Goal: Information Seeking & Learning: Learn about a topic

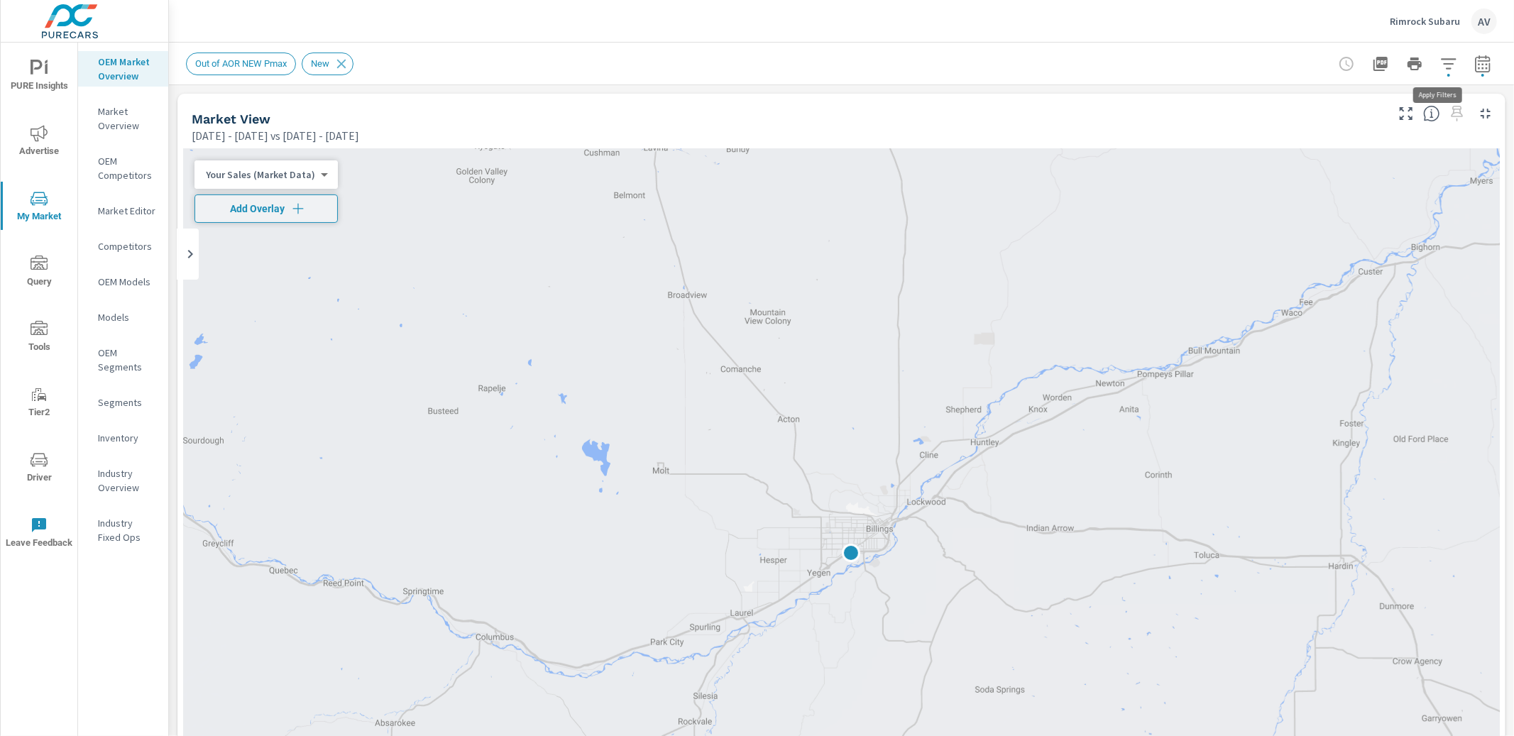
click at [1441, 70] on icon "button" at bounding box center [1448, 63] width 17 height 17
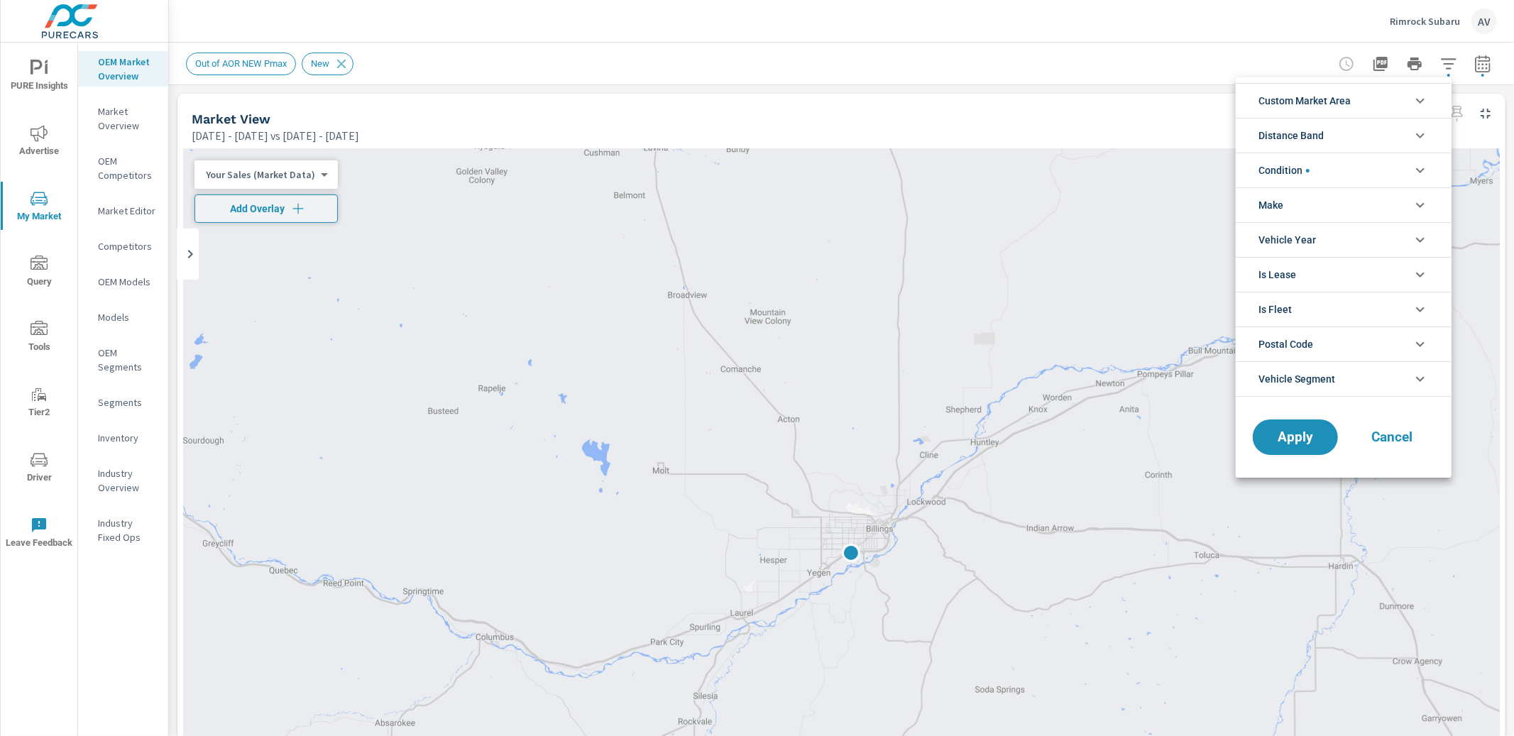
click at [1339, 106] on span "Custom Market Area" at bounding box center [1305, 101] width 92 height 34
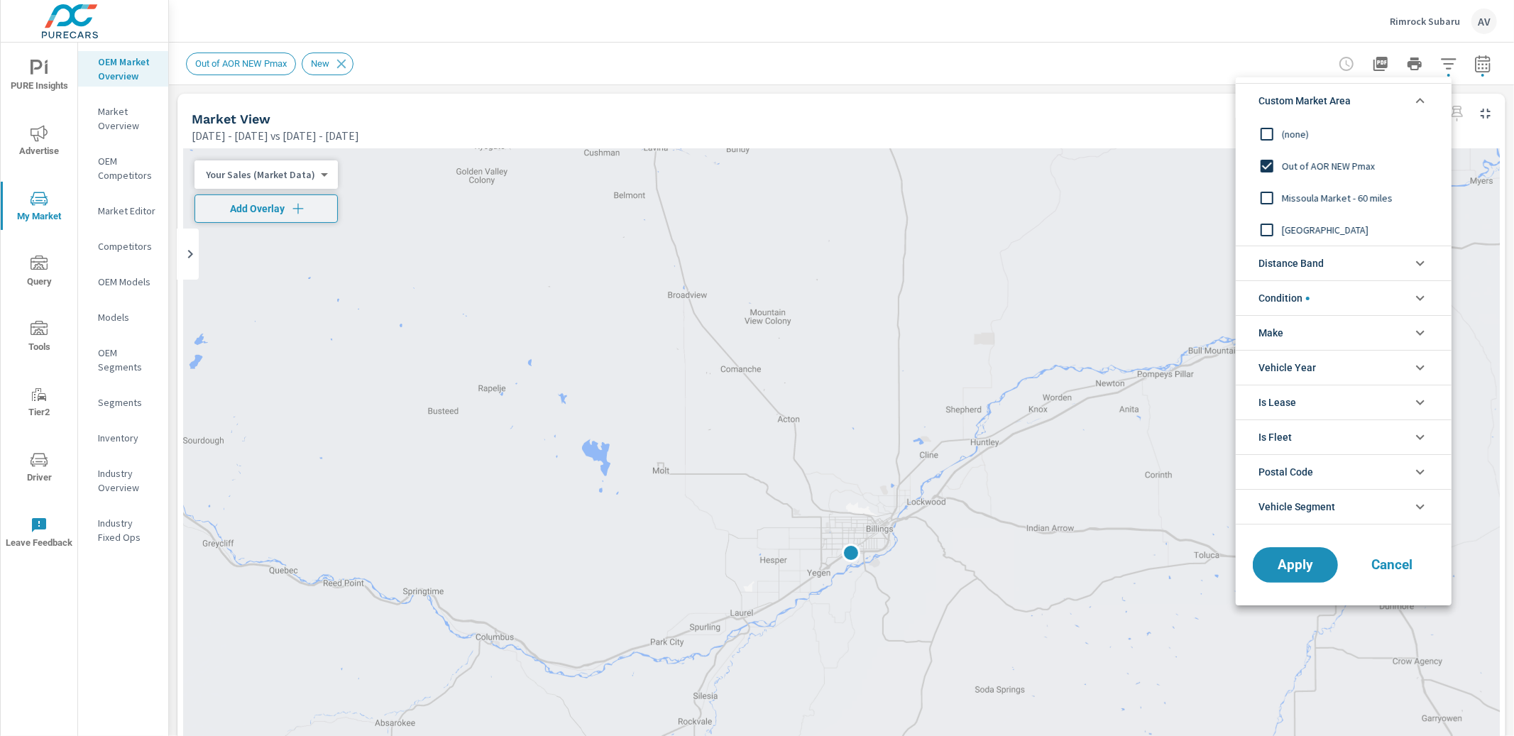
click at [1279, 225] on input "filter options" at bounding box center [1267, 230] width 30 height 30
click at [1311, 571] on span "Apply" at bounding box center [1296, 565] width 58 height 13
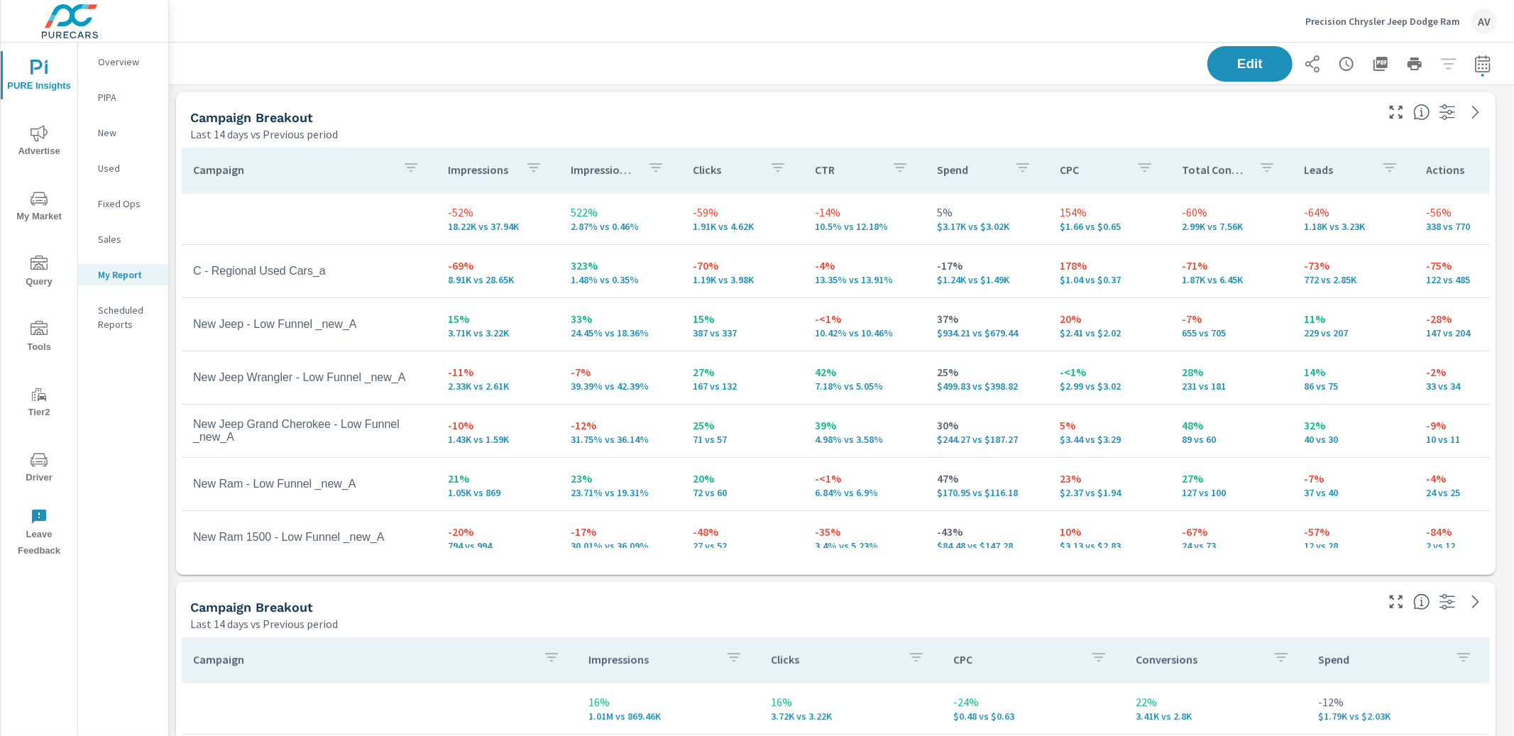
scroll to position [1314, 1333]
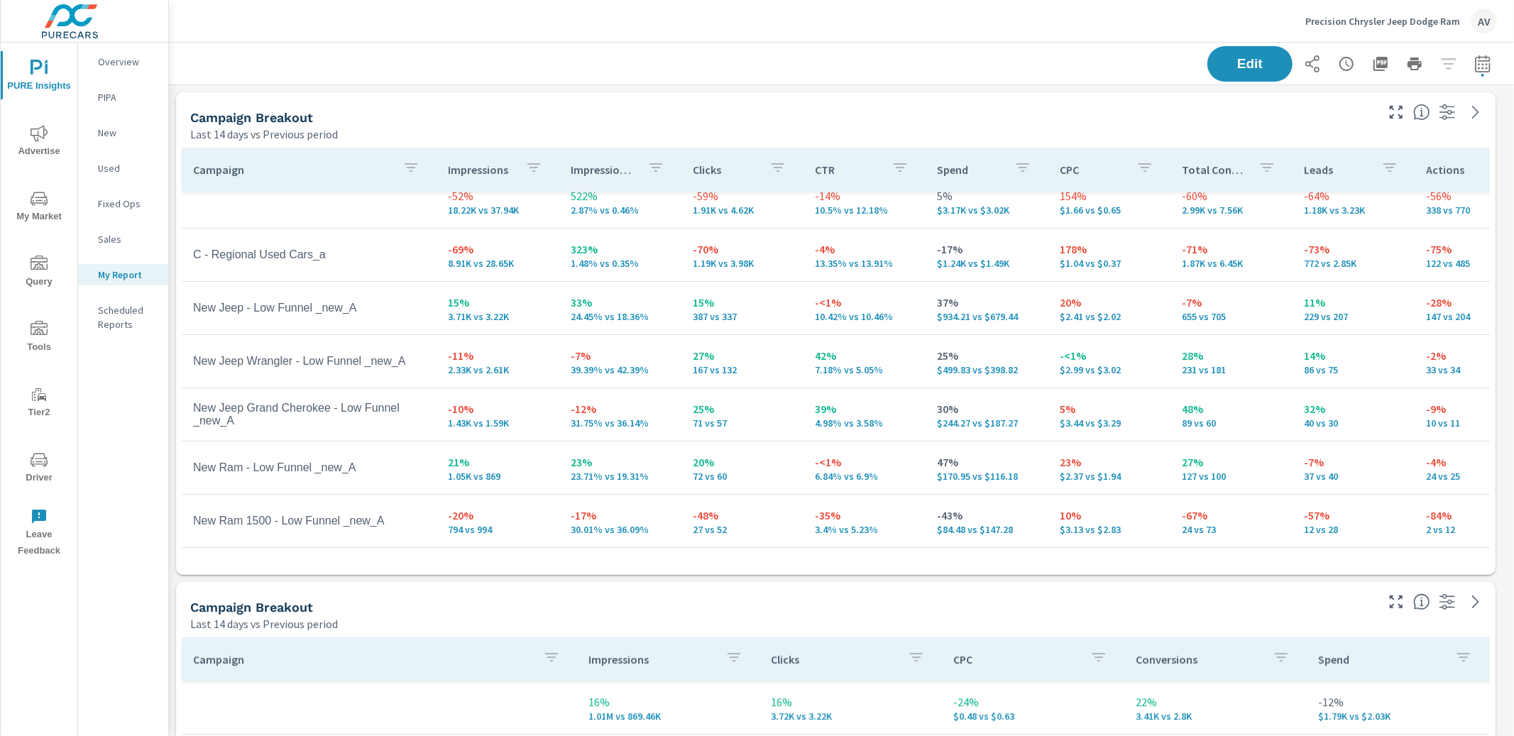
click at [536, 29] on div "Precision Chrysler Jeep Dodge Ram AV" at bounding box center [841, 21] width 1311 height 42
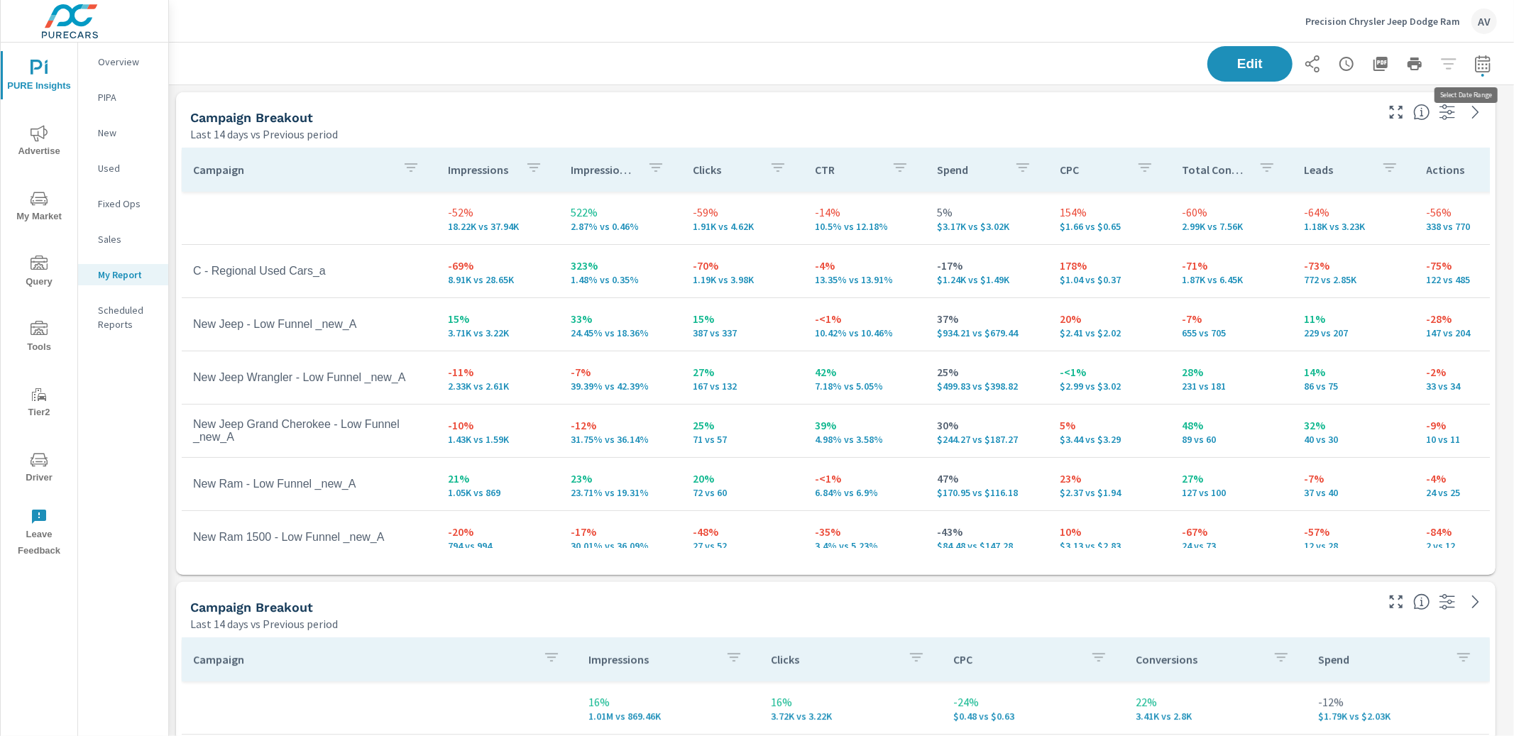
click at [1475, 65] on icon "button" at bounding box center [1483, 63] width 17 height 17
select select "Last 14 days"
select select "Previous period"
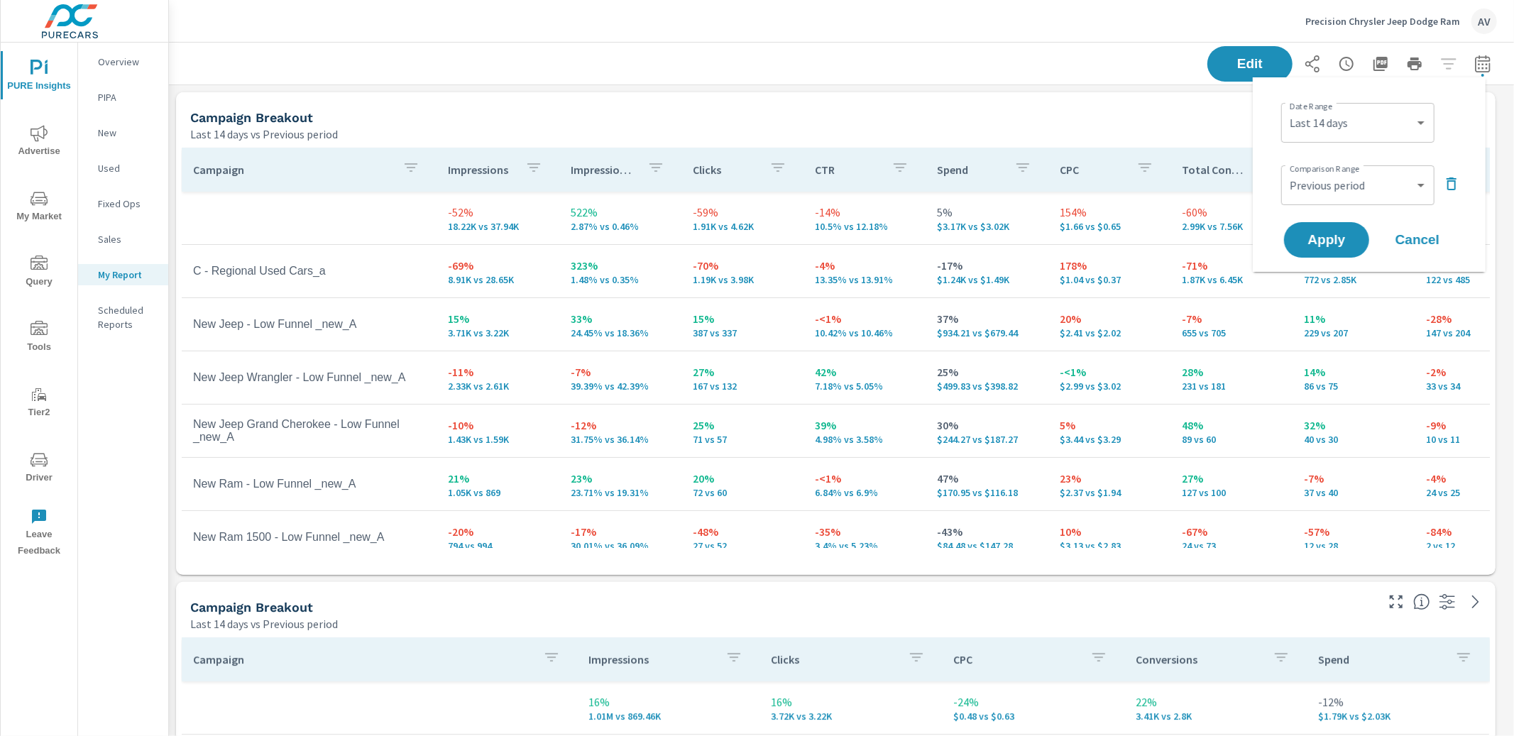
scroll to position [1314, 1333]
click at [959, 120] on div "Campaign Breakout" at bounding box center [781, 117] width 1183 height 16
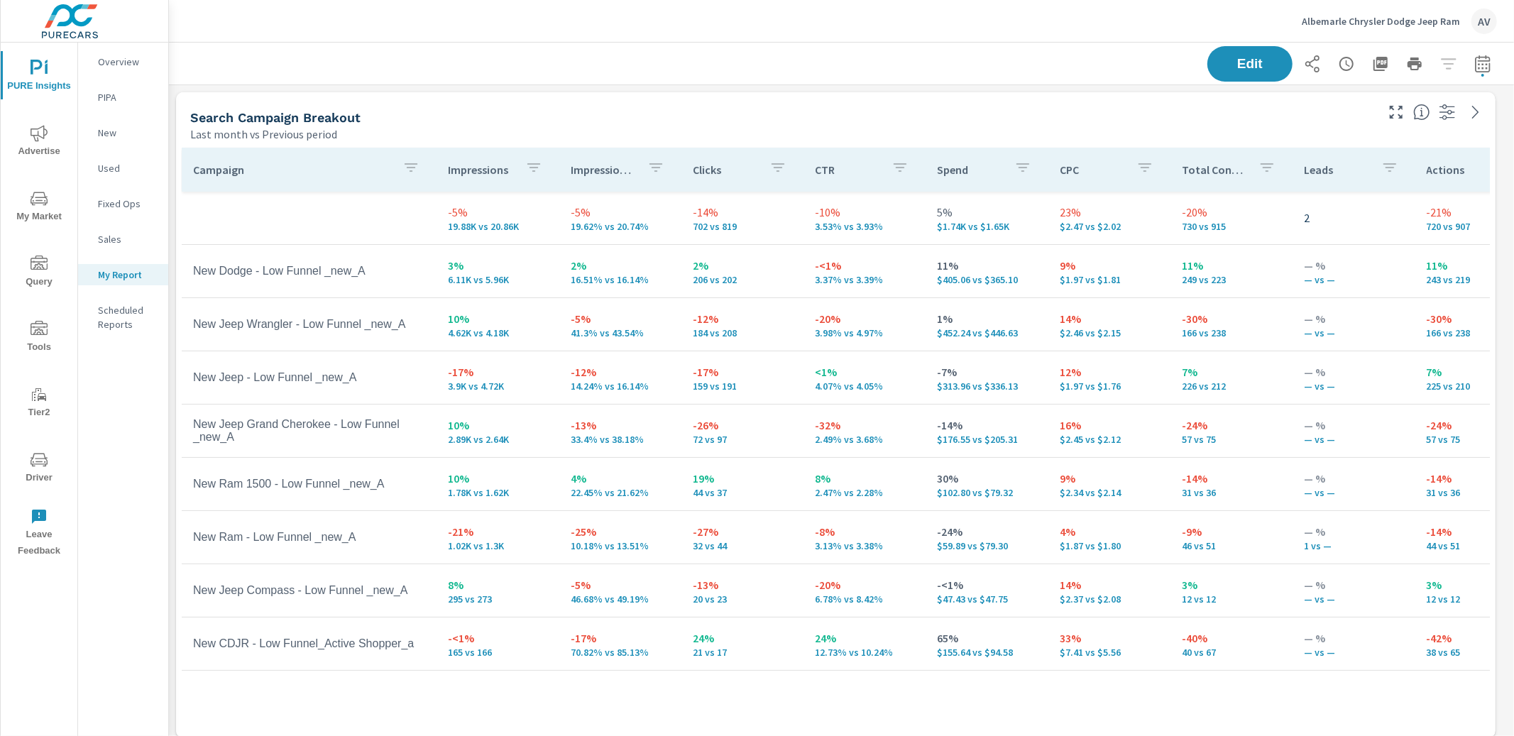
scroll to position [1804, 1333]
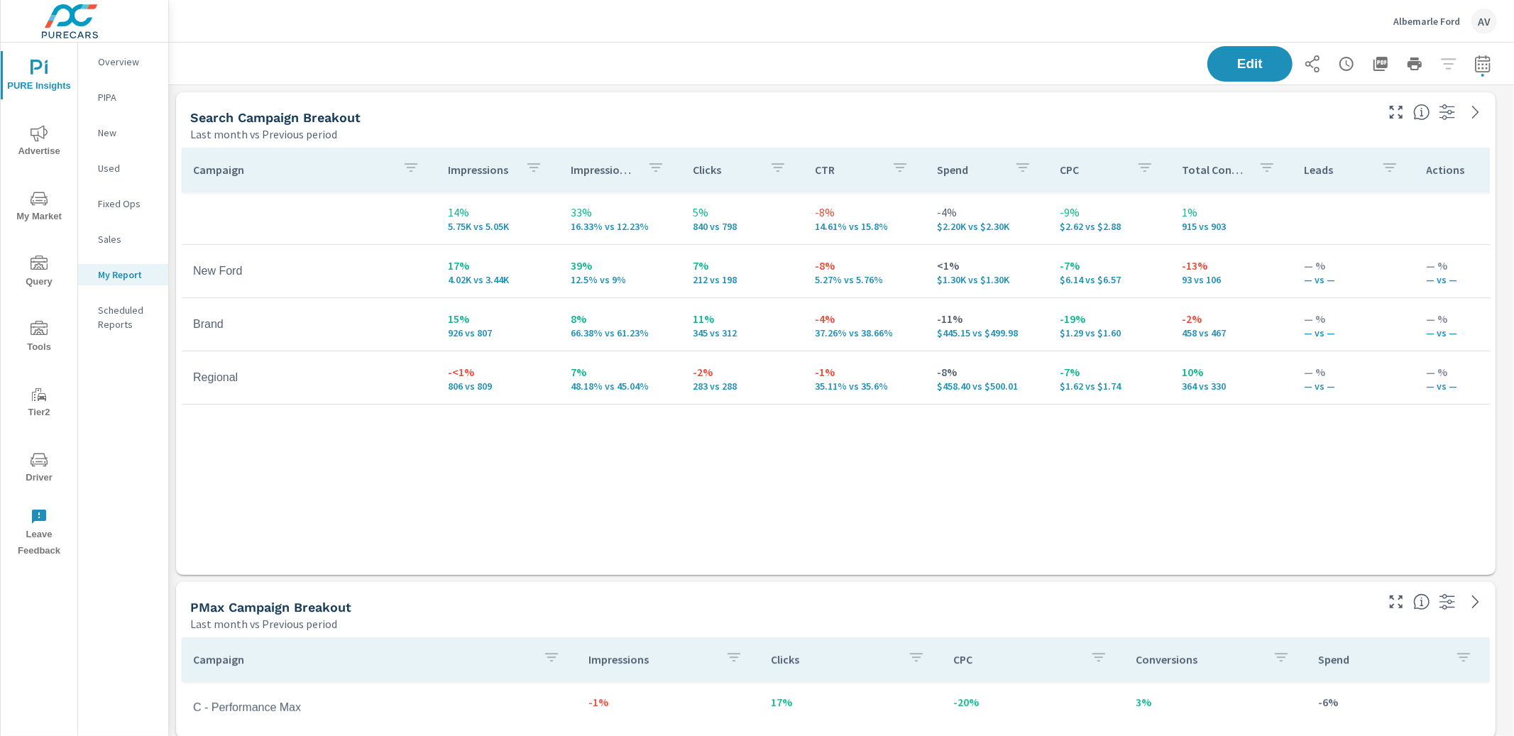
scroll to position [1314, 1333]
click at [836, 116] on div "Search Campaign Breakout" at bounding box center [781, 117] width 1183 height 16
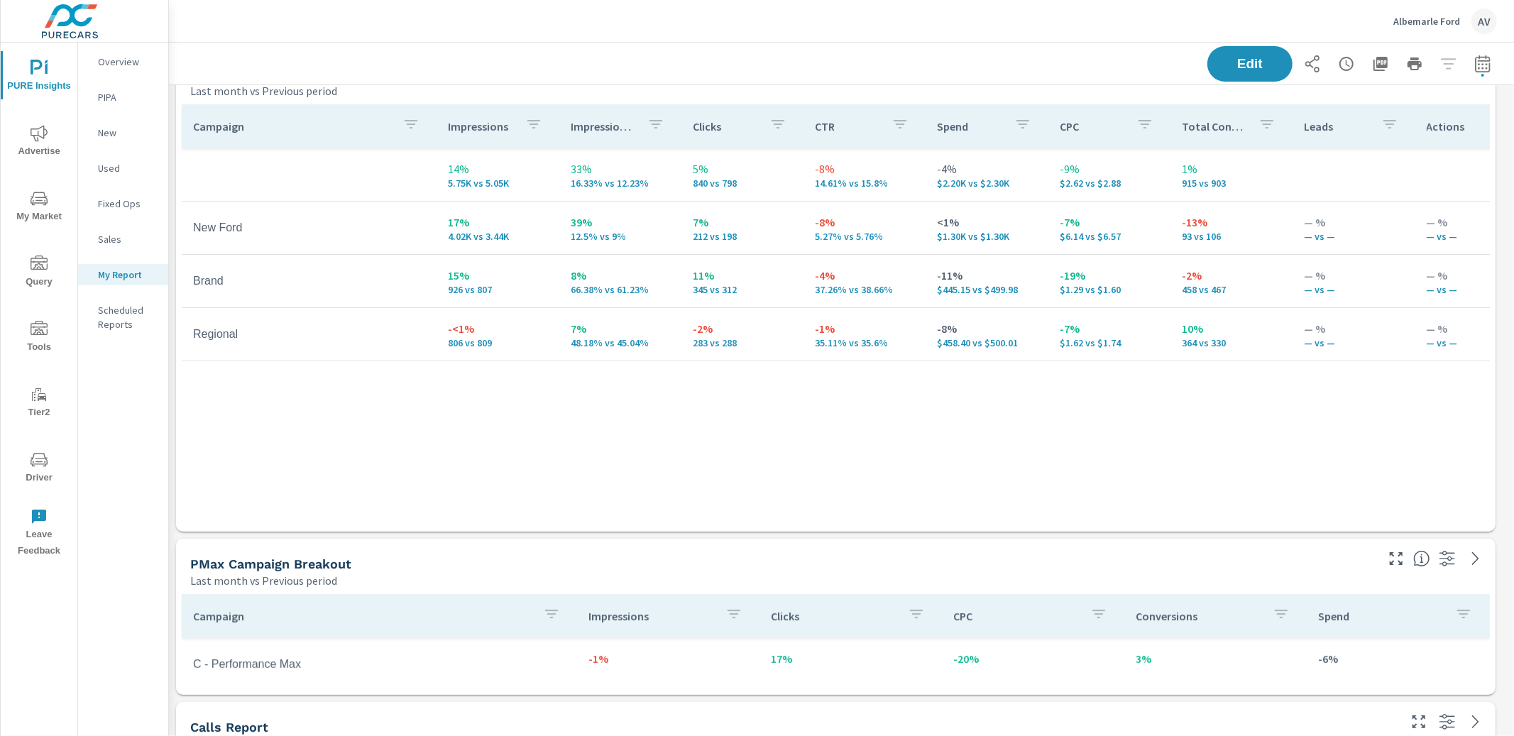
scroll to position [0, 0]
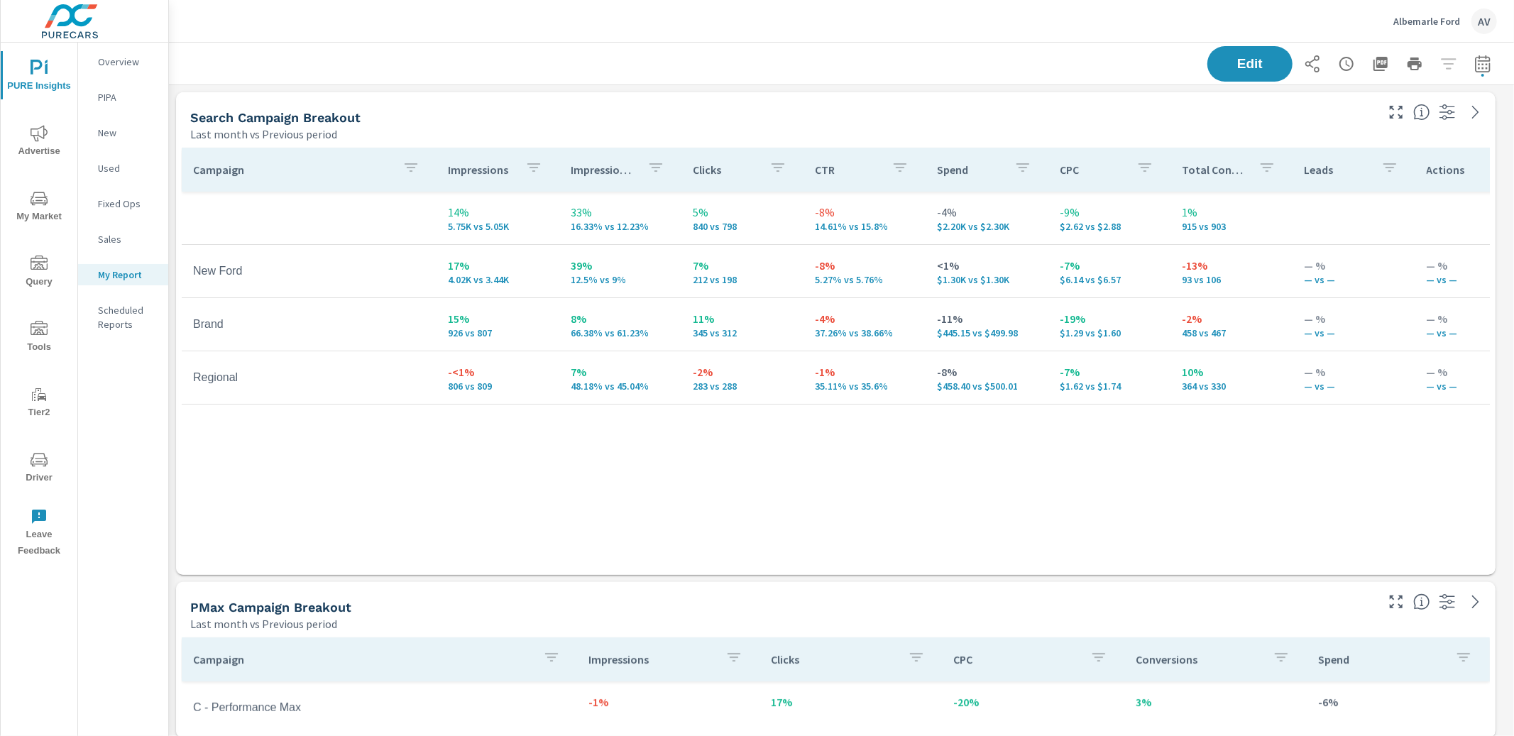
click at [1475, 60] on icon "button" at bounding box center [1482, 63] width 15 height 17
select select "Last month"
select select "Previous period"
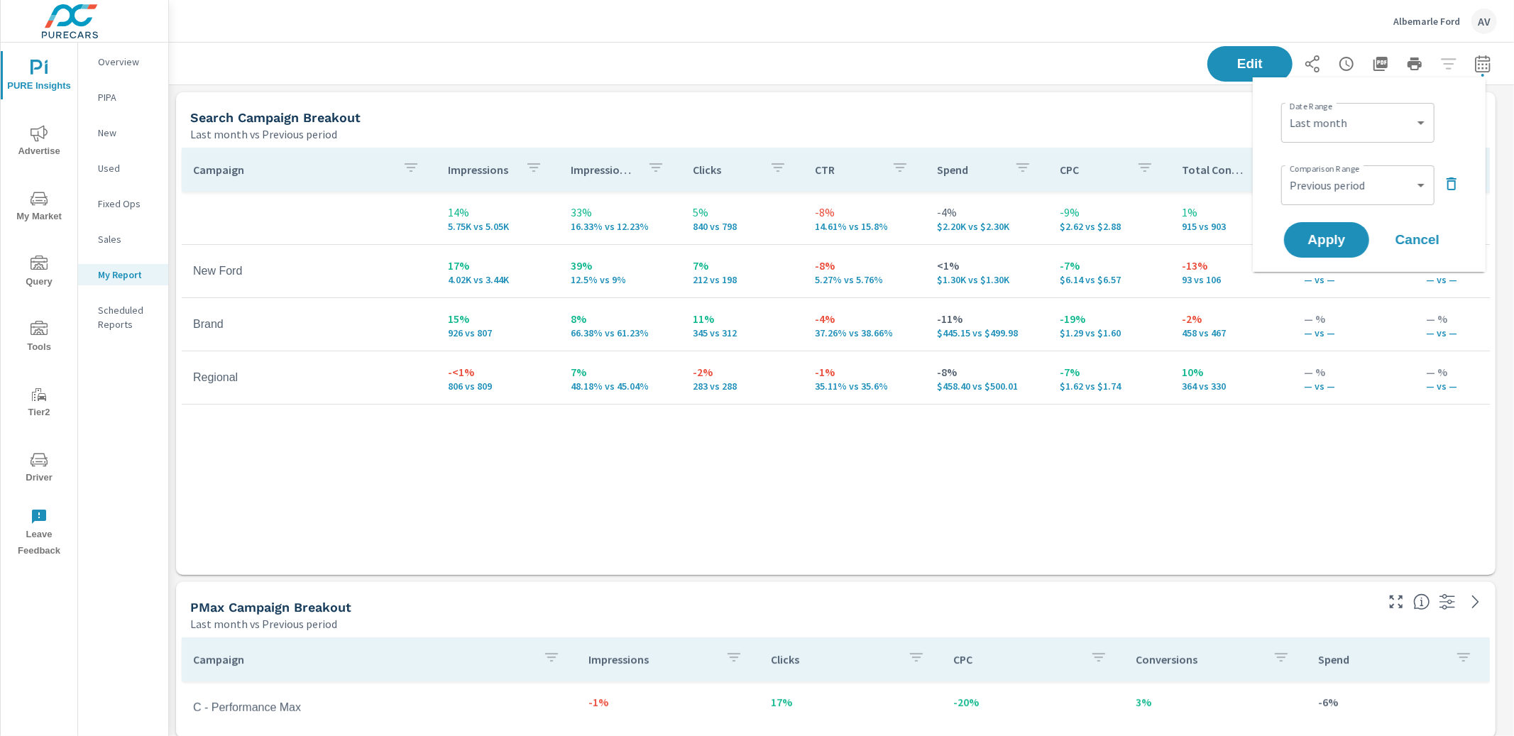
scroll to position [1314, 1333]
click at [1389, 142] on div "Custom Yesterday Last week Last 7 days Last 14 days Last 30 days Last 45 days L…" at bounding box center [1357, 123] width 153 height 40
click at [1388, 130] on select "Custom Yesterday Last week Last 7 days Last 14 days Last 30 days Last 45 days L…" at bounding box center [1358, 123] width 142 height 28
click at [1287, 109] on select "Custom Yesterday Last week Last 7 days Last 14 days Last 30 days Last 45 days L…" at bounding box center [1358, 123] width 142 height 28
select select "Month to date"
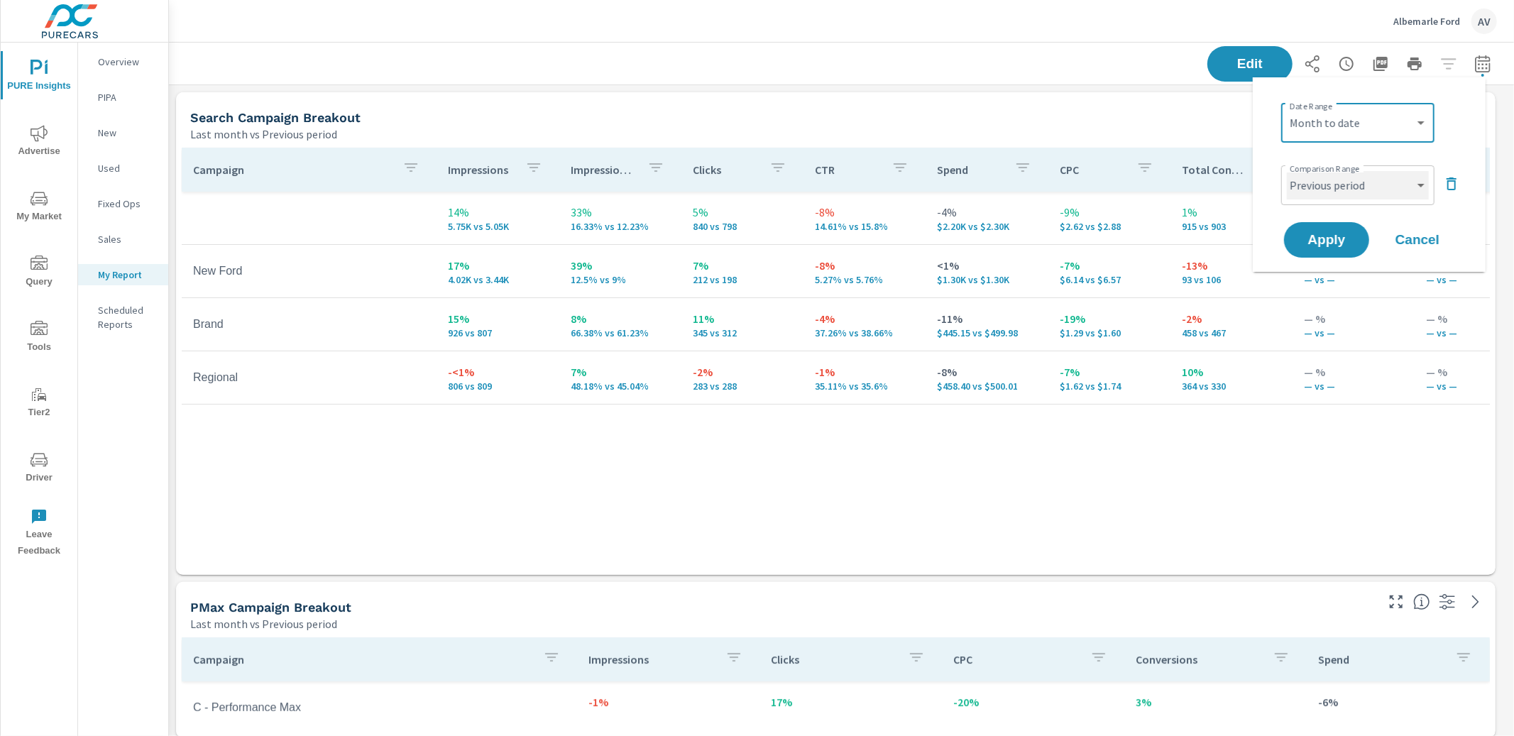
click at [1335, 189] on select "Custom Previous period Previous month Previous year" at bounding box center [1358, 185] width 142 height 28
click at [1287, 171] on select "Custom Previous period Previous month Previous year" at bounding box center [1358, 185] width 142 height 28
select select "Previous month"
click at [1330, 241] on span "Apply" at bounding box center [1327, 240] width 58 height 13
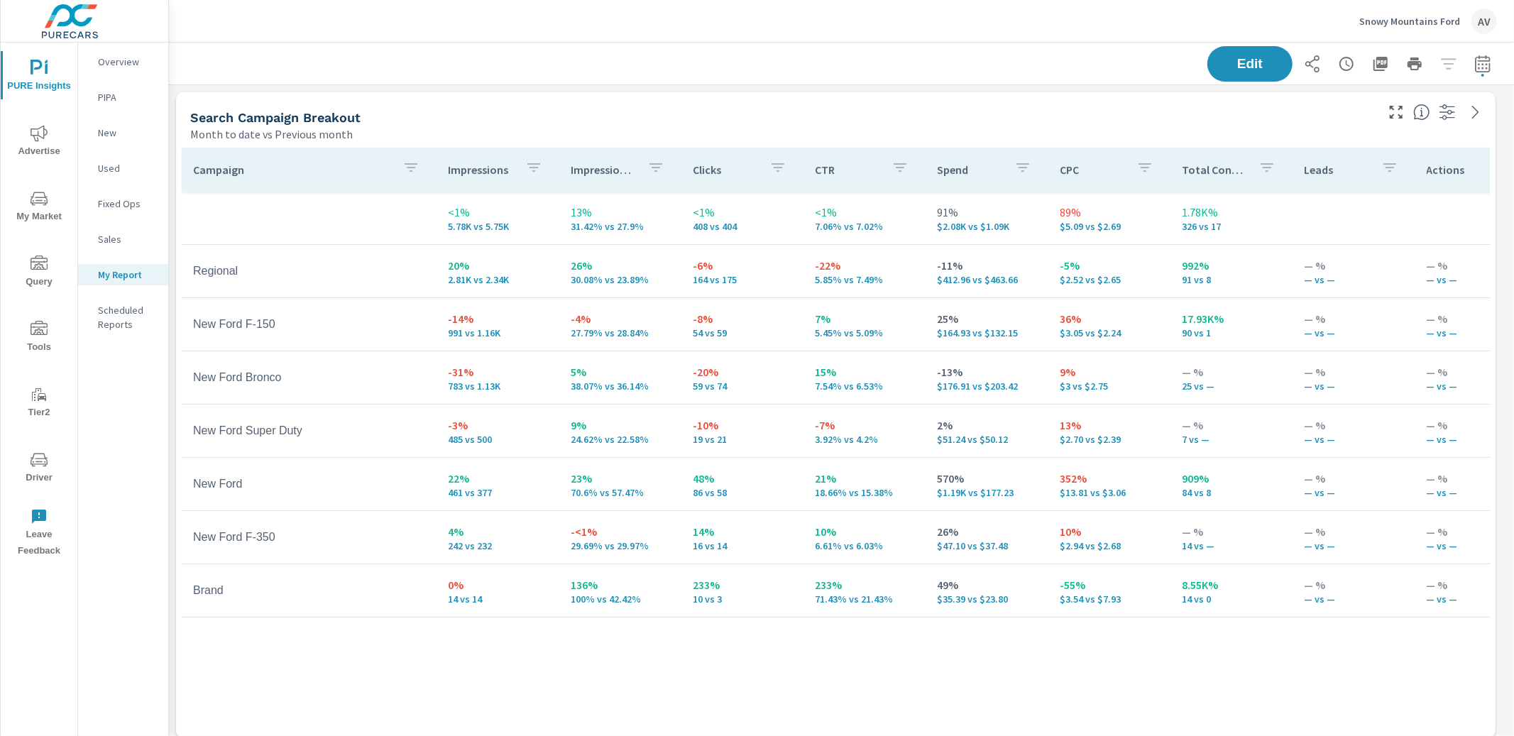
drag, startPoint x: 895, startPoint y: 121, endPoint x: 906, endPoint y: 113, distance: 13.6
click at [895, 121] on div "Search Campaign Breakout" at bounding box center [781, 117] width 1183 height 16
click at [1039, 121] on div "Search Campaign Breakout" at bounding box center [781, 117] width 1183 height 16
click at [1475, 70] on icon "button" at bounding box center [1483, 63] width 17 height 17
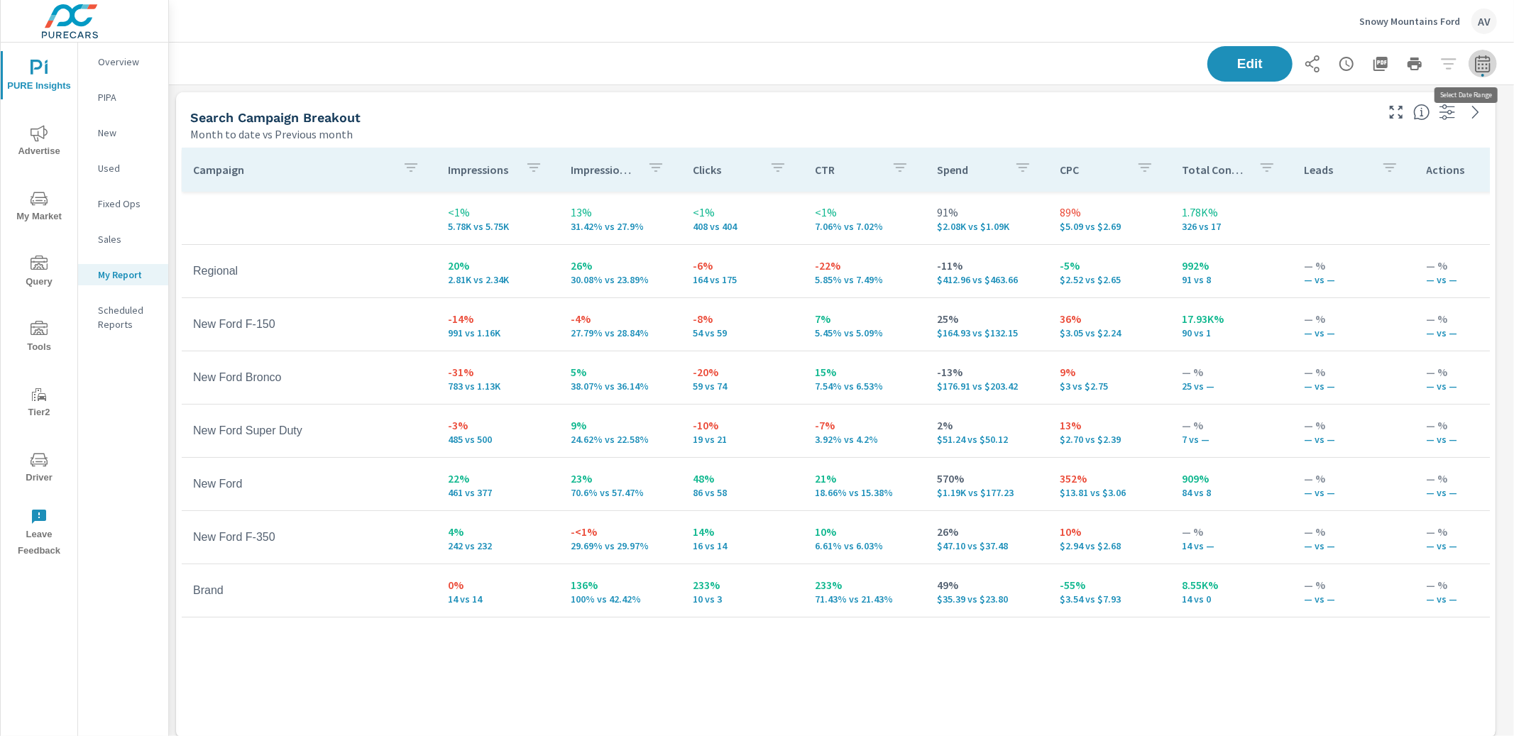
select select "Month to date"
select select "Previous month"
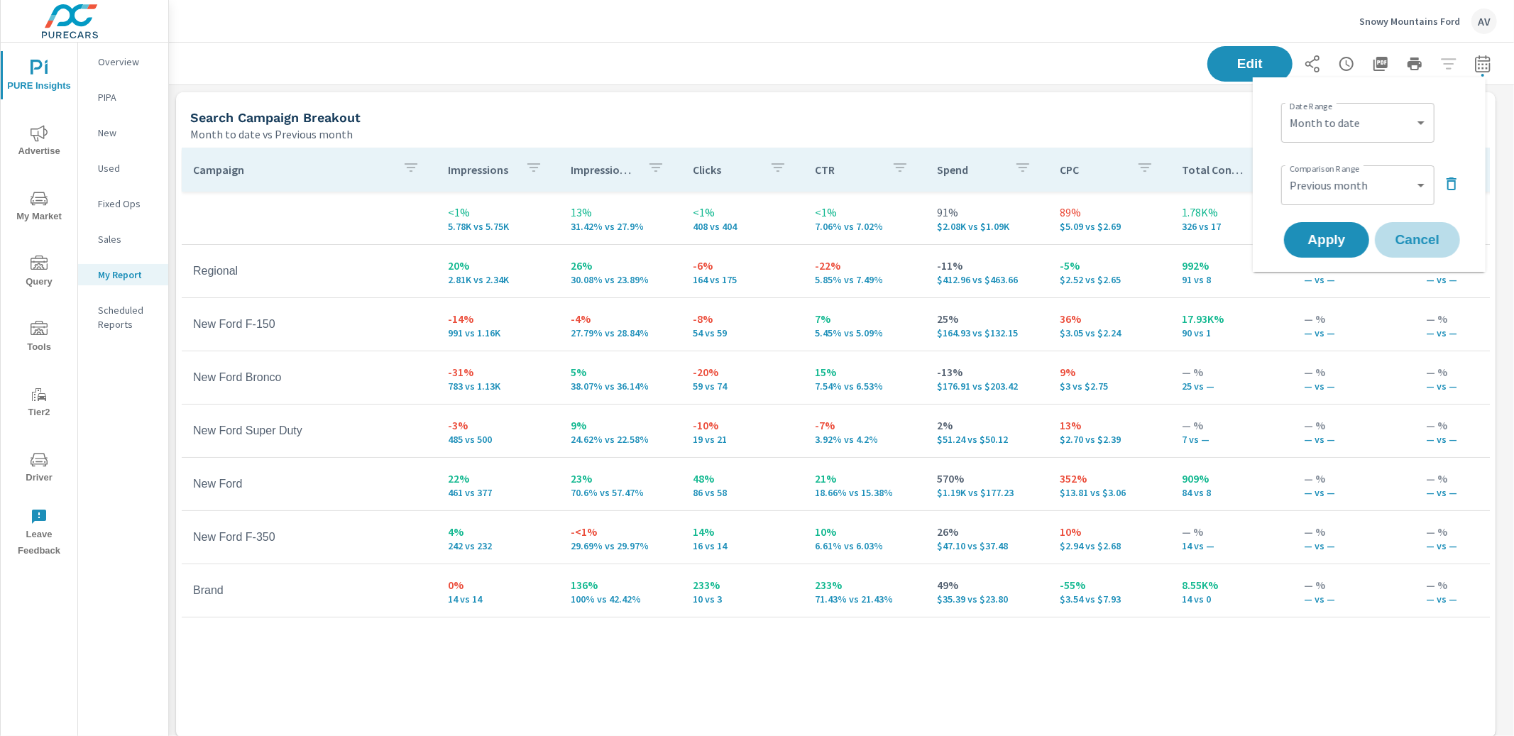
click at [1407, 246] on span "Cancel" at bounding box center [1417, 240] width 57 height 13
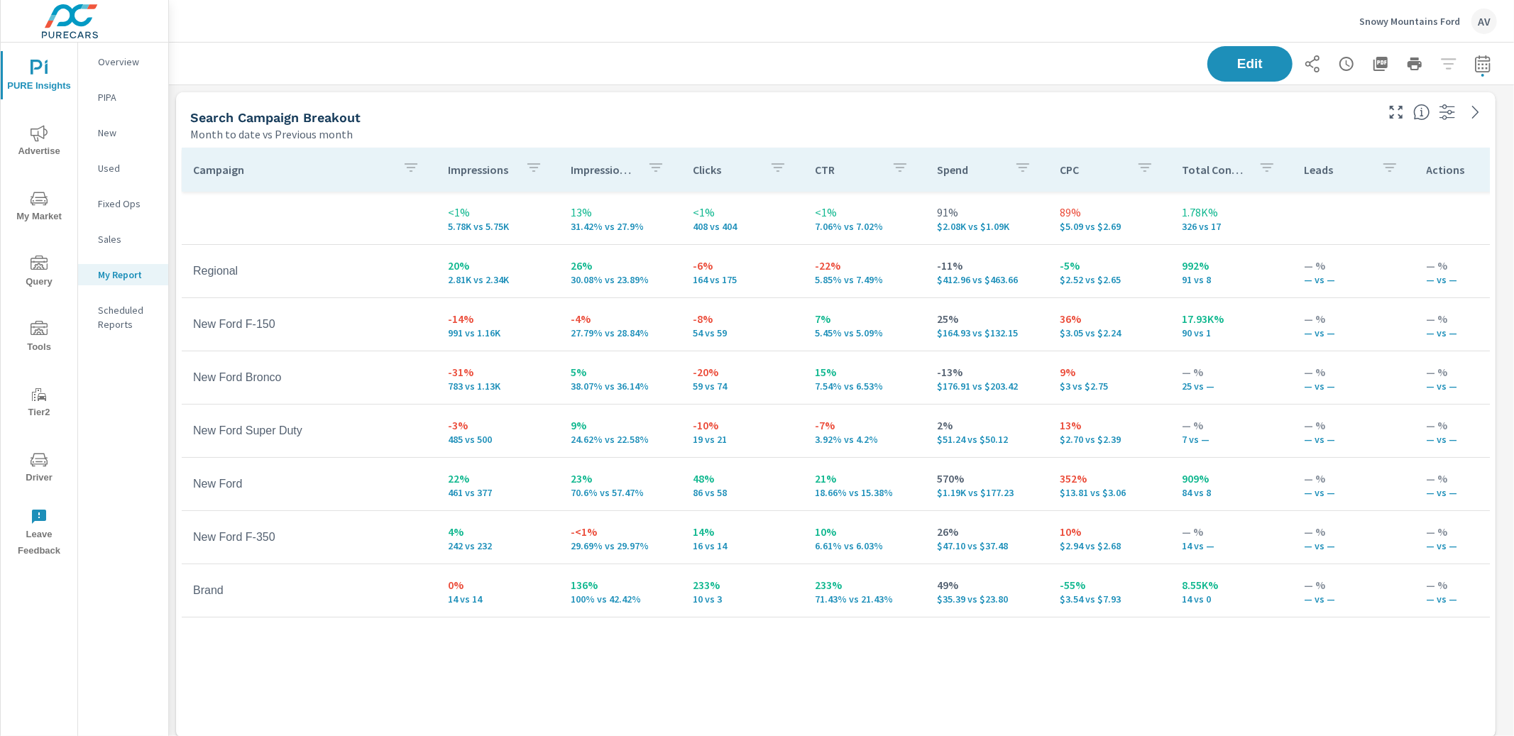
click at [1044, 112] on div "Search Campaign Breakout" at bounding box center [781, 117] width 1183 height 16
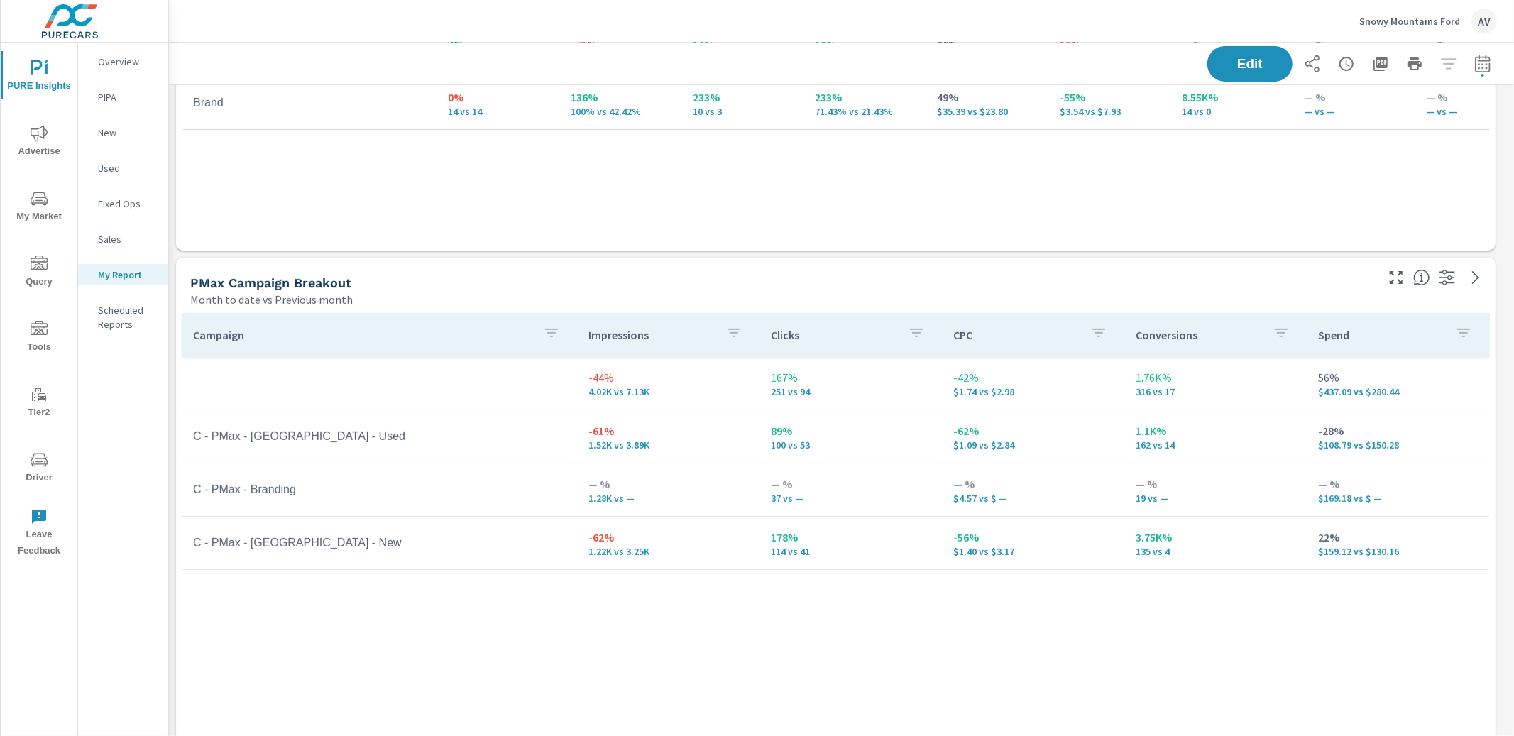
scroll to position [491, 0]
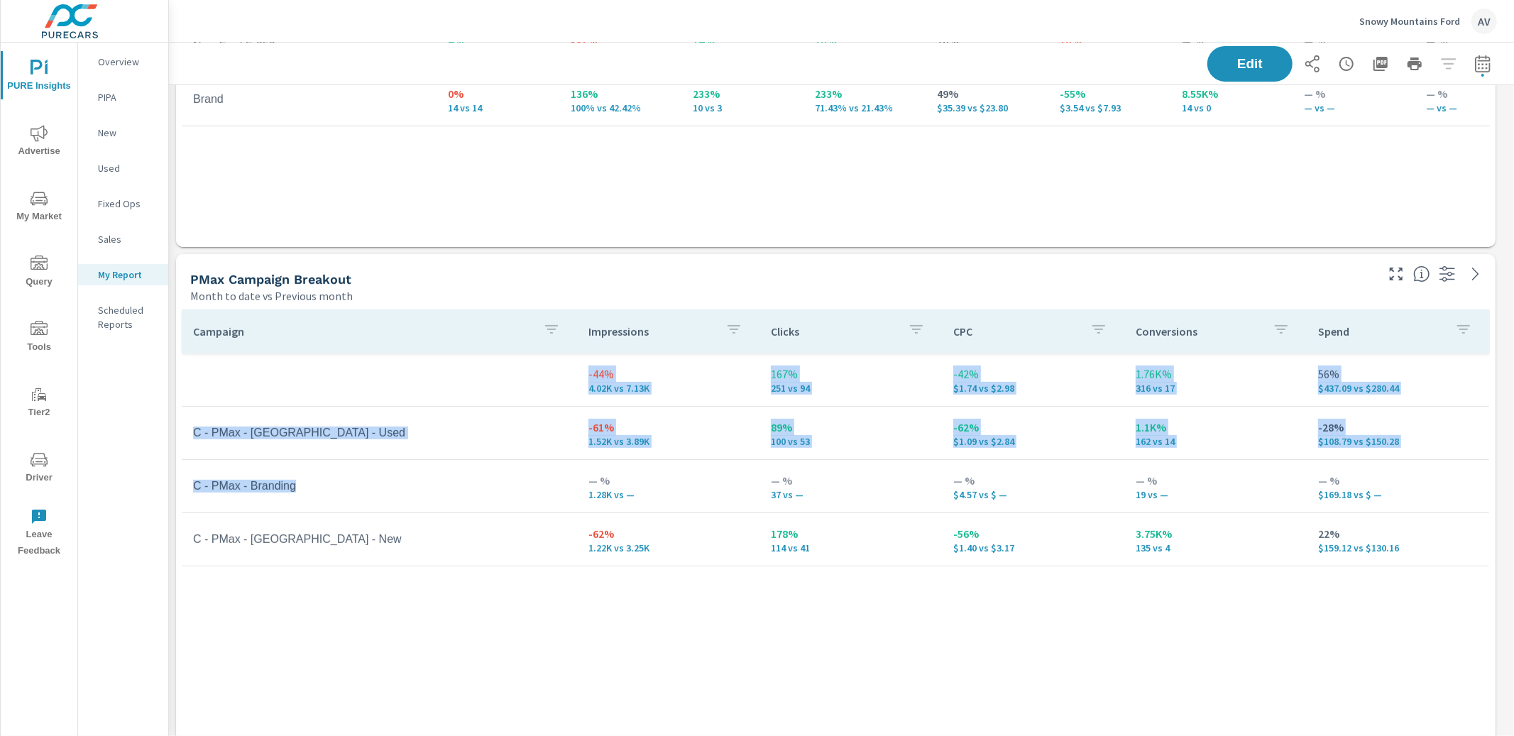
drag, startPoint x: 341, startPoint y: 488, endPoint x: 181, endPoint y: 485, distance: 160.5
click at [182, 485] on td "C - PMax - Branding" at bounding box center [379, 486] width 395 height 35
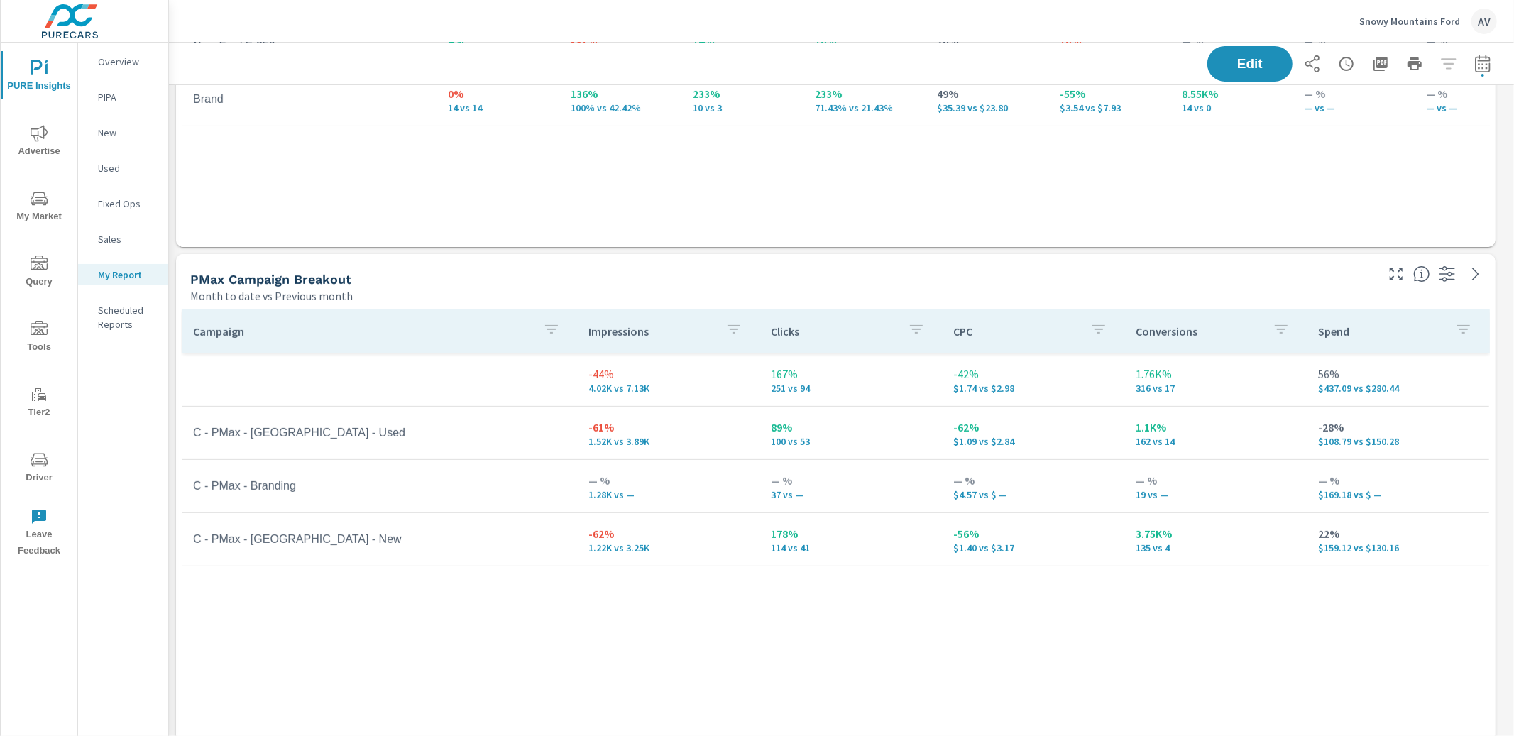
click at [469, 292] on div "Month to date vs Previous month" at bounding box center [781, 296] width 1183 height 17
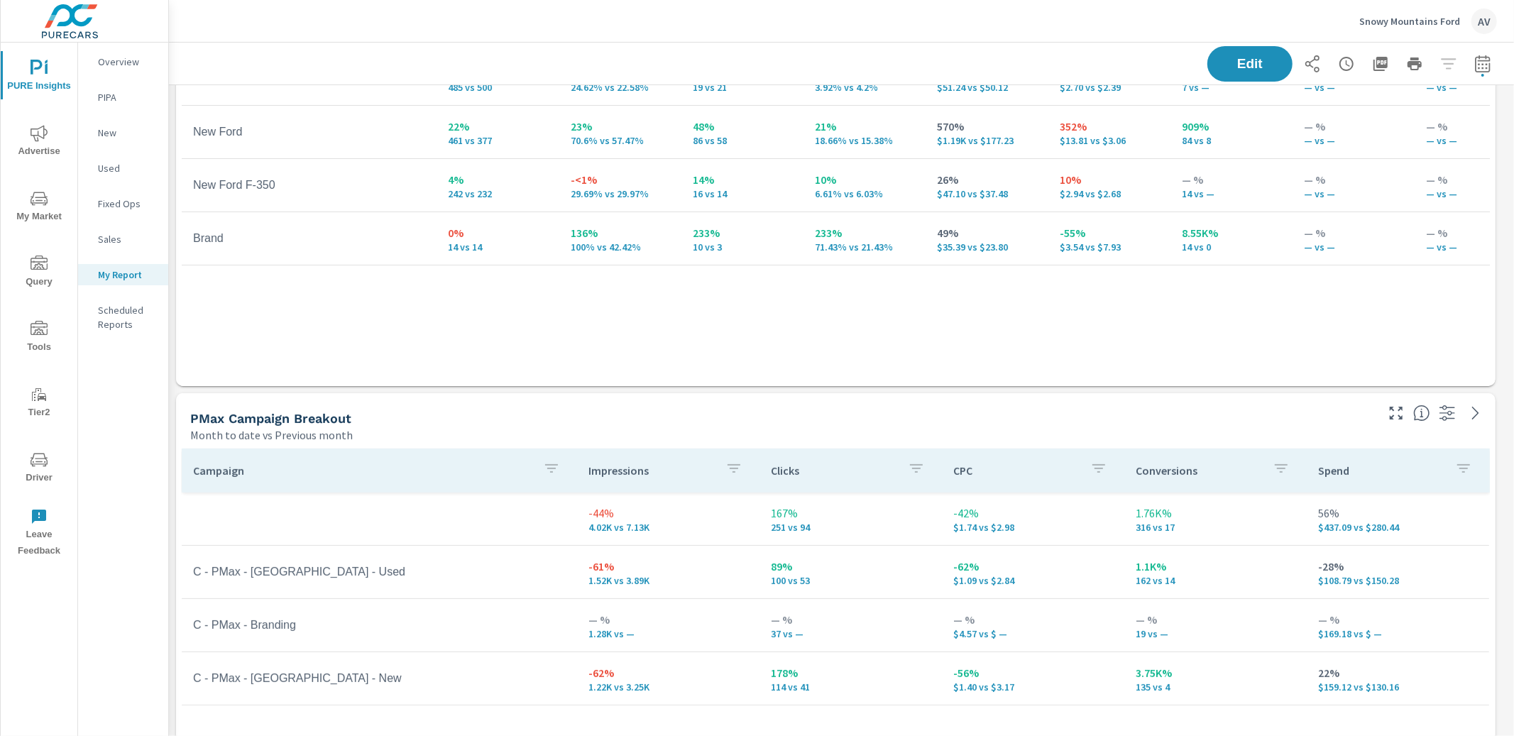
scroll to position [353, 0]
drag, startPoint x: 356, startPoint y: 620, endPoint x: 232, endPoint y: 630, distance: 124.6
click at [232, 630] on td "C - PMax - Branding" at bounding box center [379, 624] width 395 height 35
click at [390, 449] on th "Campaign" at bounding box center [379, 470] width 395 height 44
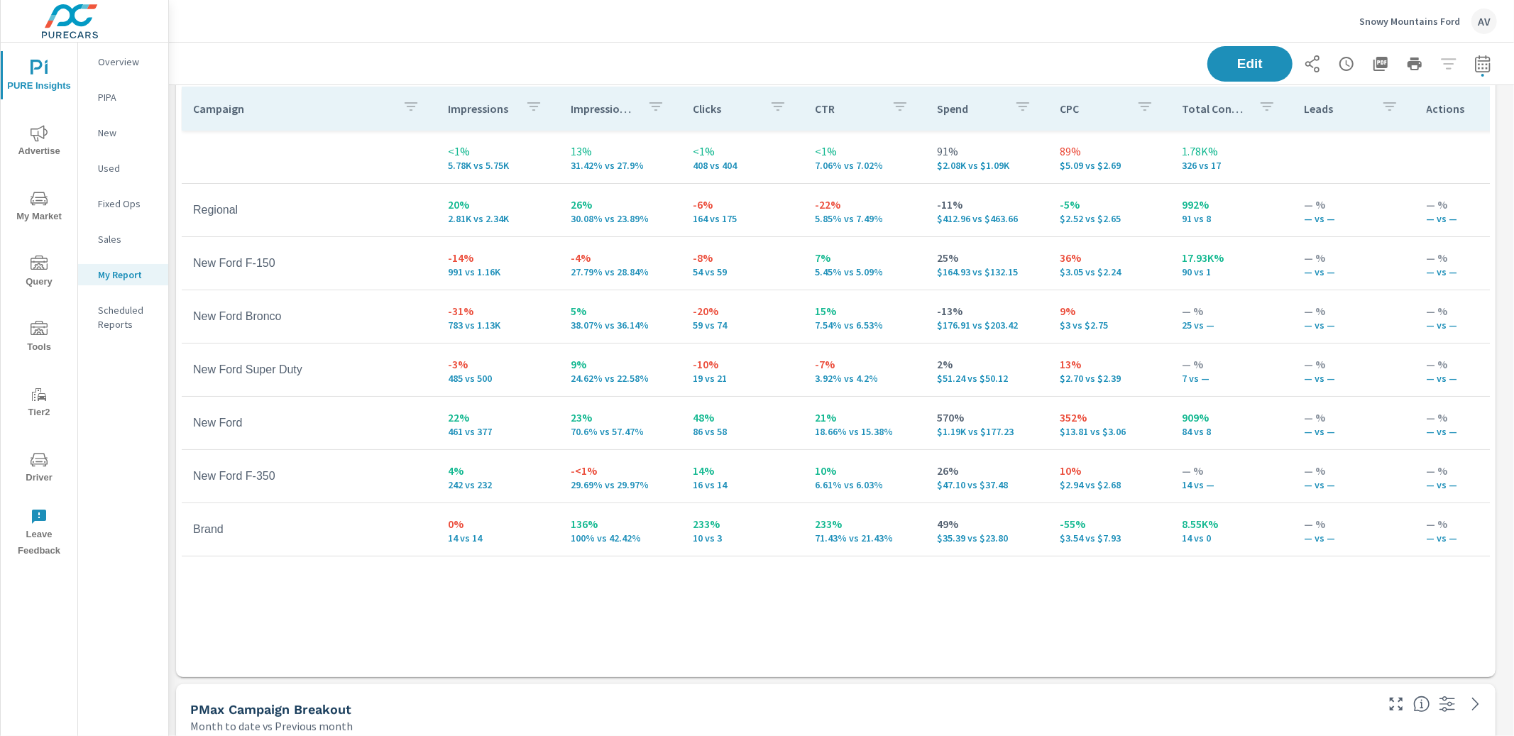
scroll to position [0, 0]
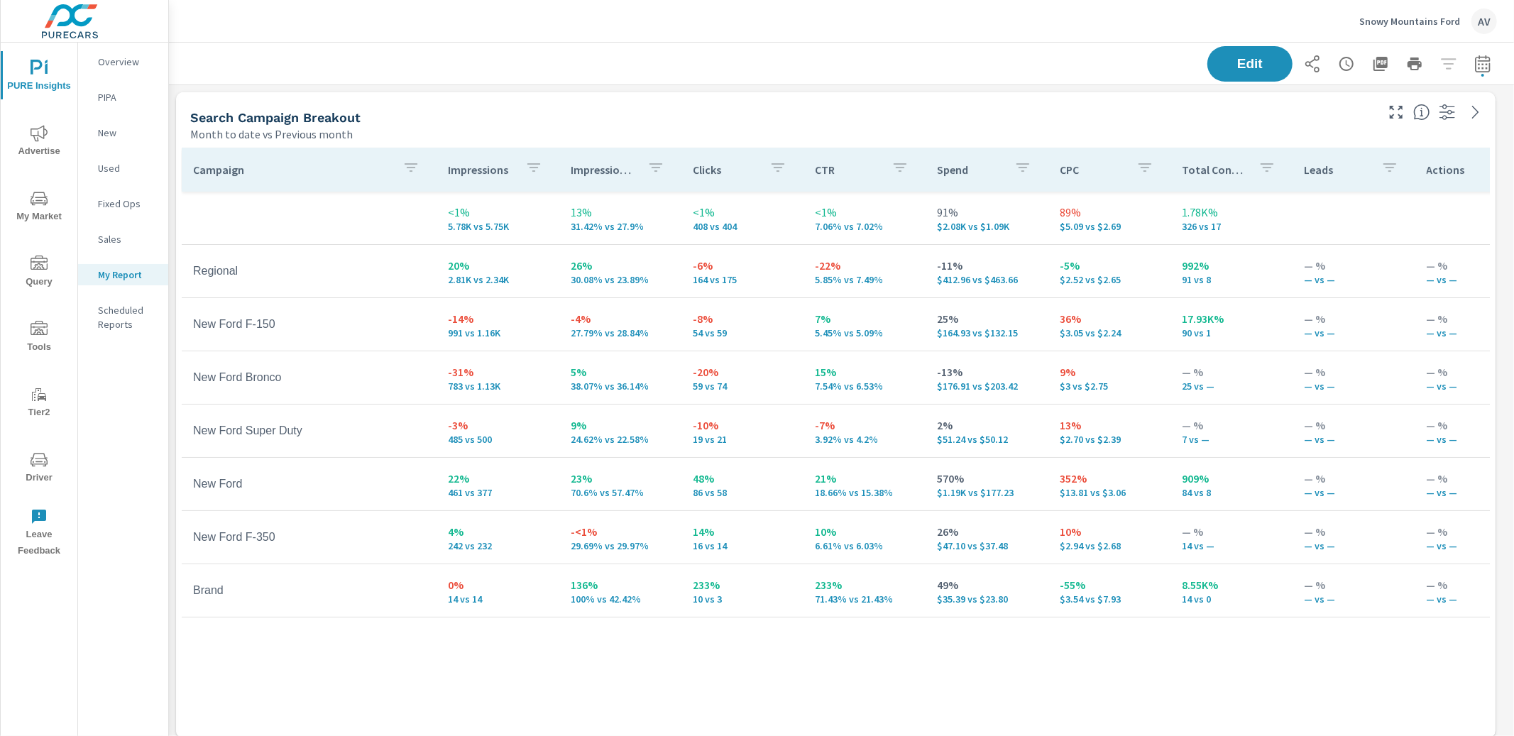
click at [514, 112] on div "Search Campaign Breakout" at bounding box center [781, 117] width 1183 height 16
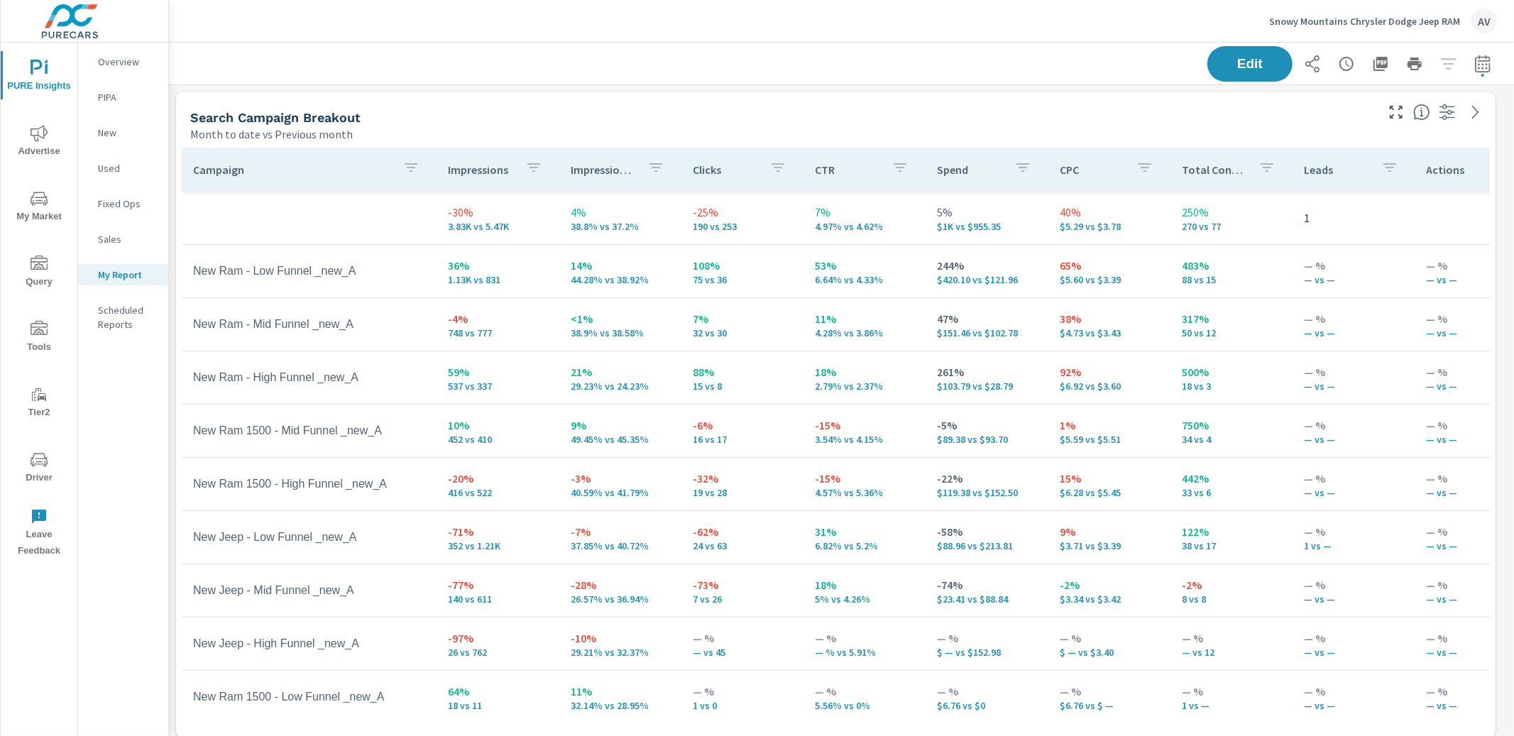
scroll to position [1804, 1333]
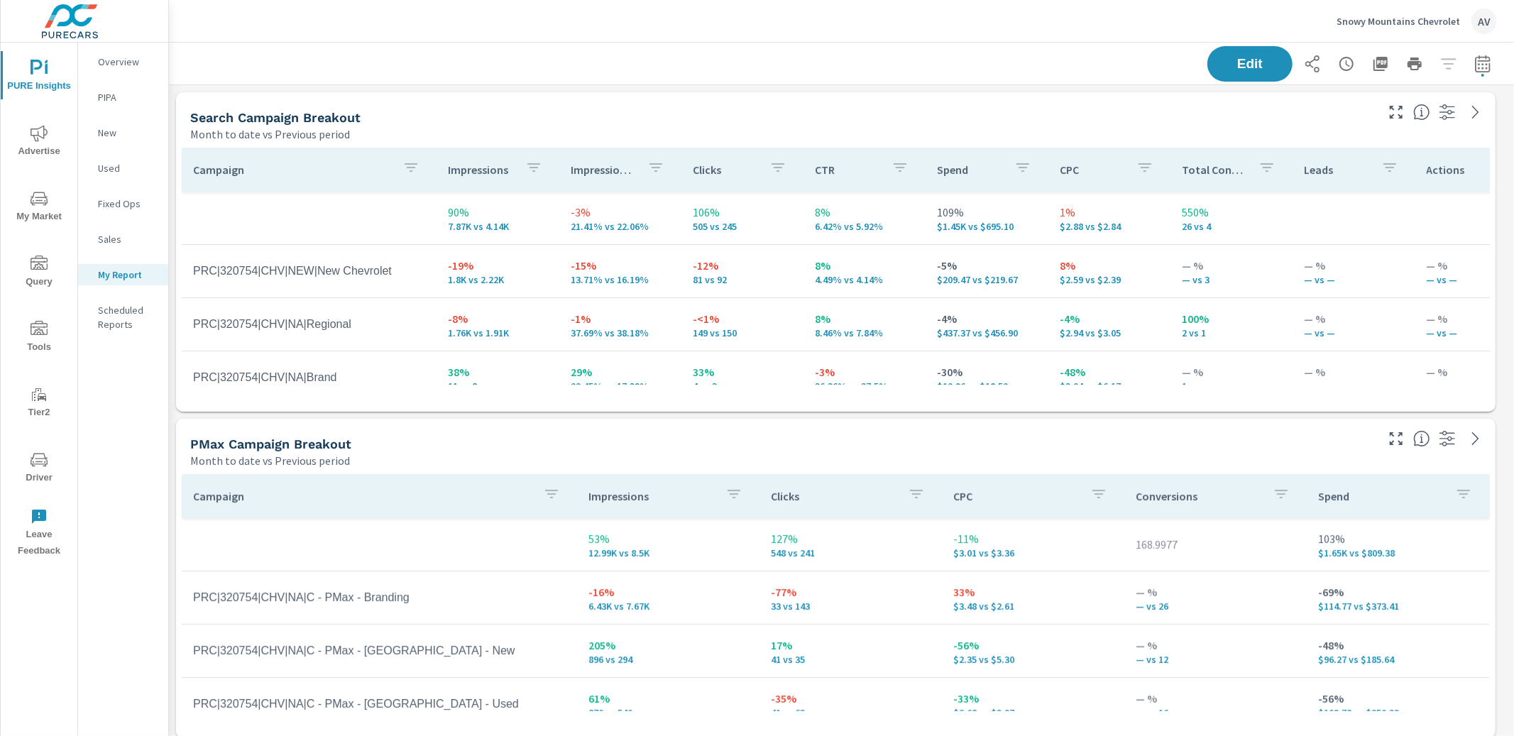
scroll to position [1641, 1333]
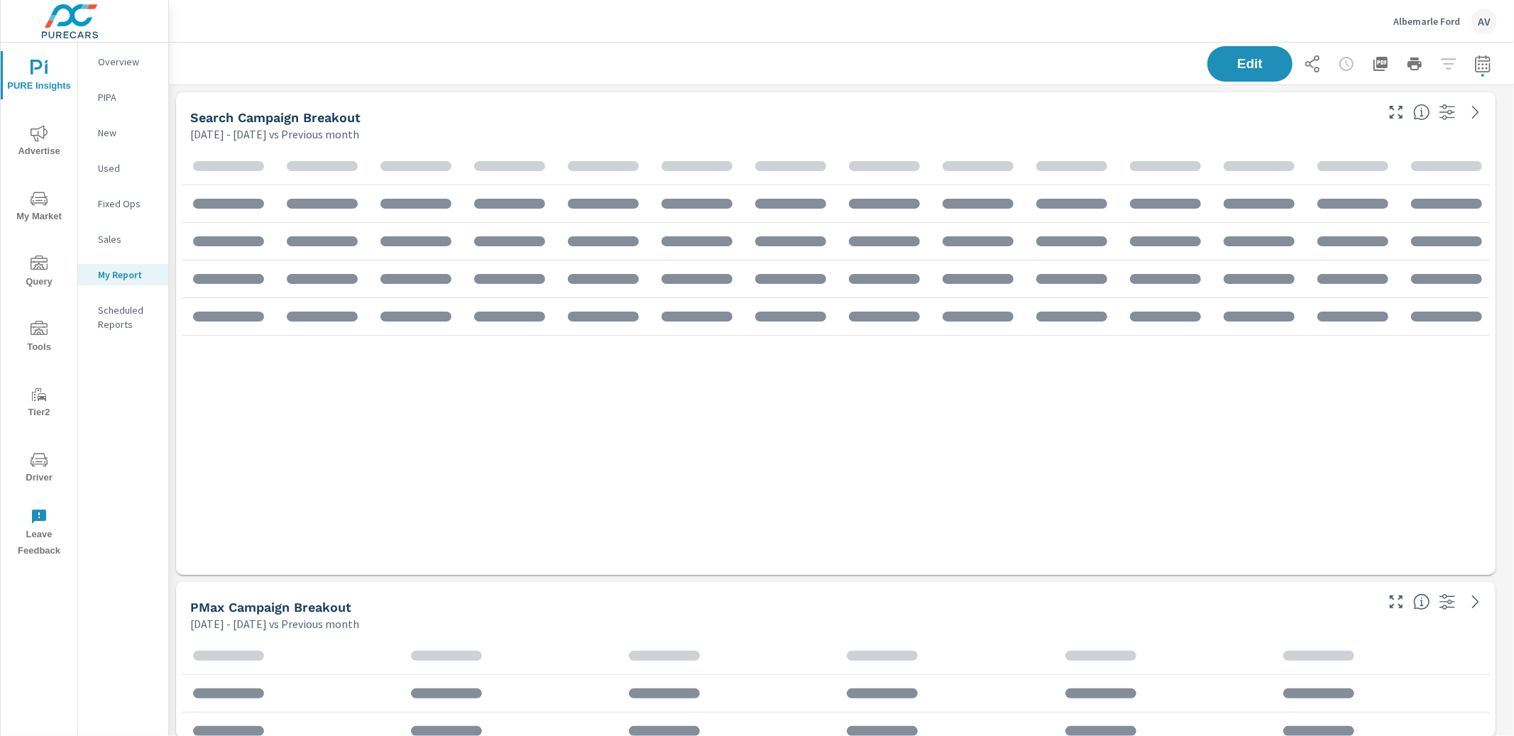
scroll to position [1338, 1359]
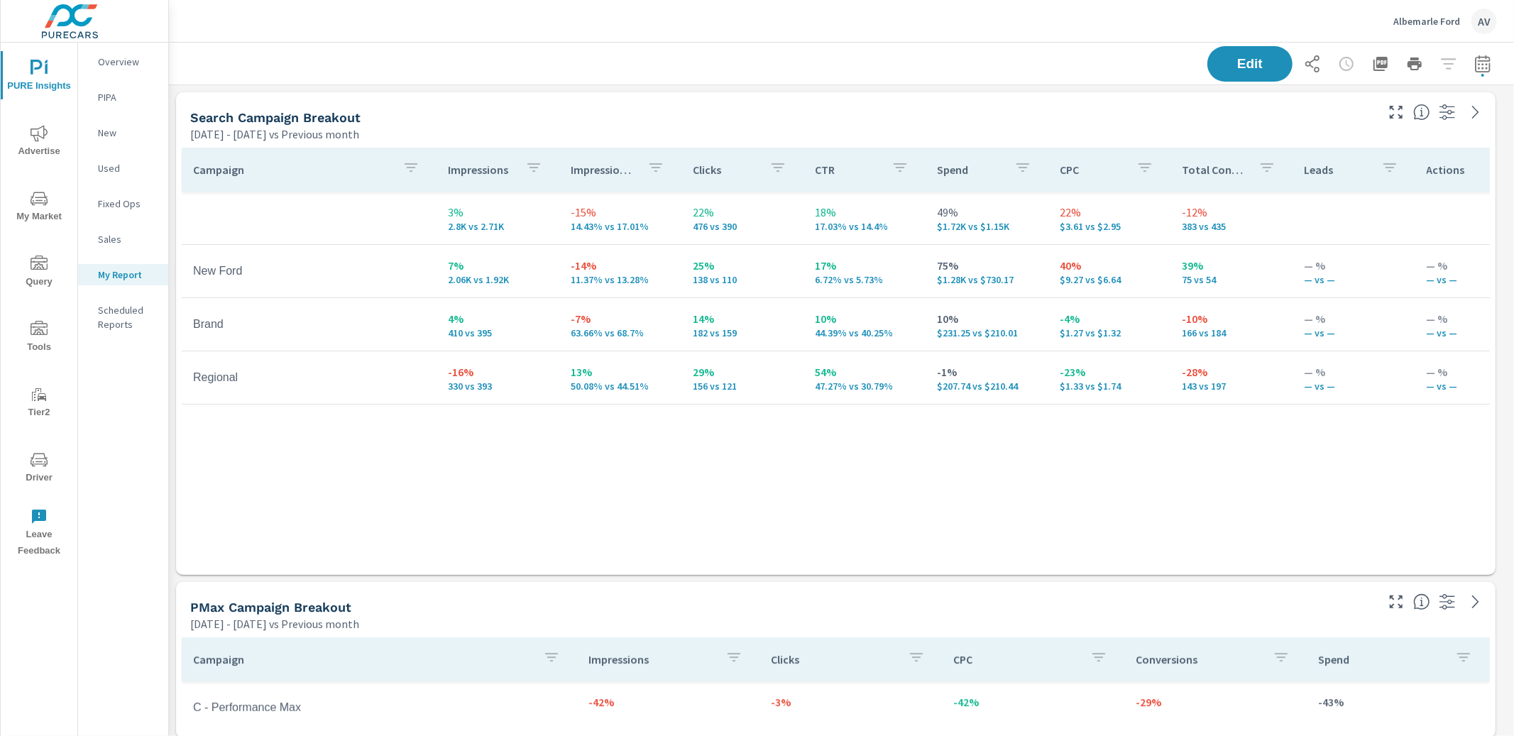
click at [934, 476] on div "Campaign Impressions Impression Share Clicks CTR Spend CPC Total Conversions Le…" at bounding box center [836, 348] width 1308 height 400
click at [536, 125] on div "[DATE] - [DATE] vs Previous month" at bounding box center [781, 131] width 1183 height 17
click at [44, 212] on span "My Market" at bounding box center [39, 207] width 68 height 35
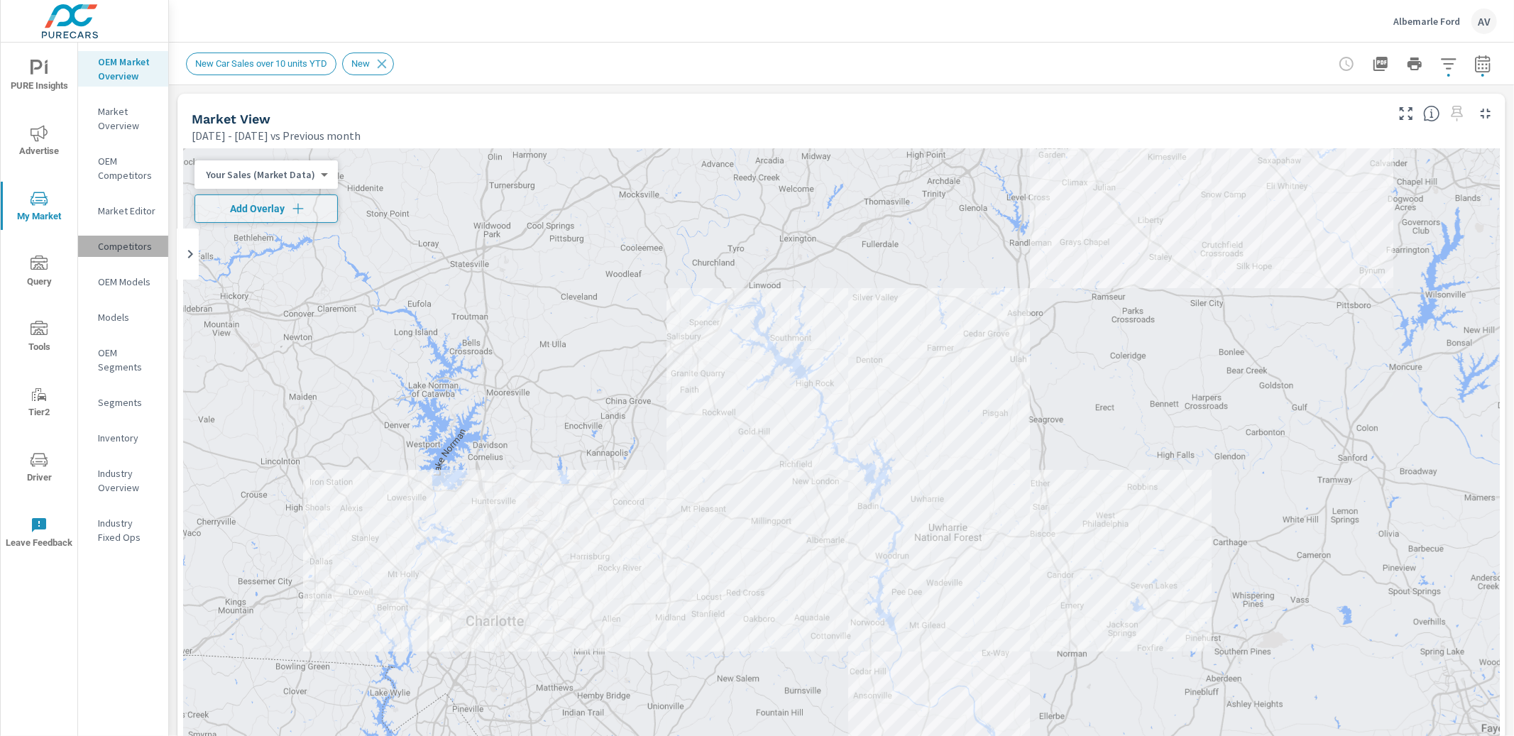
click at [108, 245] on p "Competitors" at bounding box center [127, 246] width 59 height 14
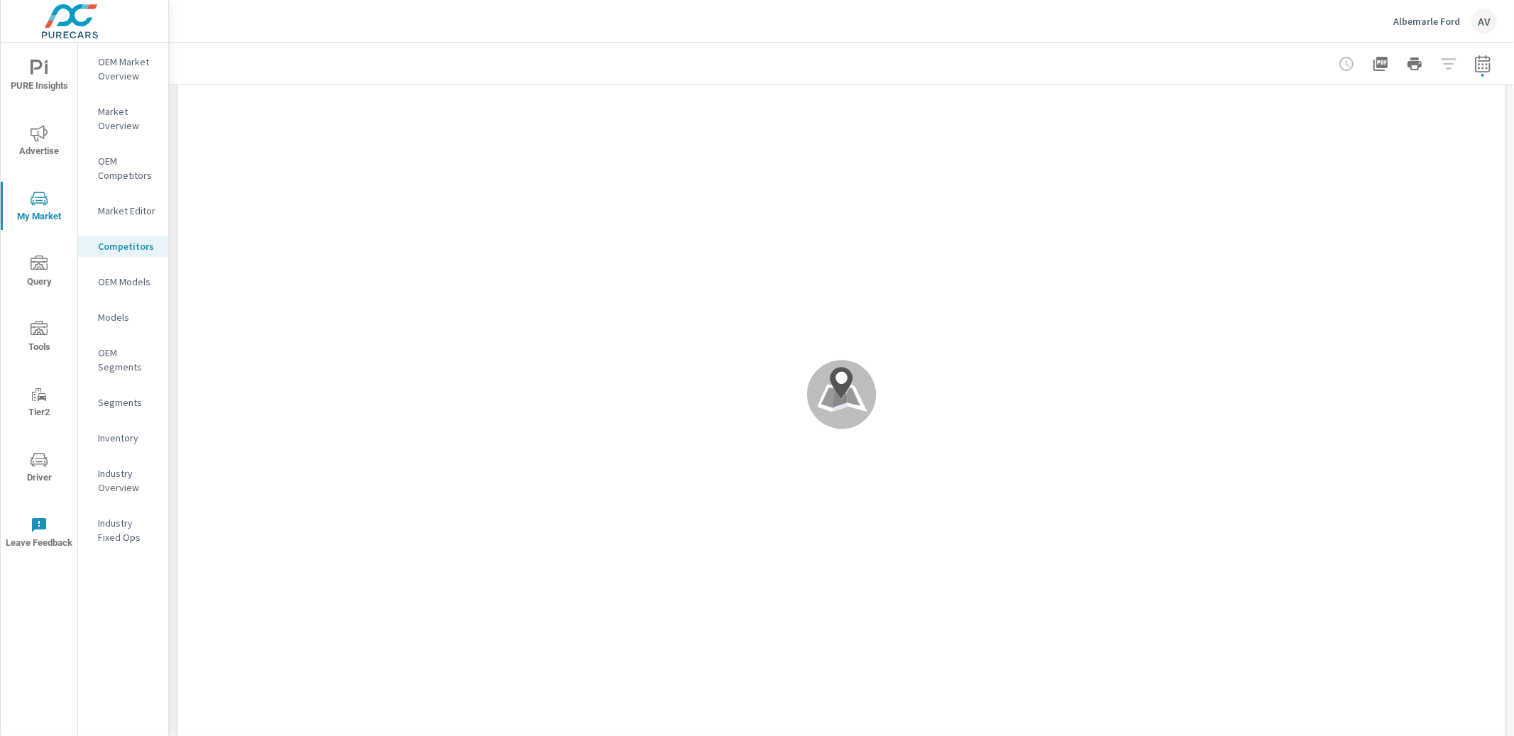
scroll to position [1, 0]
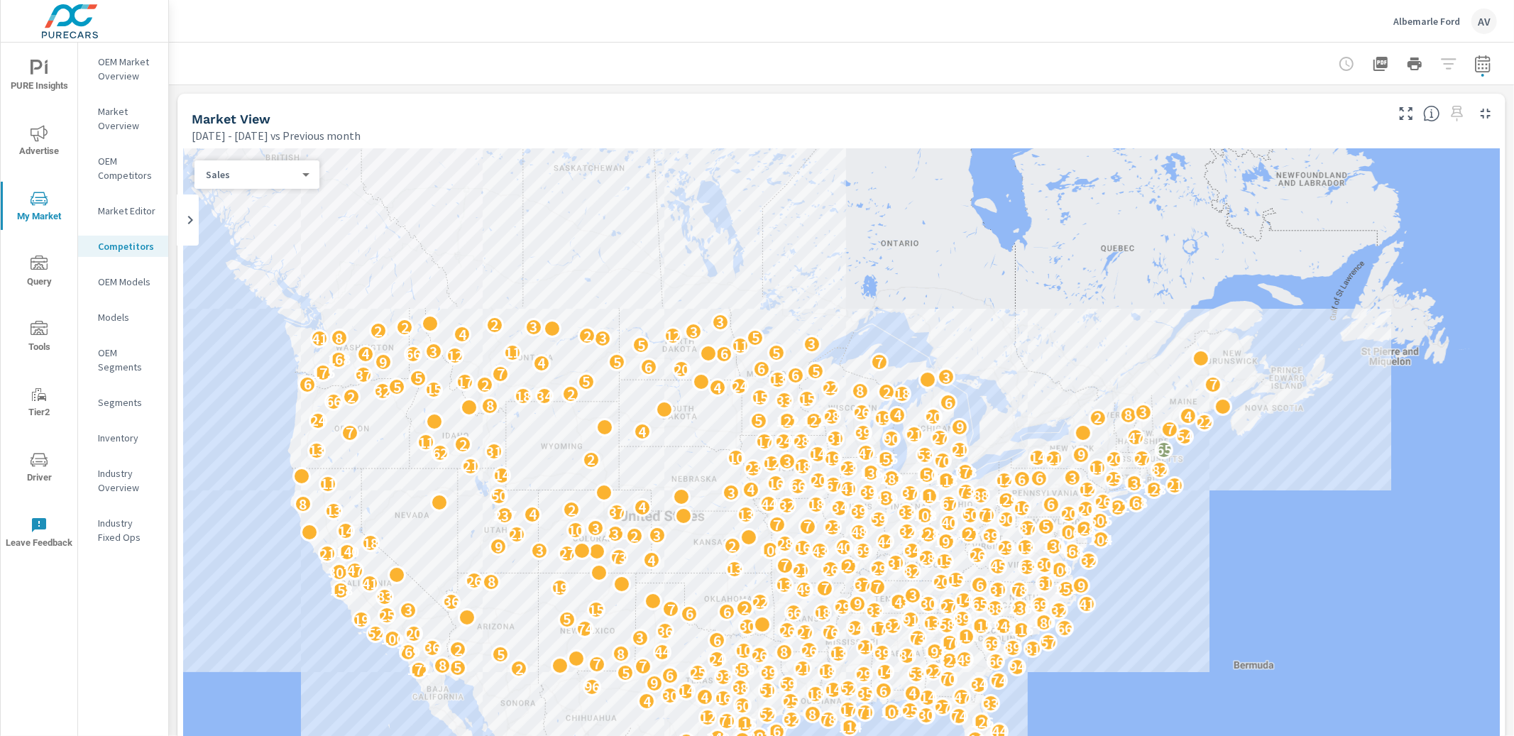
click at [128, 64] on p "OEM Market Overview" at bounding box center [127, 69] width 59 height 28
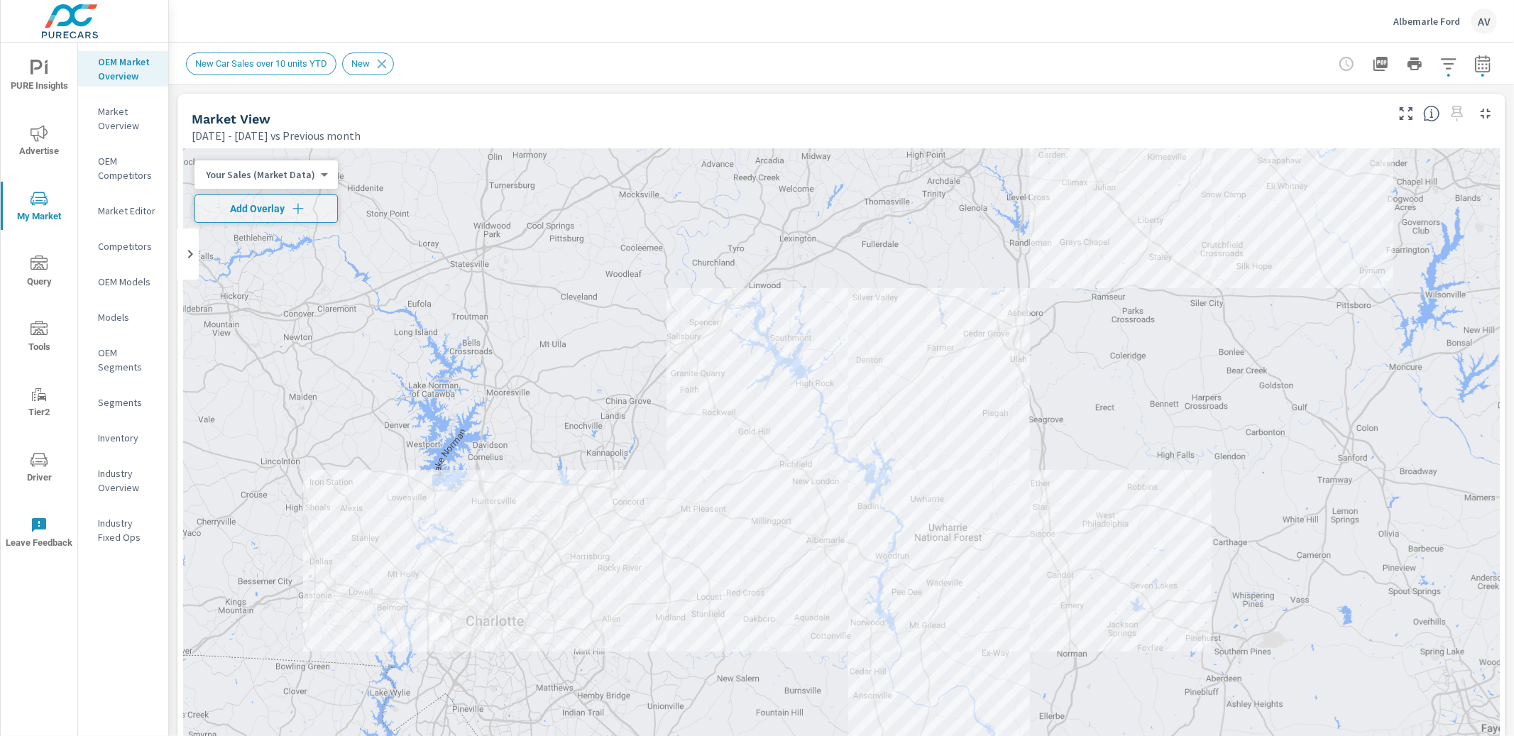
click at [105, 178] on p "OEM Competitors" at bounding box center [127, 168] width 59 height 28
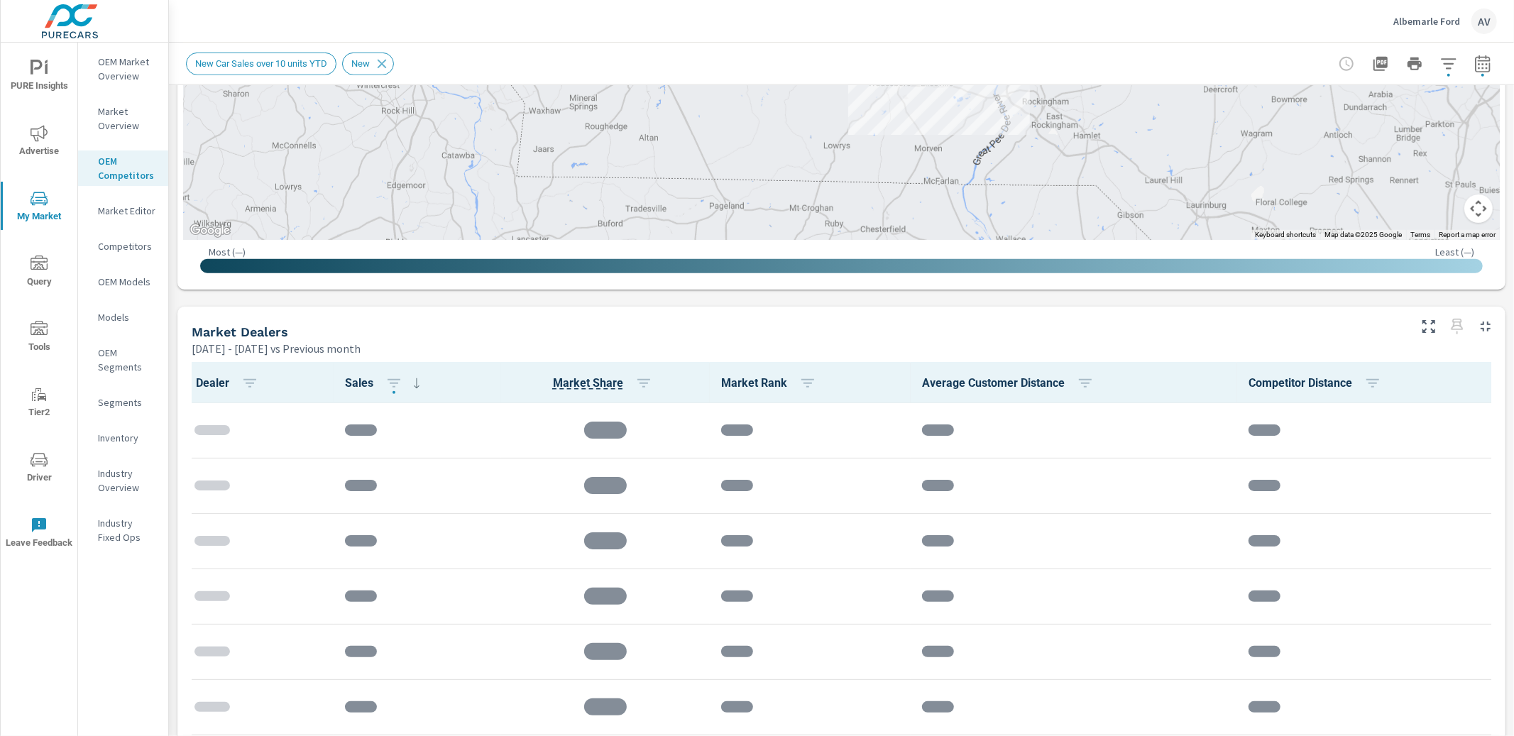
scroll to position [704, 0]
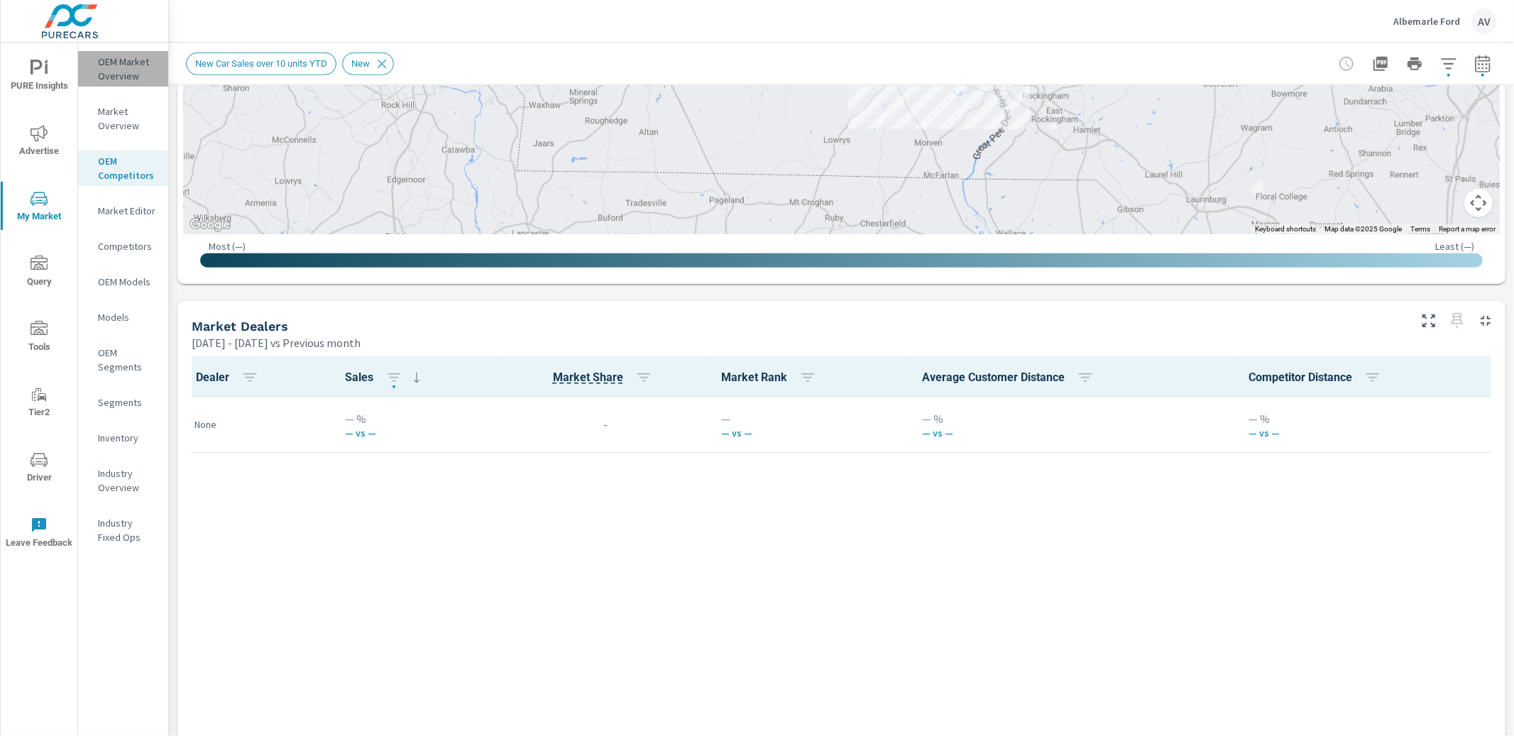
click at [121, 68] on p "OEM Market Overview" at bounding box center [127, 69] width 59 height 28
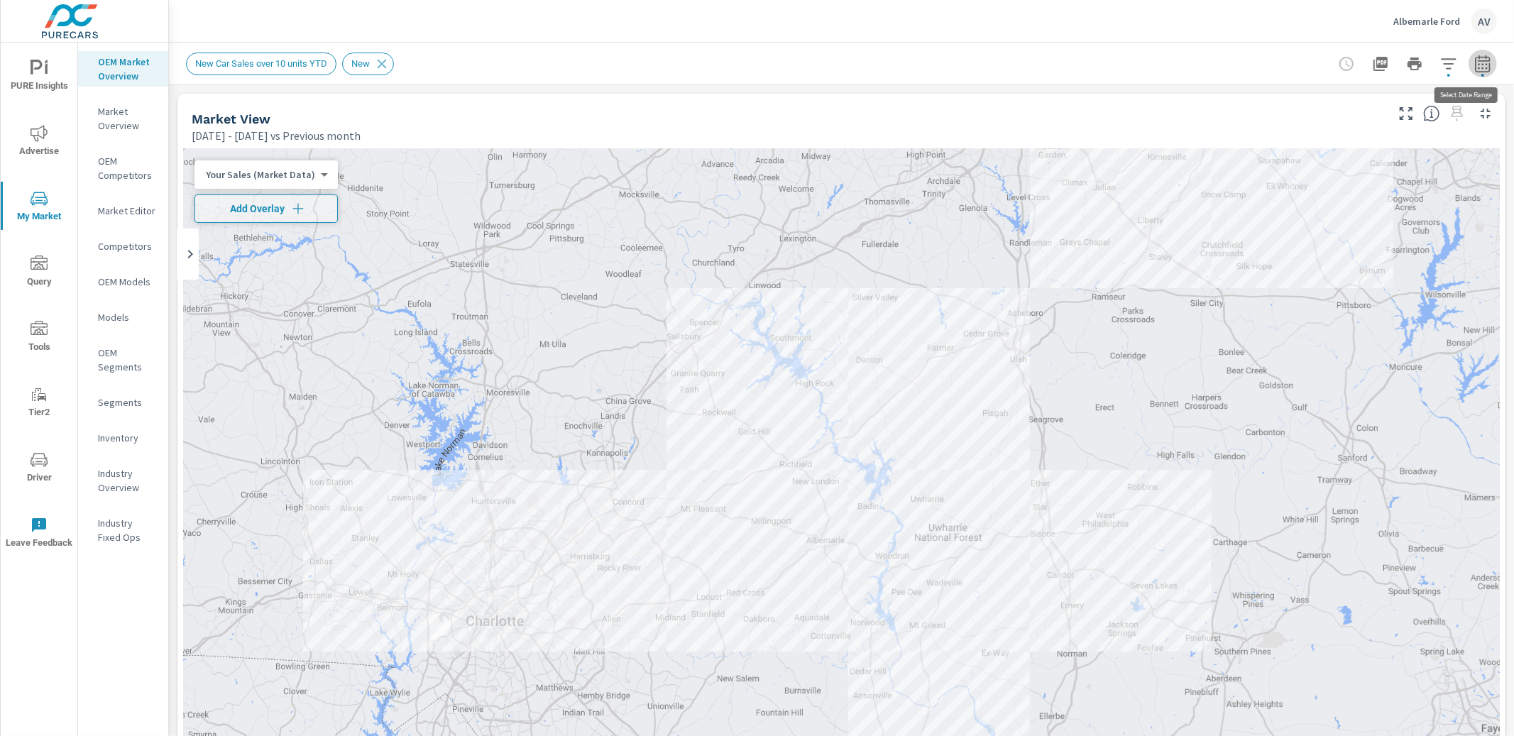
click at [1481, 66] on button "button" at bounding box center [1483, 64] width 28 height 28
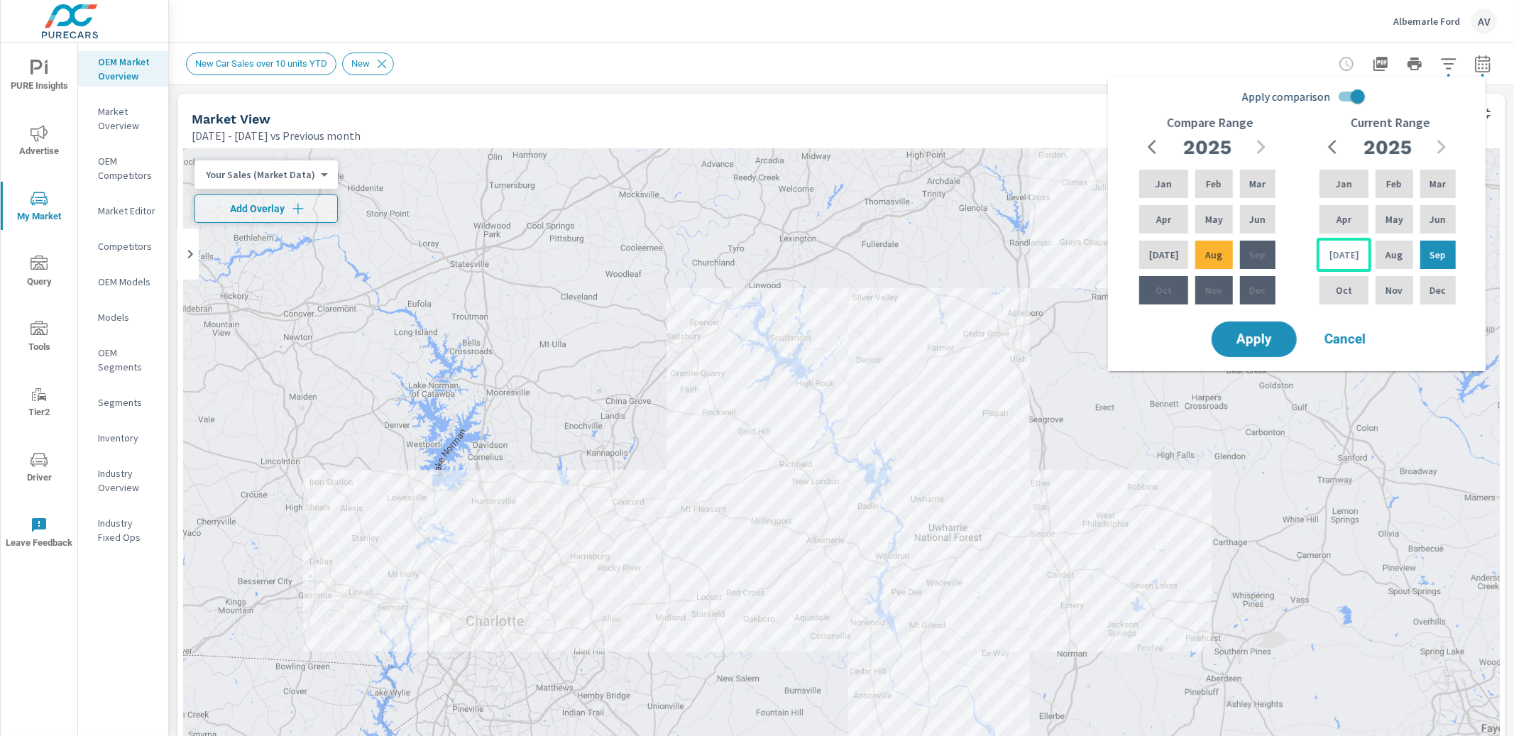
click at [1347, 267] on div "Jul" at bounding box center [1344, 255] width 55 height 34
click at [1438, 214] on p "Jun" at bounding box center [1438, 219] width 16 height 14
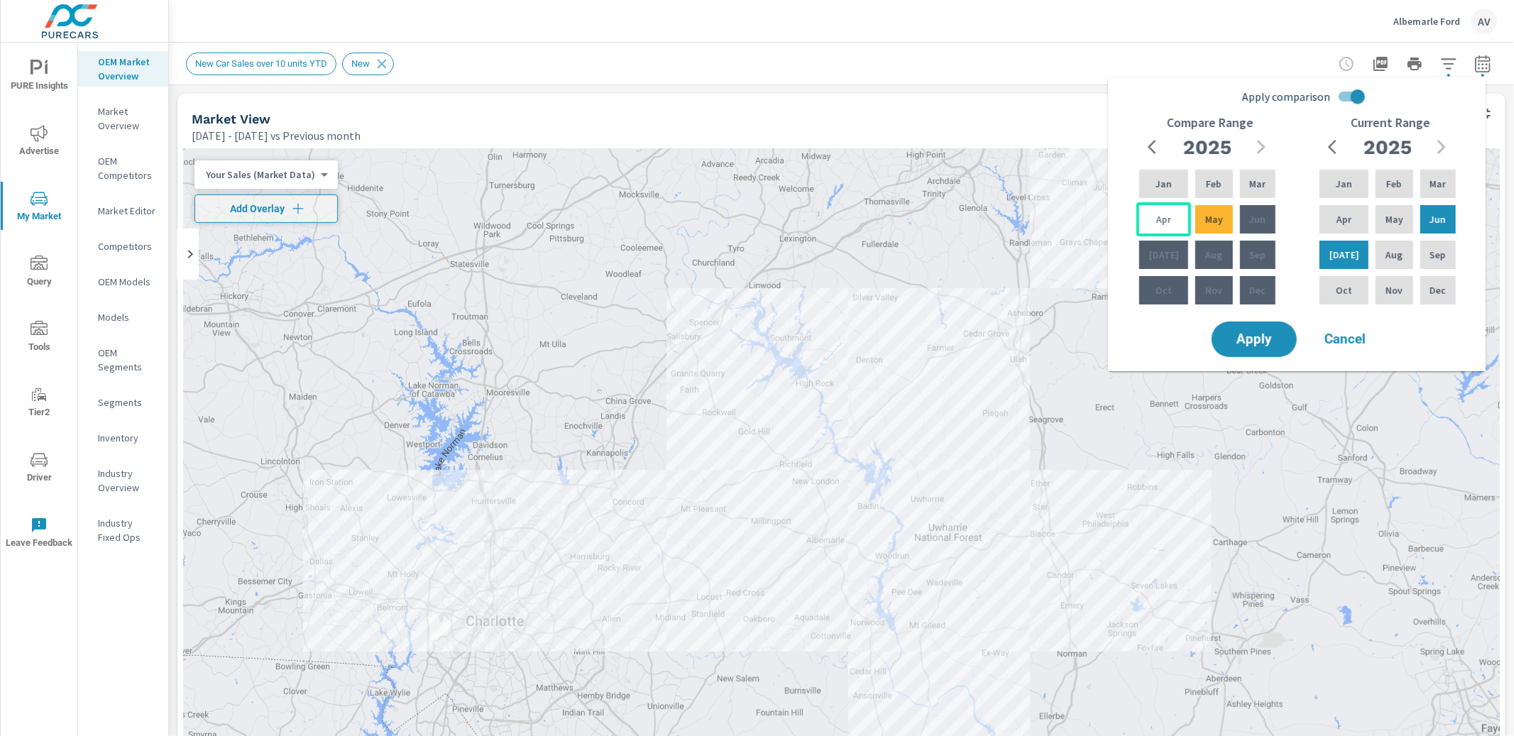
click at [1178, 217] on div "Apr" at bounding box center [1164, 219] width 55 height 34
click at [1176, 216] on div "Apr" at bounding box center [1164, 219] width 55 height 34
click at [1195, 216] on div "May" at bounding box center [1214, 219] width 43 height 34
click at [1267, 333] on span "Apply" at bounding box center [1254, 339] width 58 height 13
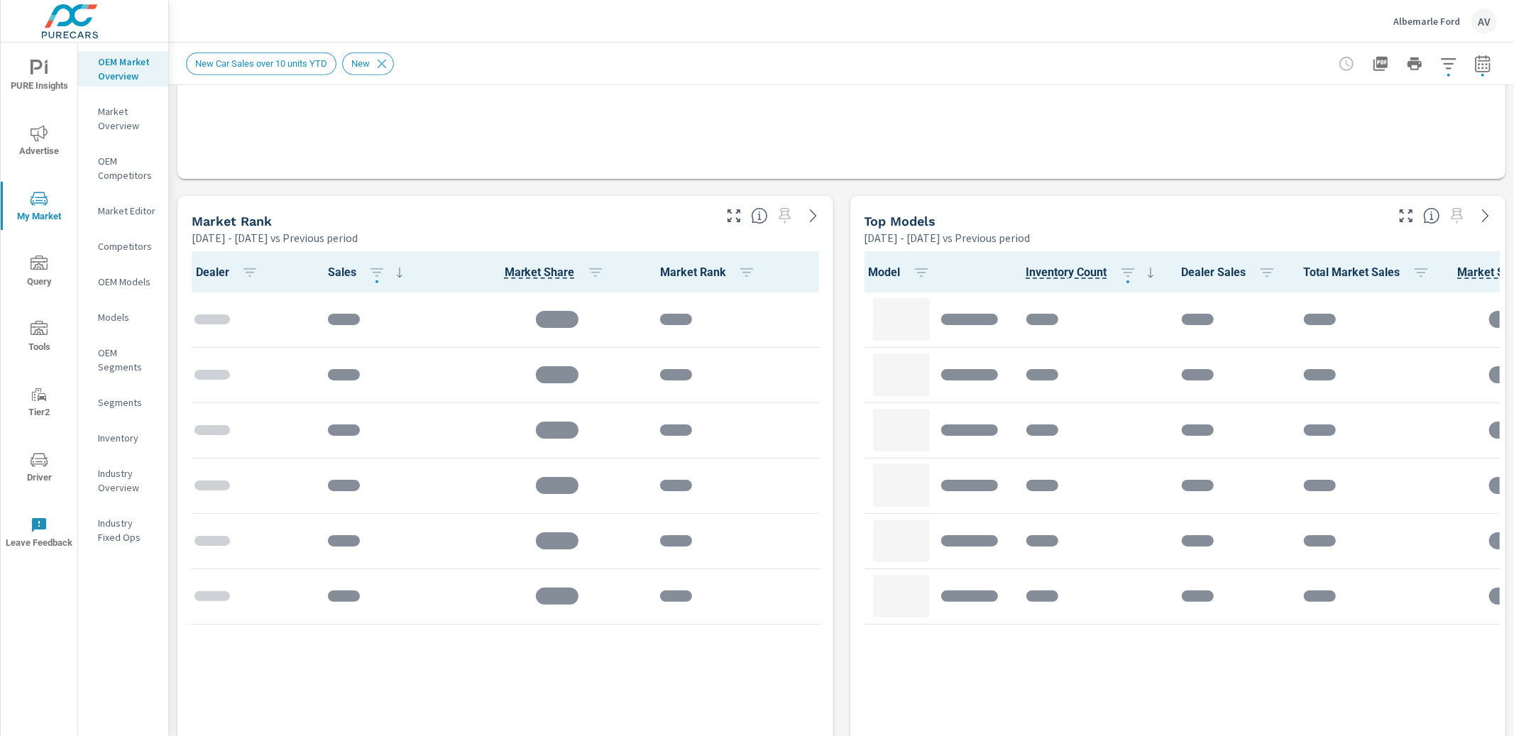
scroll to position [817, 0]
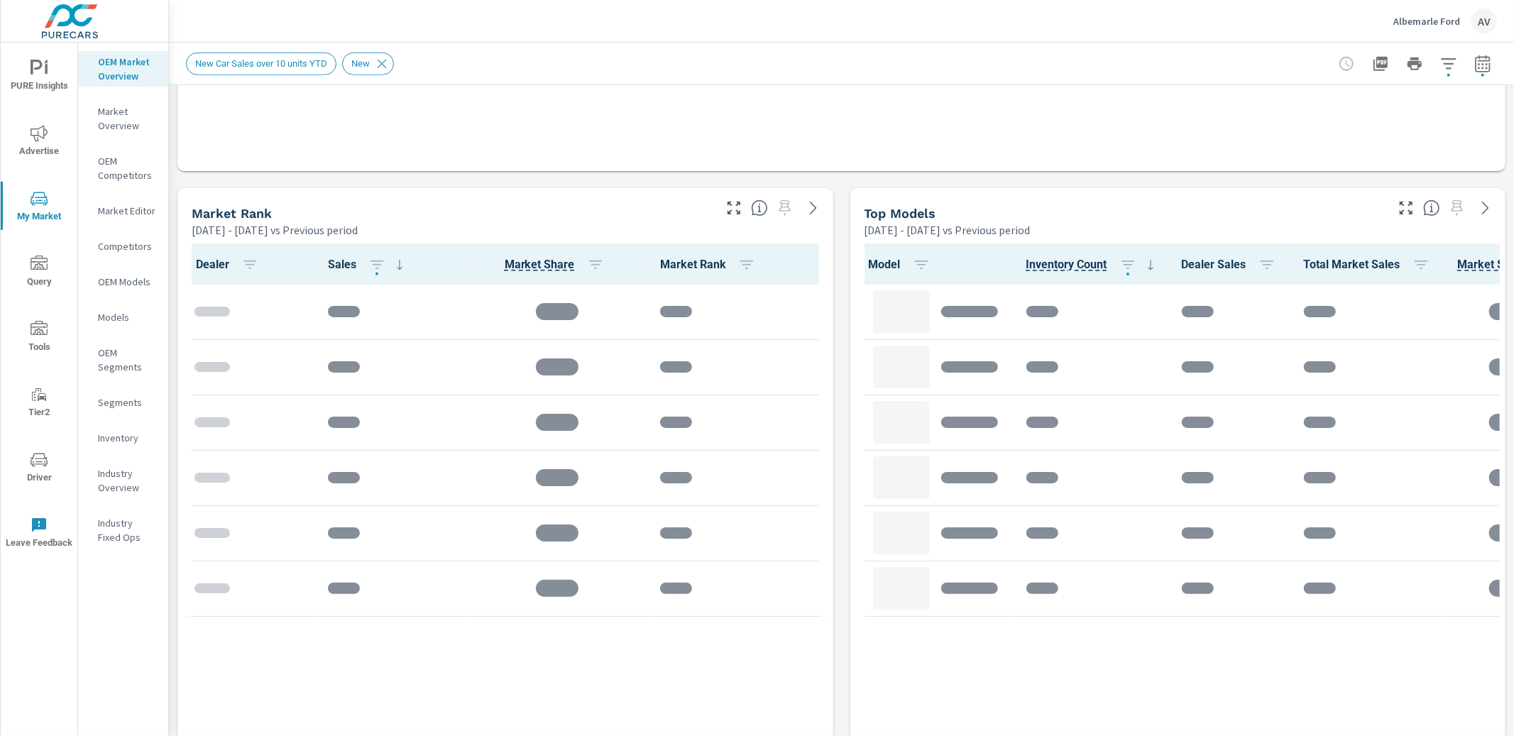
click at [1475, 64] on icon "button" at bounding box center [1483, 63] width 17 height 17
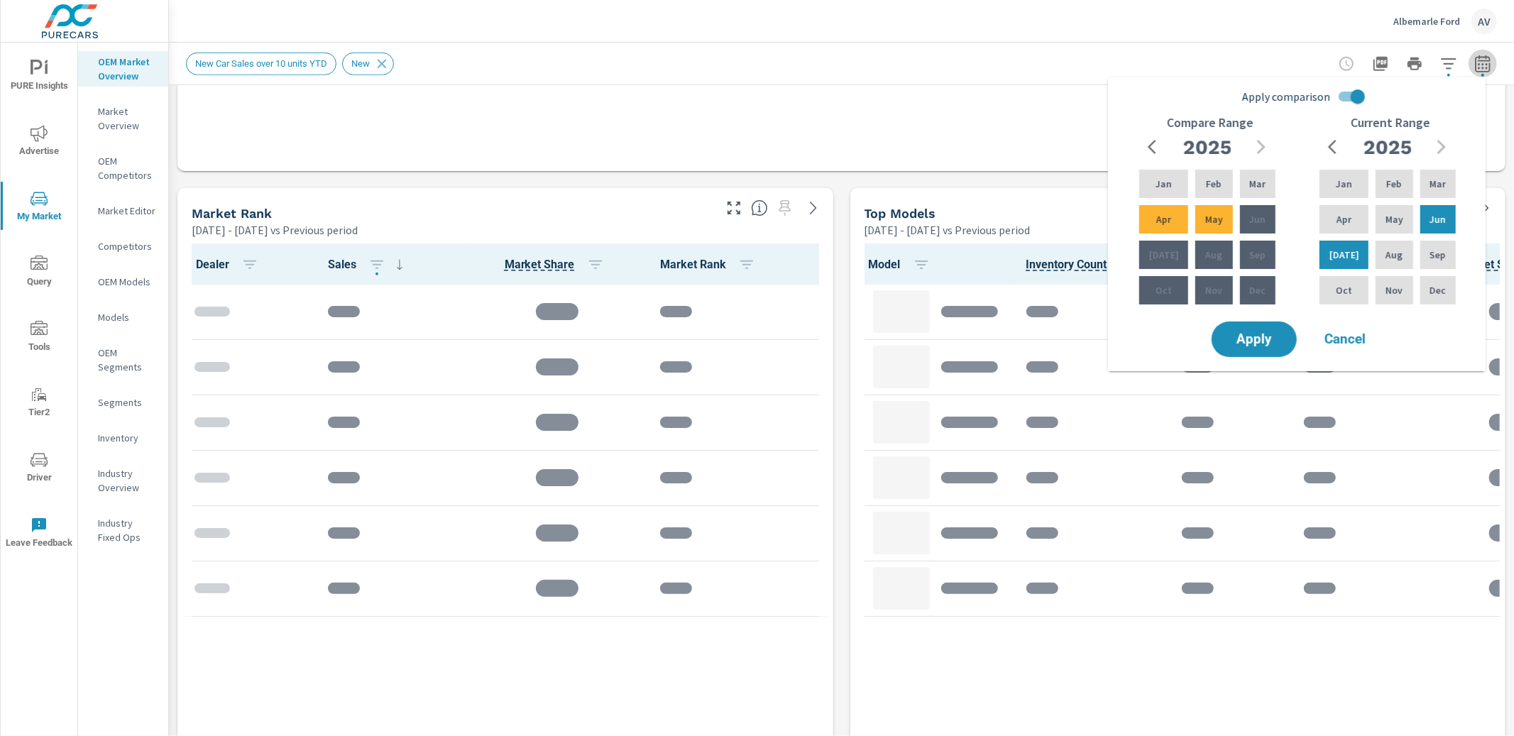
click at [1475, 64] on icon "button" at bounding box center [1483, 63] width 17 height 17
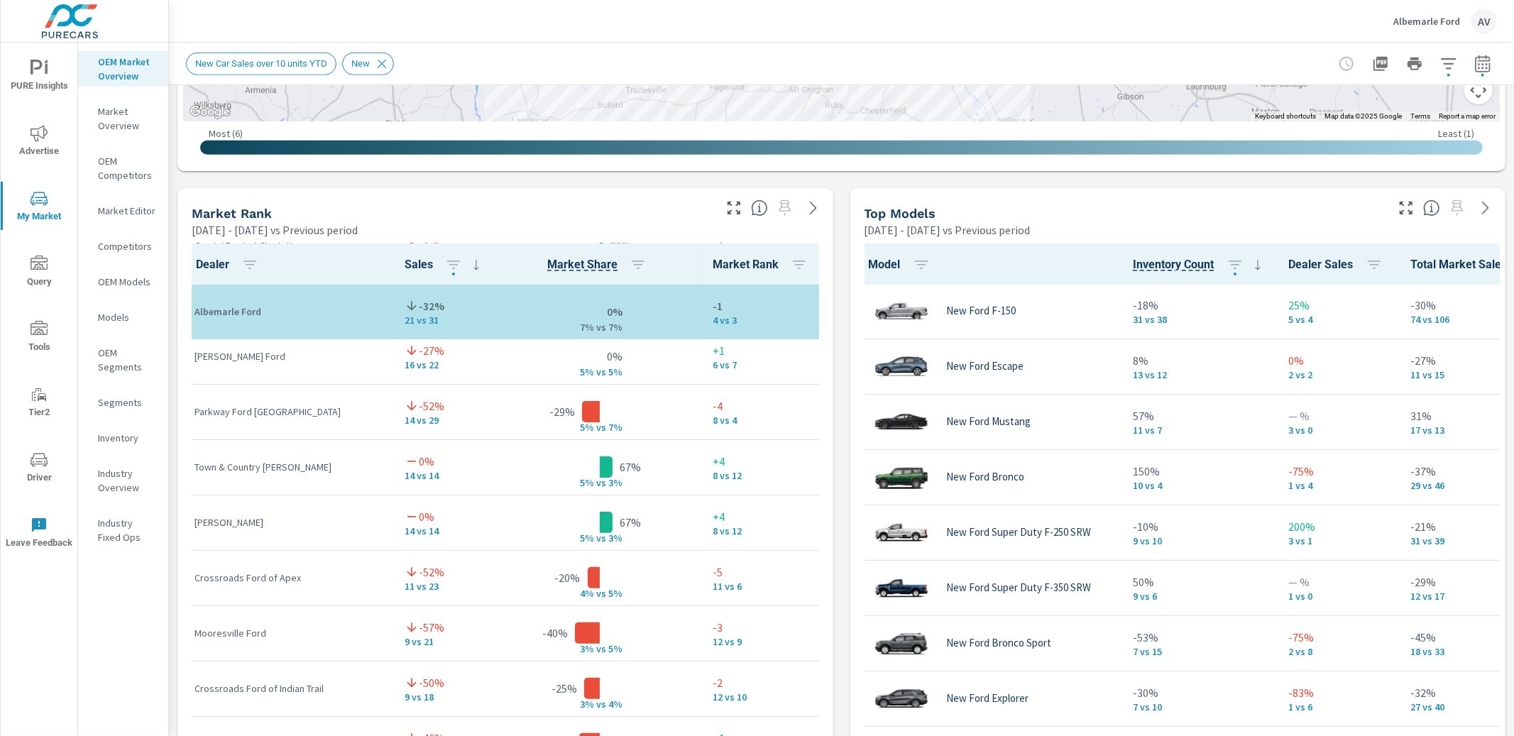
scroll to position [322, 0]
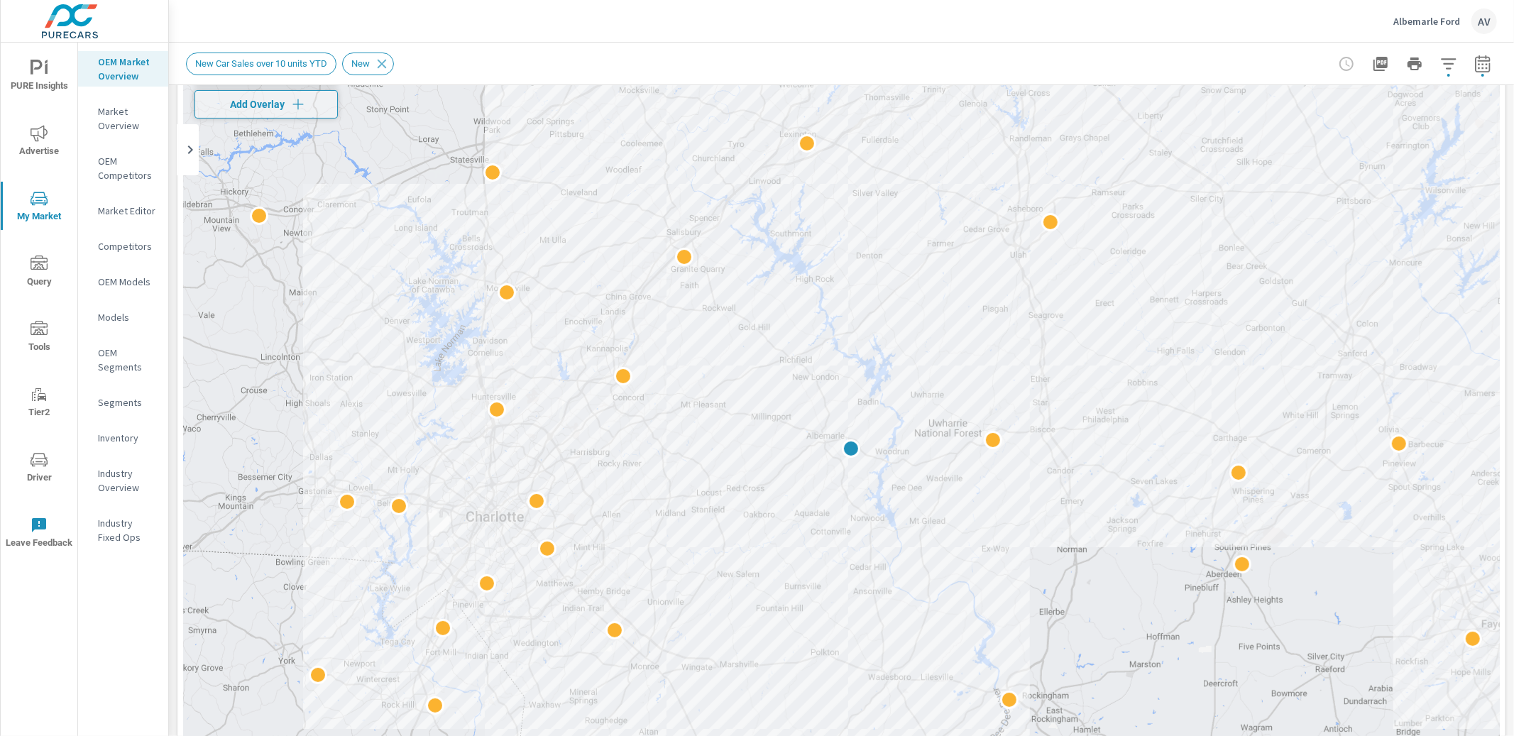
scroll to position [107, 0]
click at [1475, 62] on icon "button" at bounding box center [1483, 63] width 17 height 17
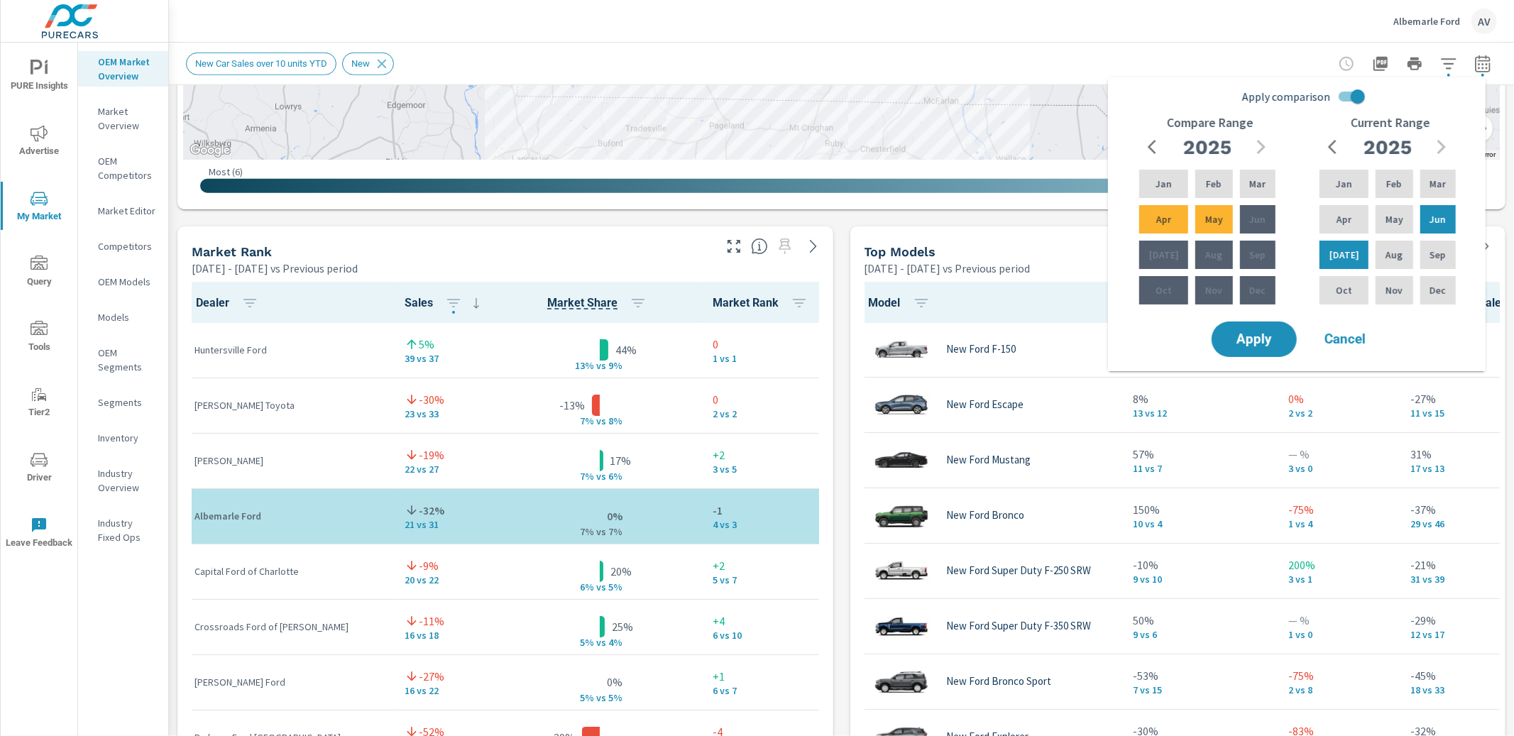
scroll to position [782, 0]
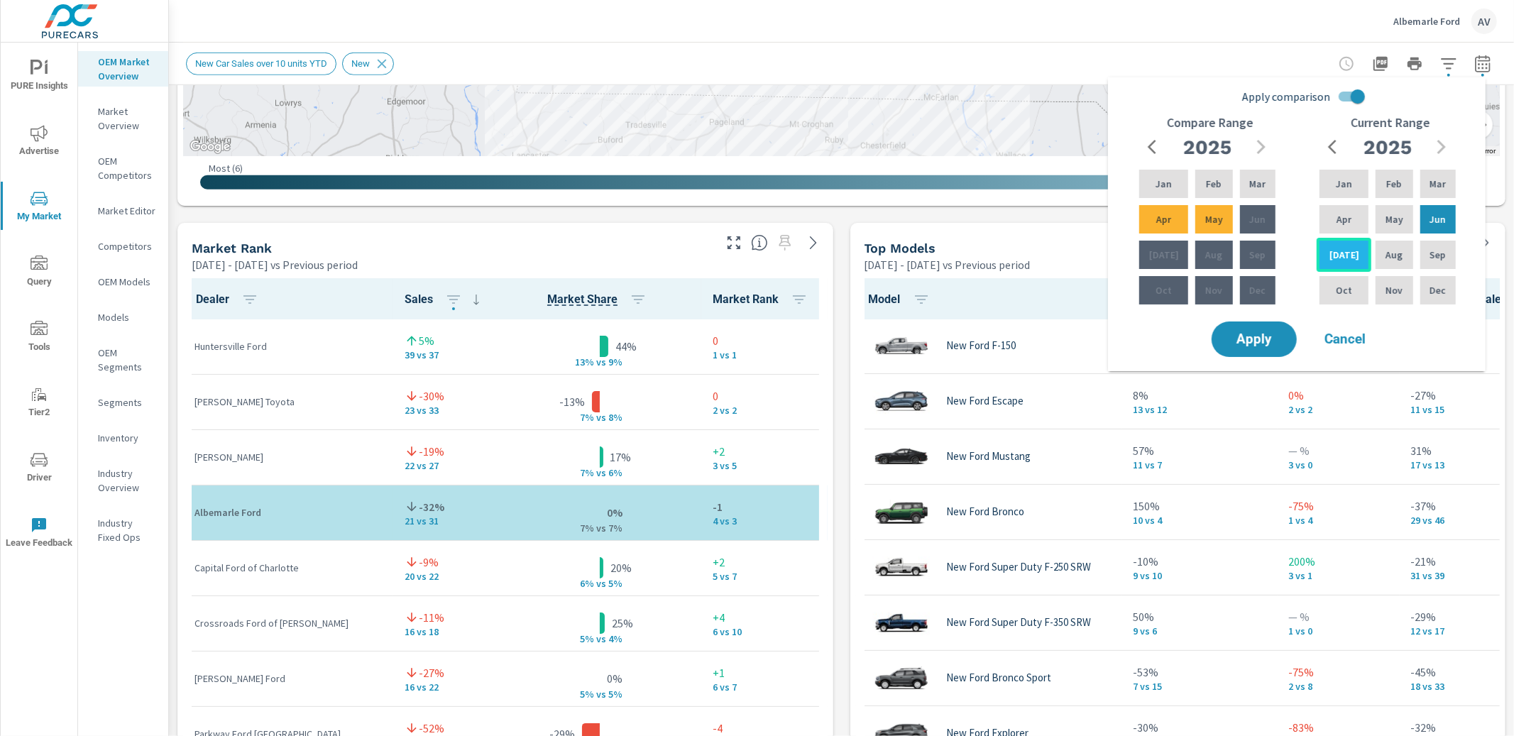
click at [1352, 256] on div "Jul" at bounding box center [1344, 255] width 55 height 34
click at [1257, 338] on span "Apply" at bounding box center [1254, 339] width 58 height 13
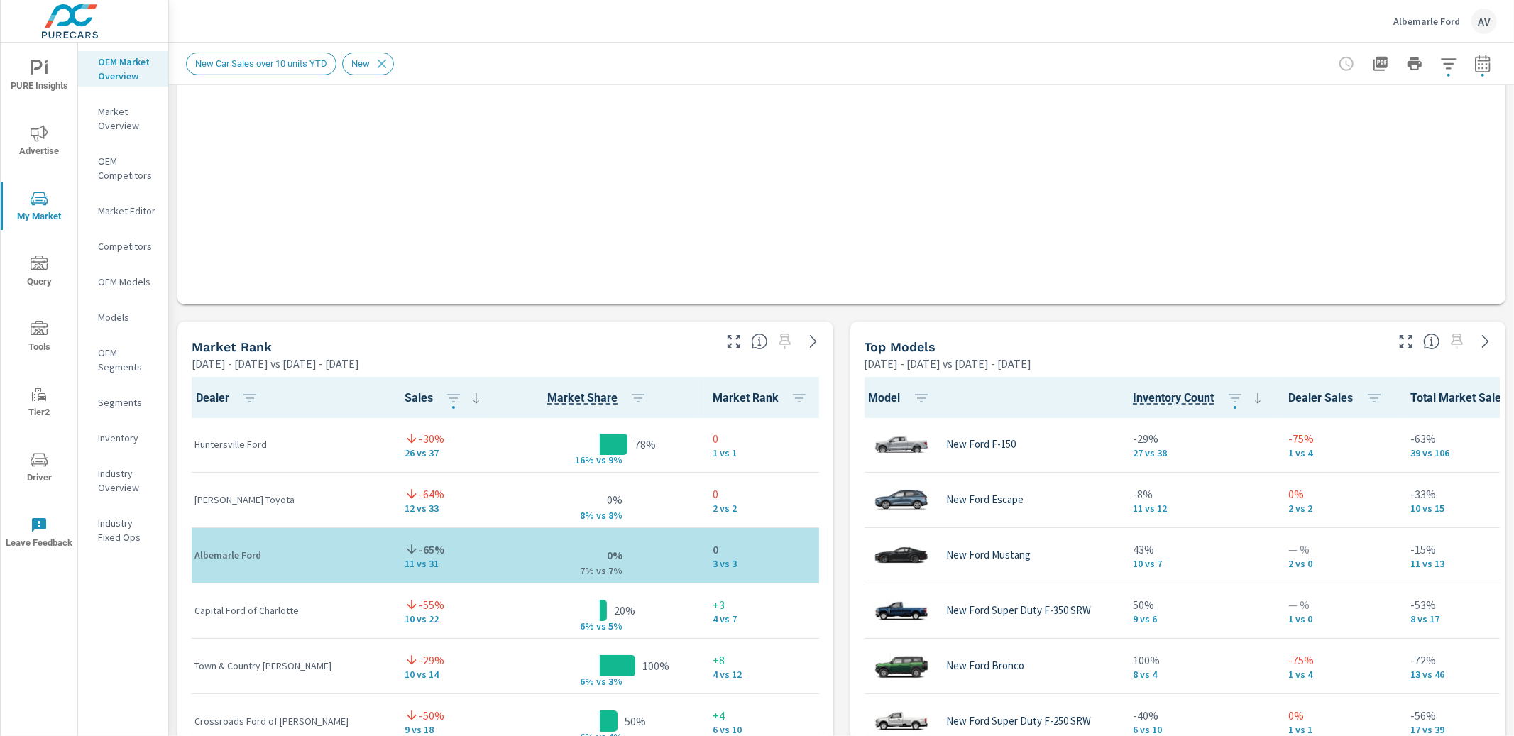
scroll to position [1, 0]
click at [1478, 64] on icon "button" at bounding box center [1482, 66] width 9 height 6
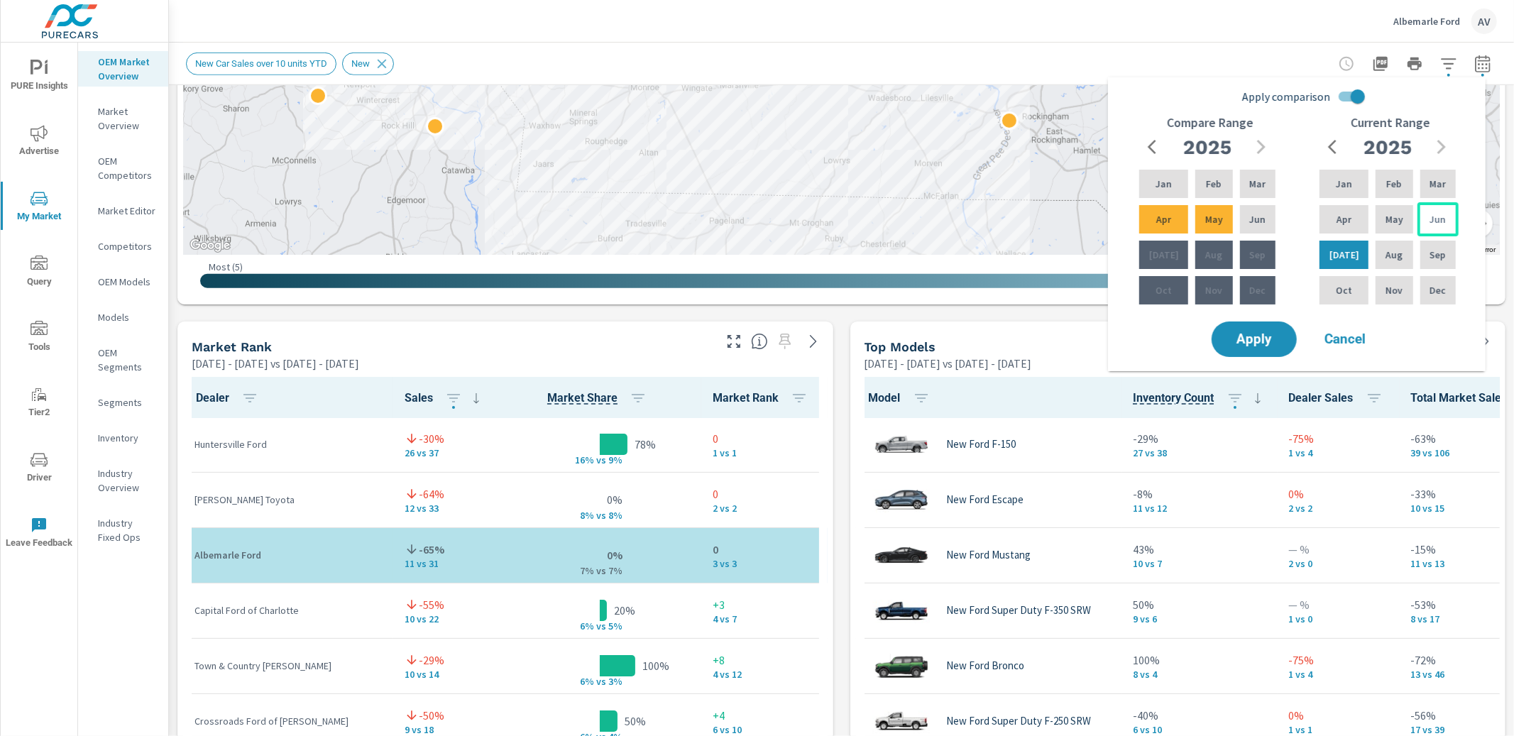
click at [1434, 214] on p "Jun" at bounding box center [1438, 219] width 16 height 14
click at [1355, 244] on div "Jul" at bounding box center [1344, 255] width 55 height 34
click at [1271, 346] on span "Apply" at bounding box center [1254, 339] width 58 height 13
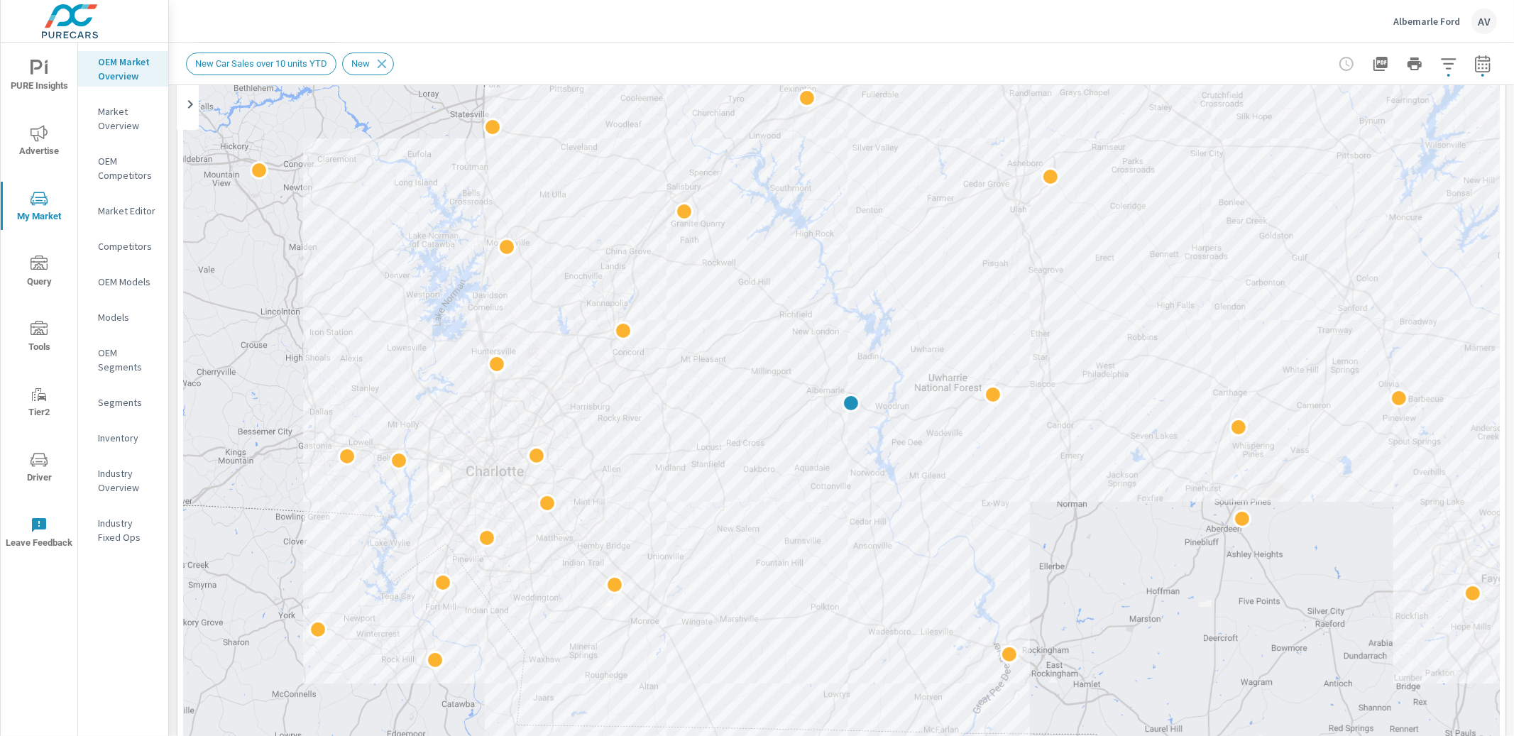
scroll to position [153, 0]
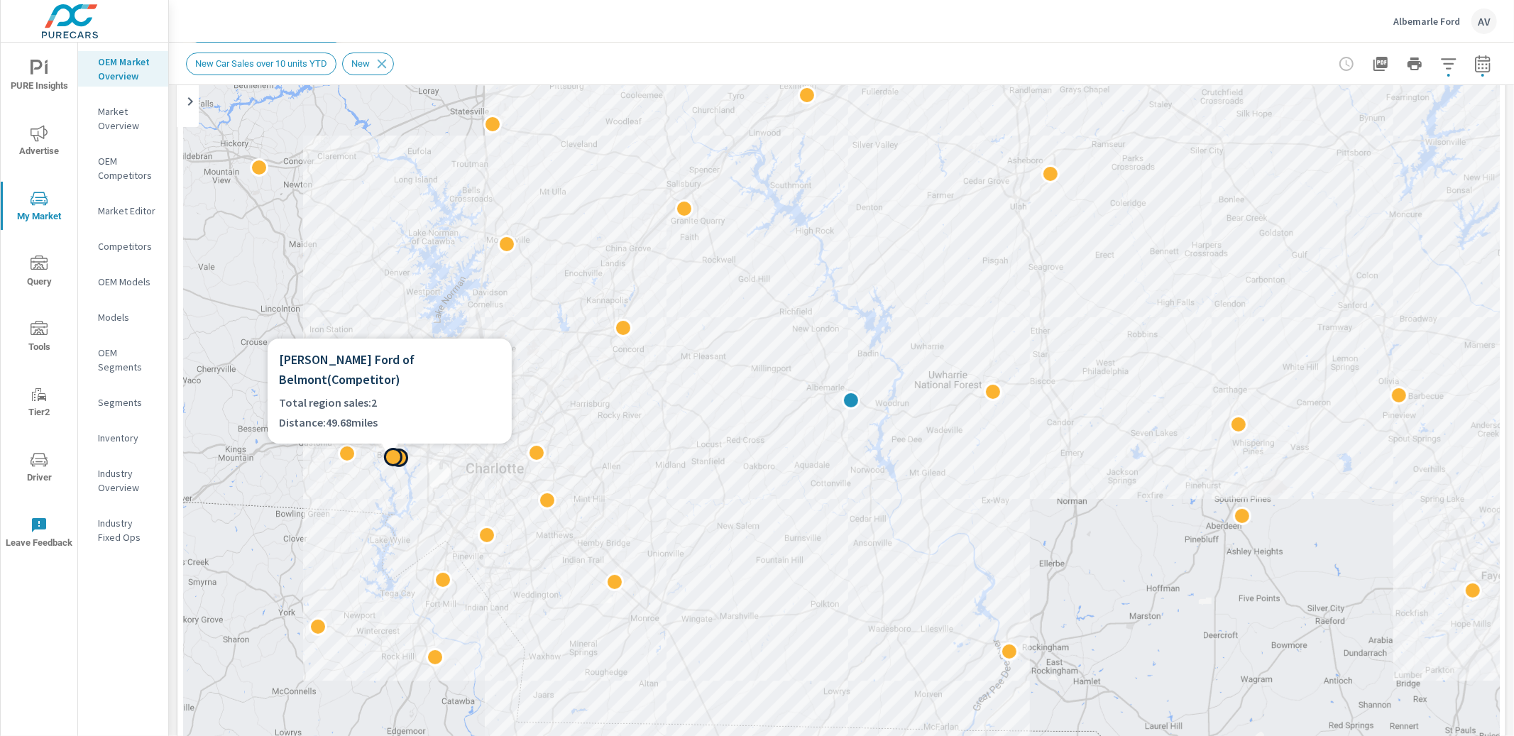
click at [339, 449] on div at bounding box center [390, 452] width 244 height 17
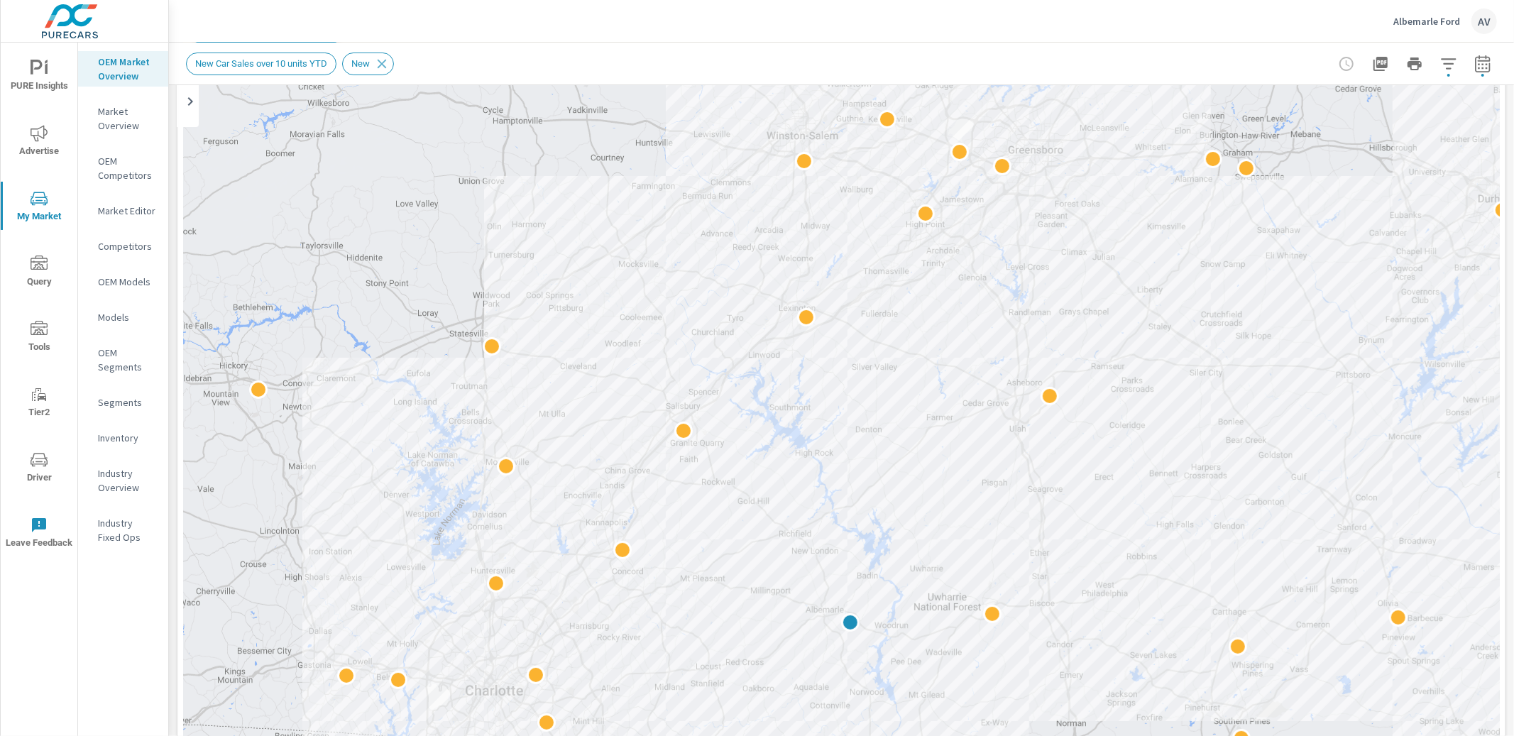
drag, startPoint x: 621, startPoint y: 253, endPoint x: 619, endPoint y: 478, distance: 225.1
click at [619, 478] on div at bounding box center [841, 390] width 1317 height 789
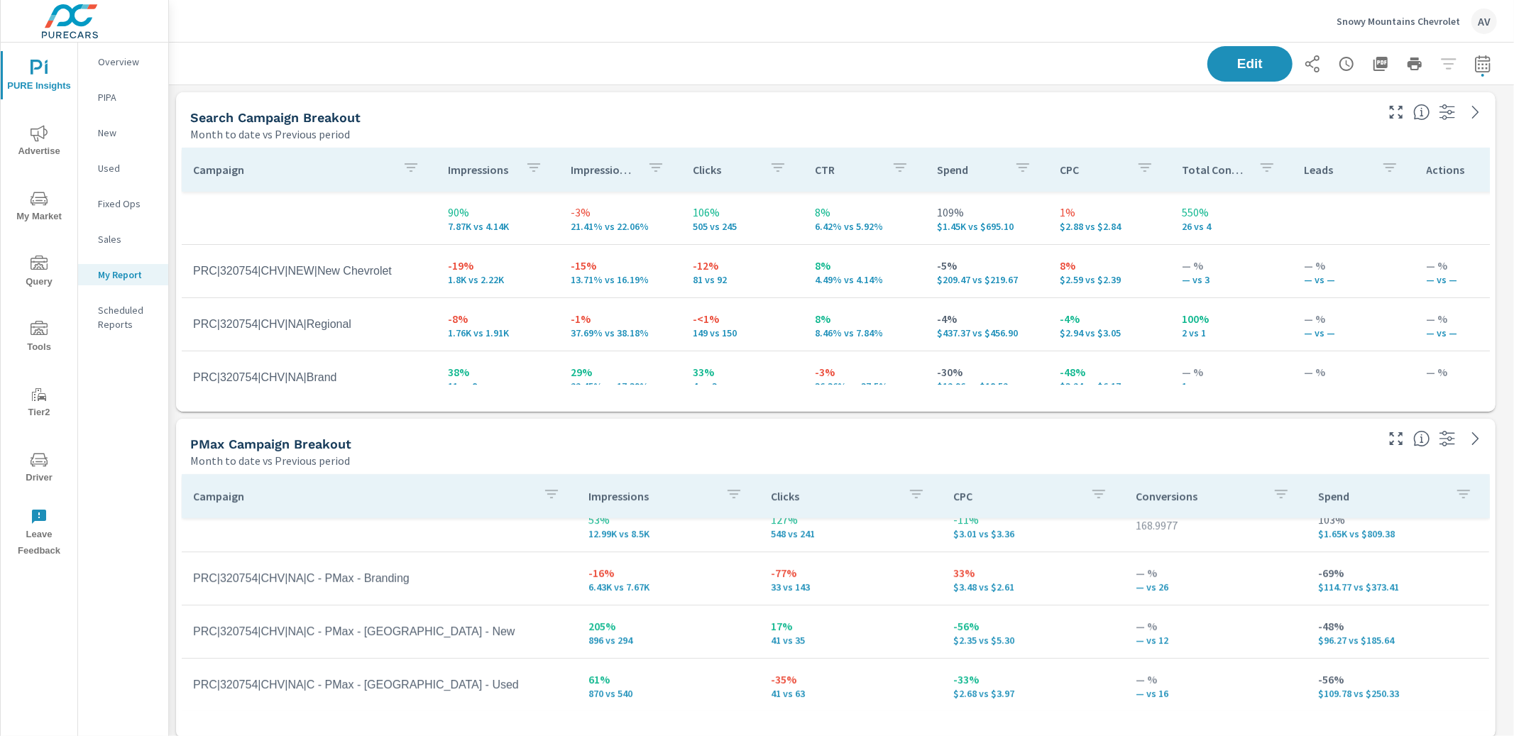
click at [892, 104] on div "Search Campaign Breakout Month to date vs Previous period" at bounding box center [777, 117] width 1203 height 50
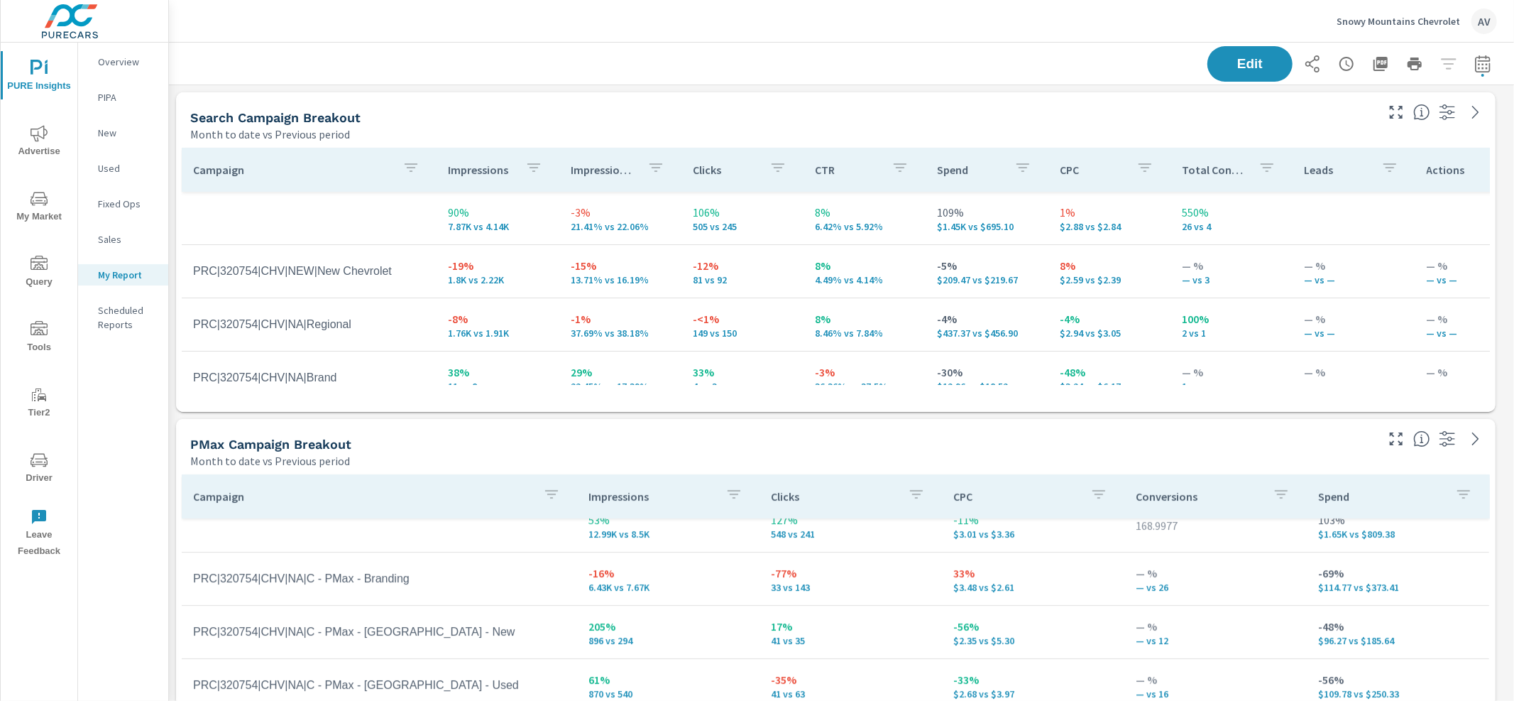
scroll to position [1641, 1333]
click at [1477, 66] on icon "button" at bounding box center [1483, 63] width 17 height 17
select select "Month to date"
select select "Previous period"
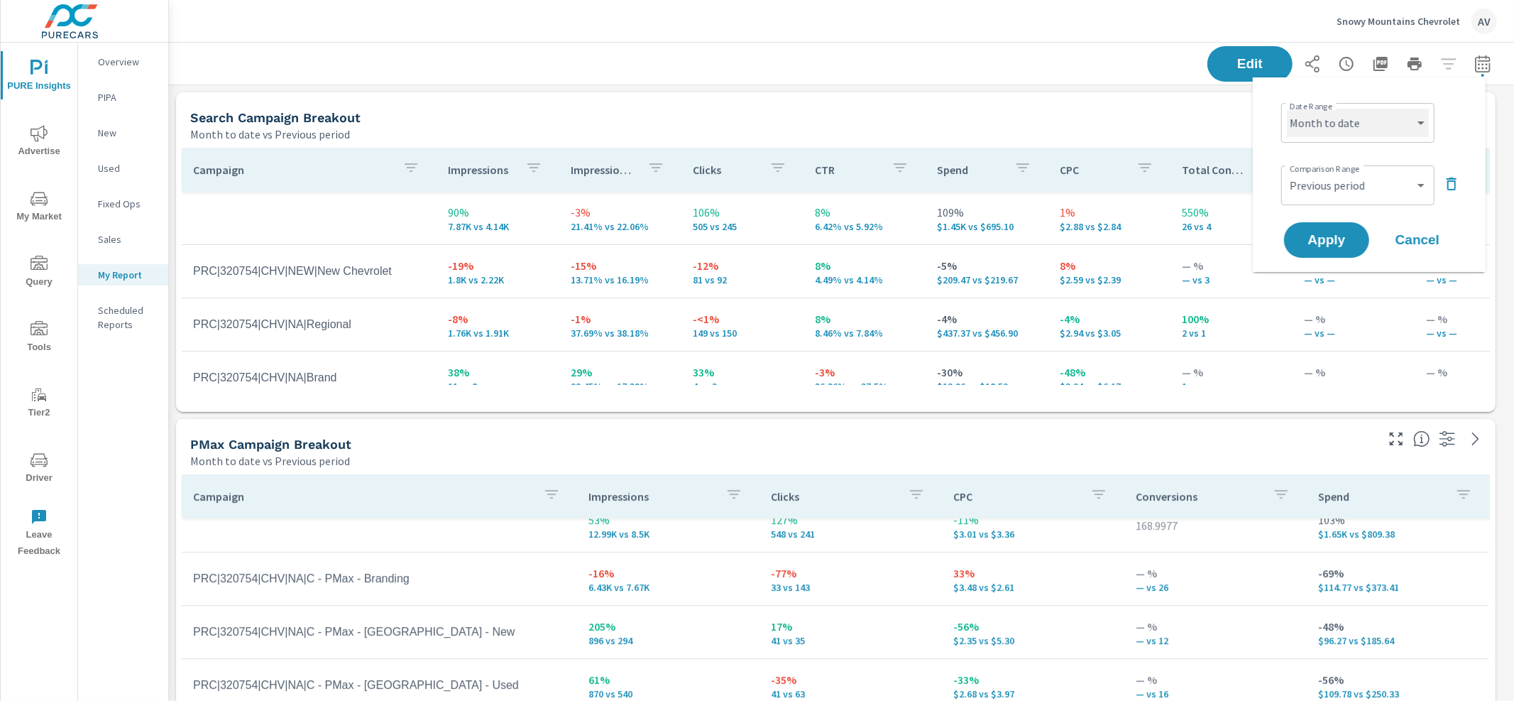
click at [1362, 121] on select "Custom [DATE] Last week Last 7 days Last 14 days Last 30 days Last 45 days Last…" at bounding box center [1358, 123] width 142 height 28
click at [1287, 109] on select "Custom [DATE] Last week Last 7 days Last 14 days Last 30 days Last 45 days Last…" at bounding box center [1358, 123] width 142 height 28
select select "Last 14 days"
click at [1351, 188] on select "Custom Previous period Previous month Previous year" at bounding box center [1358, 185] width 142 height 28
click at [1287, 171] on select "Custom Previous period Previous month Previous year" at bounding box center [1358, 185] width 142 height 28
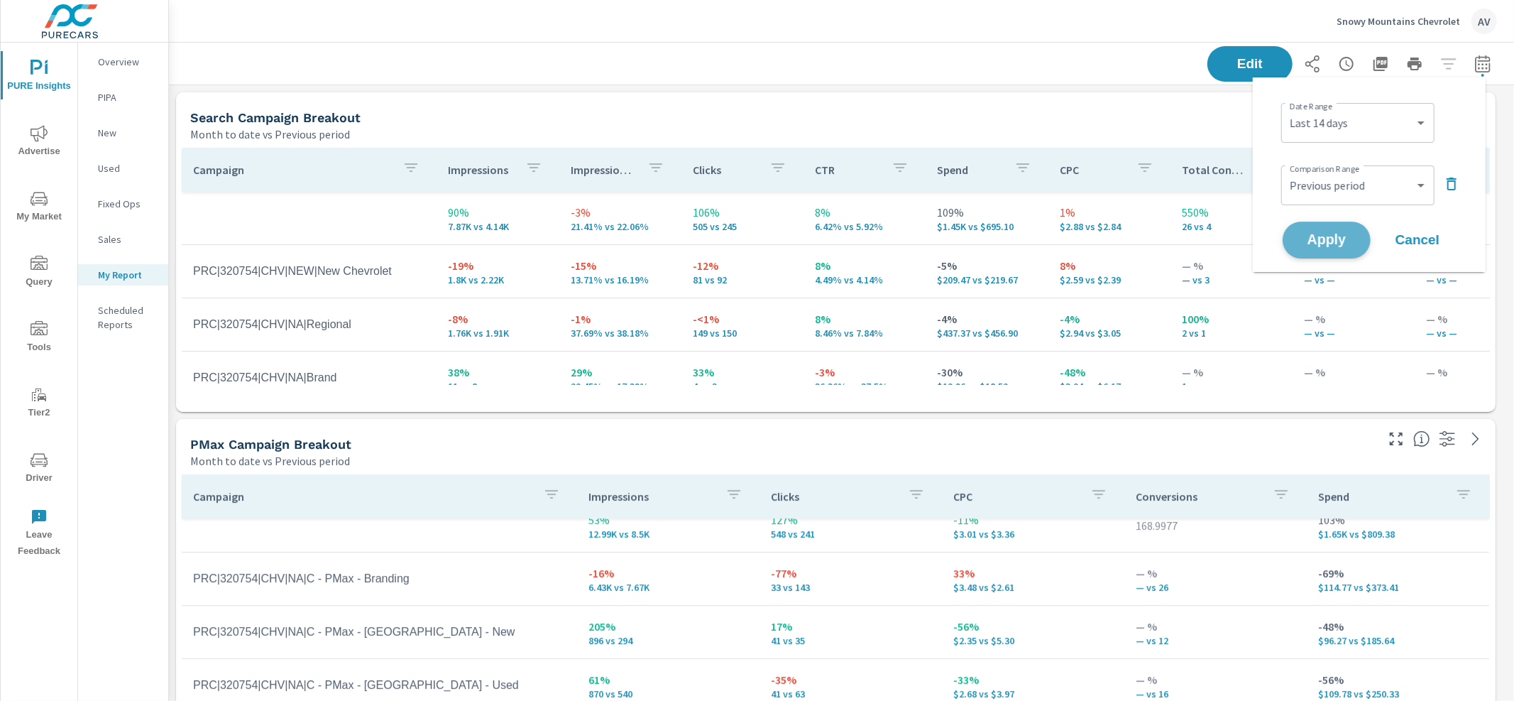
click at [1338, 235] on span "Apply" at bounding box center [1327, 240] width 58 height 13
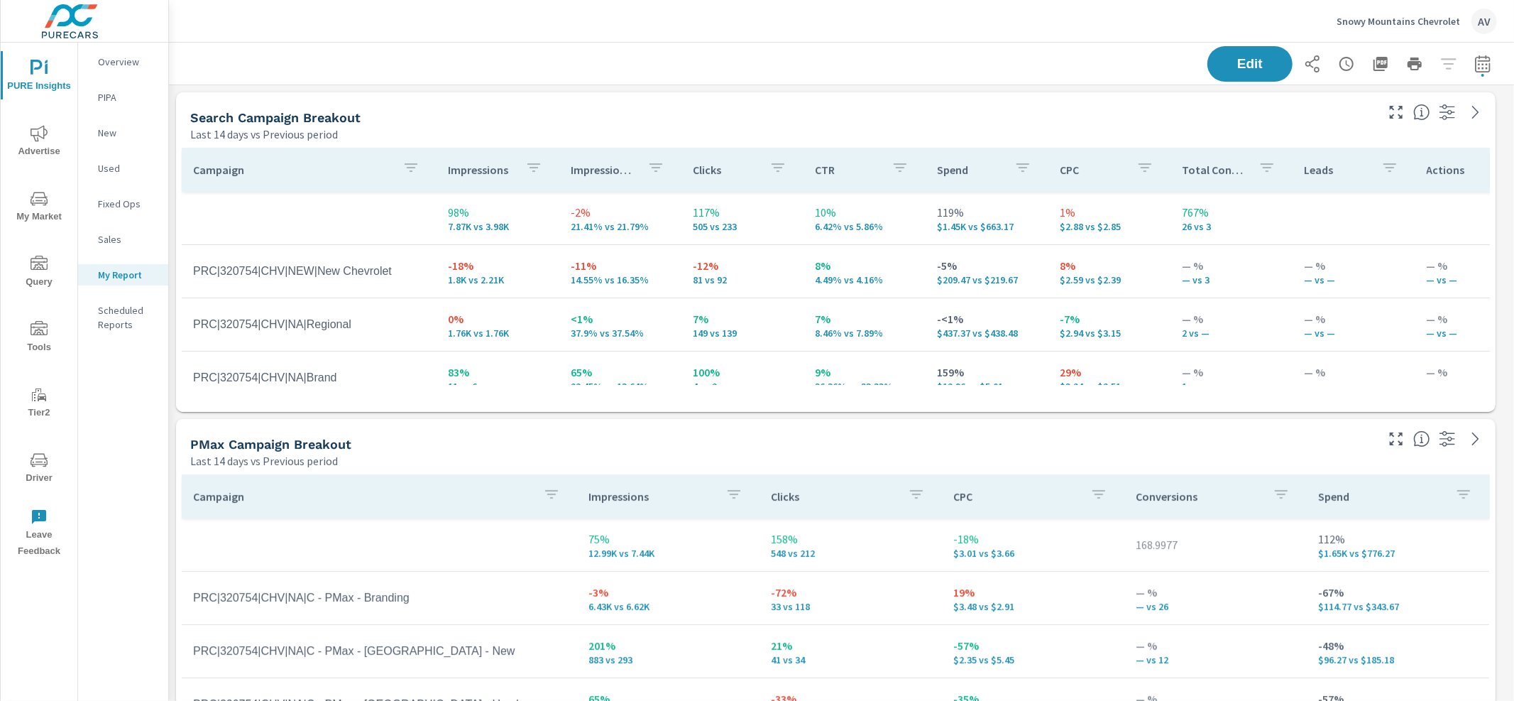
click at [1147, 128] on div "Last 14 days vs Previous period" at bounding box center [781, 134] width 1183 height 17
click at [865, 126] on div "Last 14 days vs Previous period" at bounding box center [781, 134] width 1183 height 17
click at [905, 449] on div "PMax Campaign Breakout" at bounding box center [781, 444] width 1183 height 16
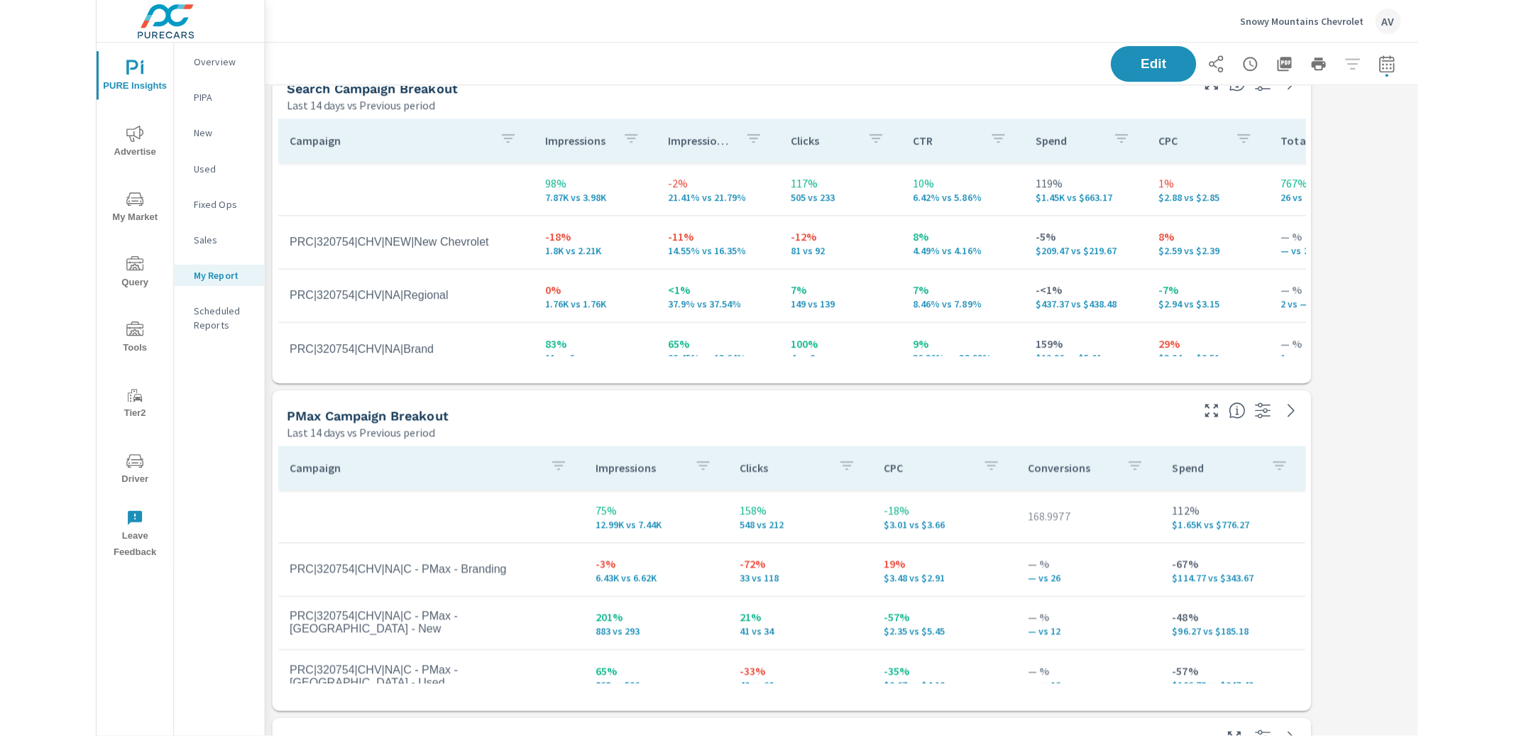
scroll to position [1641, 1333]
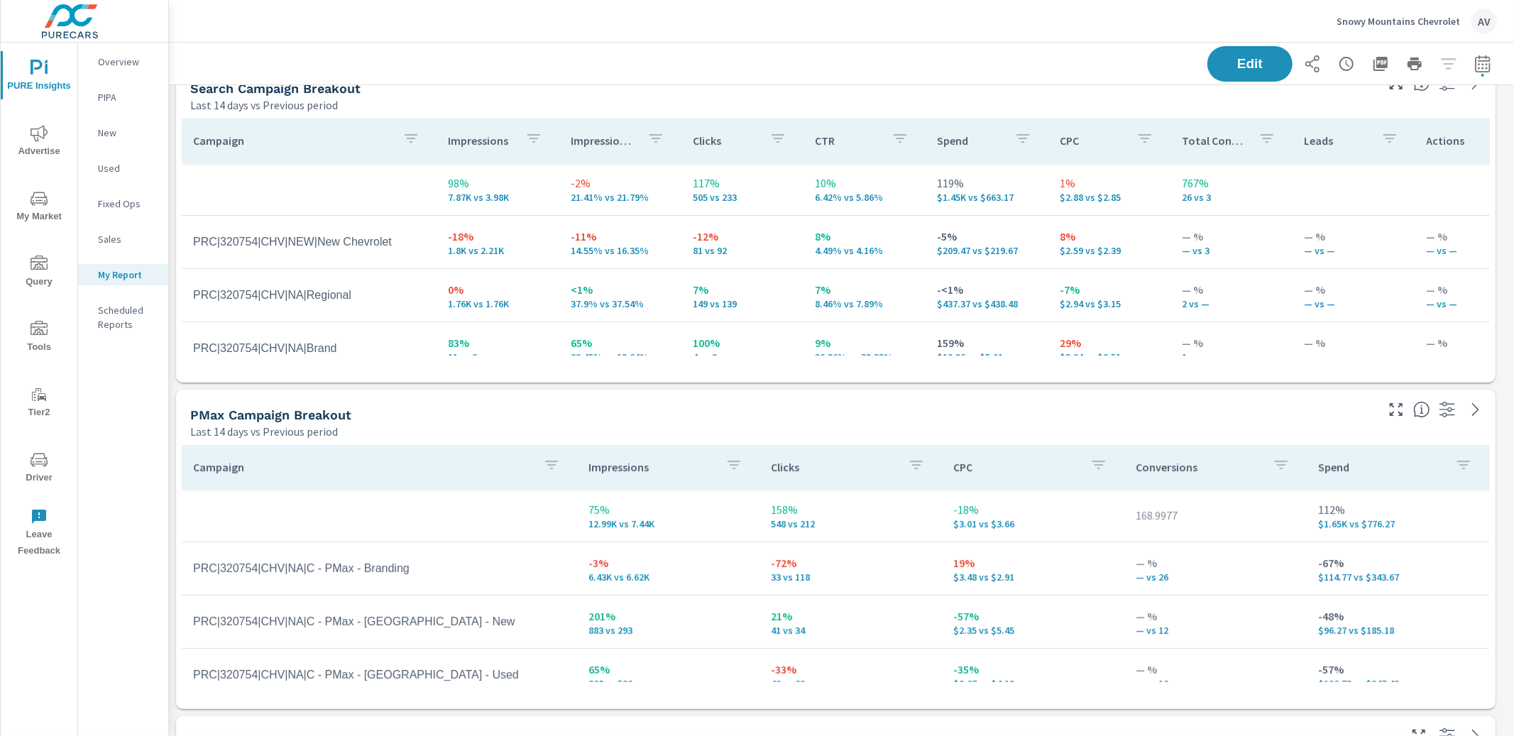
click at [43, 144] on span "Advertise" at bounding box center [39, 142] width 68 height 35
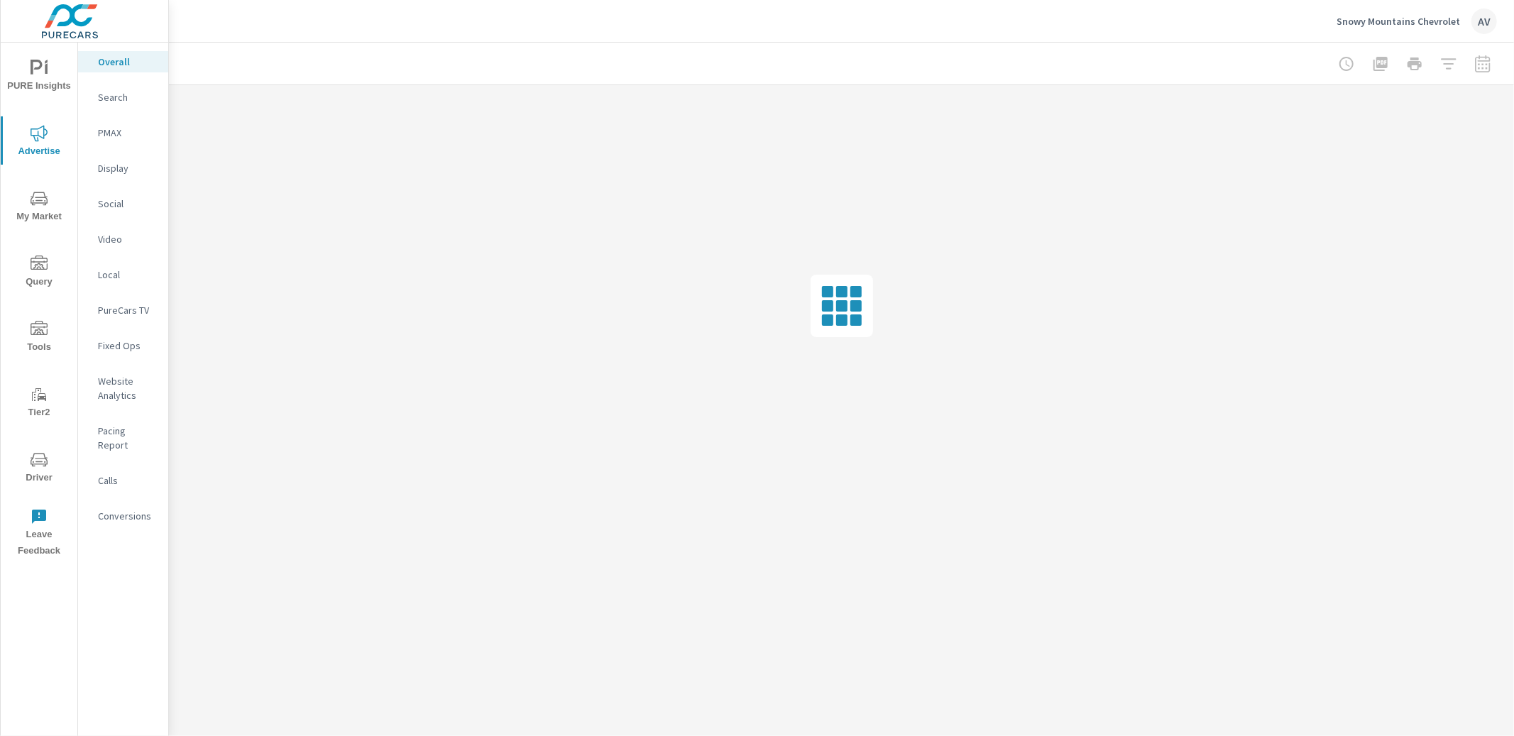
click at [53, 204] on span "My Market" at bounding box center [39, 207] width 68 height 35
click at [128, 62] on p "OEM Market Overview" at bounding box center [127, 69] width 59 height 28
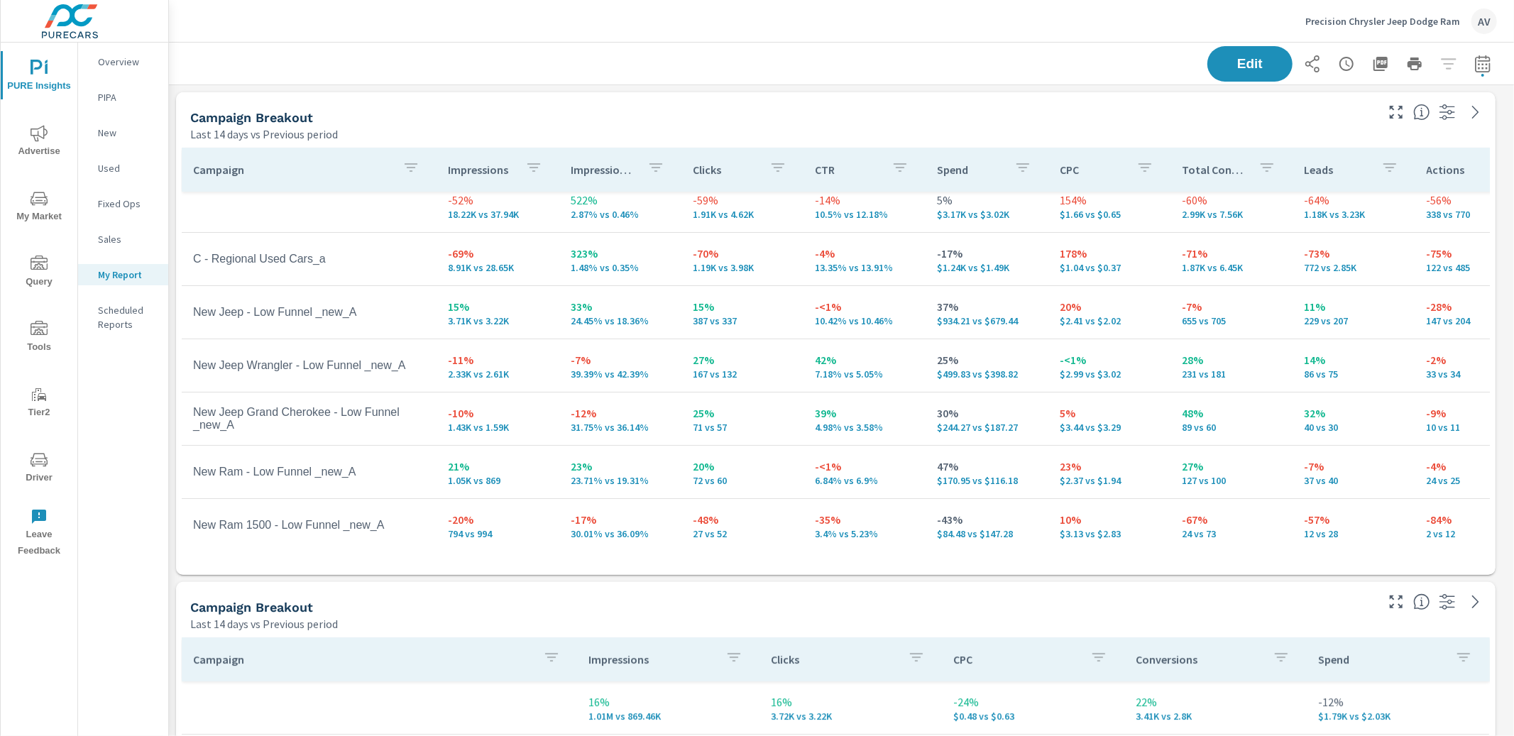
scroll to position [16, 0]
click at [1475, 66] on icon "button" at bounding box center [1483, 63] width 17 height 17
select select "Last 14 days"
select select "Previous period"
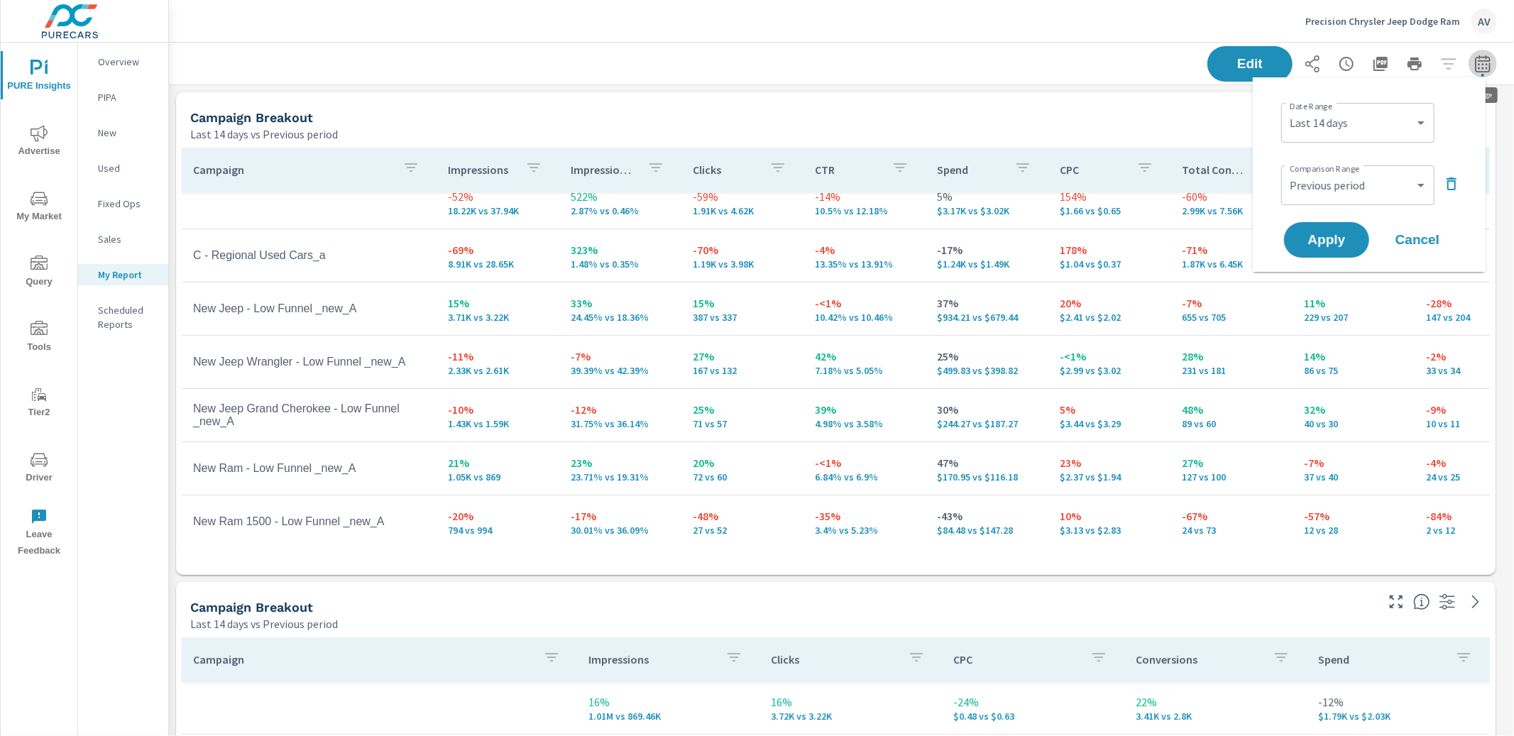
click at [1475, 66] on icon "button" at bounding box center [1483, 63] width 17 height 17
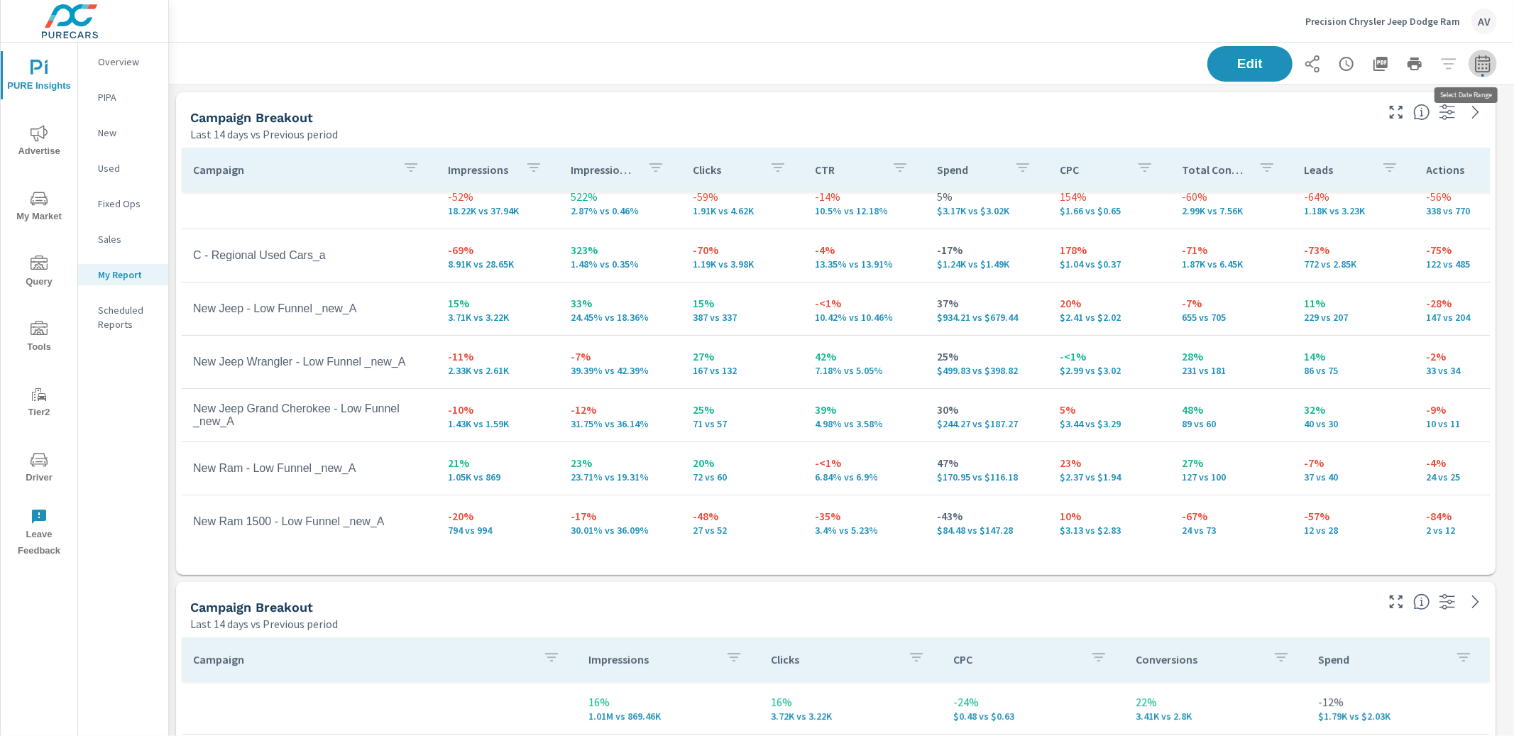
click at [1475, 70] on icon "button" at bounding box center [1483, 63] width 17 height 17
select select "Last 14 days"
select select "Previous period"
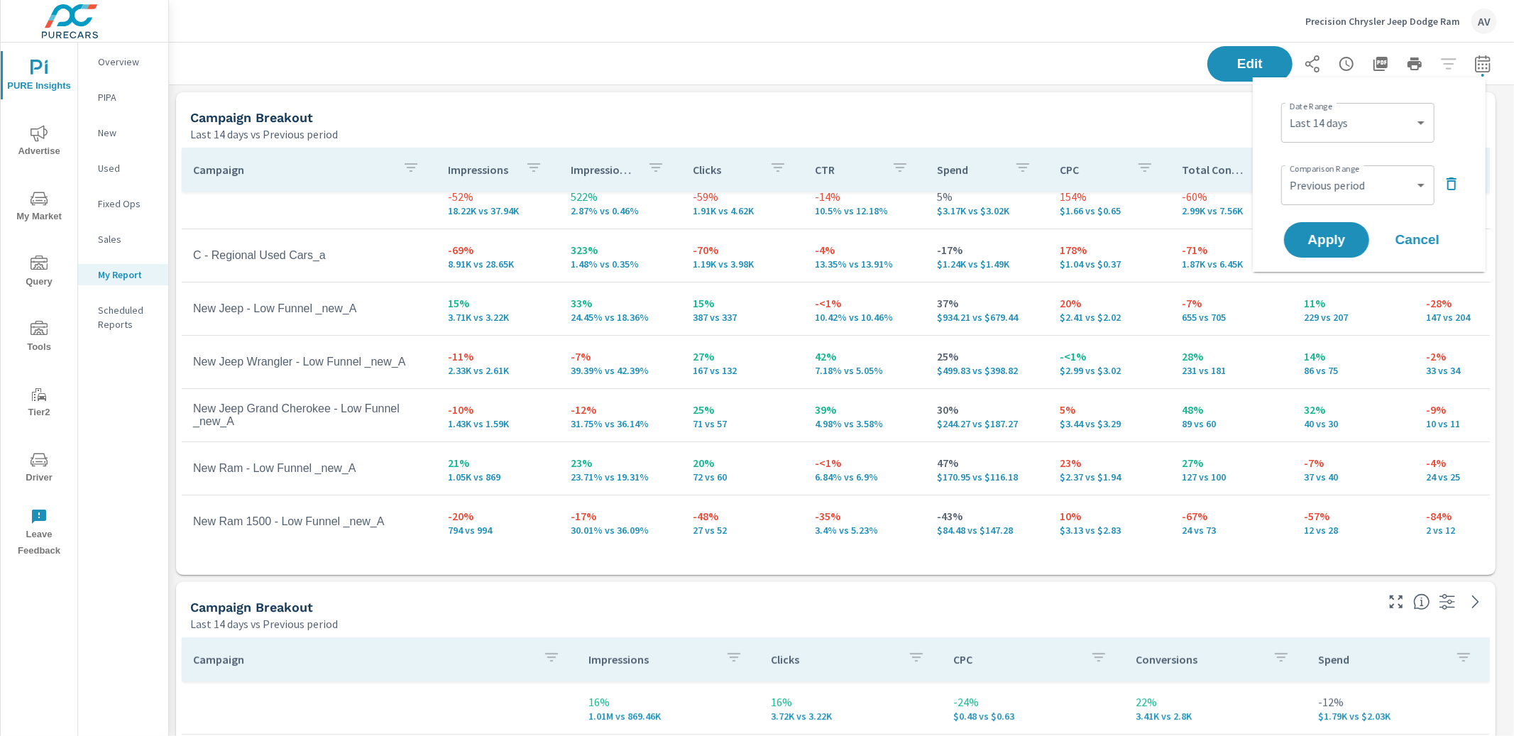
scroll to position [1314, 1333]
click at [1361, 117] on select "Custom [DATE] Last week Last 7 days Last 14 days Last 30 days Last 45 days Last…" at bounding box center [1358, 123] width 142 height 28
click at [1287, 109] on select "Custom [DATE] Last week Last 7 days Last 14 days Last 30 days Last 45 days Last…" at bounding box center [1358, 123] width 142 height 28
select select "Last month"
click at [1358, 180] on select "Custom Previous period Previous month Previous year" at bounding box center [1358, 185] width 142 height 28
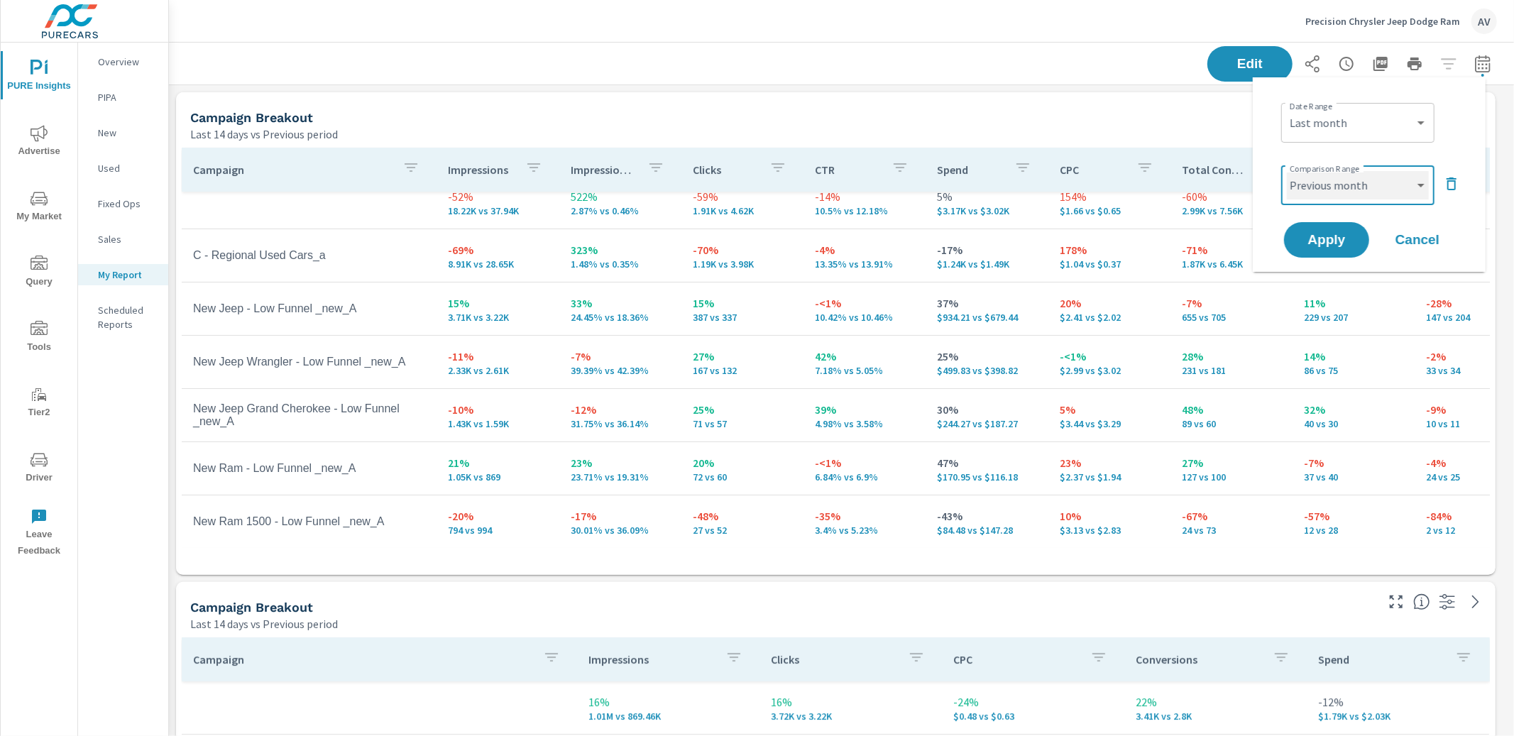
click at [1287, 171] on select "Custom Previous period Previous month Previous year" at bounding box center [1358, 185] width 142 height 28
select select "Previous month"
click at [1340, 238] on span "Apply" at bounding box center [1327, 240] width 58 height 13
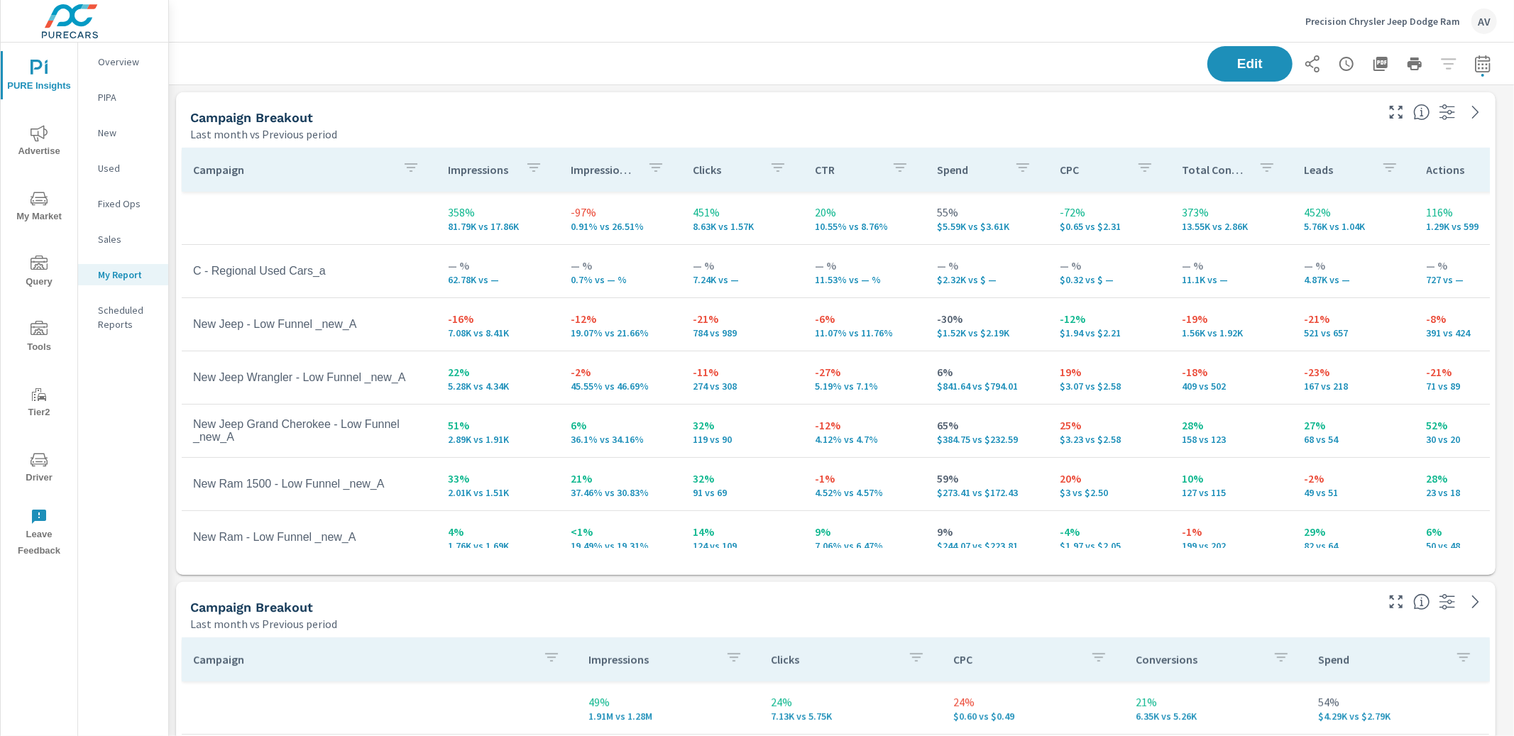
scroll to position [1314, 1333]
click at [956, 121] on div "Campaign Breakout" at bounding box center [781, 117] width 1183 height 16
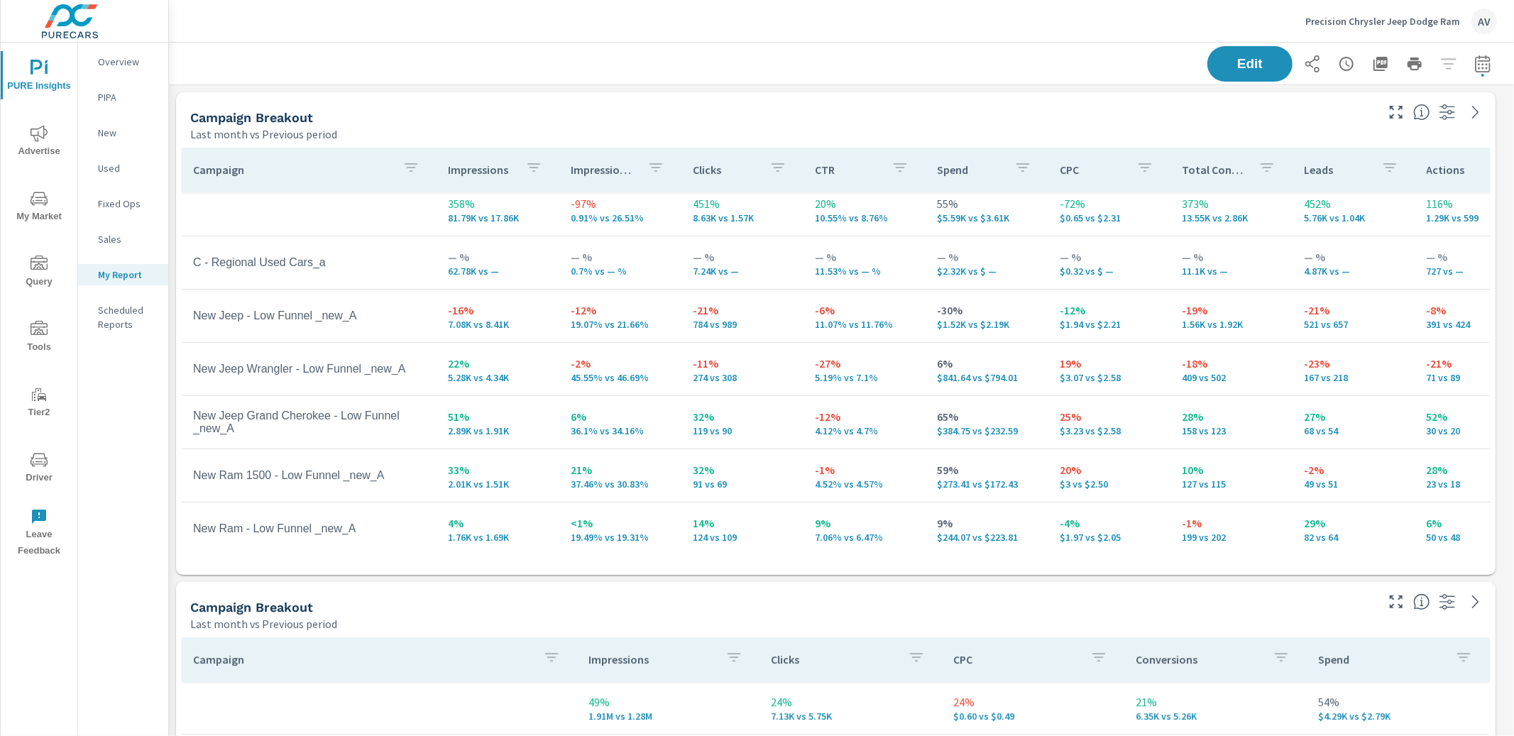
scroll to position [0, 0]
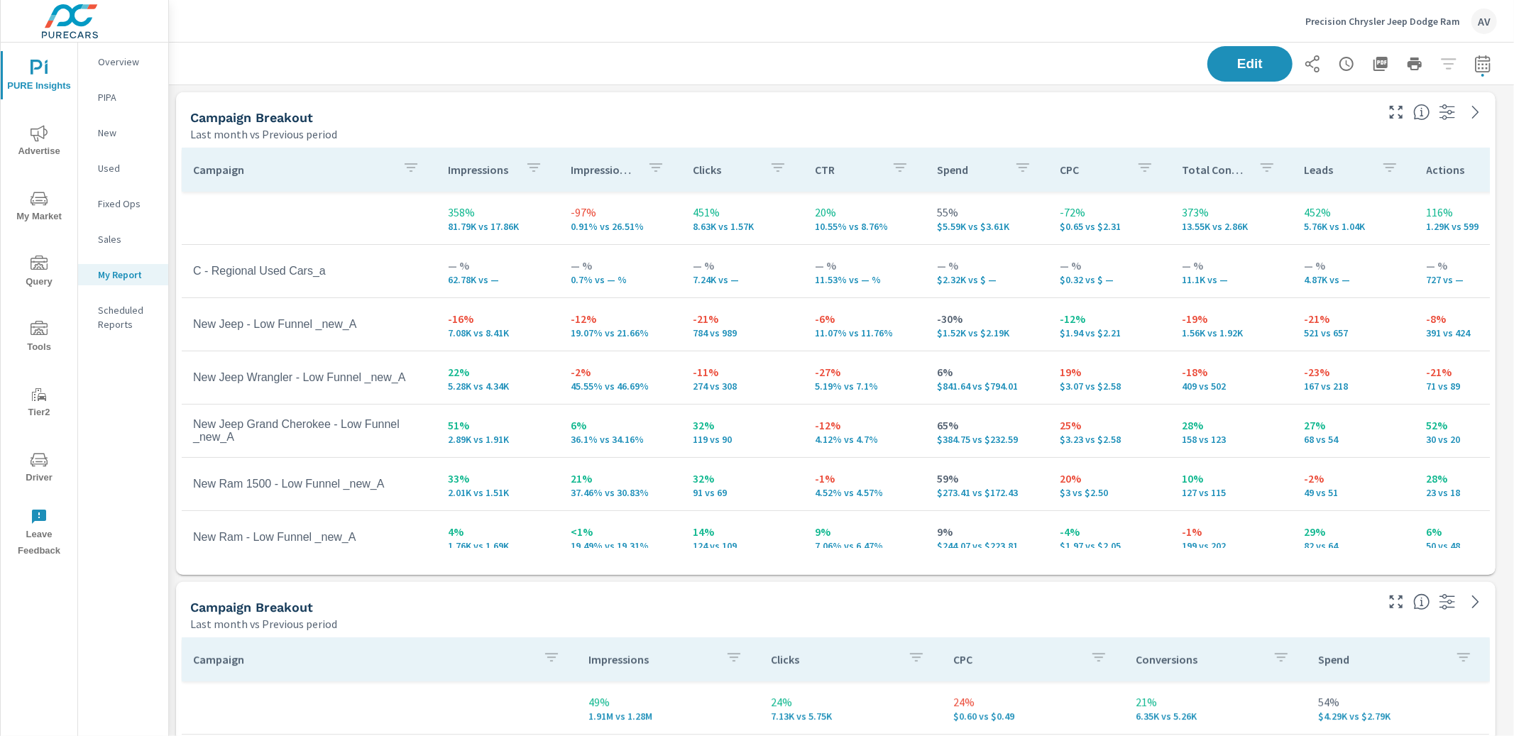
click at [868, 116] on div "Campaign Breakout" at bounding box center [781, 117] width 1183 height 16
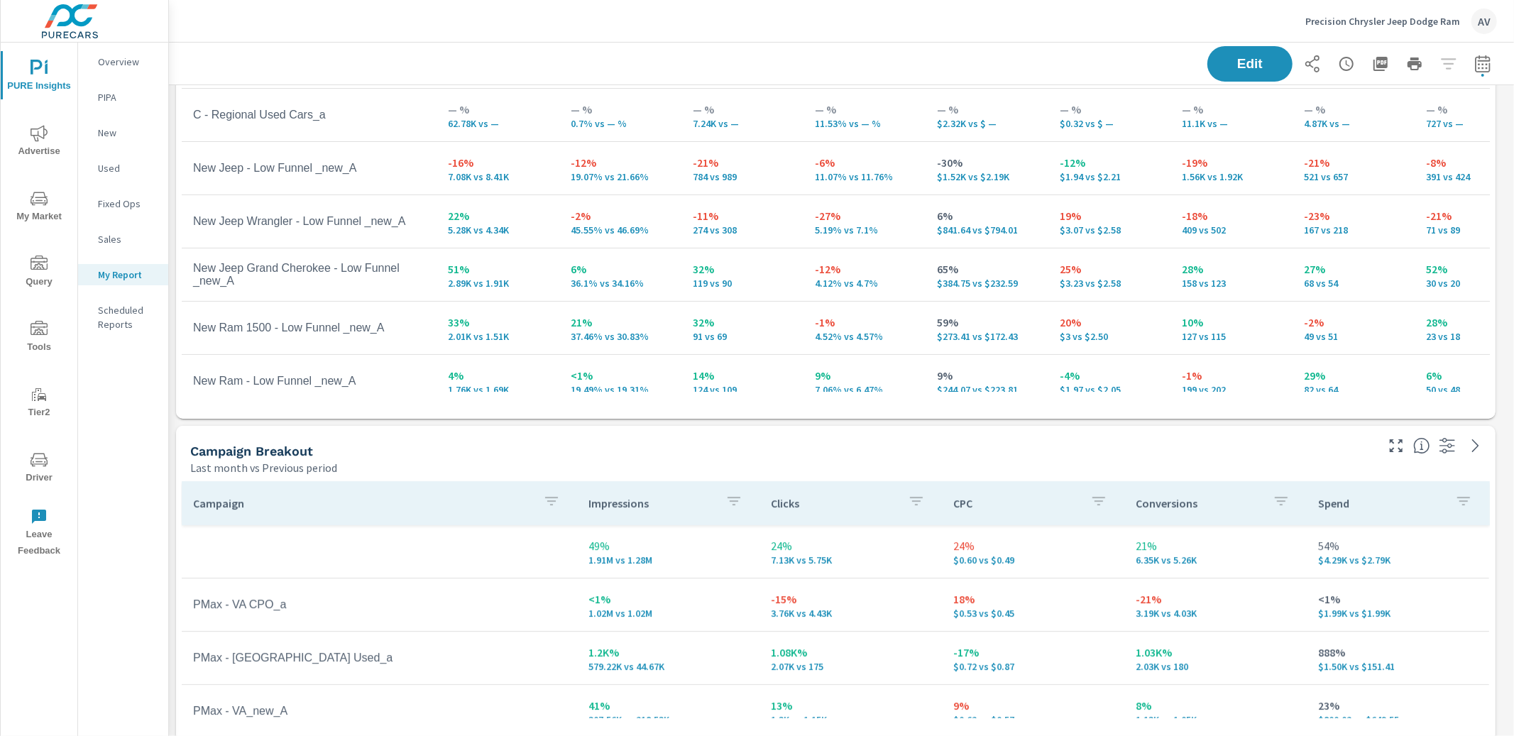
scroll to position [158, 0]
drag, startPoint x: 316, startPoint y: 659, endPoint x: 200, endPoint y: 654, distance: 115.8
click at [200, 654] on td "PMax - VA Used_a" at bounding box center [379, 655] width 395 height 35
click at [398, 459] on div "Last month vs Previous period" at bounding box center [781, 465] width 1183 height 17
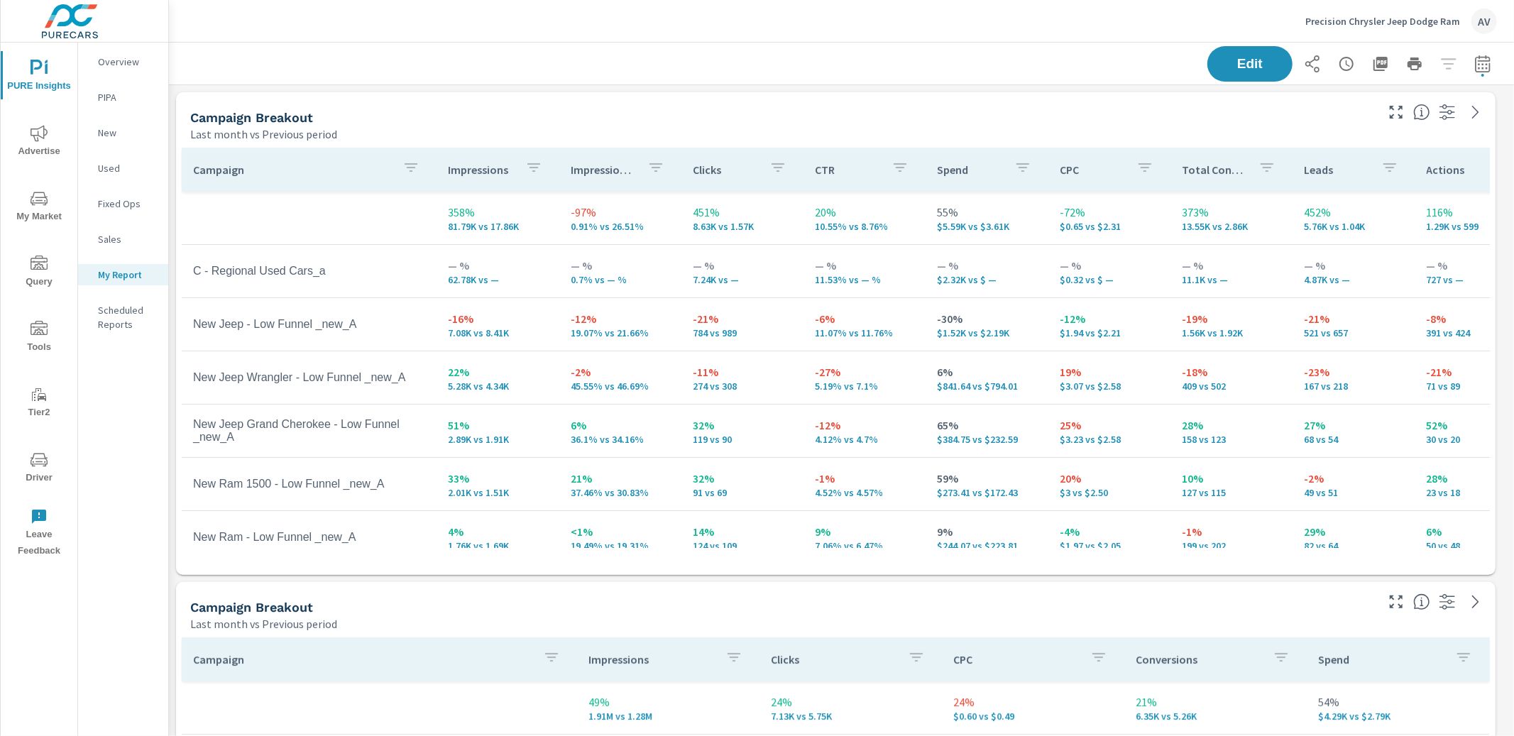
scroll to position [1314, 1333]
click at [1475, 63] on icon "button" at bounding box center [1483, 63] width 17 height 17
select select "Last month"
select select "Previous period"
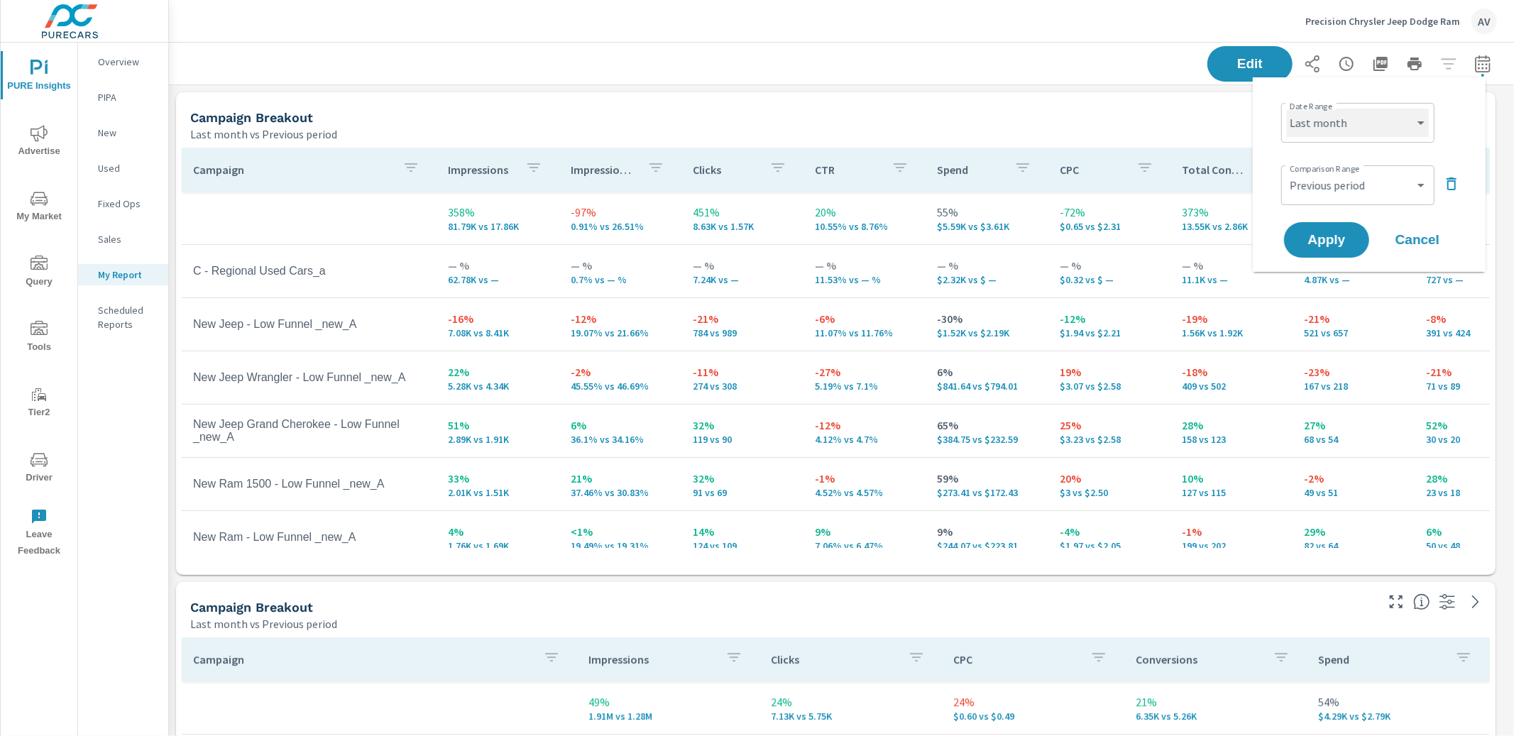
click at [1370, 136] on select "Custom [DATE] Last week Last 7 days Last 14 days Last 30 days Last 45 days Last…" at bounding box center [1358, 123] width 142 height 28
click at [1287, 109] on select "Custom [DATE] Last week Last 7 days Last 14 days Last 30 days Last 45 days Last…" at bounding box center [1358, 123] width 142 height 28
select select "Last 14 days"
click at [1329, 237] on span "Apply" at bounding box center [1327, 240] width 58 height 13
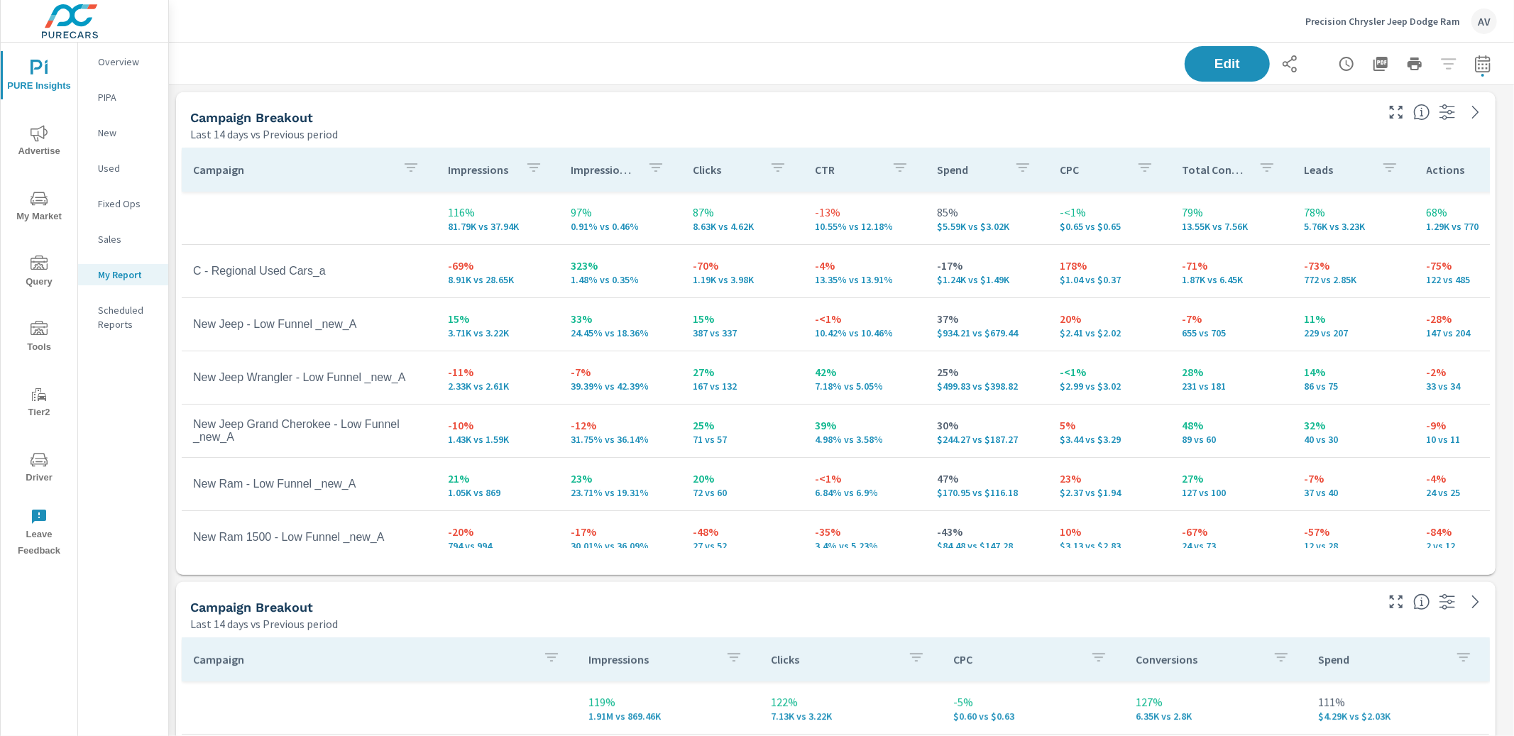
scroll to position [1314, 1333]
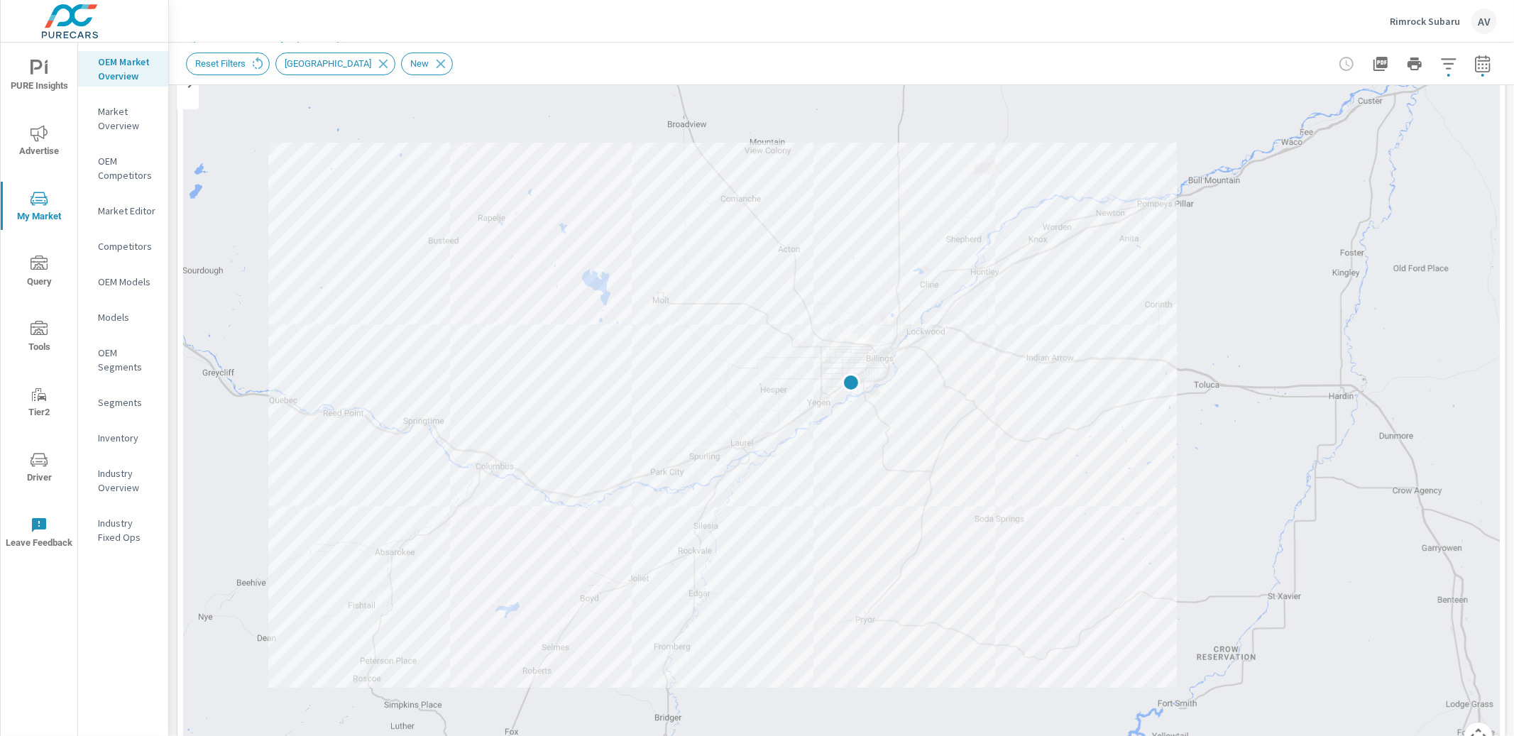
scroll to position [187, 0]
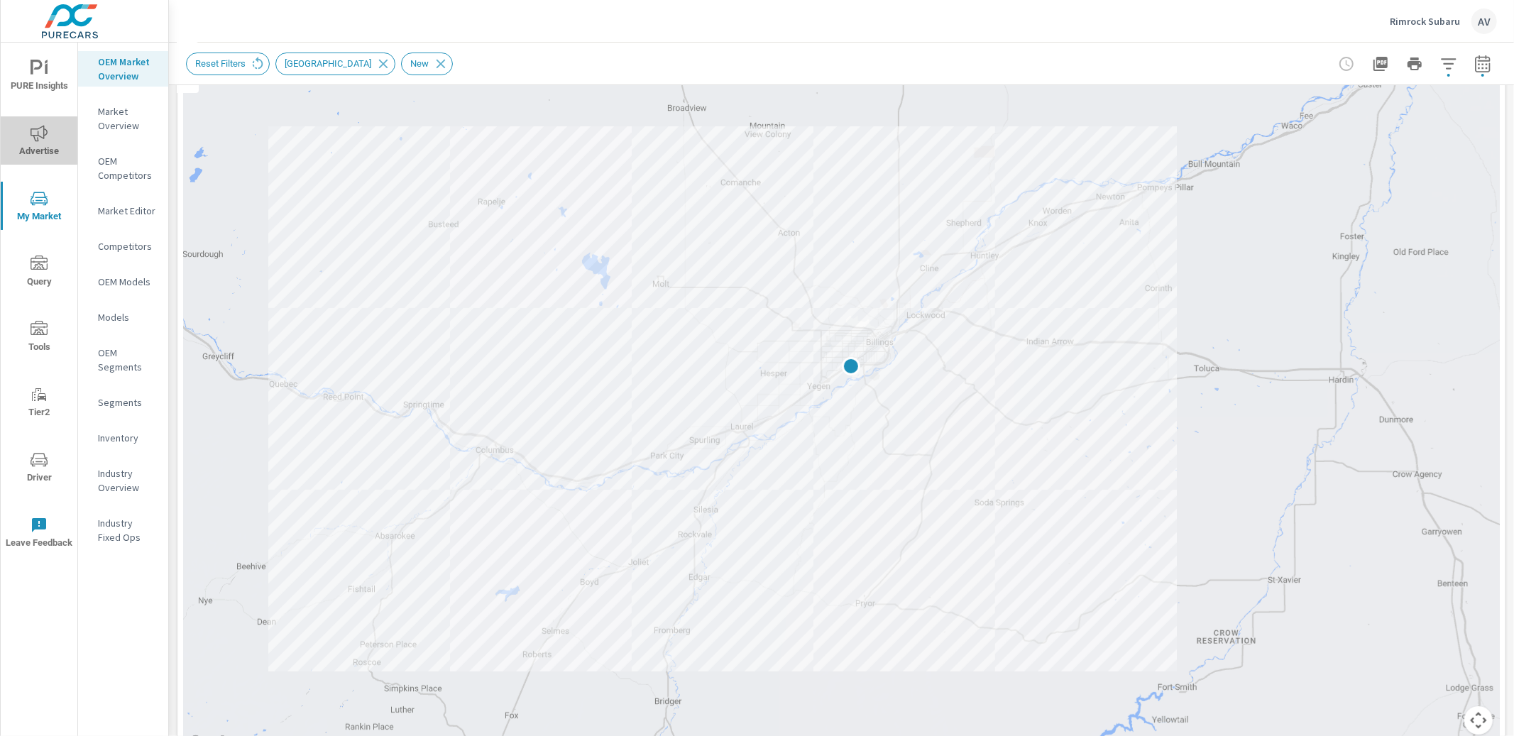
click at [45, 135] on icon "nav menu" at bounding box center [39, 133] width 17 height 16
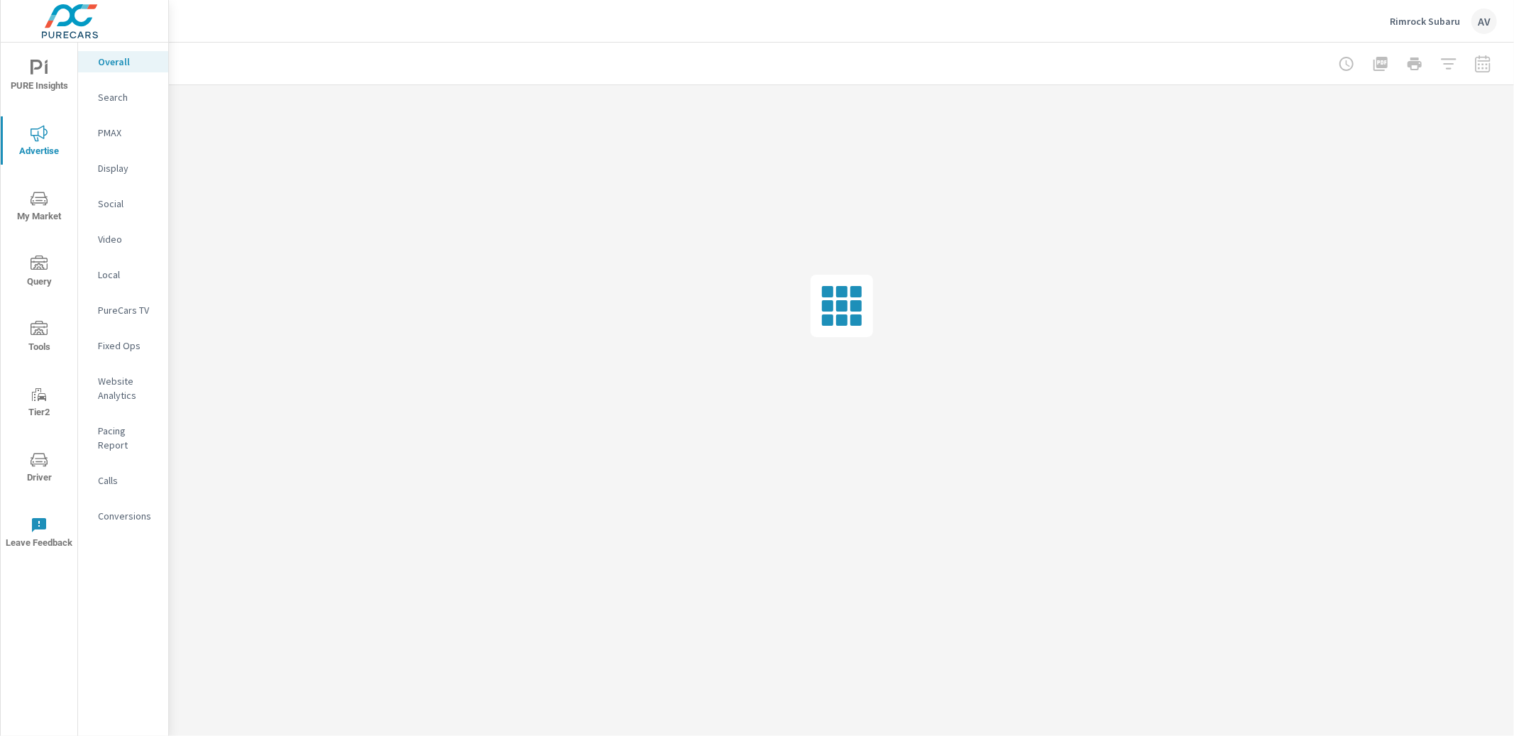
click at [114, 97] on p "Search" at bounding box center [127, 97] width 59 height 14
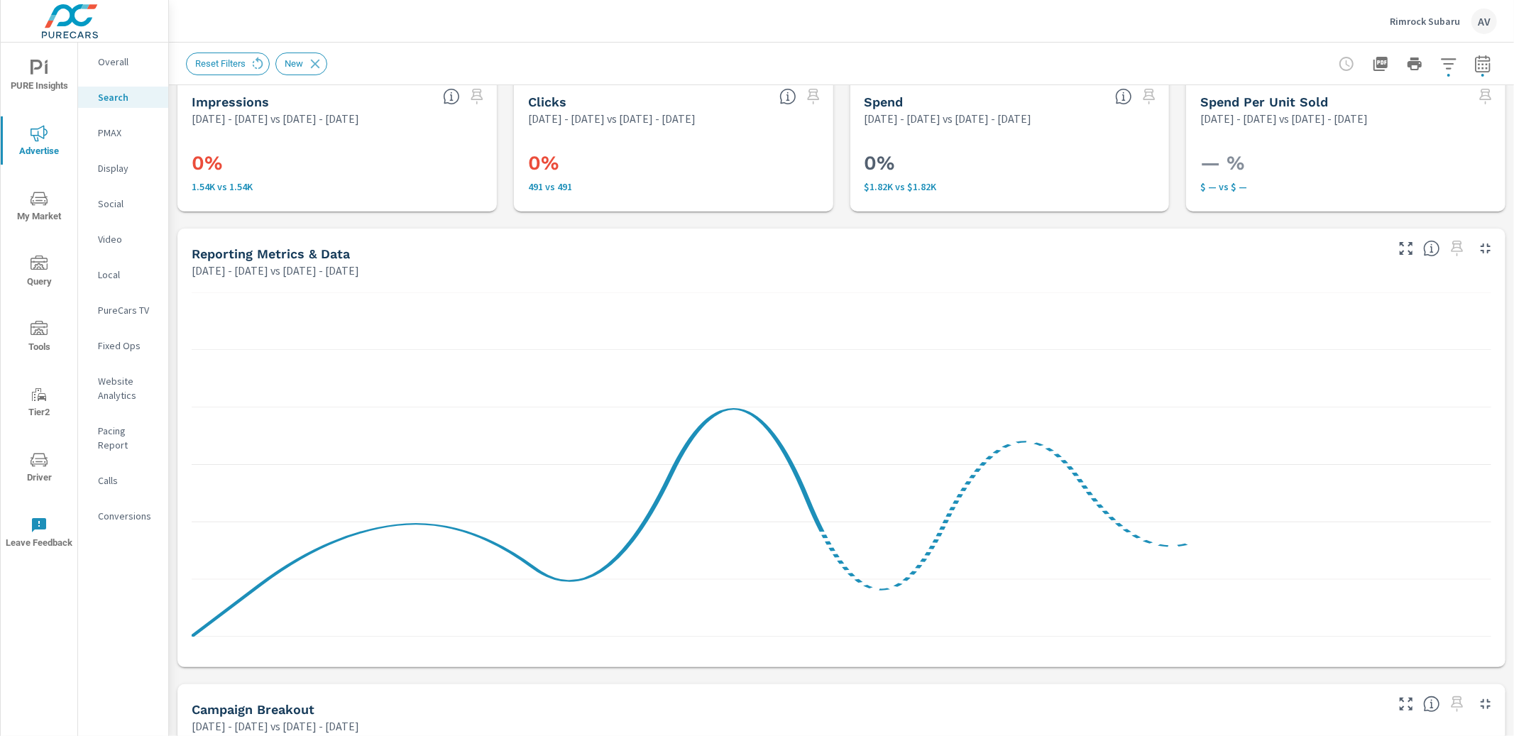
scroll to position [20, 0]
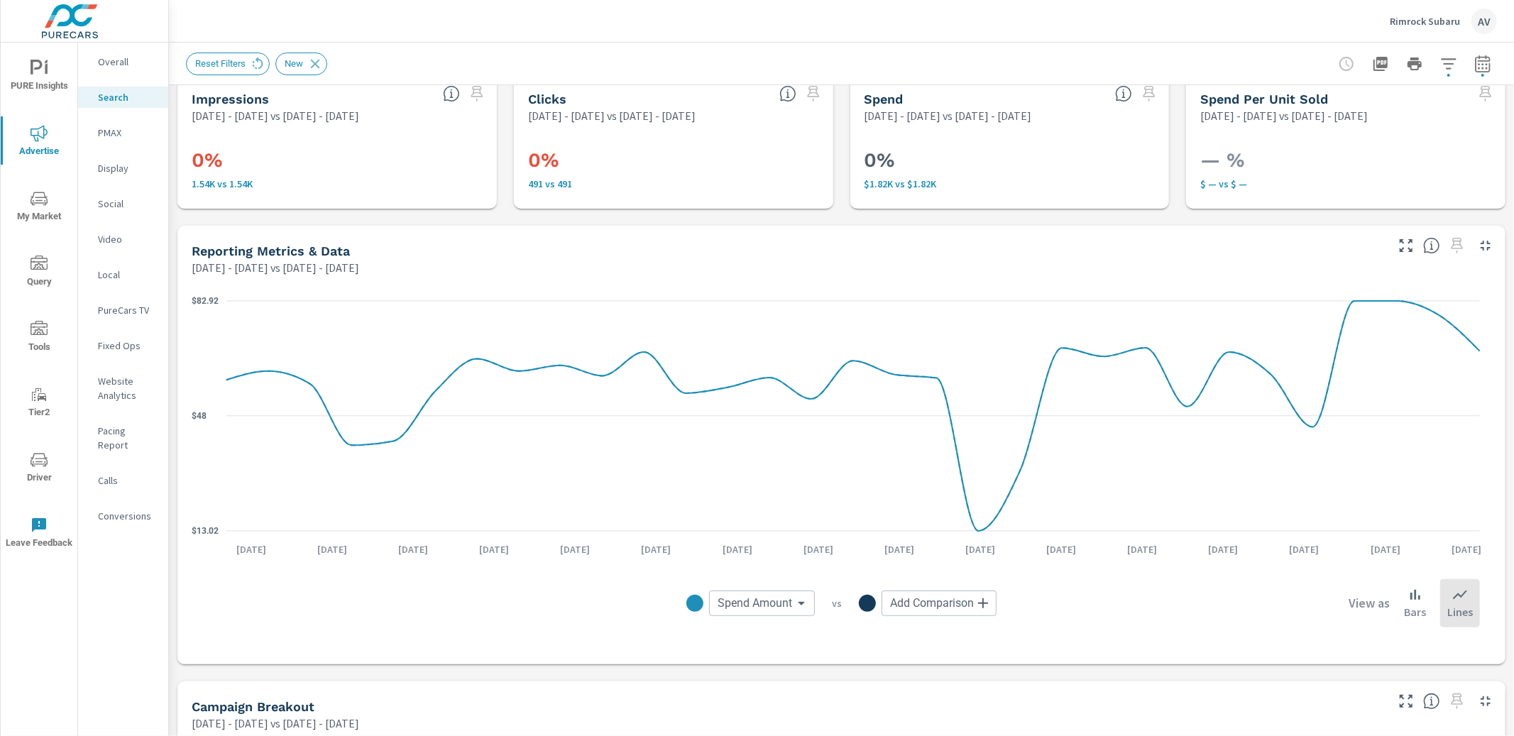
click at [173, 217] on div "Impressions Jul 01, 2025 - Jul 31, 2025 vs Jul 01, 2025 - Jul 31, 2025 0% 1.54K…" at bounding box center [841, 672] width 1345 height 1215
click at [175, 224] on div "Impressions Jul 01, 2025 - Jul 31, 2025 vs Jul 01, 2025 - Jul 31, 2025 0% 1.54K…" at bounding box center [841, 672] width 1345 height 1215
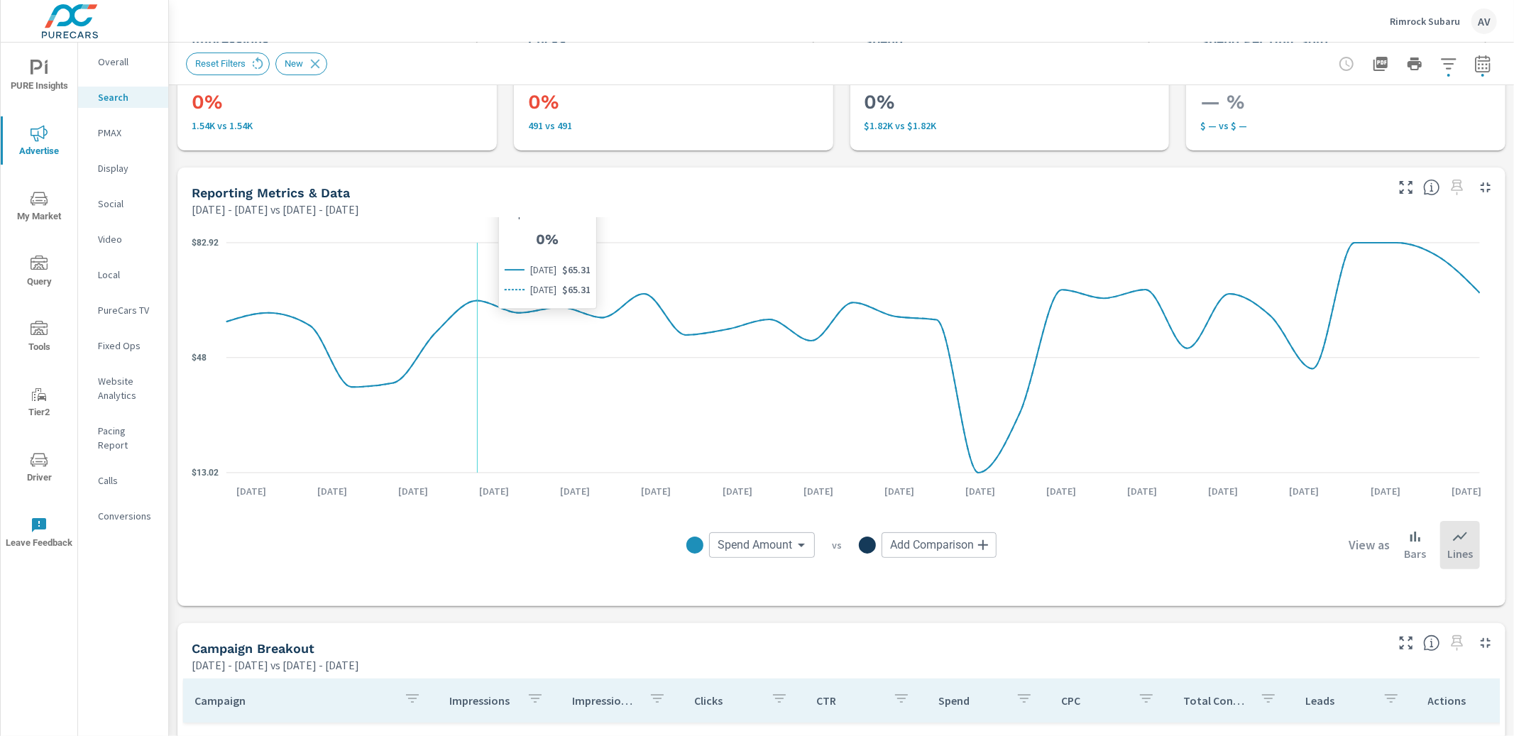
scroll to position [0, 0]
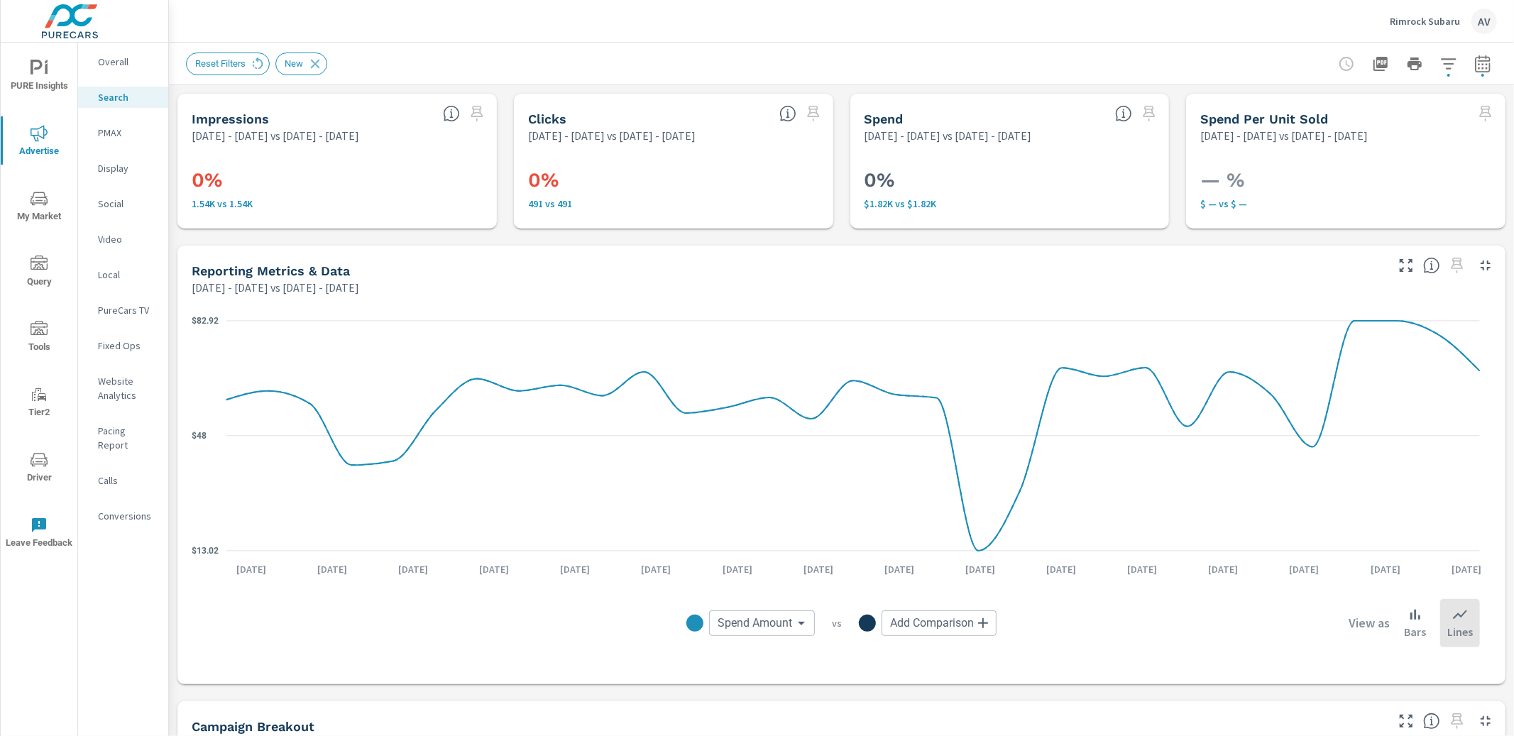
click at [412, 45] on div "Reset Filters New" at bounding box center [841, 64] width 1311 height 42
click at [821, 64] on div "Reset Filters New" at bounding box center [742, 64] width 1112 height 23
click at [1475, 72] on icon "button" at bounding box center [1482, 63] width 15 height 17
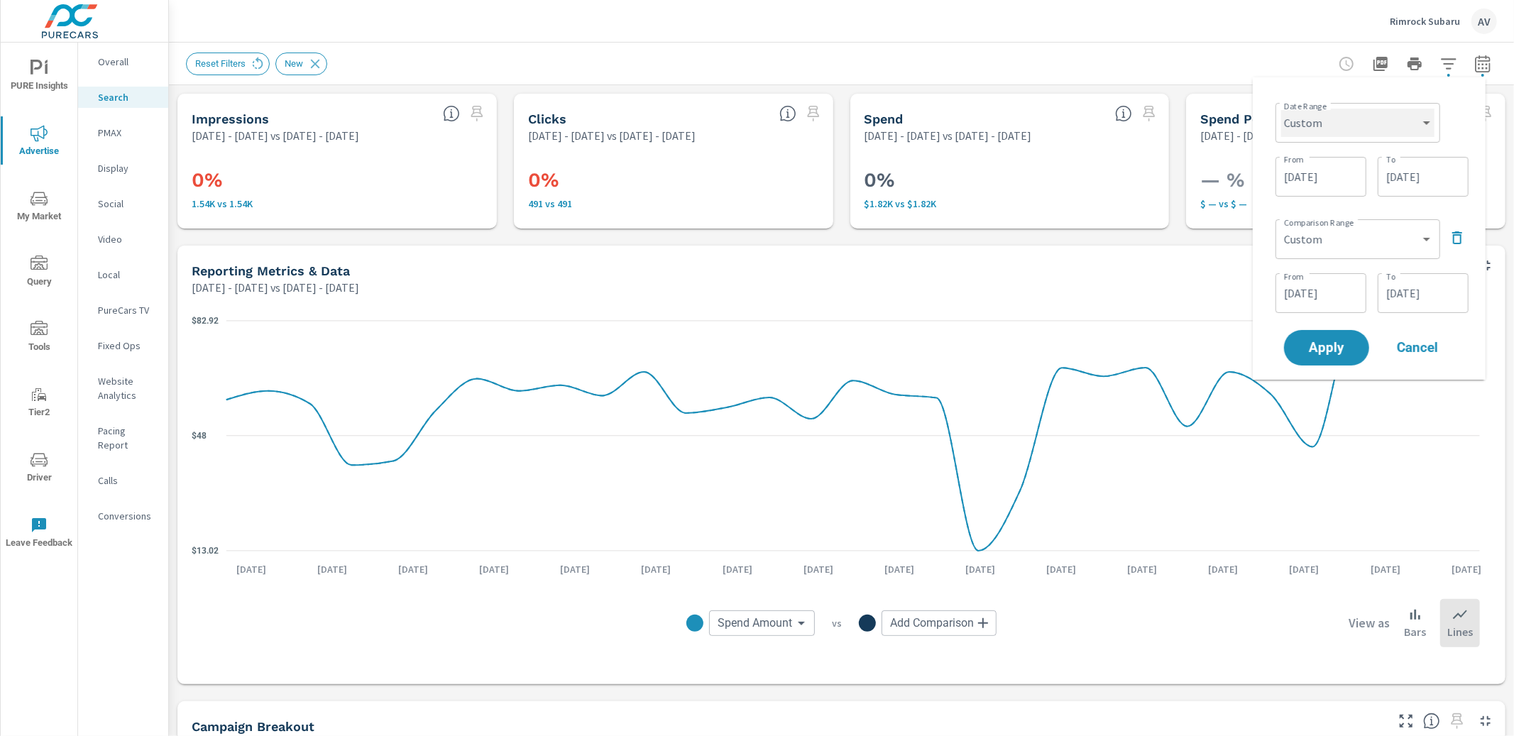
click at [1354, 122] on select "Custom Yesterday Last week Last 7 days Last 14 days Last 30 days Last 45 days L…" at bounding box center [1357, 123] width 153 height 28
click at [1281, 109] on select "Custom Yesterday Last week Last 7 days Last 14 days Last 30 days Last 45 days L…" at bounding box center [1357, 123] width 153 height 28
select select "Month to date"
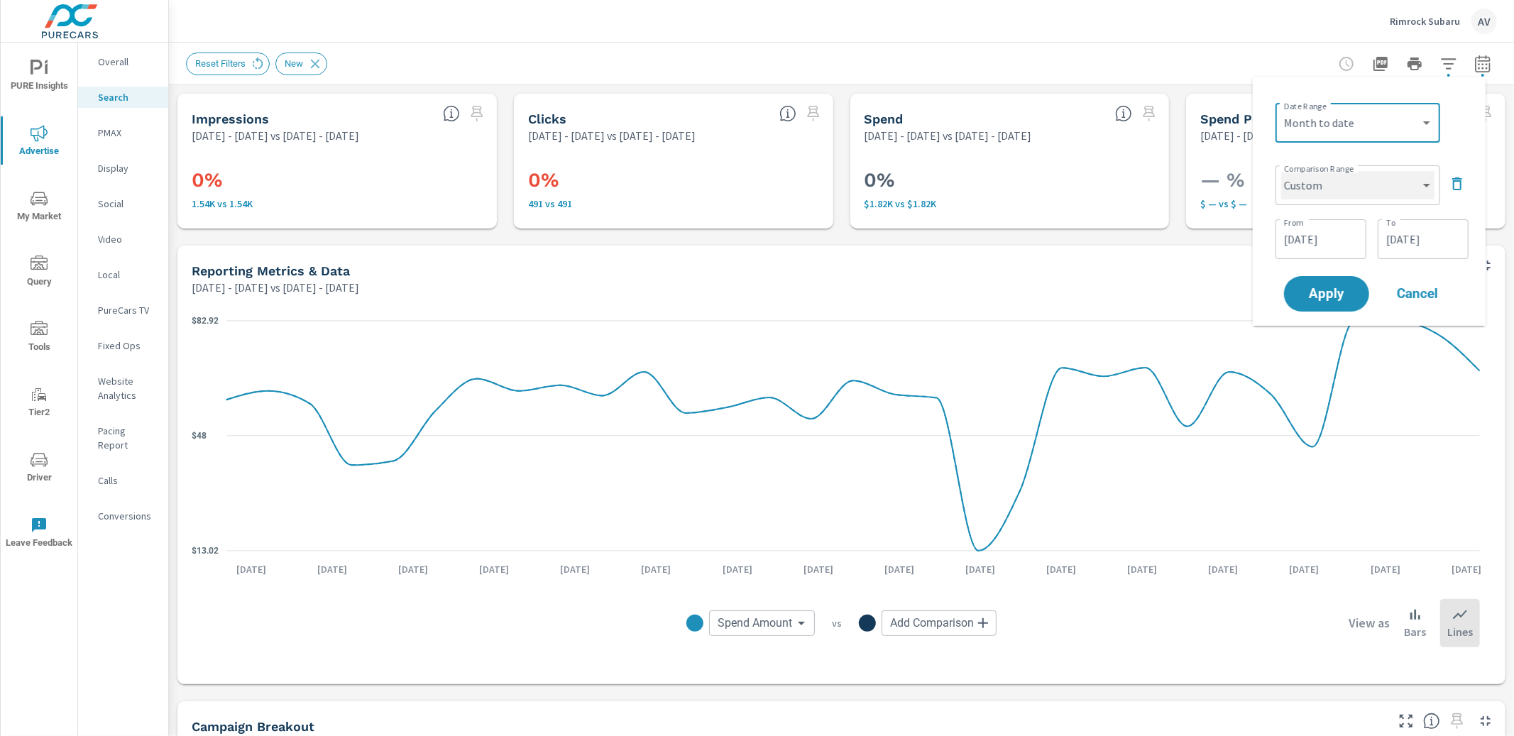
click at [1331, 189] on select "Custom Previous period Previous month Previous year" at bounding box center [1357, 185] width 153 height 28
click at [1114, 38] on div "Rimrock Subaru AV" at bounding box center [841, 21] width 1311 height 42
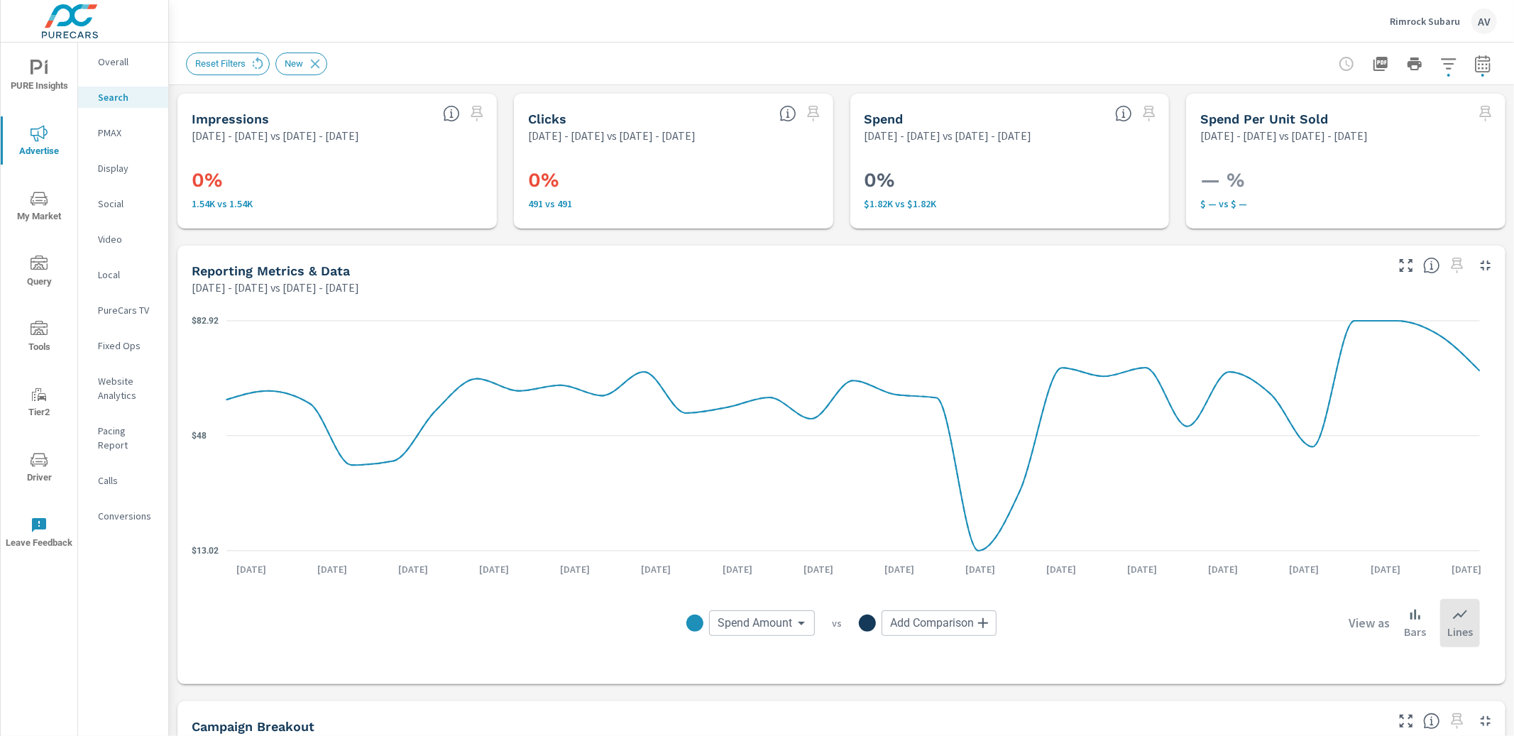
click at [1487, 69] on div "Reset Filters New" at bounding box center [841, 64] width 1345 height 42
click at [1476, 66] on icon "button" at bounding box center [1483, 63] width 17 height 17
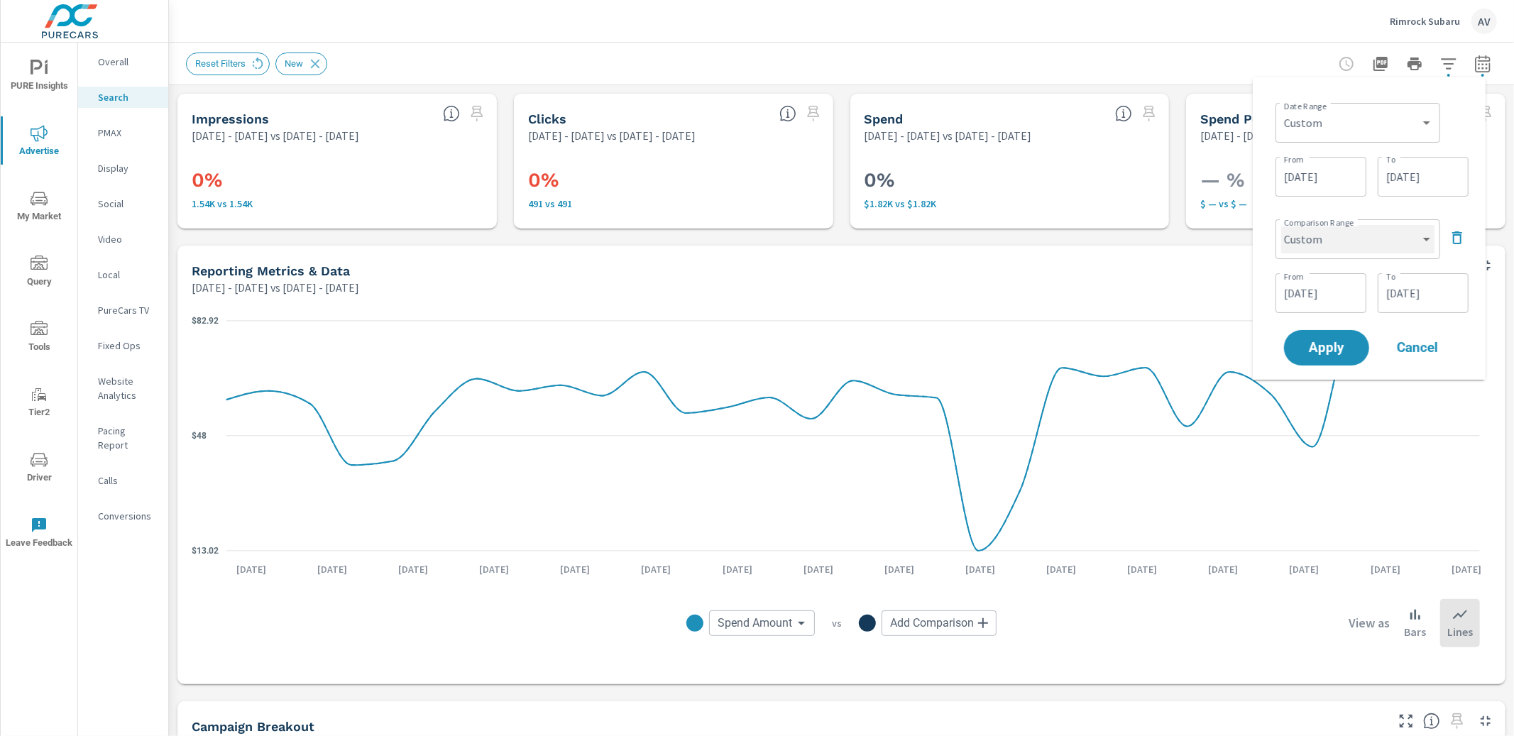
click at [1386, 238] on select "Custom Previous period Previous month Previous year" at bounding box center [1357, 239] width 153 height 28
click at [1389, 119] on select "Custom Yesterday Last week Last 7 days Last 14 days Last 30 days Last 45 days L…" at bounding box center [1357, 123] width 153 height 28
click at [891, 55] on div "Reset Filters New" at bounding box center [742, 64] width 1112 height 23
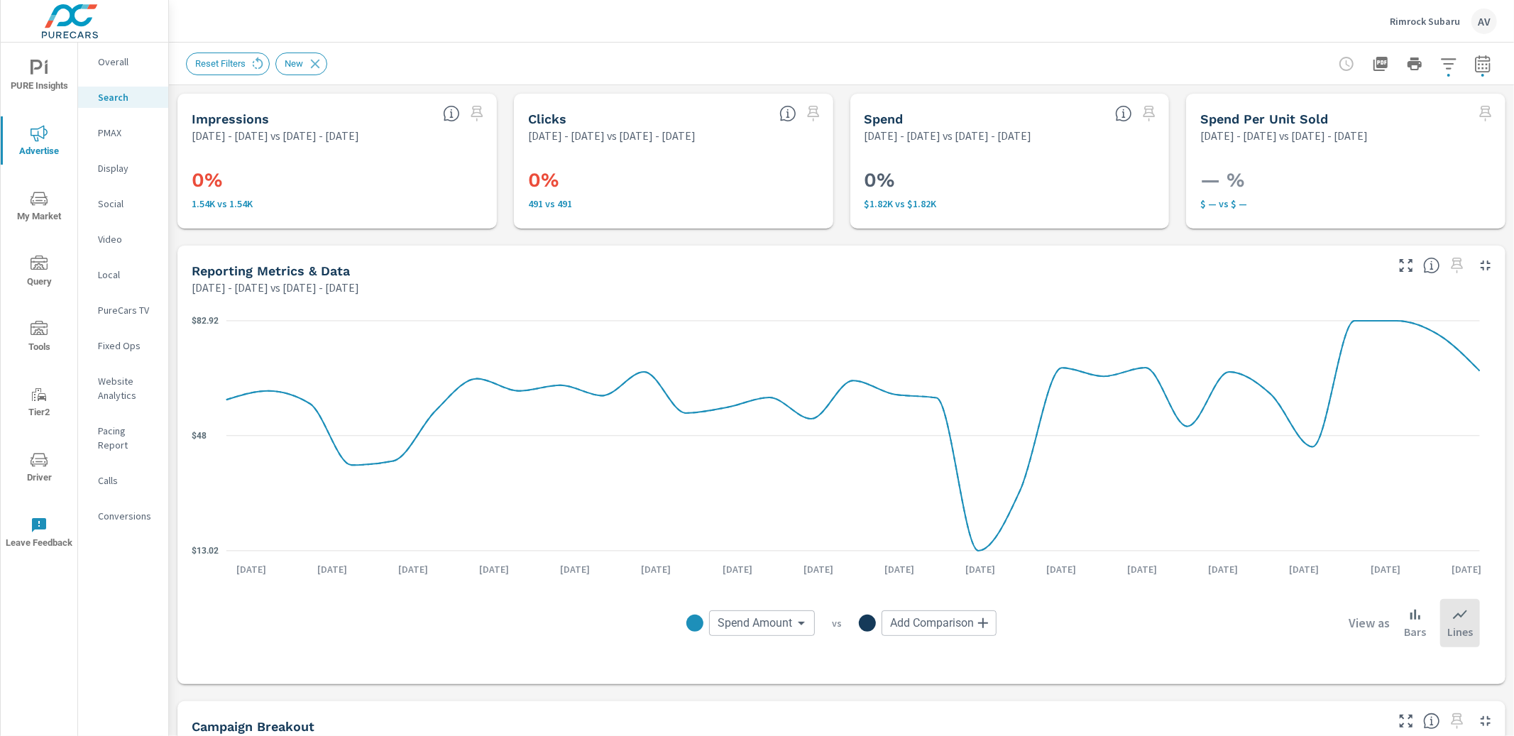
click at [554, 38] on div "Rimrock Subaru AV" at bounding box center [841, 21] width 1311 height 42
click at [1475, 72] on button "button" at bounding box center [1483, 64] width 28 height 28
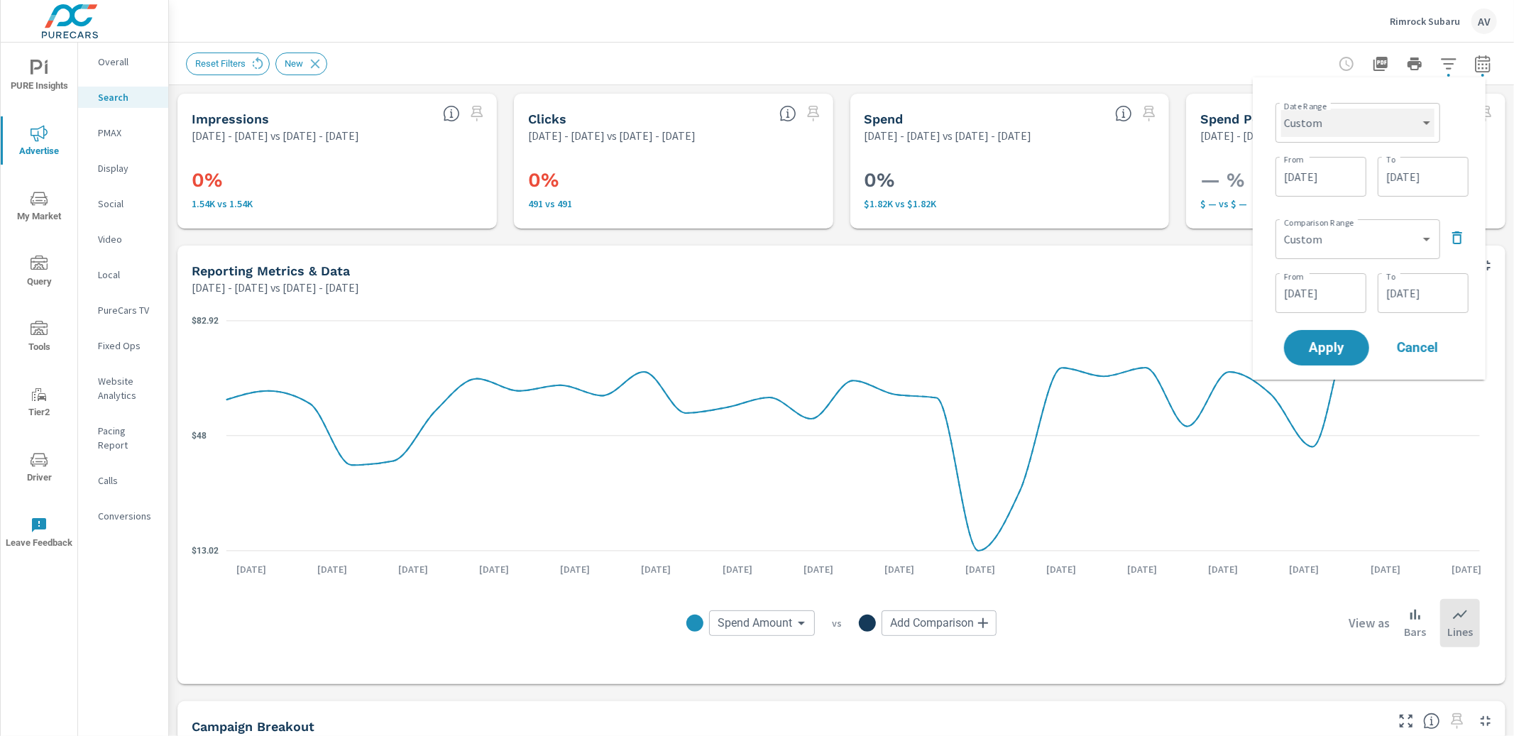
click at [1344, 125] on select "Custom Yesterday Last week Last 7 days Last 14 days Last 30 days Last 45 days L…" at bounding box center [1357, 123] width 153 height 28
click at [1281, 109] on select "Custom Yesterday Last week Last 7 days Last 14 days Last 30 days Last 45 days L…" at bounding box center [1357, 123] width 153 height 28
select select "Month to date"
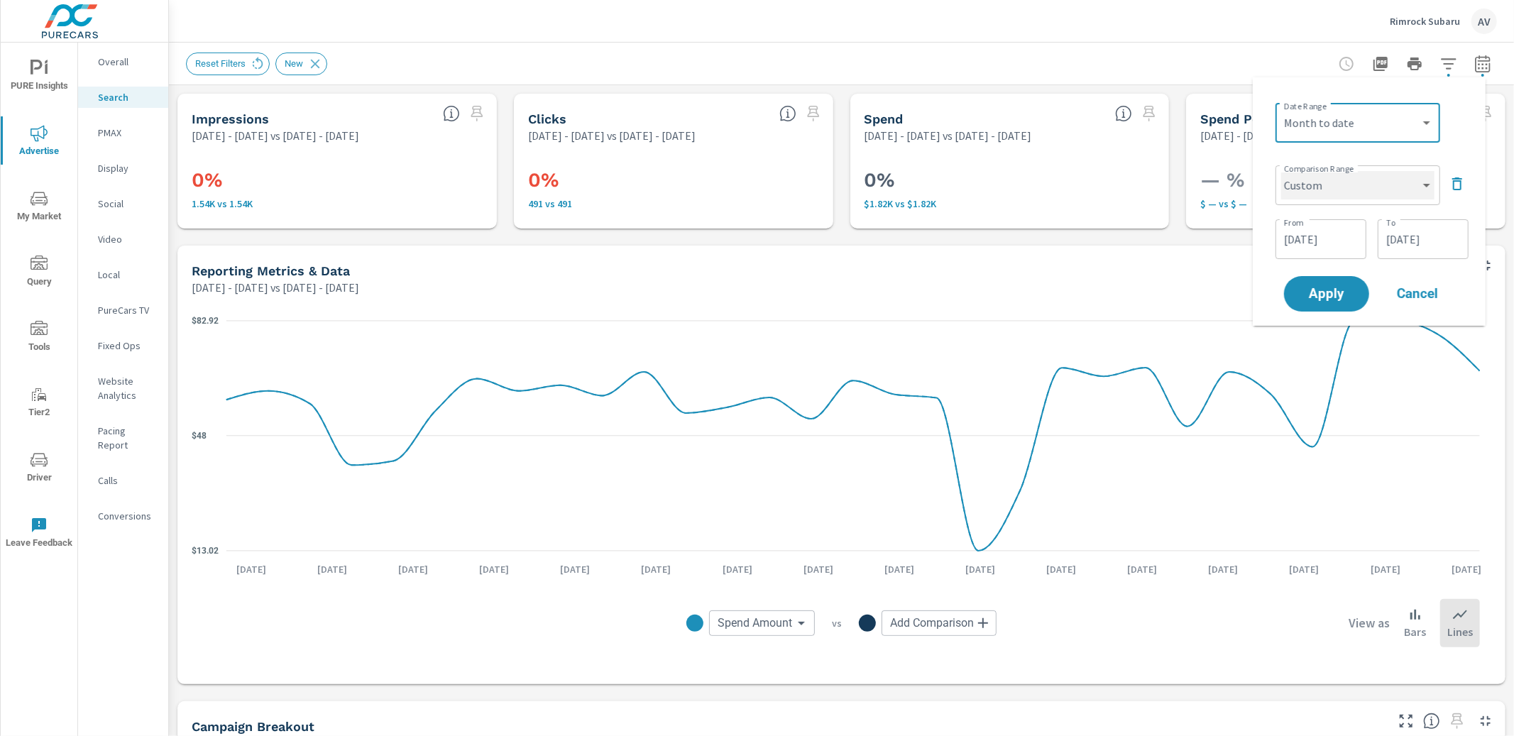
click at [1411, 185] on select "Custom Previous period Previous month Previous year" at bounding box center [1357, 185] width 153 height 28
click at [1281, 171] on select "Custom Previous period Previous month Previous year" at bounding box center [1357, 185] width 153 height 28
select select "Previous period"
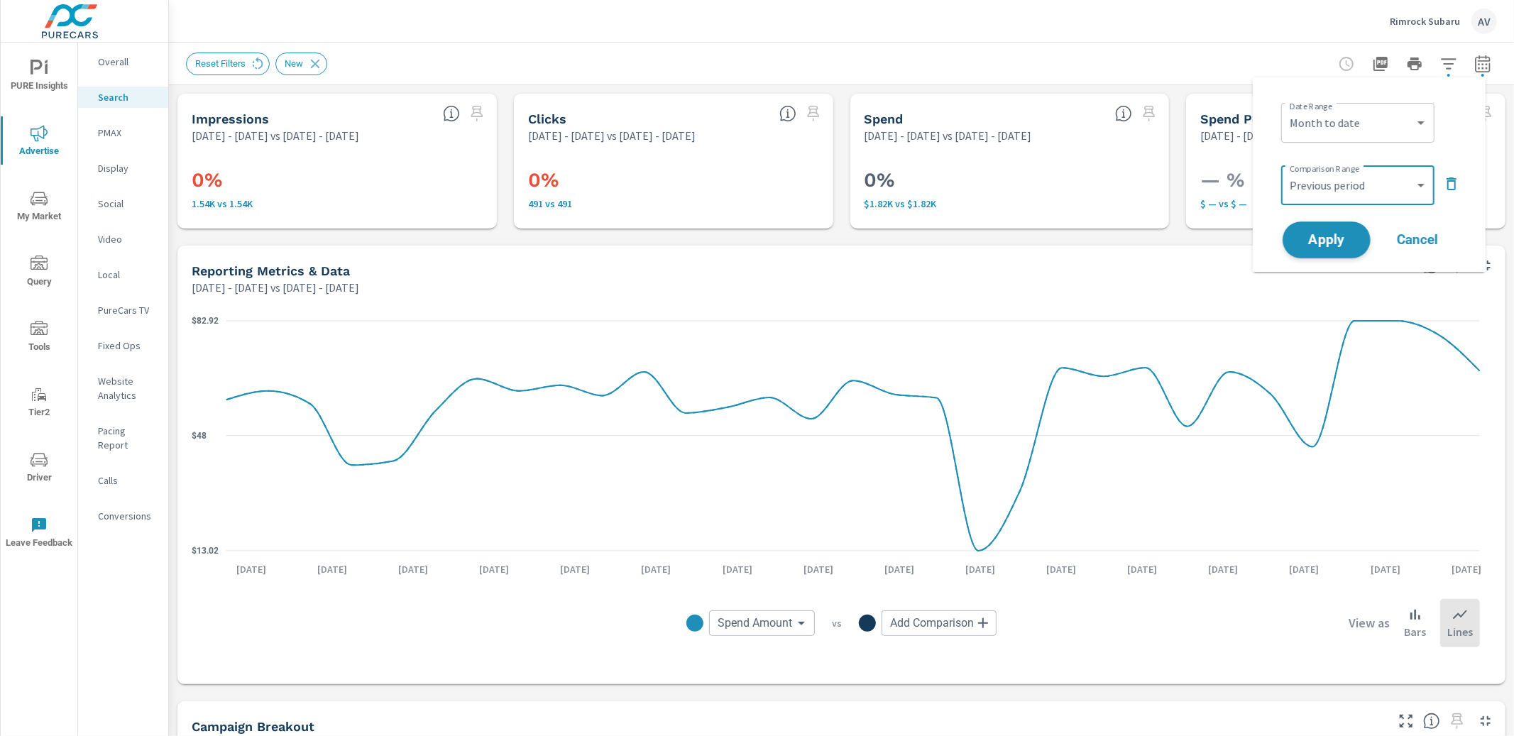
click at [1341, 236] on span "Apply" at bounding box center [1327, 240] width 58 height 13
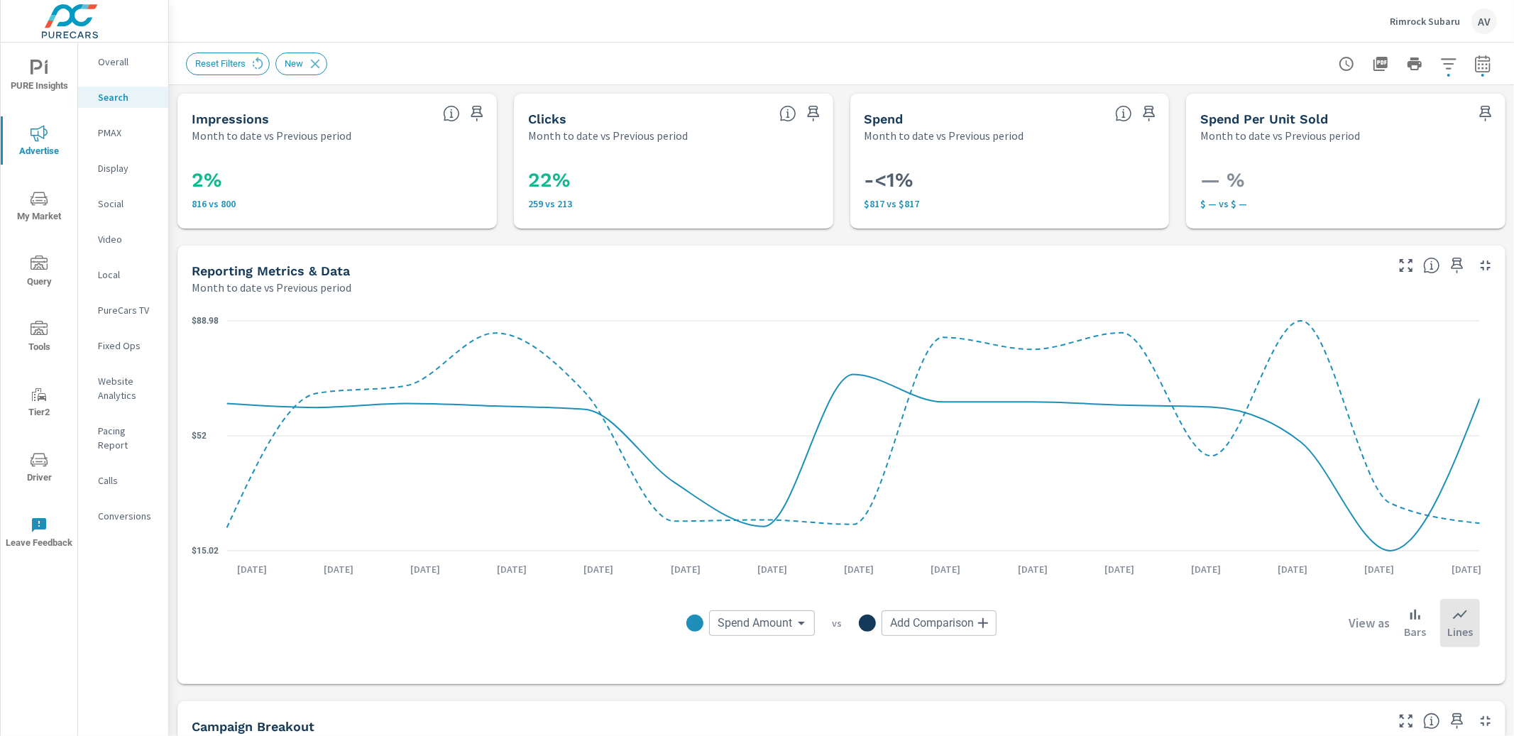
click at [180, 273] on div "Reporting Metrics & Data Month to date vs Previous period" at bounding box center [783, 271] width 1212 height 50
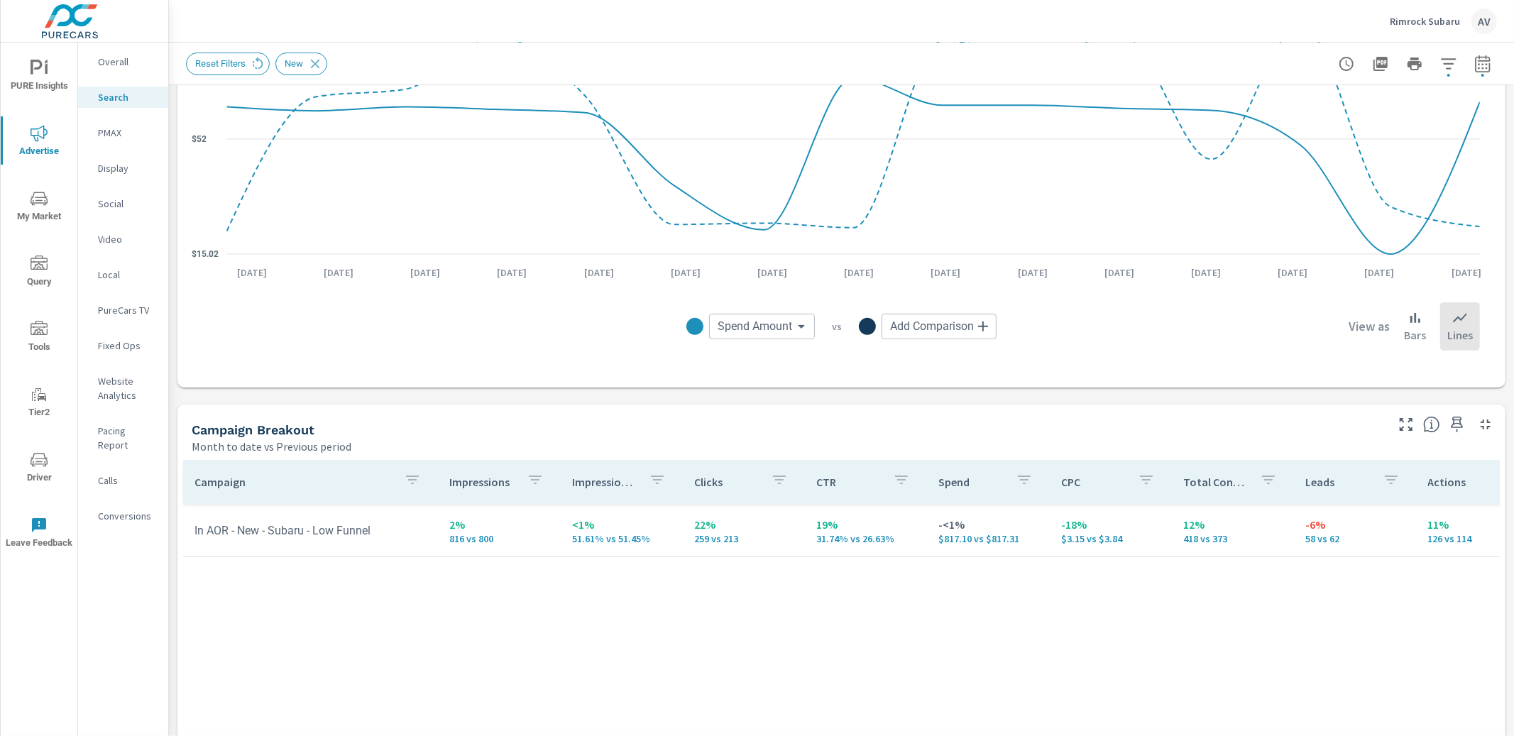
scroll to position [300, 0]
click at [46, 65] on icon "nav menu" at bounding box center [46, 68] width 3 height 11
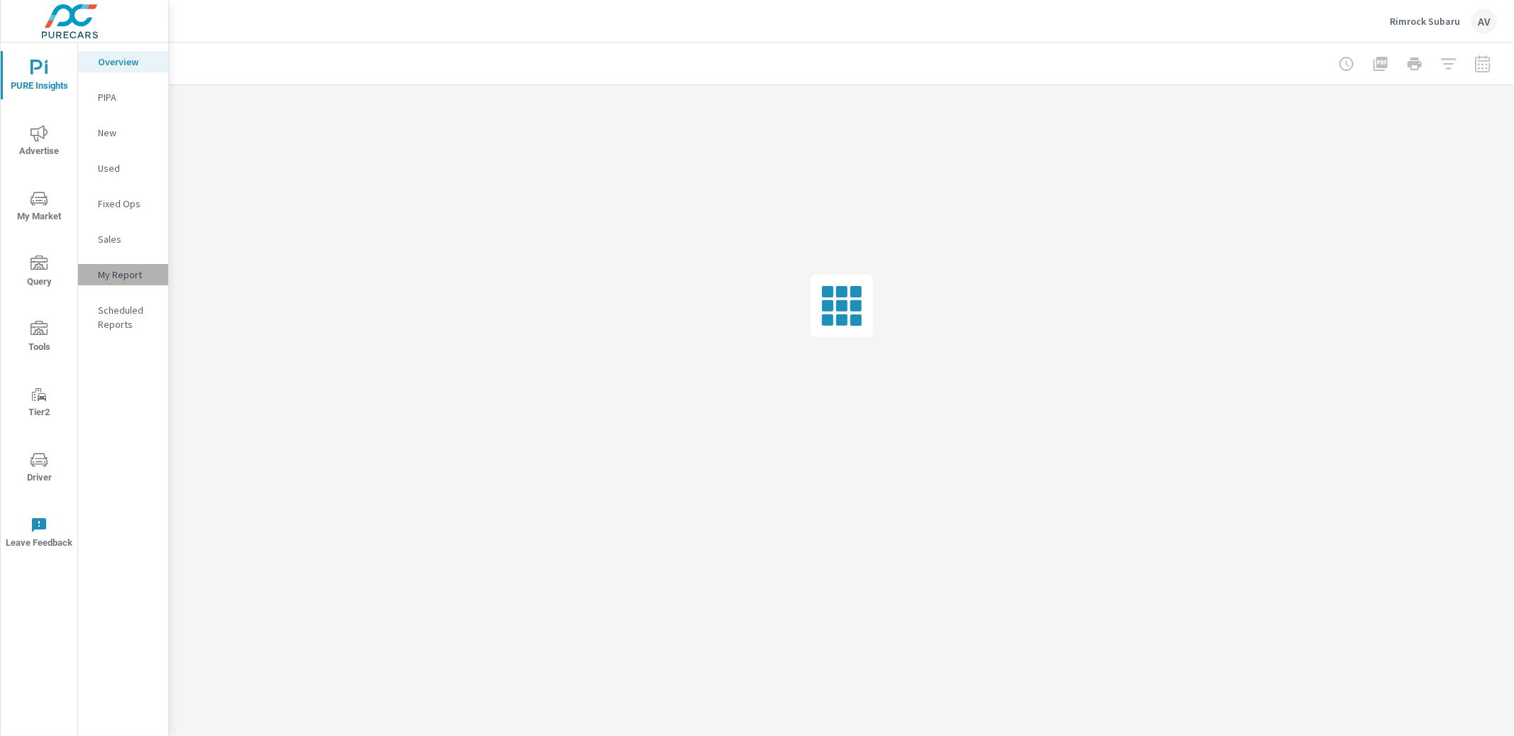
click at [126, 268] on p "My Report" at bounding box center [127, 275] width 59 height 14
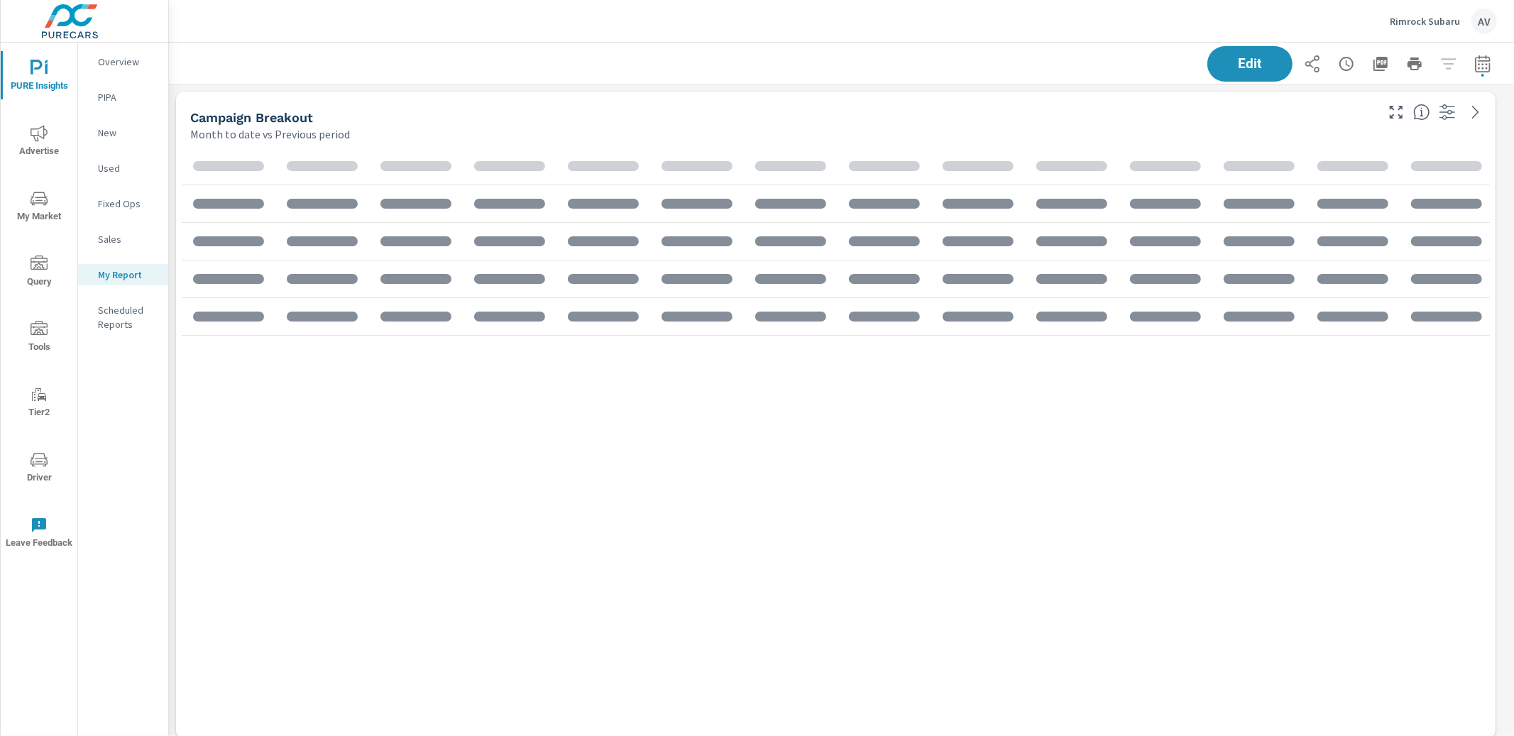
scroll to position [2294, 1333]
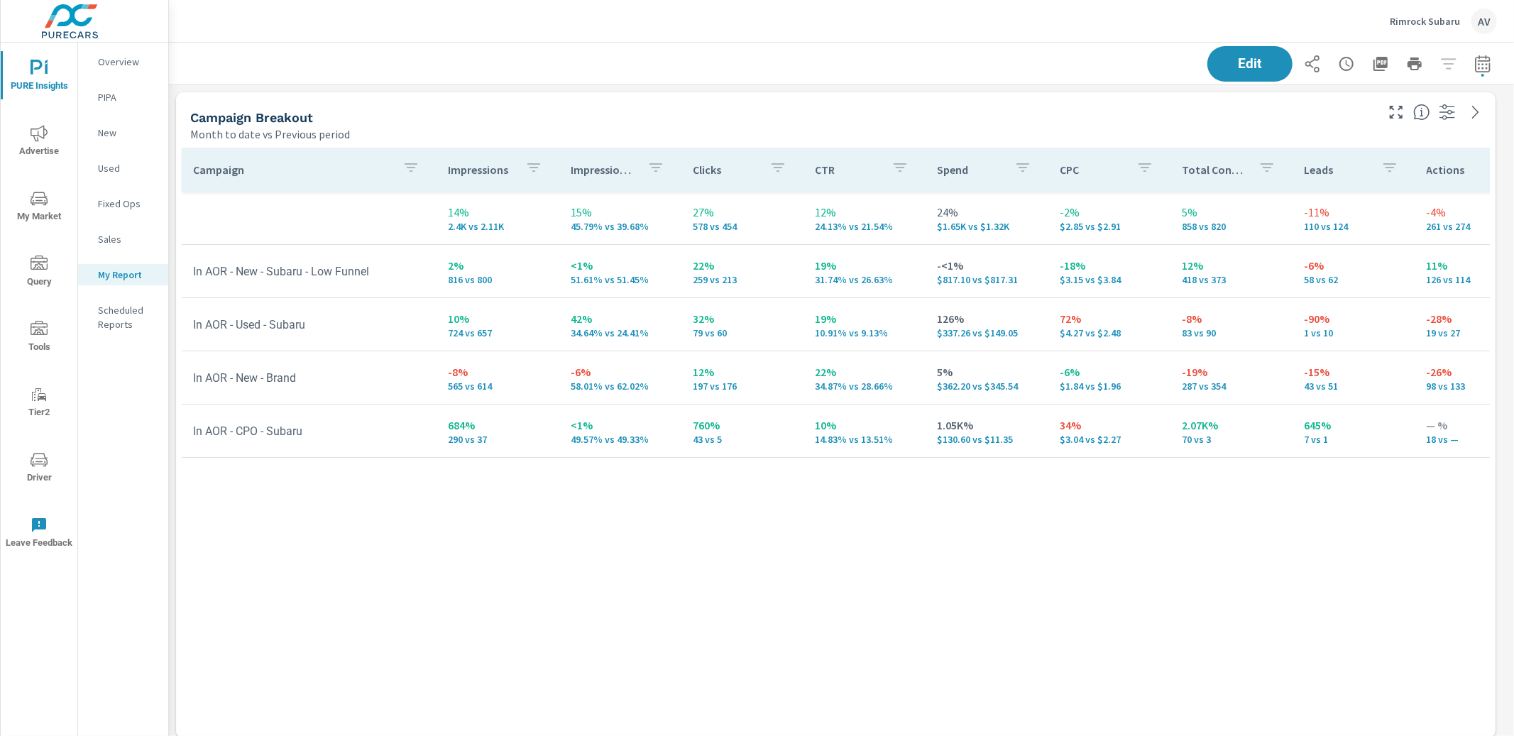
click at [1206, 542] on div "Campaign Impressions Impression Share Clicks CTR Spend CPC Total Conversions Le…" at bounding box center [836, 430] width 1308 height 564
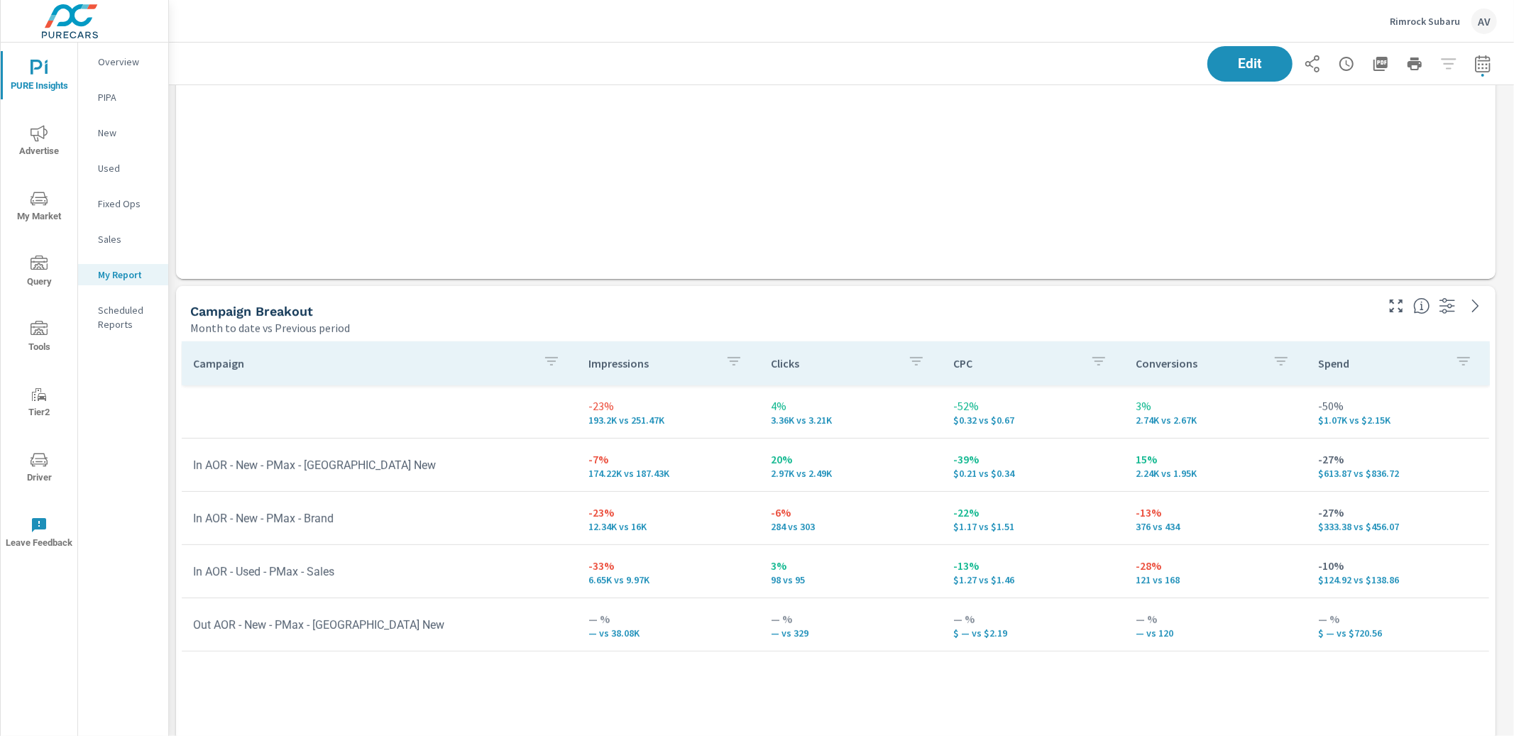
scroll to position [470, 0]
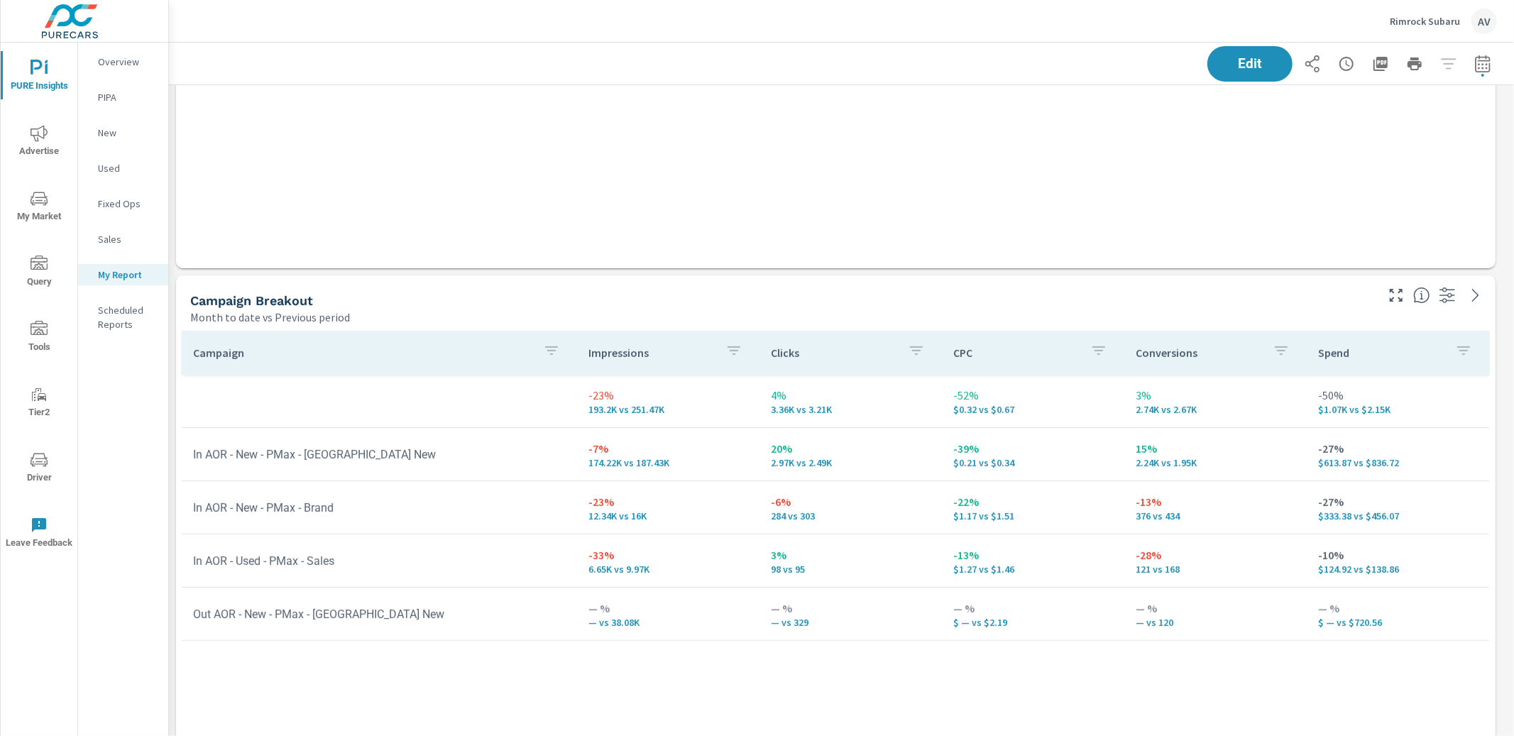
click at [1244, 685] on div "Campaign Impressions Clicks CPC Conversions Spend -23% 193.2K vs 251.47K 4% 3.3…" at bounding box center [836, 613] width 1308 height 564
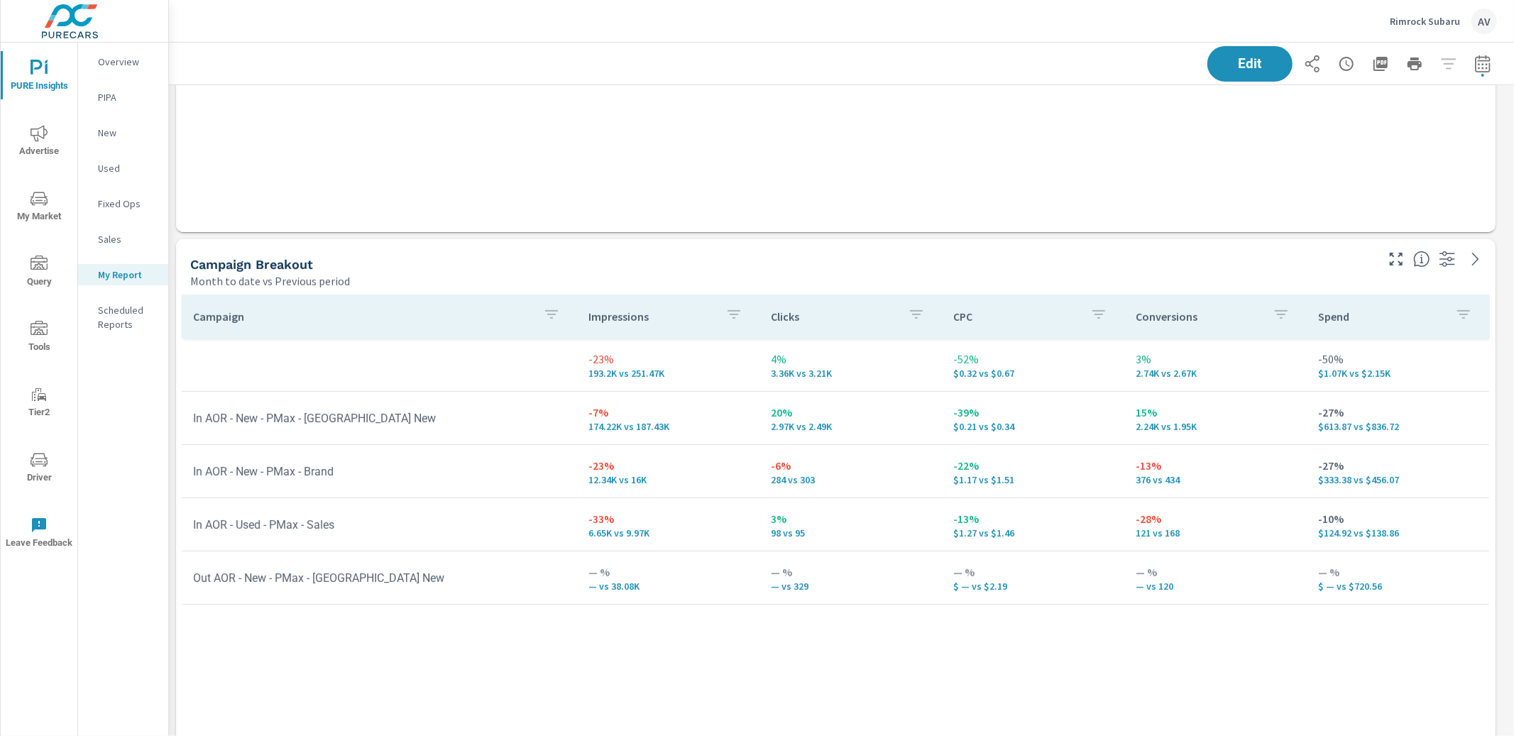
click at [1242, 669] on div "Campaign Impressions Clicks CPC Conversions Spend -23% 193.2K vs 251.47K 4% 3.3…" at bounding box center [836, 577] width 1308 height 564
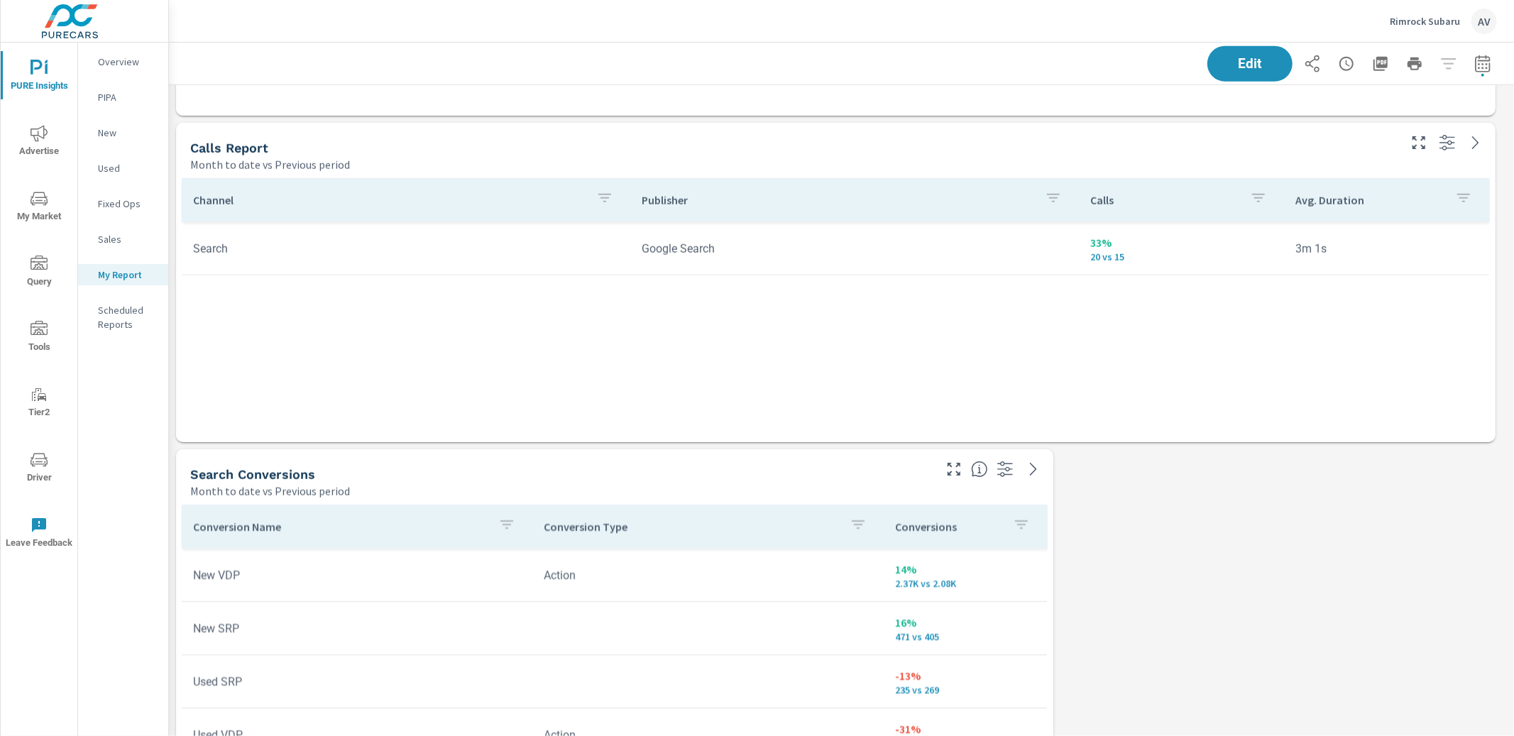
scroll to position [1295, 0]
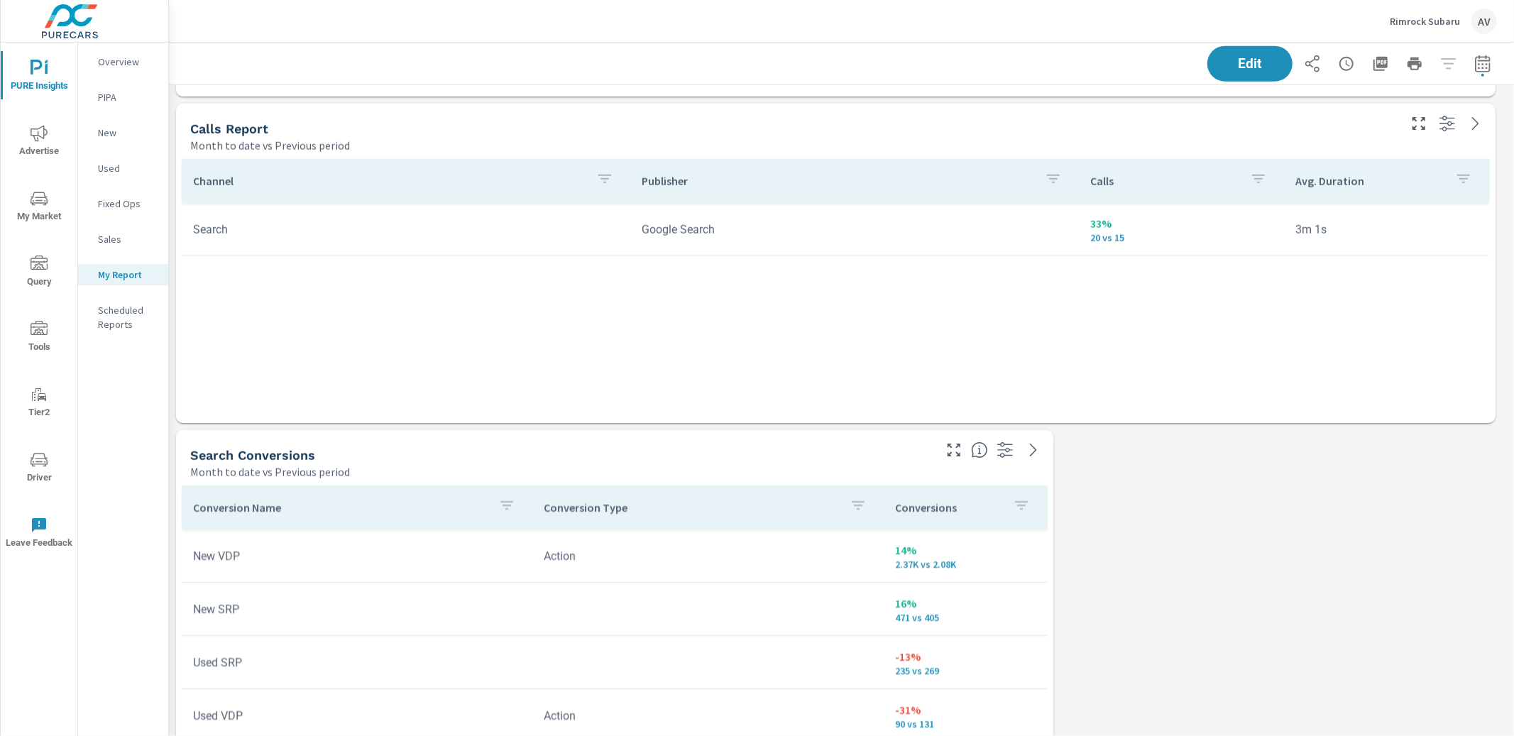
drag, startPoint x: 1291, startPoint y: 573, endPoint x: 1277, endPoint y: 574, distance: 13.5
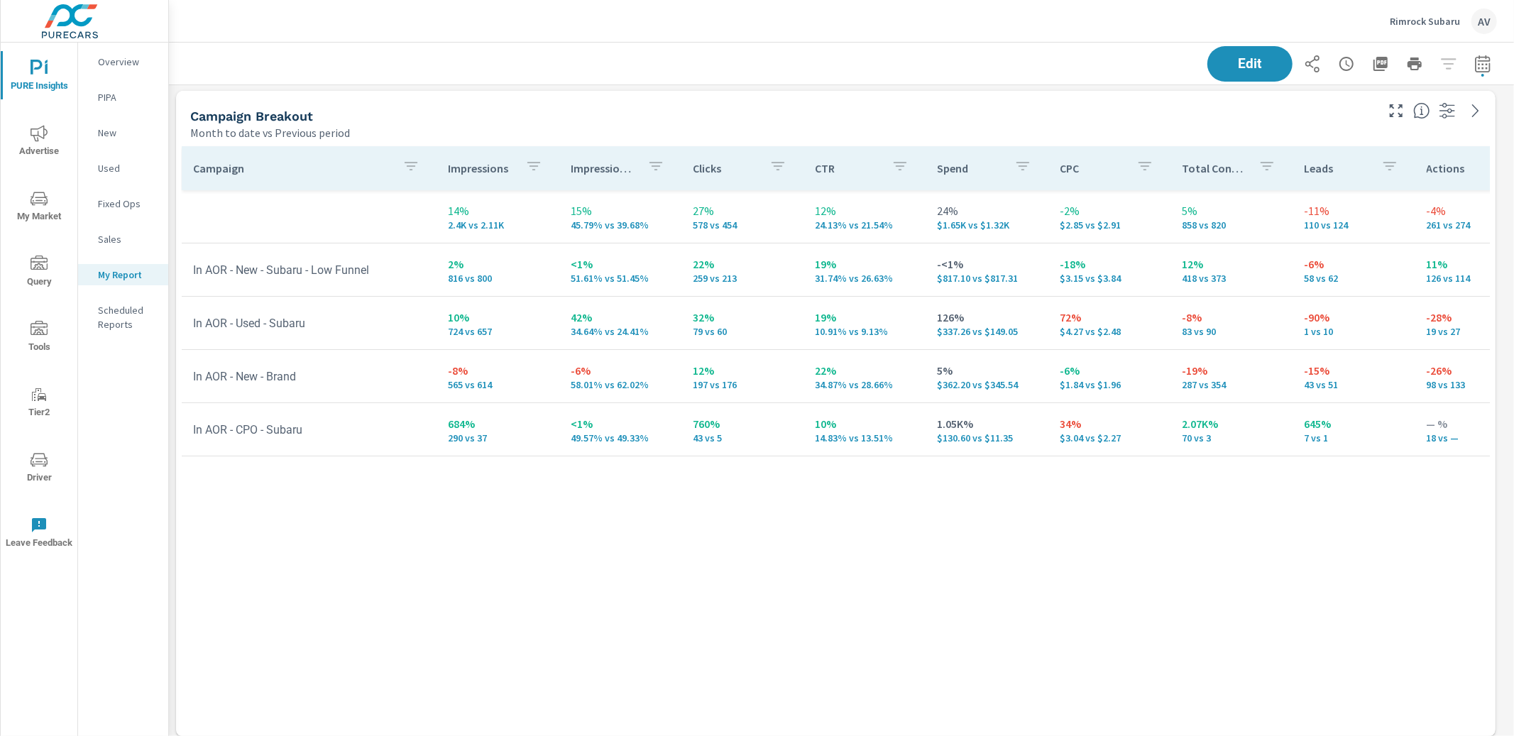
scroll to position [0, 0]
click at [857, 124] on div "Campaign Breakout Month to date vs Previous period" at bounding box center [777, 117] width 1203 height 50
click at [465, 559] on div "Campaign Impressions Impression Share Clicks CTR Spend CPC Total Conversions Le…" at bounding box center [836, 430] width 1308 height 564
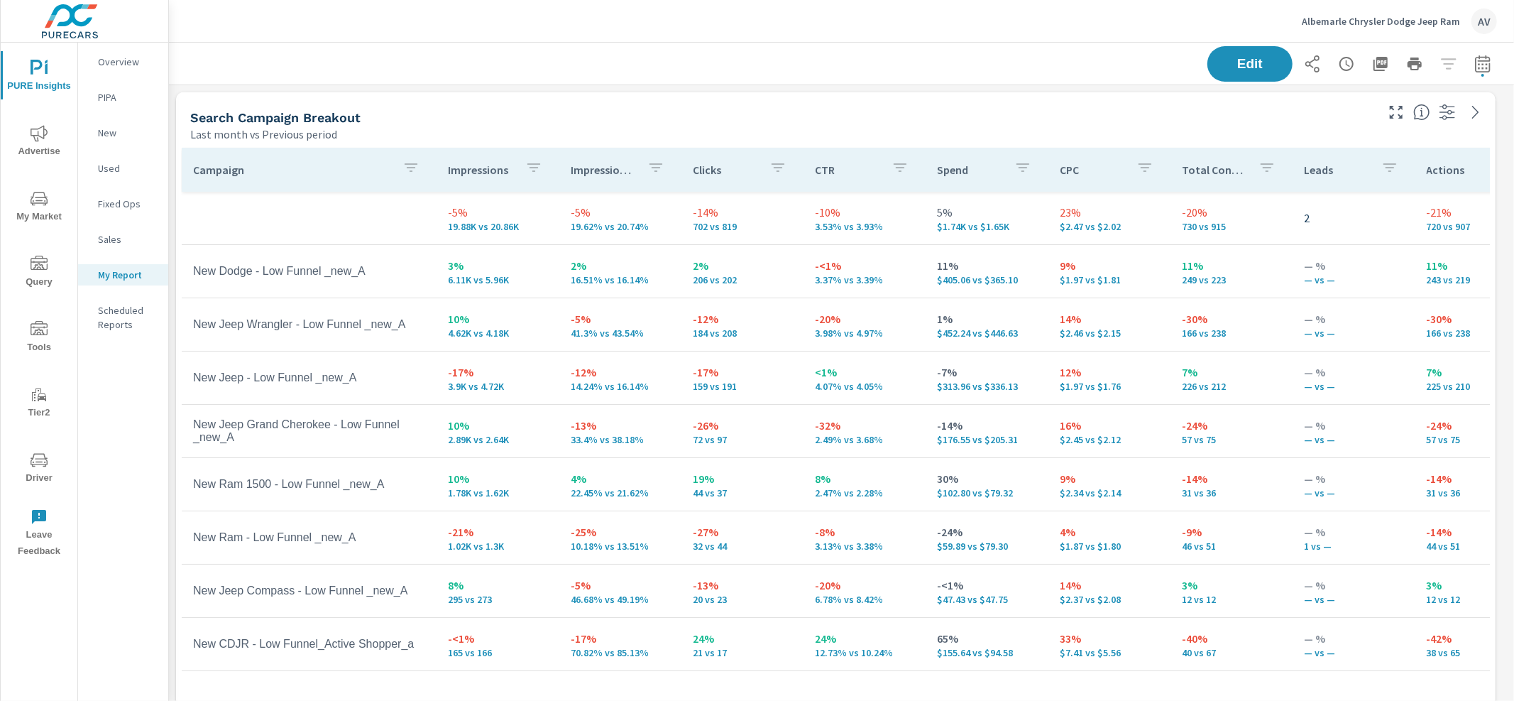
scroll to position [1804, 1333]
click at [42, 141] on icon "nav menu" at bounding box center [39, 133] width 17 height 17
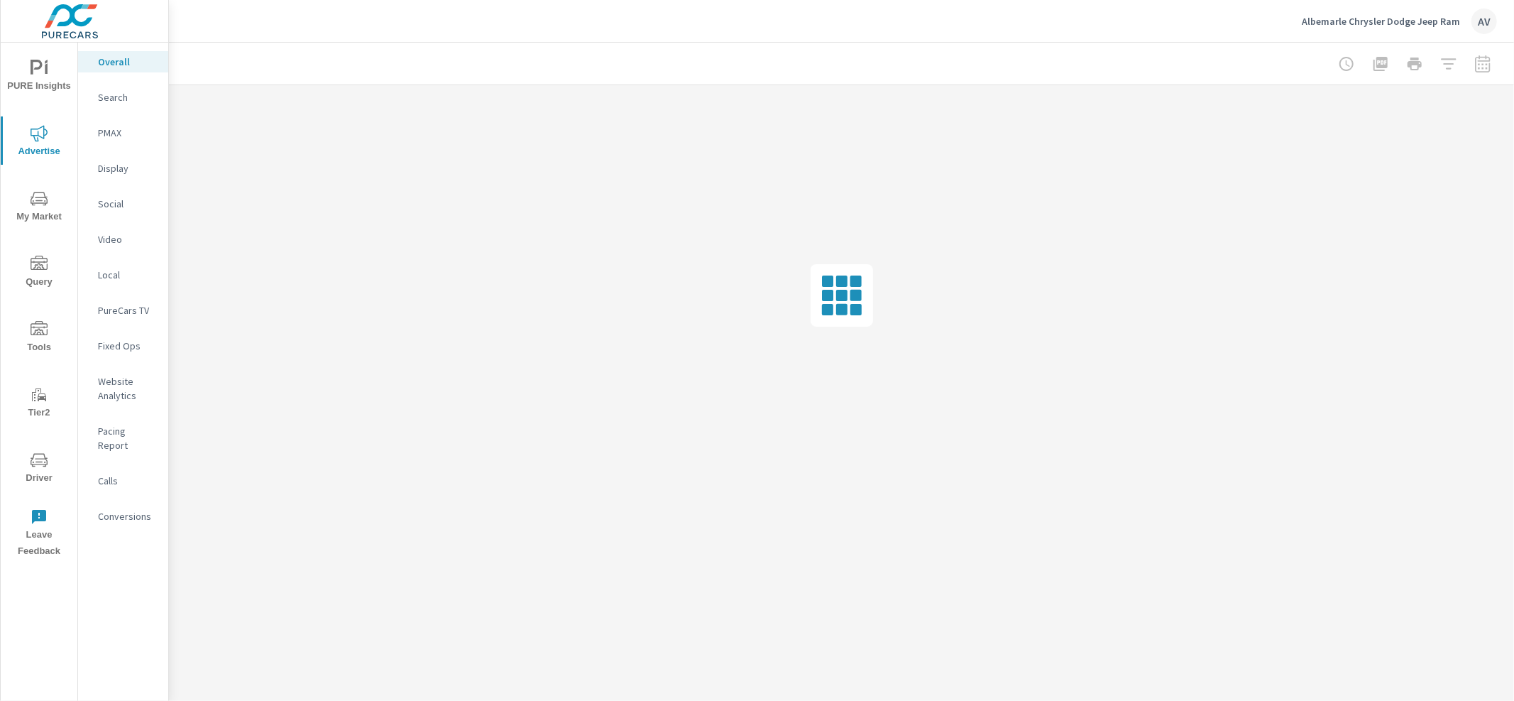
click at [50, 60] on span "PURE Insights" at bounding box center [39, 77] width 68 height 35
click at [105, 138] on p "New" at bounding box center [127, 133] width 59 height 14
click at [1193, 91] on div at bounding box center [841, 295] width 1345 height 420
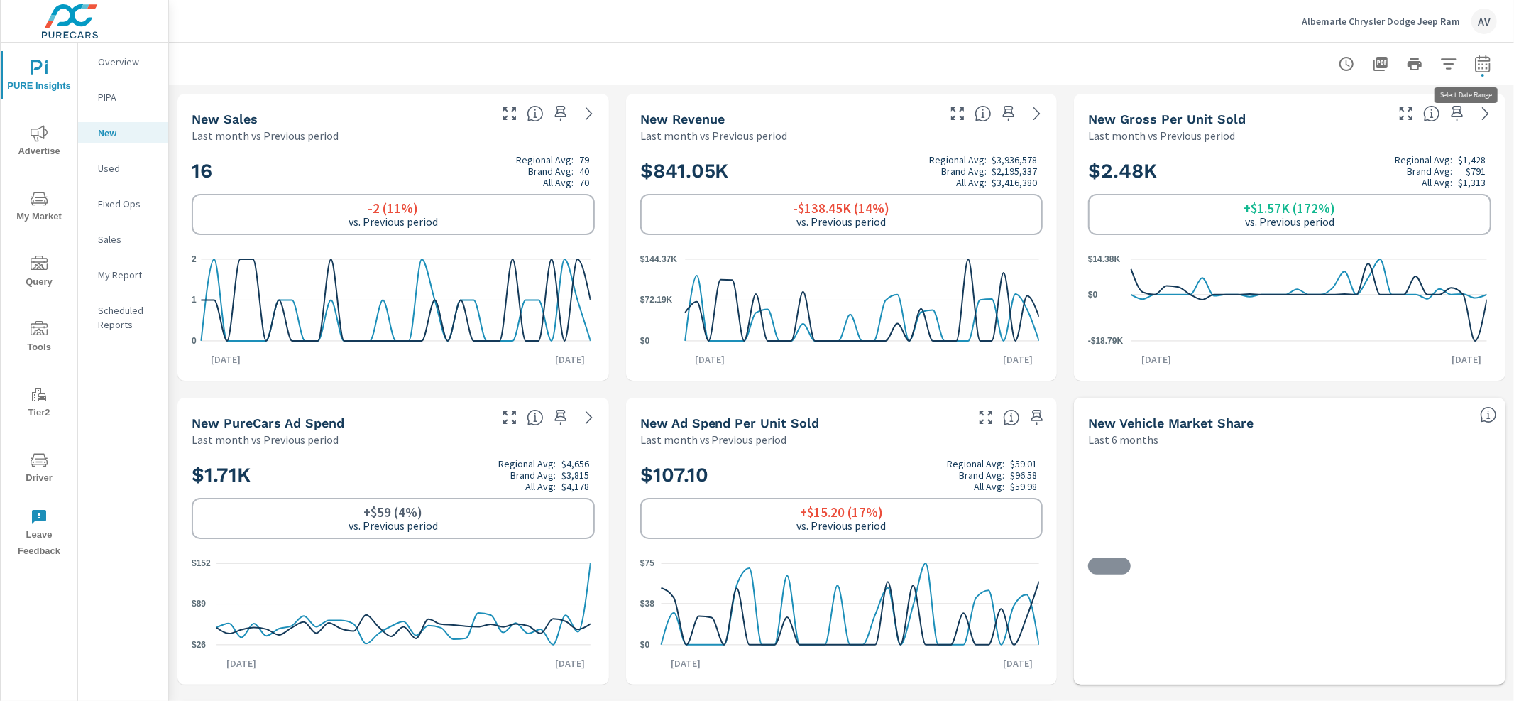
click at [1478, 68] on icon "button" at bounding box center [1482, 66] width 9 height 6
select select "Last month"
select select "Previous period"
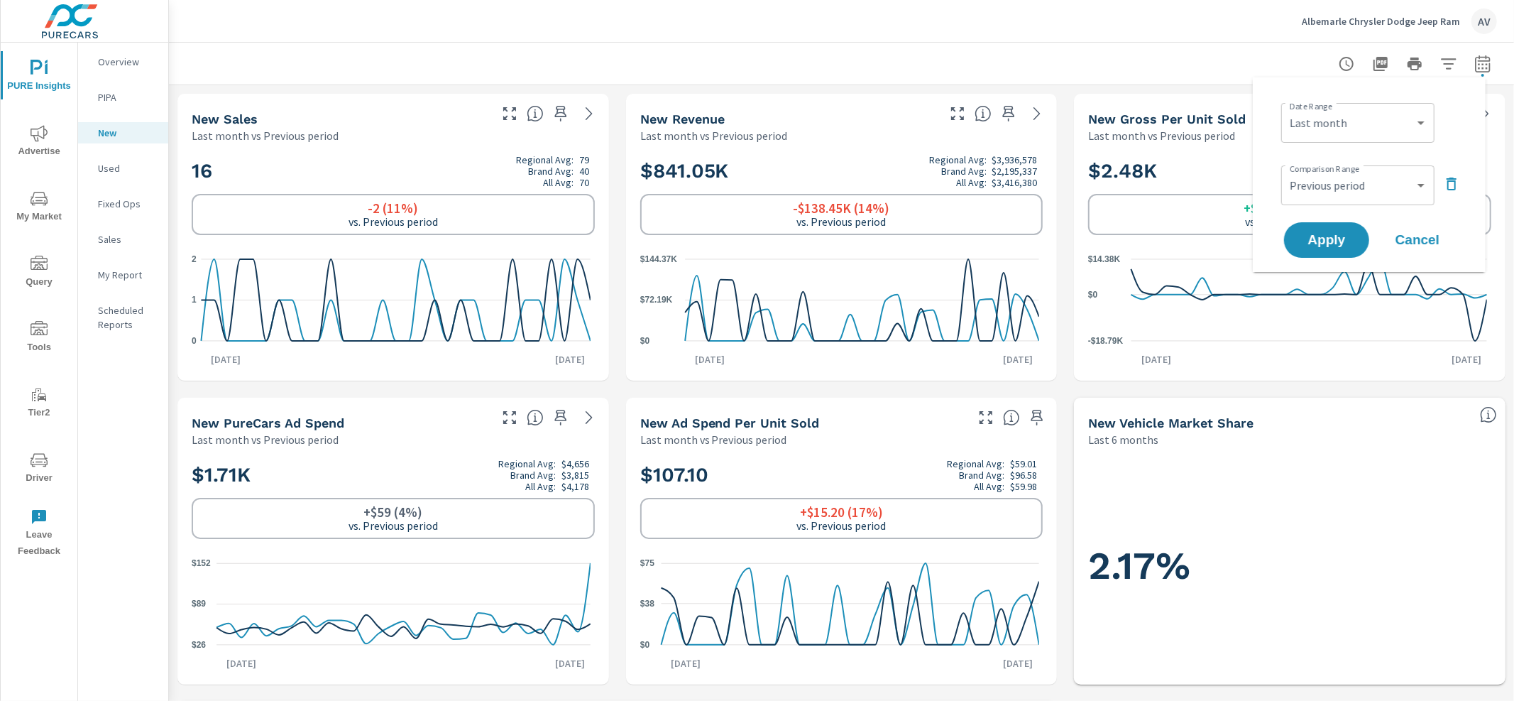
scroll to position [1, 0]
click at [1355, 132] on select "Custom [DATE] Last week Last 7 days Last 14 days Last 30 days Last 45 days Last…" at bounding box center [1358, 123] width 142 height 28
click at [1287, 109] on select "Custom [DATE] Last week Last 7 days Last 14 days Last 30 days Last 45 days Last…" at bounding box center [1358, 123] width 142 height 28
click at [1453, 180] on icon "button" at bounding box center [1451, 183] width 17 height 17
click at [1318, 201] on span "Apply" at bounding box center [1327, 200] width 58 height 13
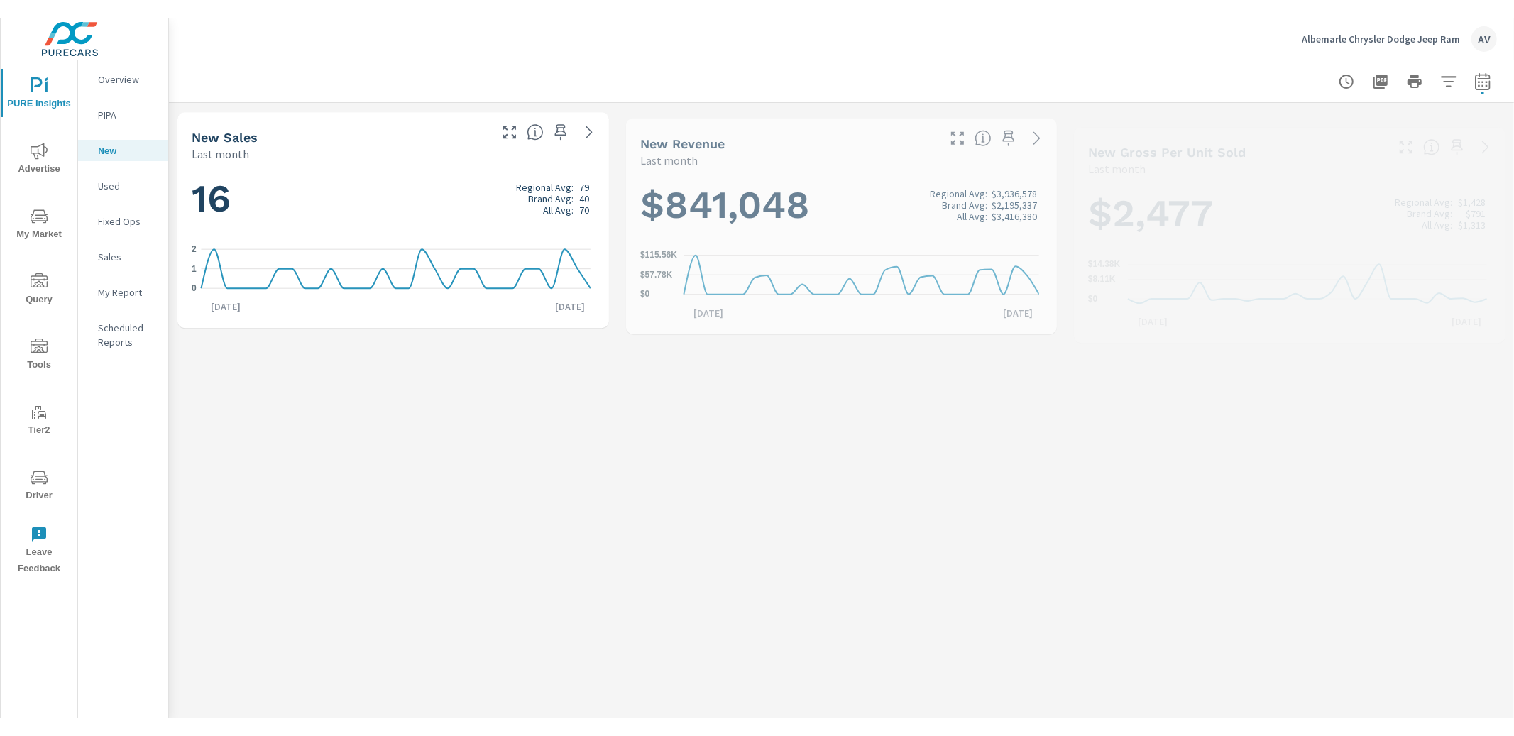
scroll to position [1, 0]
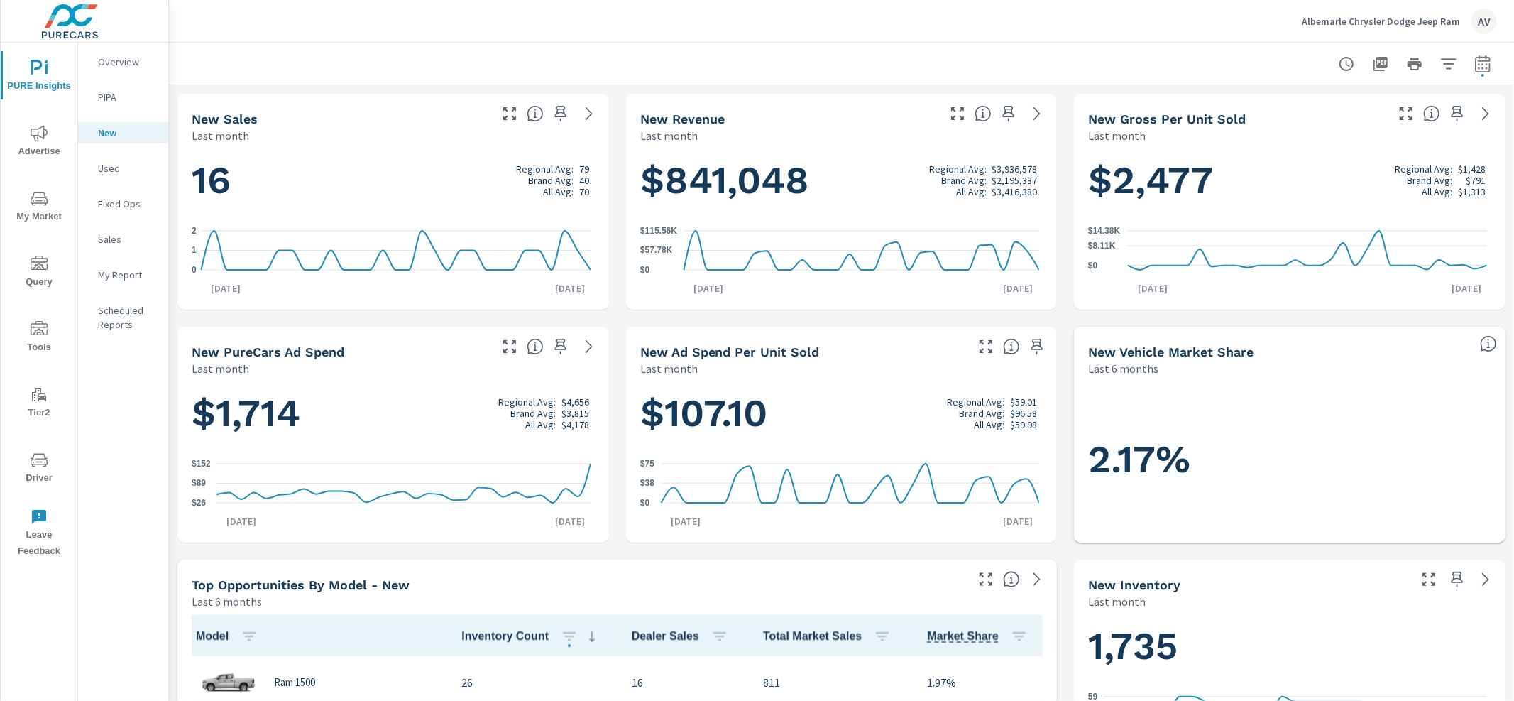
click at [674, 58] on div at bounding box center [841, 64] width 1311 height 42
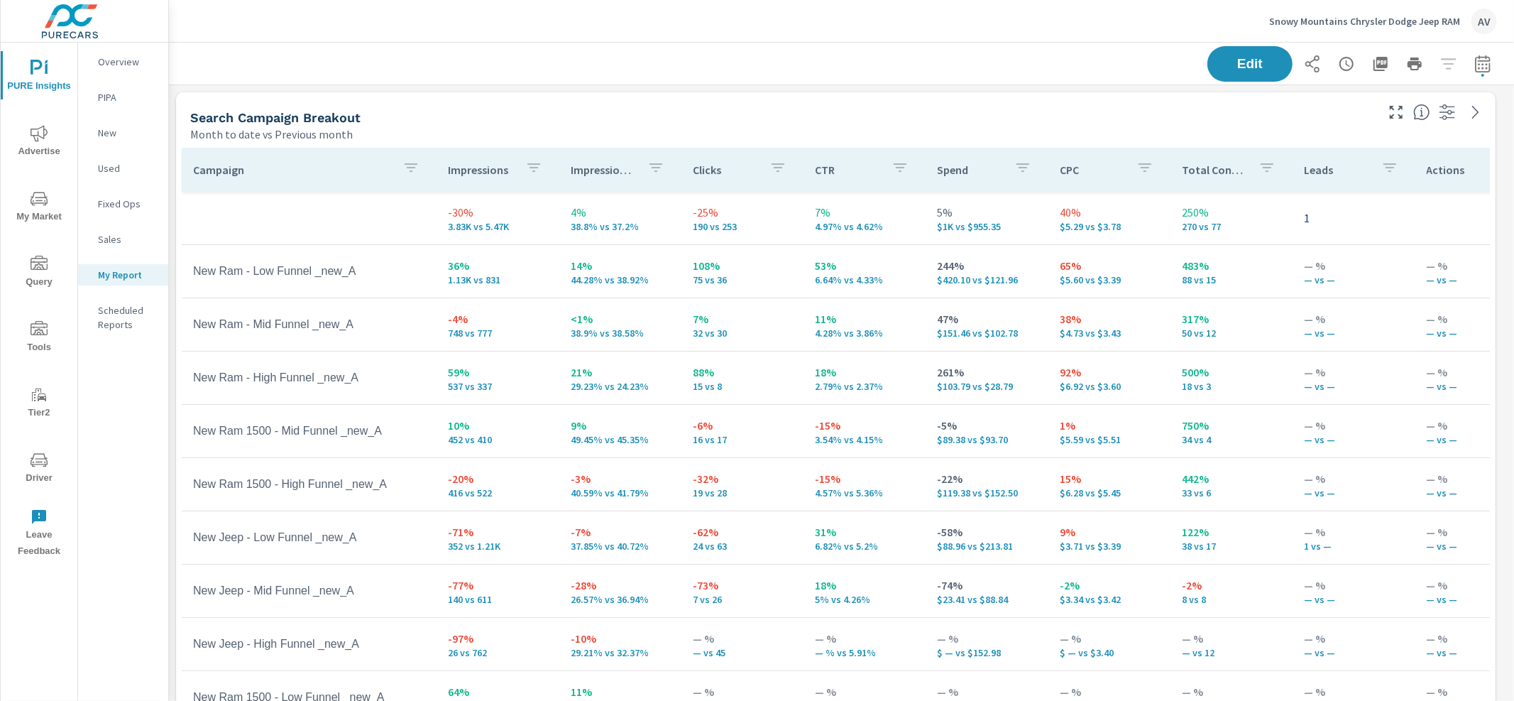
scroll to position [1804, 1333]
click at [107, 134] on p "New" at bounding box center [127, 133] width 59 height 14
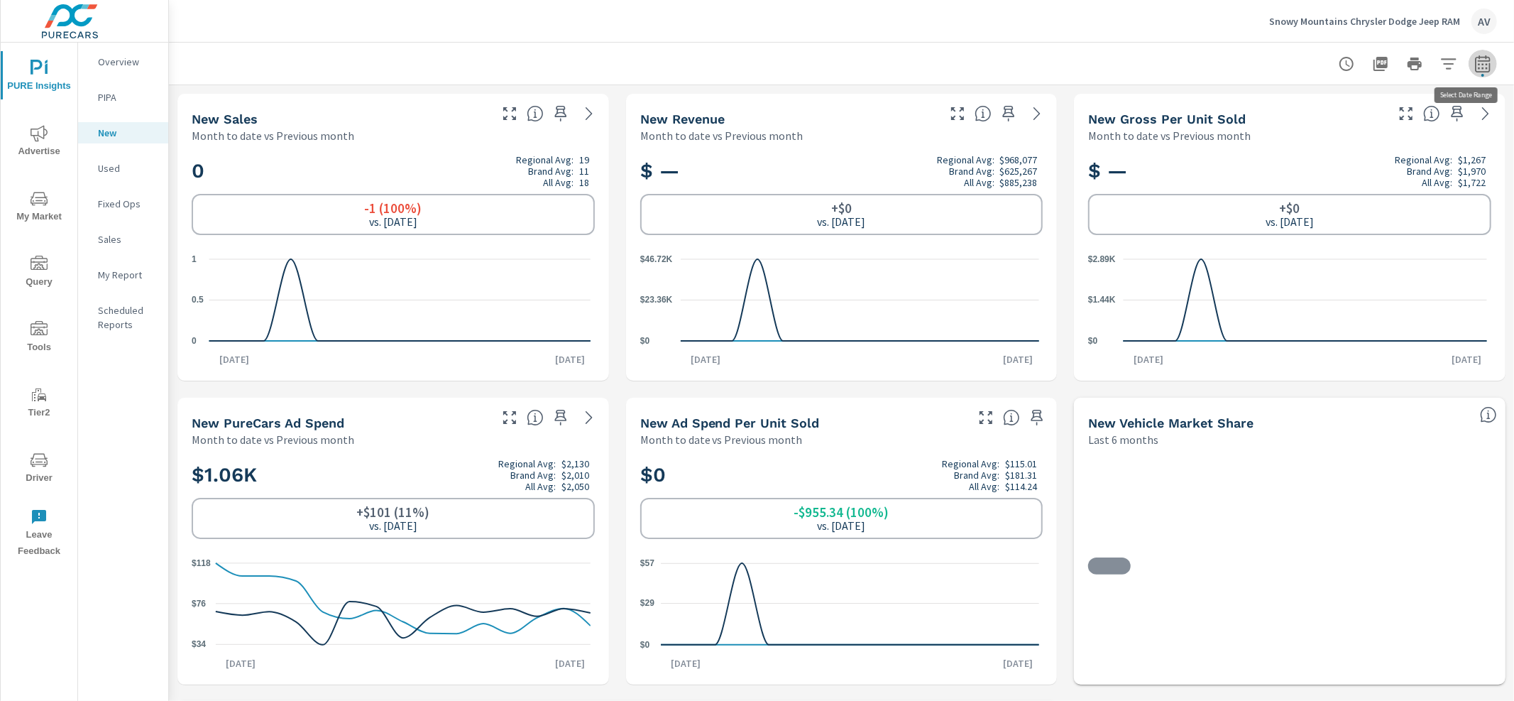
click at [1475, 61] on icon "button" at bounding box center [1483, 63] width 17 height 17
select select "Month to date"
select select "Previous month"
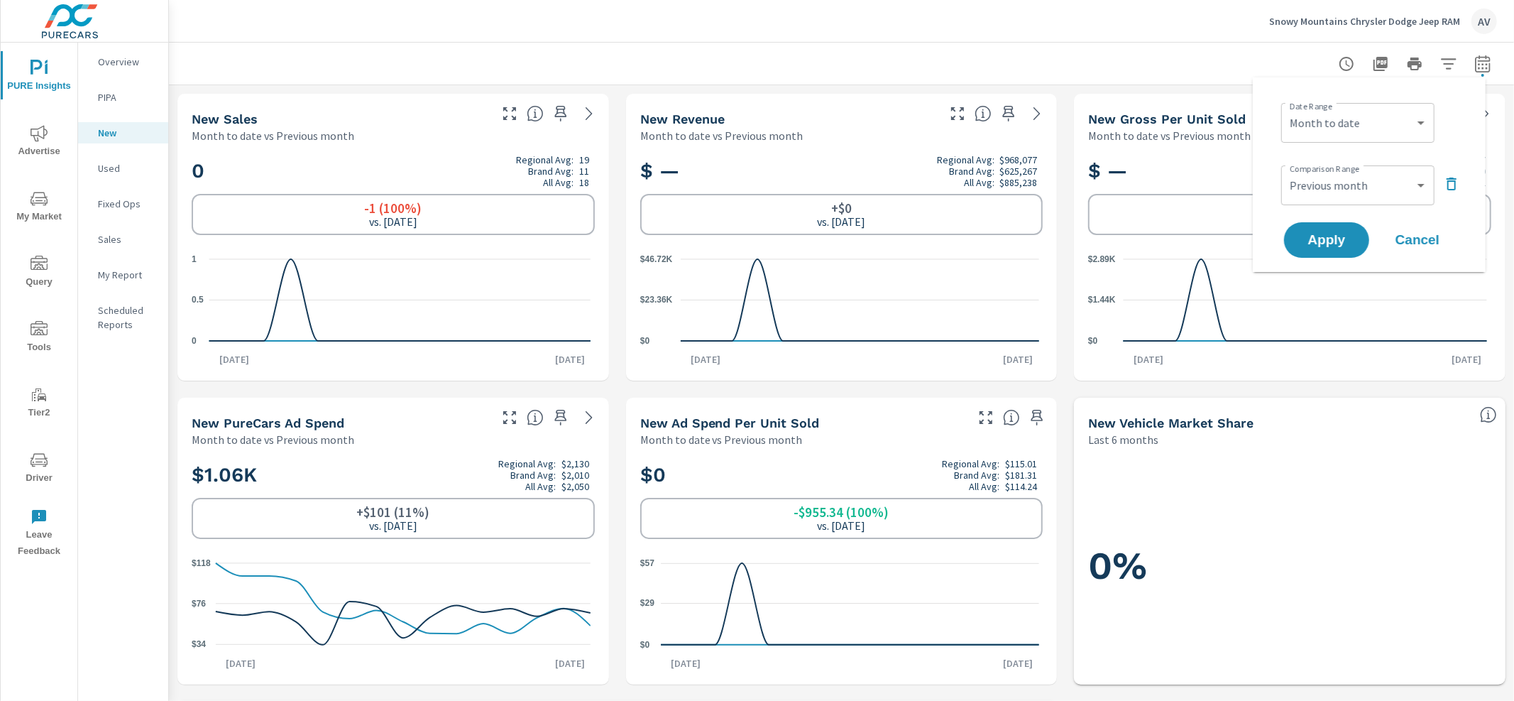
scroll to position [1, 0]
click at [1456, 178] on icon "button" at bounding box center [1452, 183] width 10 height 13
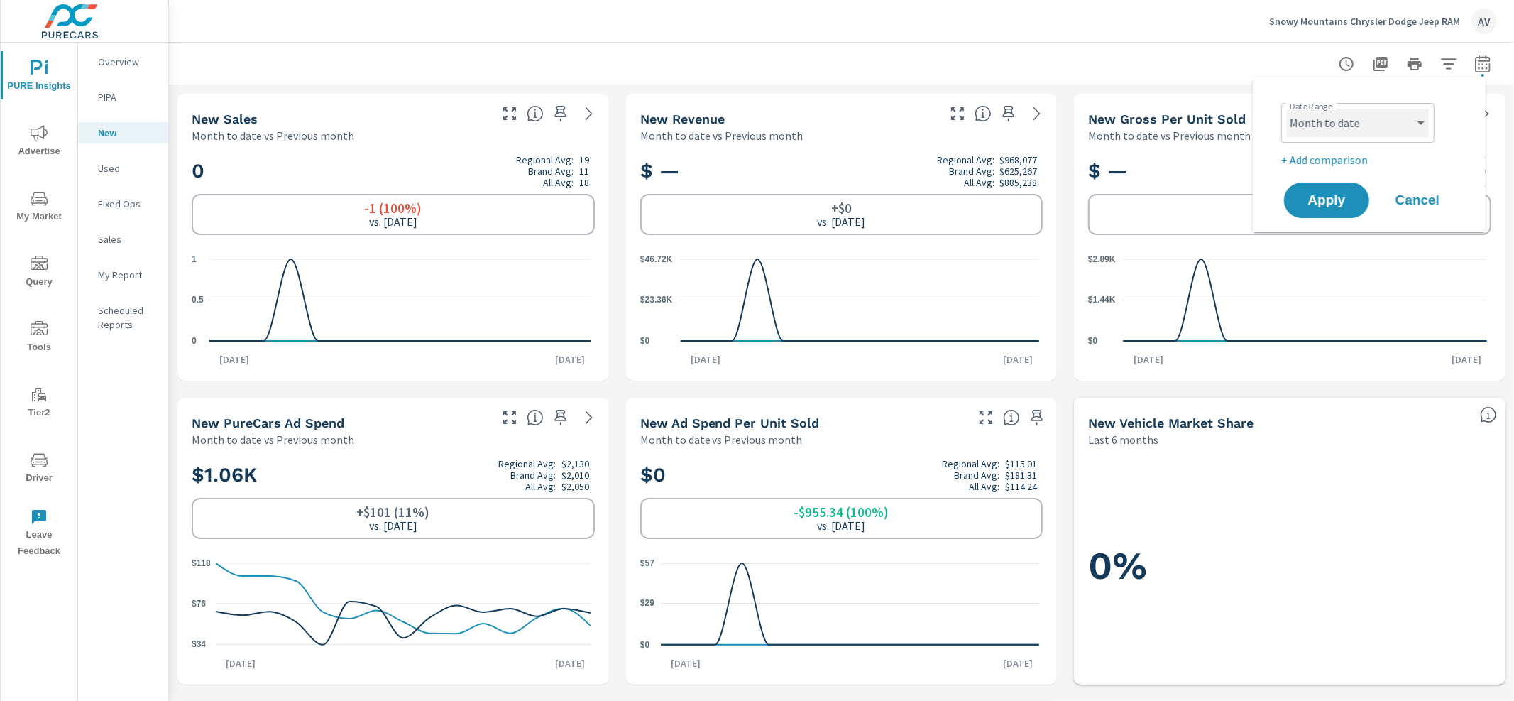
click at [1374, 119] on select "Custom [DATE] Last week Last 7 days Last 14 days Last 30 days Last 45 days Last…" at bounding box center [1358, 123] width 142 height 28
click at [1287, 109] on select "Custom [DATE] Last week Last 7 days Last 14 days Last 30 days Last 45 days Last…" at bounding box center [1358, 123] width 142 height 28
select select "Last month"
click at [1311, 212] on button "Apply" at bounding box center [1327, 200] width 88 height 37
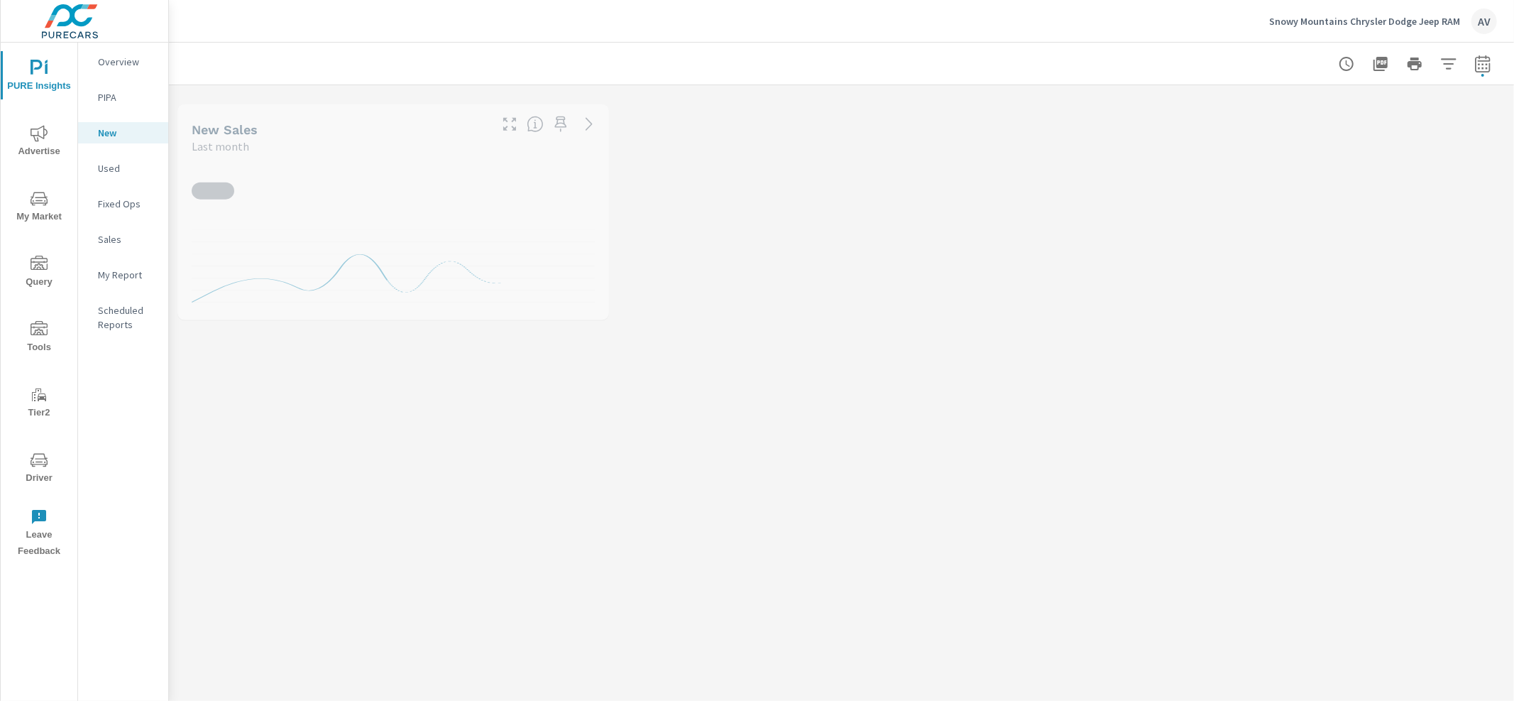
scroll to position [1, 0]
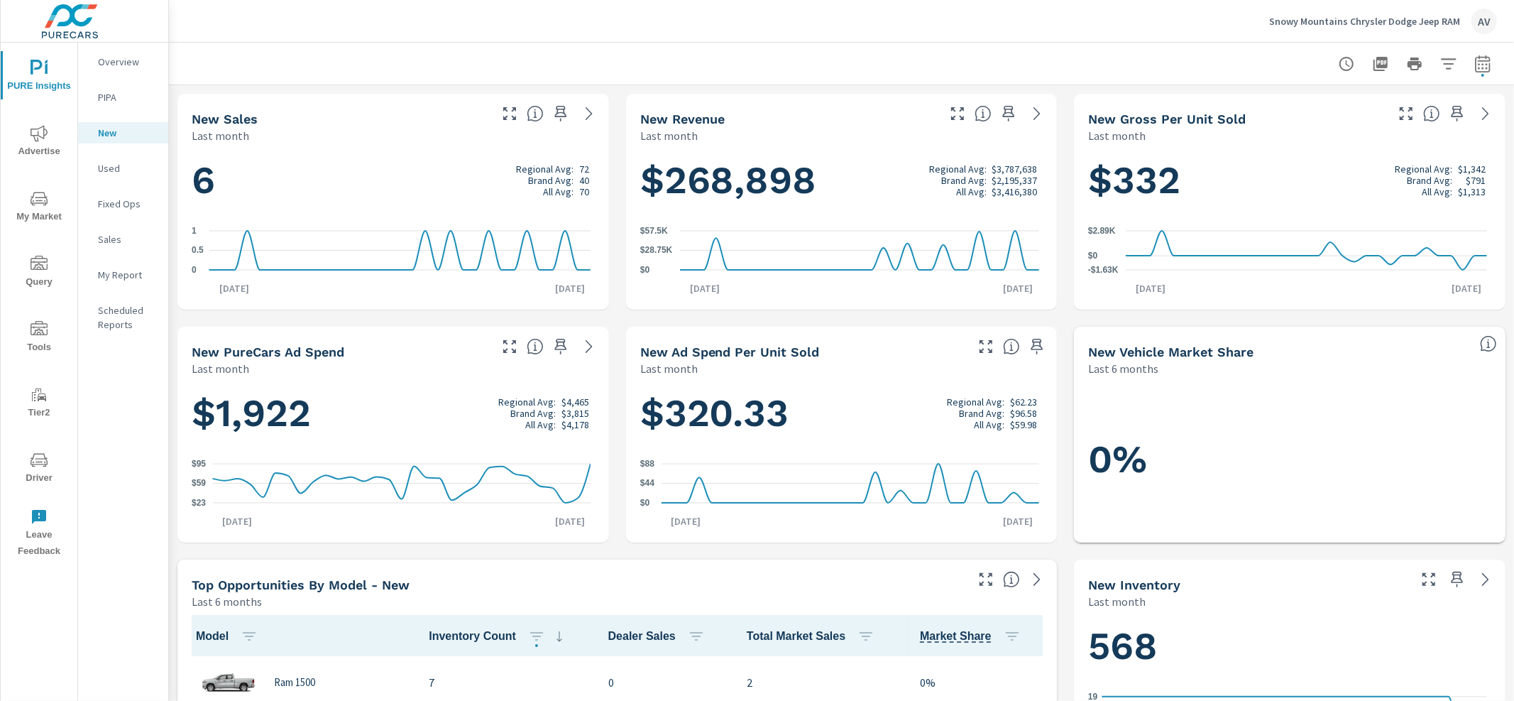
click at [450, 70] on div at bounding box center [841, 64] width 1311 height 42
click at [126, 173] on p "Used" at bounding box center [127, 168] width 59 height 14
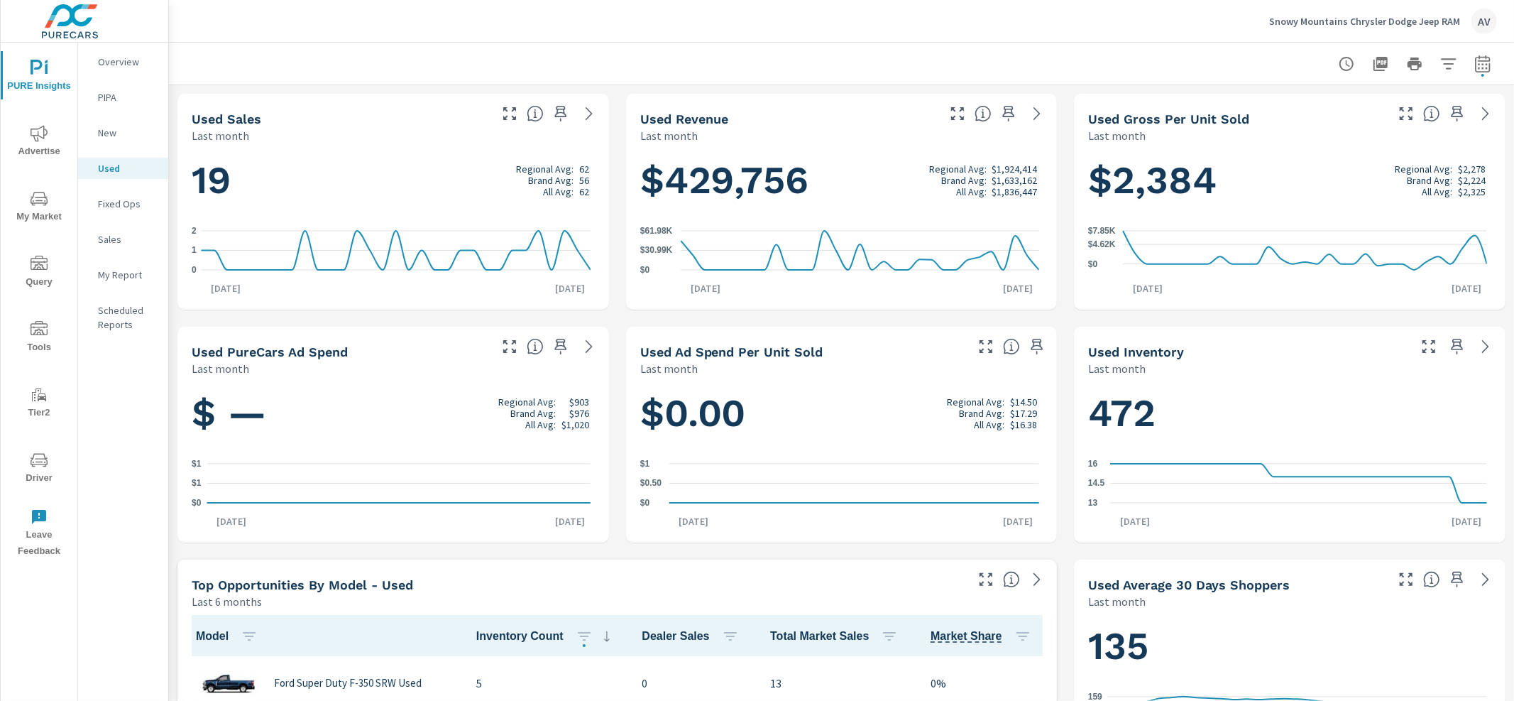
scroll to position [1, 0]
click at [96, 280] on div "My Report" at bounding box center [123, 274] width 90 height 21
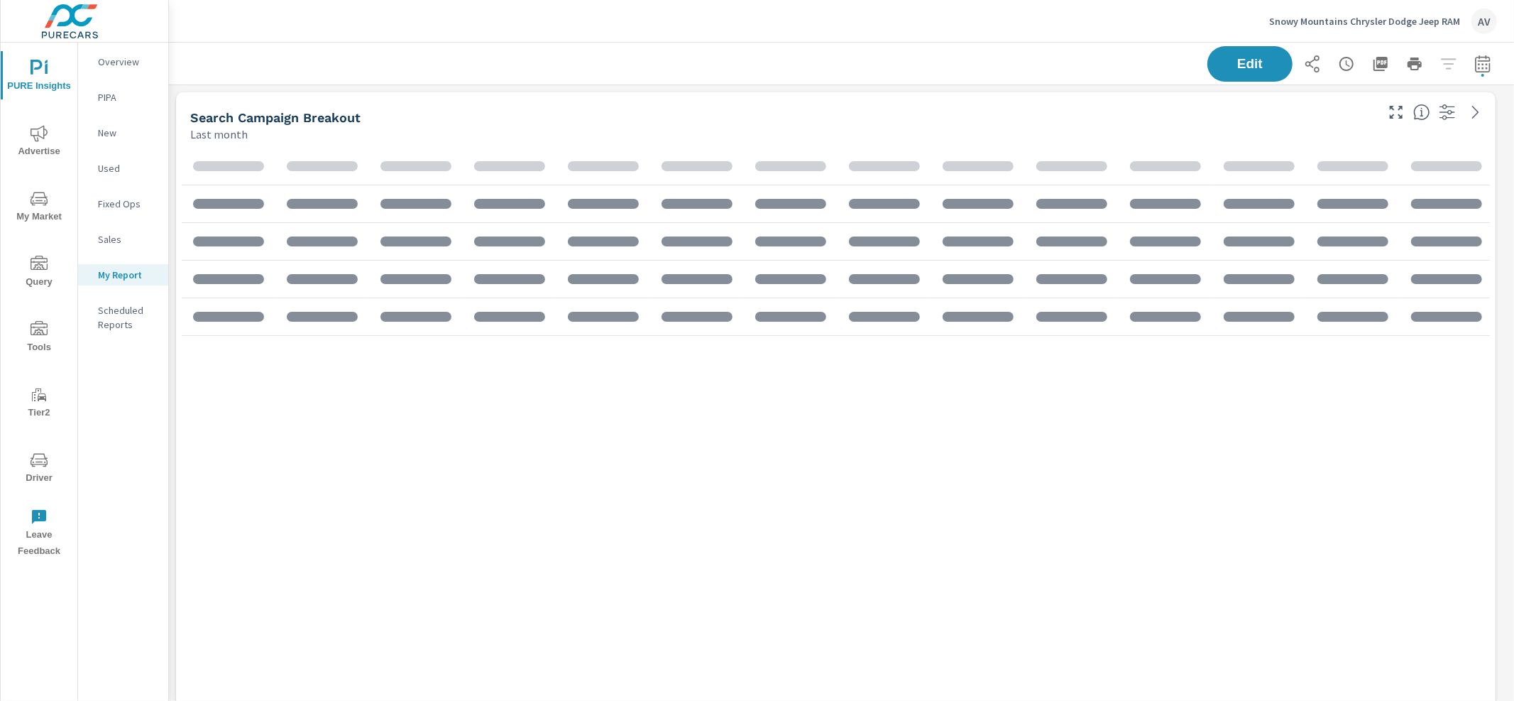
scroll to position [1804, 1333]
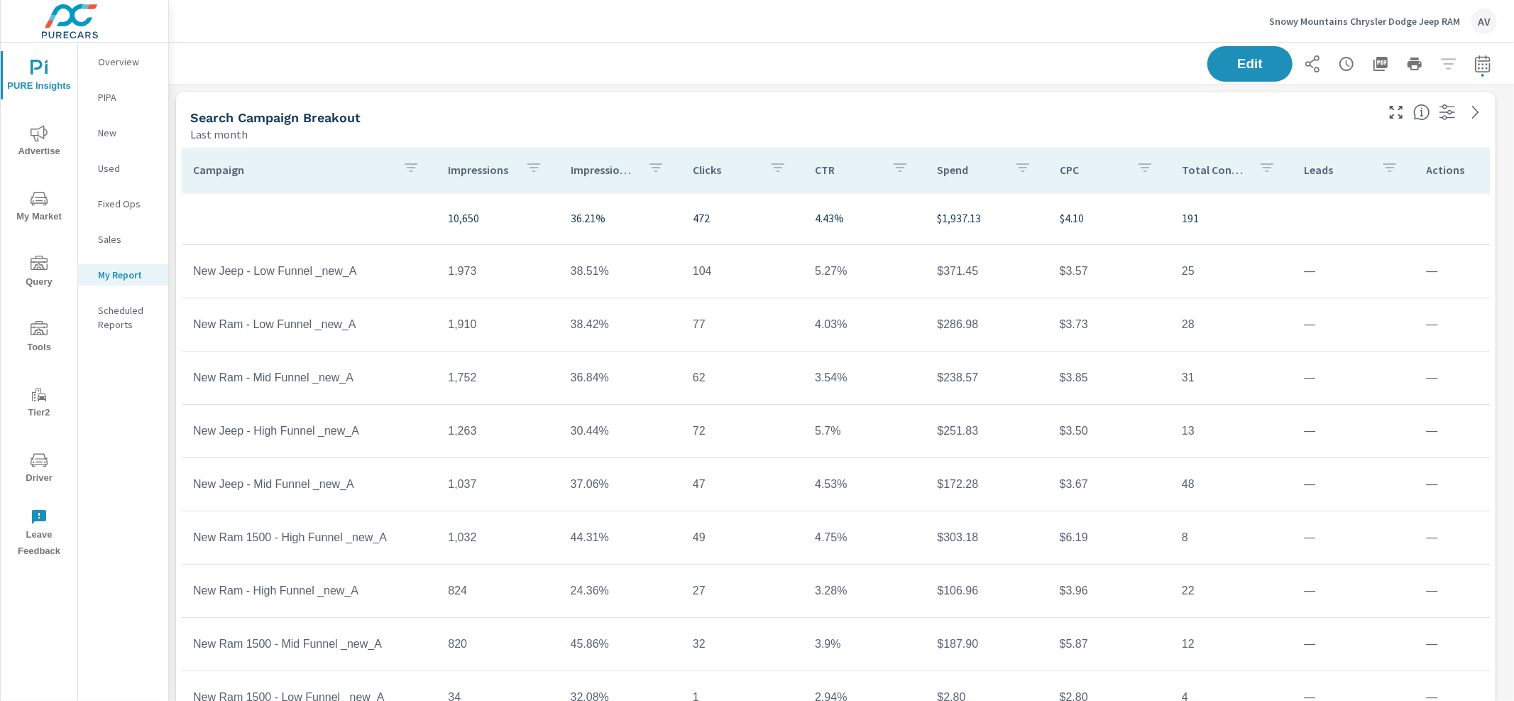
click at [983, 102] on div "Search Campaign Breakout Last month" at bounding box center [777, 117] width 1203 height 50
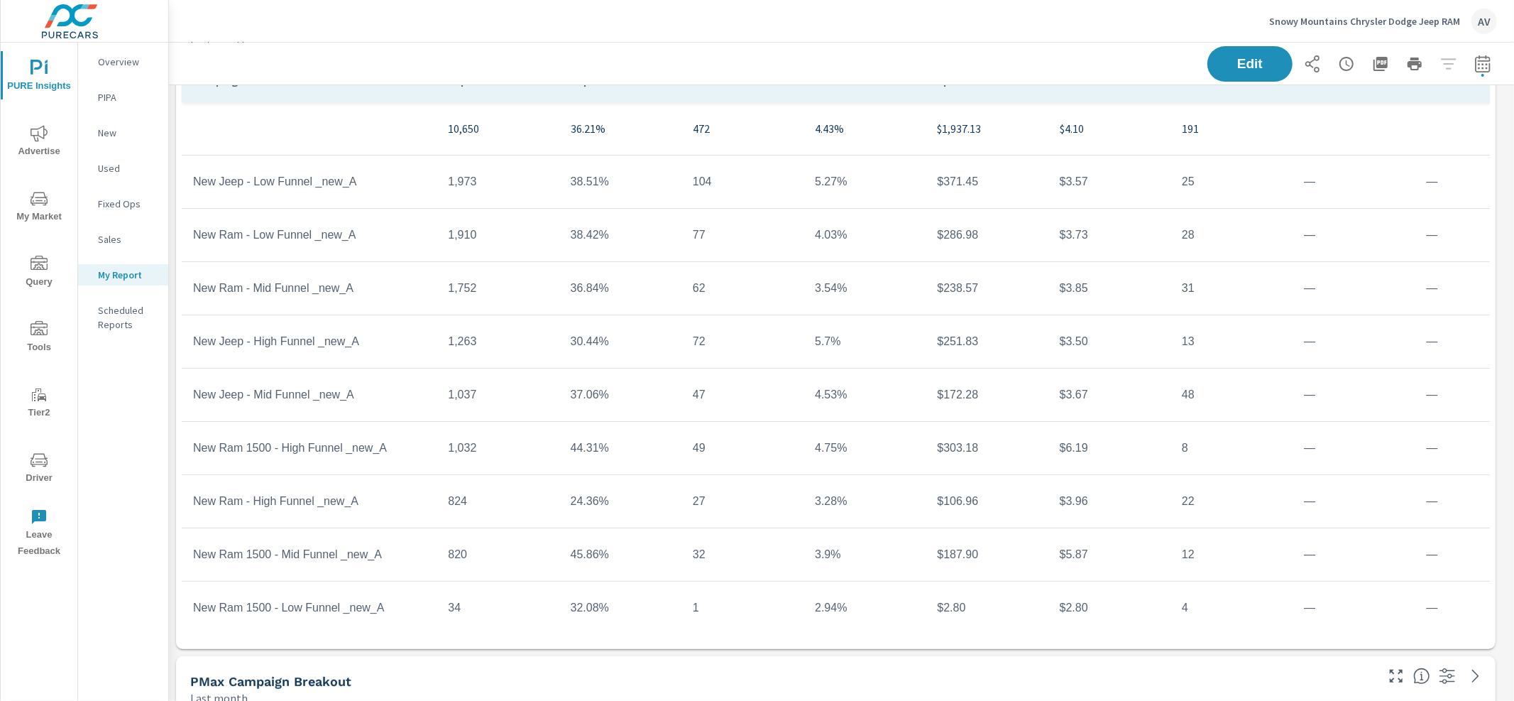
scroll to position [0, 0]
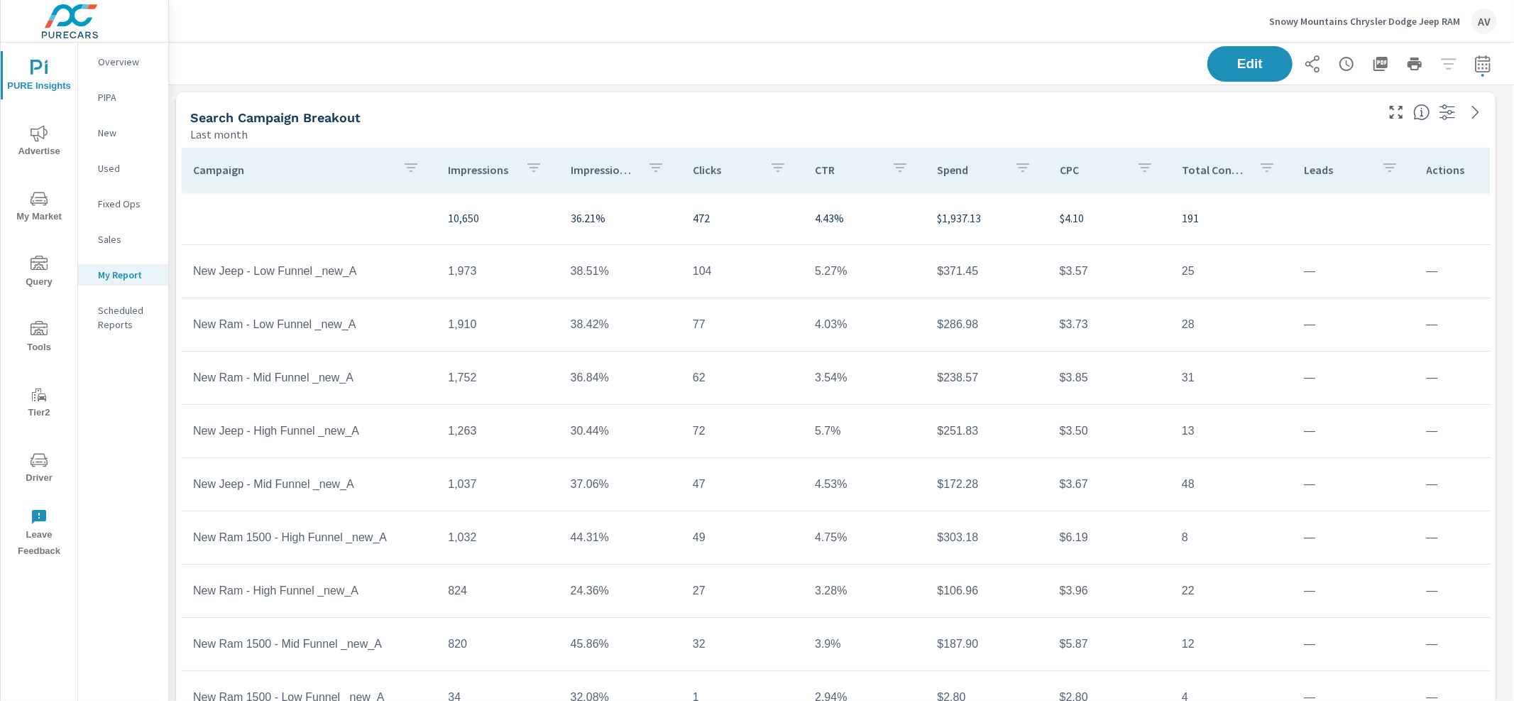
click at [993, 105] on div "Search Campaign Breakout Last month" at bounding box center [777, 117] width 1203 height 50
click at [1481, 62] on button "button" at bounding box center [1483, 64] width 28 height 28
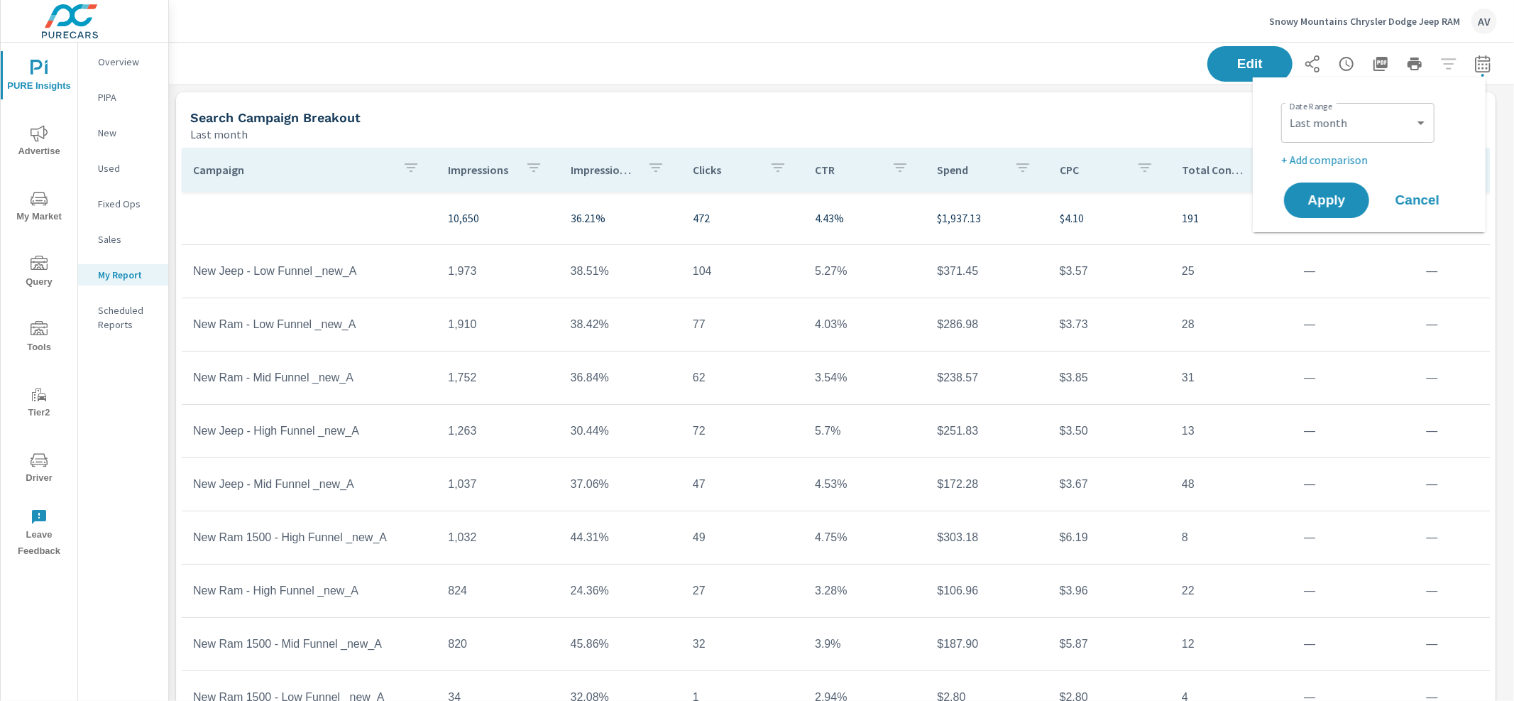
scroll to position [1804, 1333]
click at [1364, 122] on select "Custom Yesterday Last week Last 7 days Last 14 days Last 30 days Last 45 days L…" at bounding box center [1358, 123] width 142 height 28
click at [1287, 109] on select "Custom Yesterday Last week Last 7 days Last 14 days Last 30 days Last 45 days L…" at bounding box center [1358, 123] width 142 height 28
select select "Last 14 days"
click at [1344, 158] on p "+ Add comparison" at bounding box center [1372, 159] width 182 height 17
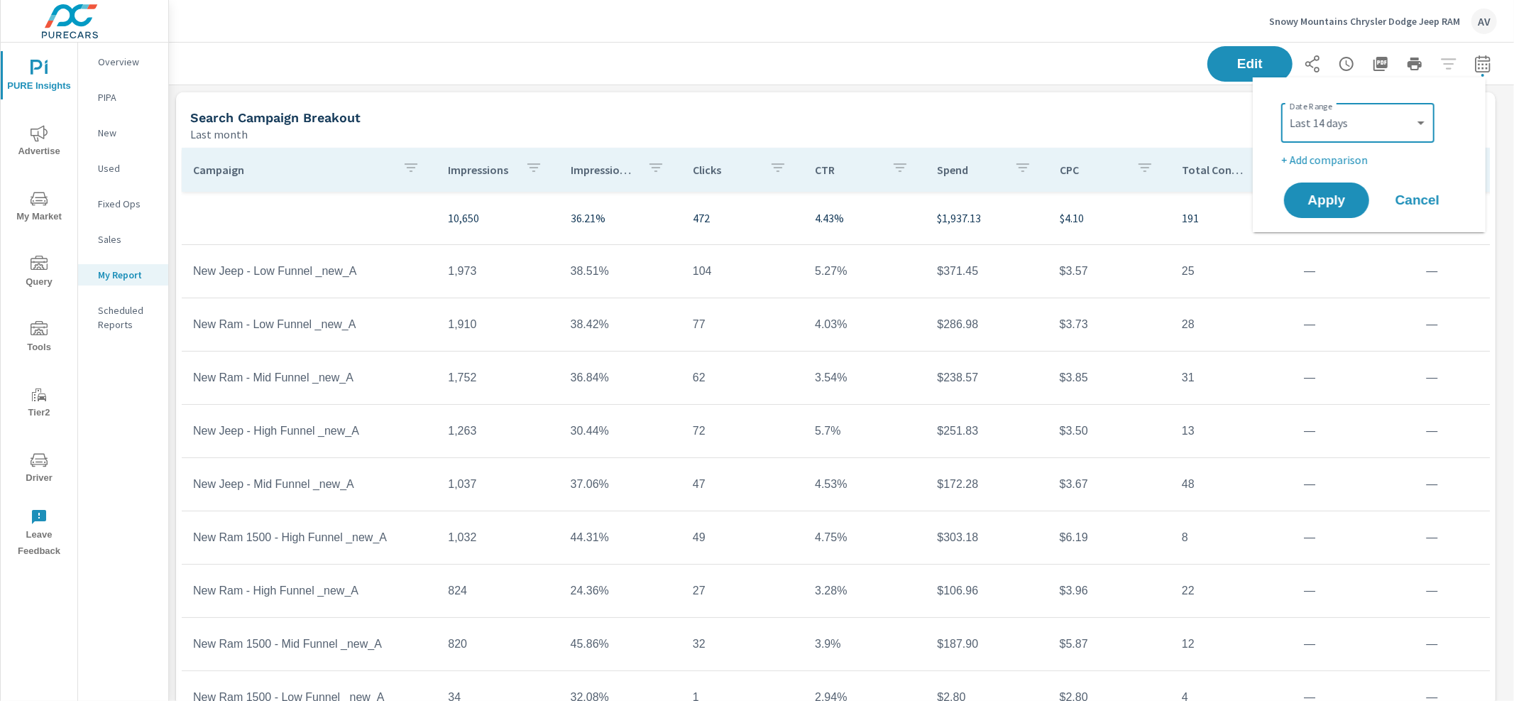
select select "Previous period"
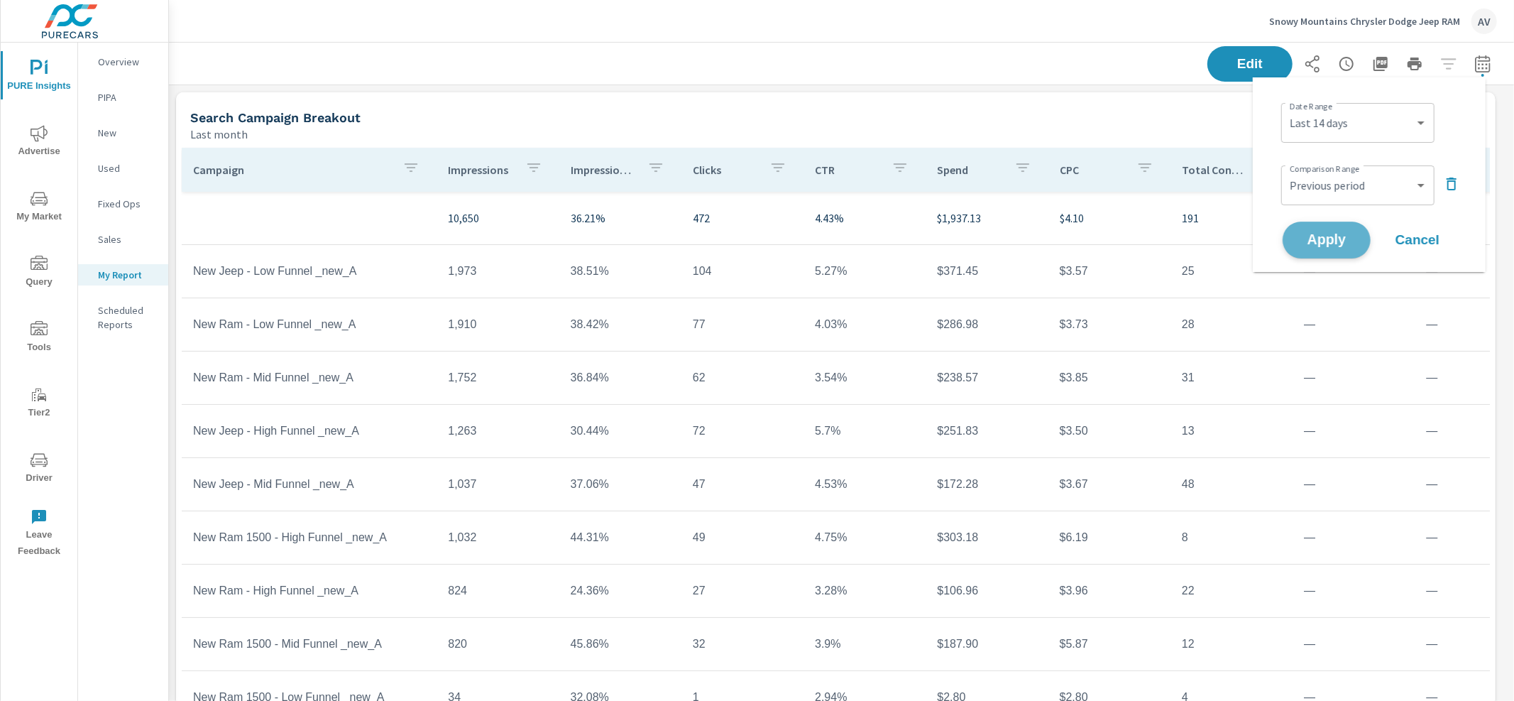
click at [1345, 234] on span "Apply" at bounding box center [1327, 240] width 58 height 13
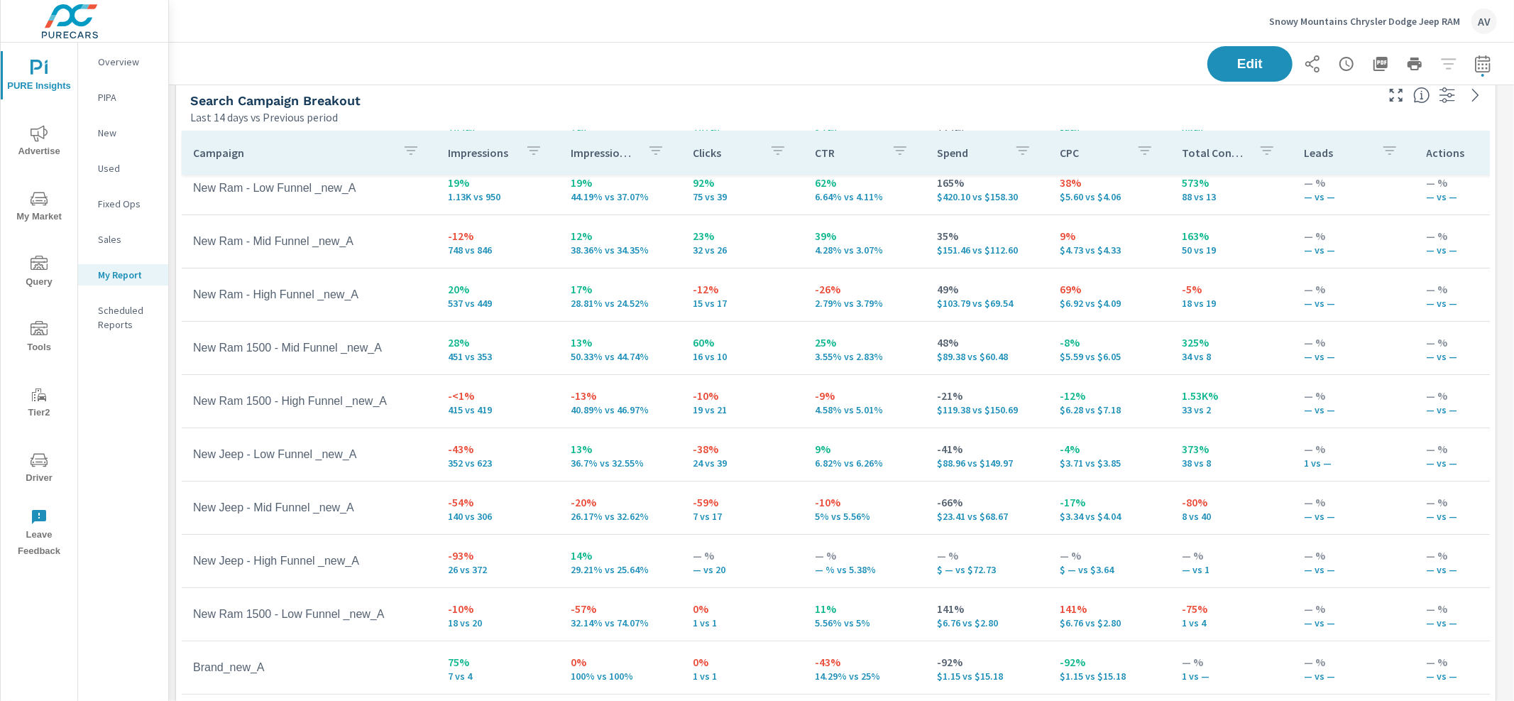
scroll to position [57, 0]
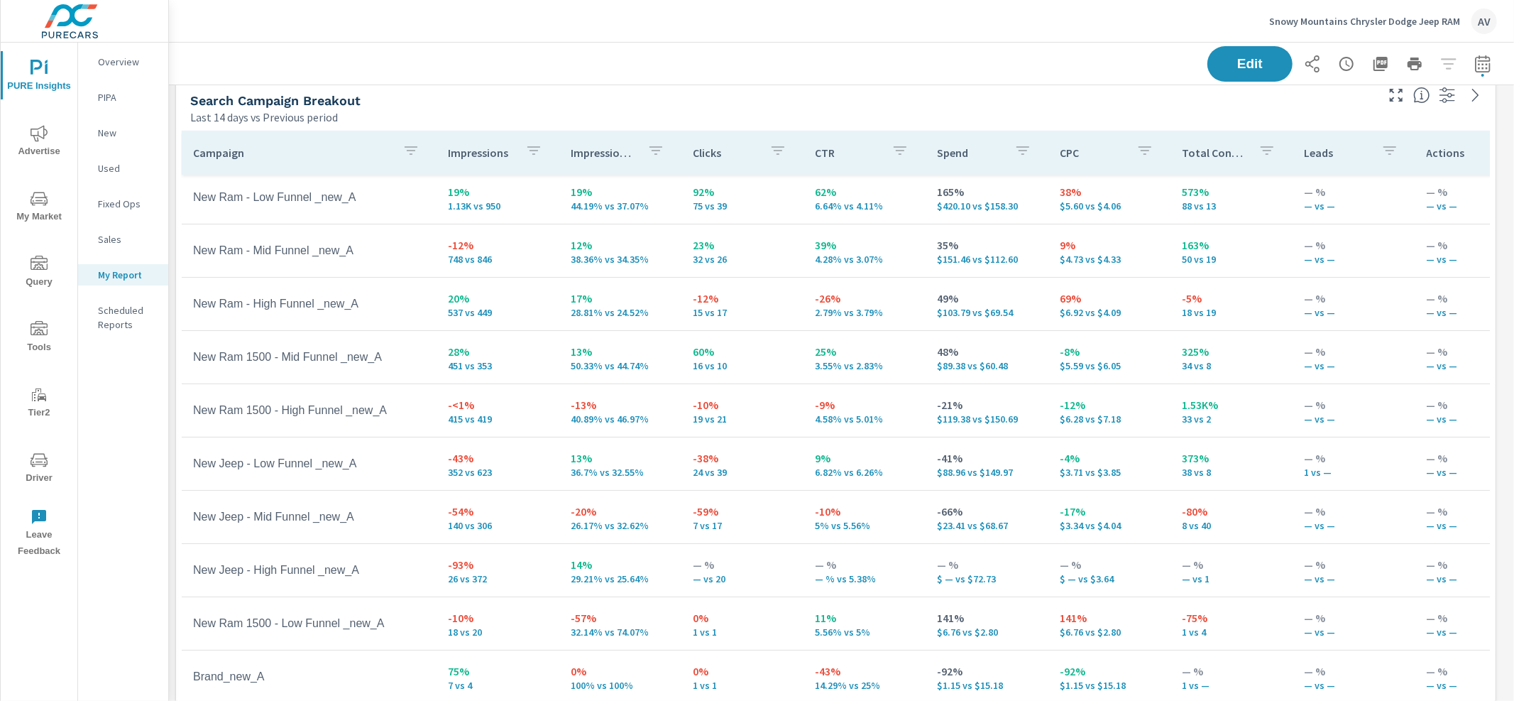
click at [487, 520] on p "140 vs 306" at bounding box center [497, 525] width 99 height 11
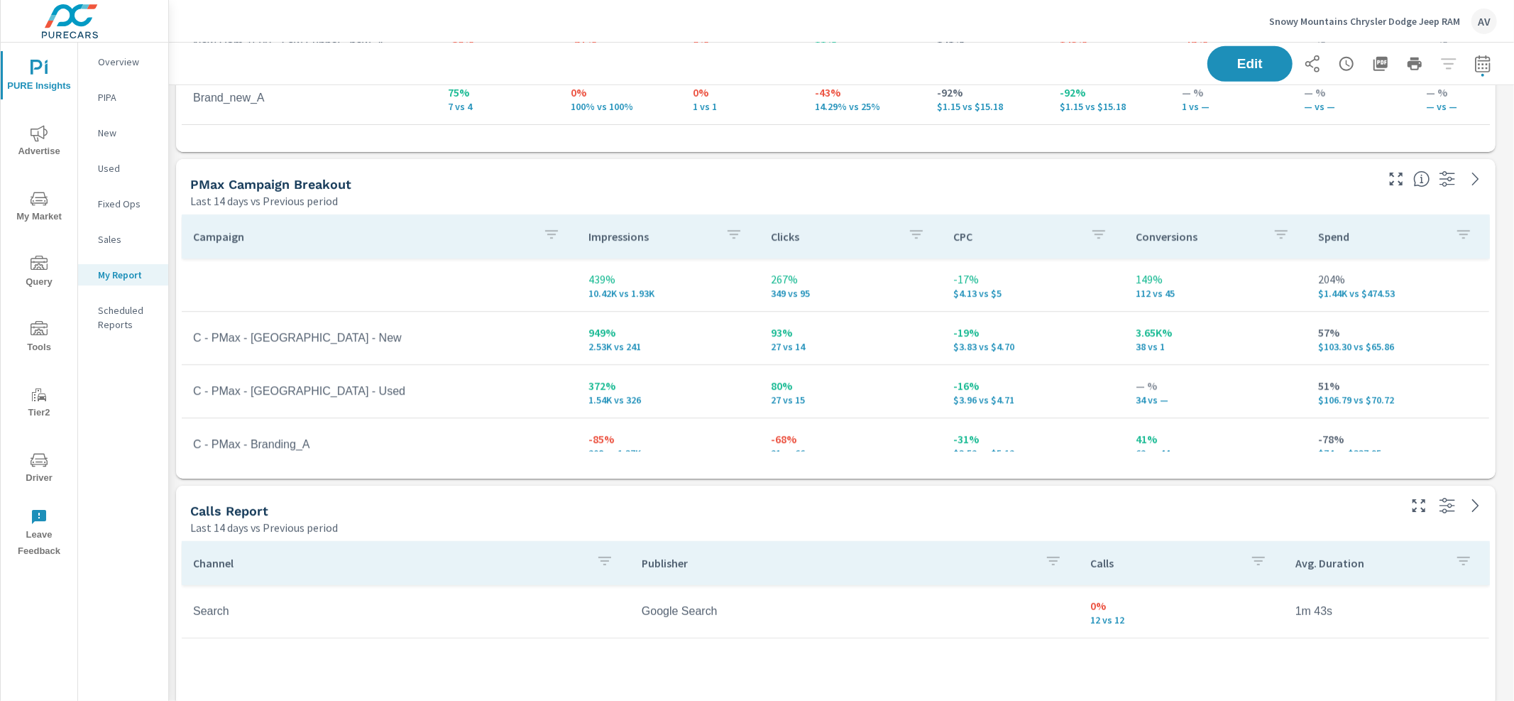
scroll to position [589, 0]
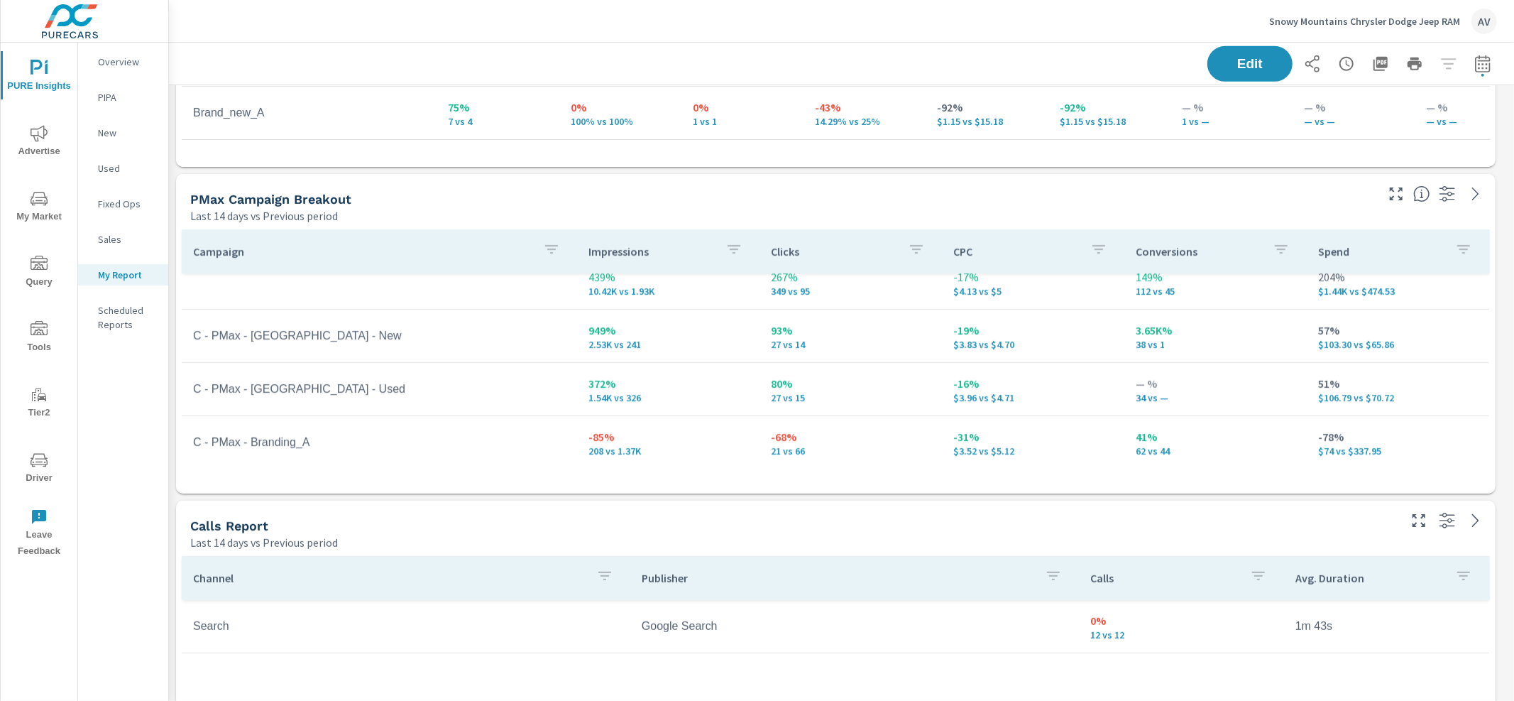
scroll to position [19, 0]
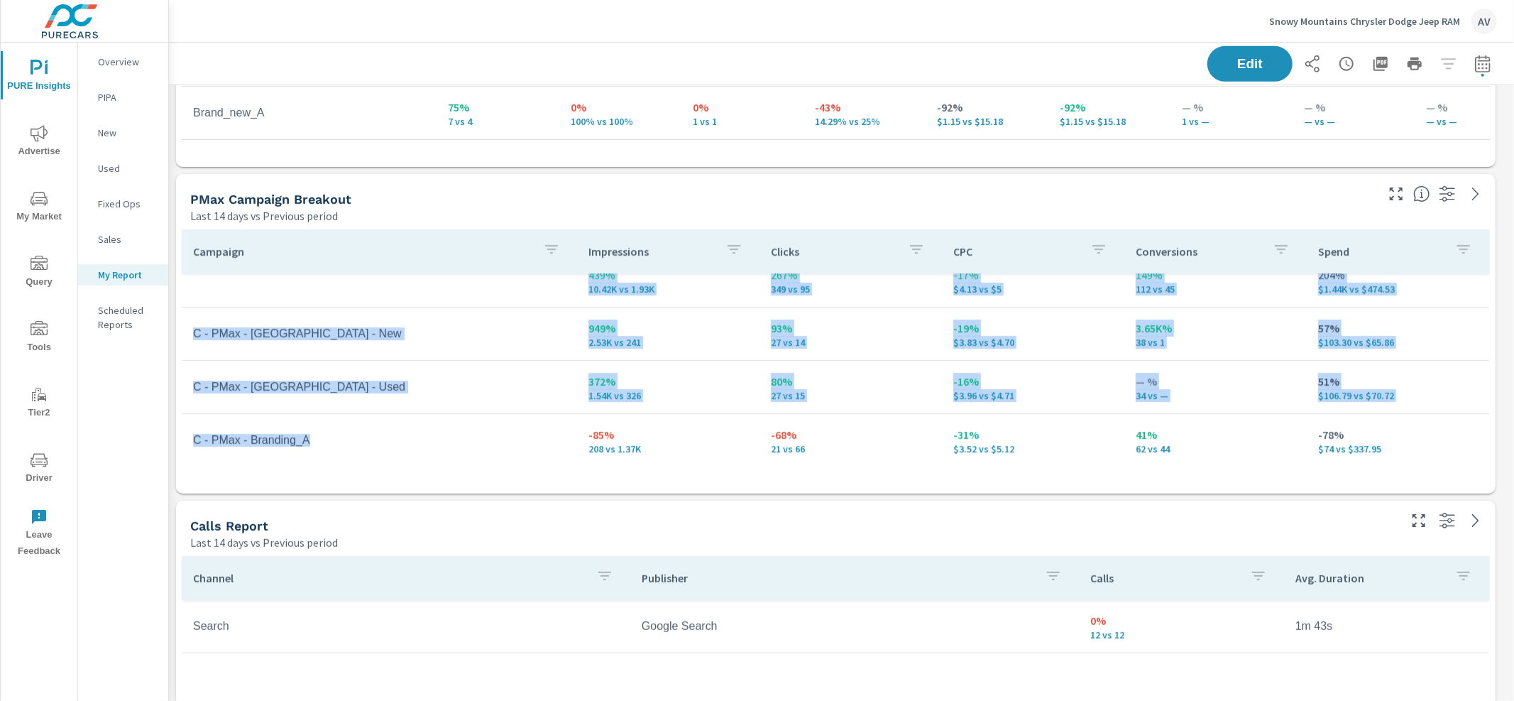
drag, startPoint x: 351, startPoint y: 445, endPoint x: 178, endPoint y: 427, distance: 173.5
click at [178, 427] on div "Campaign Impressions Clicks CPC Conversions Spend 439% 10.42K vs 1.93K 267% 349…" at bounding box center [836, 359] width 1320 height 270
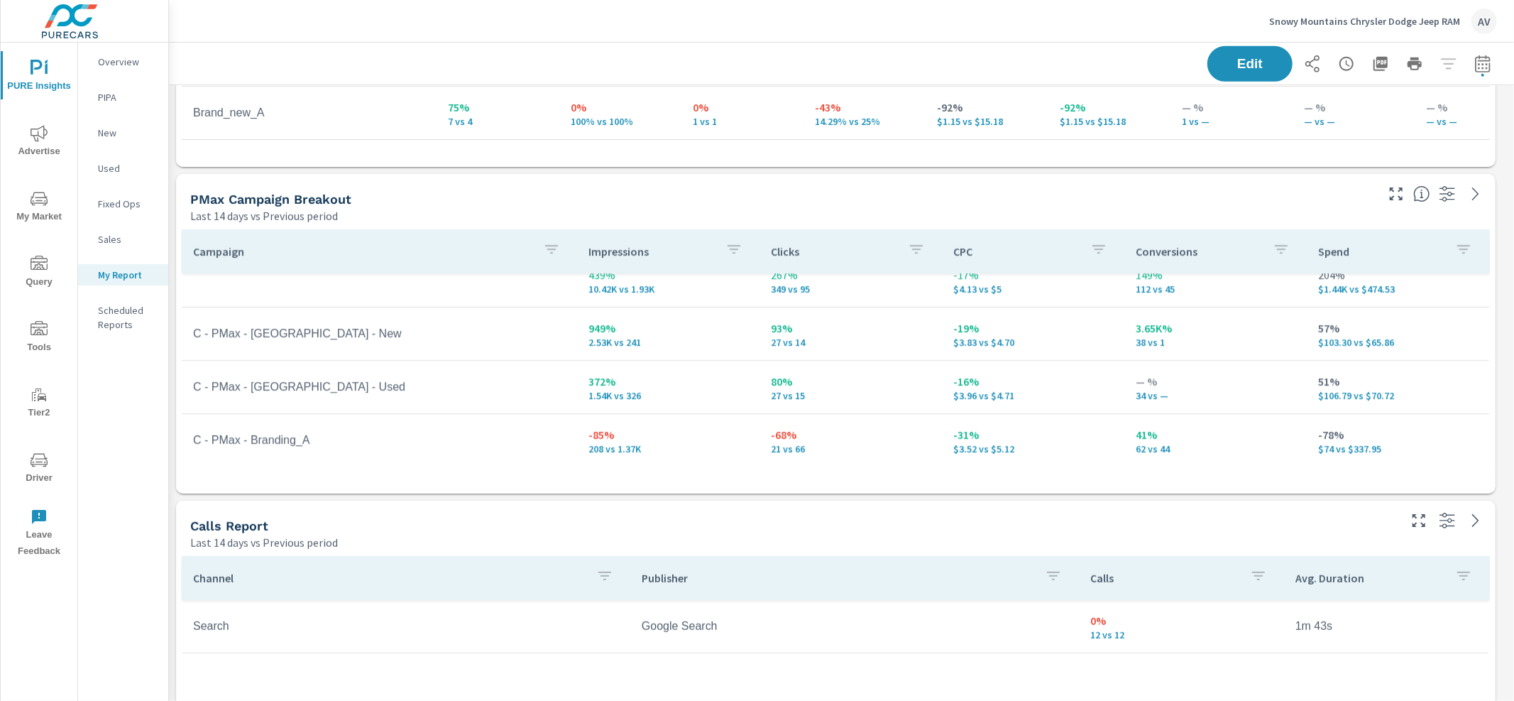
click at [342, 444] on td "C - PMax - Branding_A" at bounding box center [379, 439] width 395 height 35
click at [532, 192] on div "PMax Campaign Breakout" at bounding box center [781, 199] width 1183 height 16
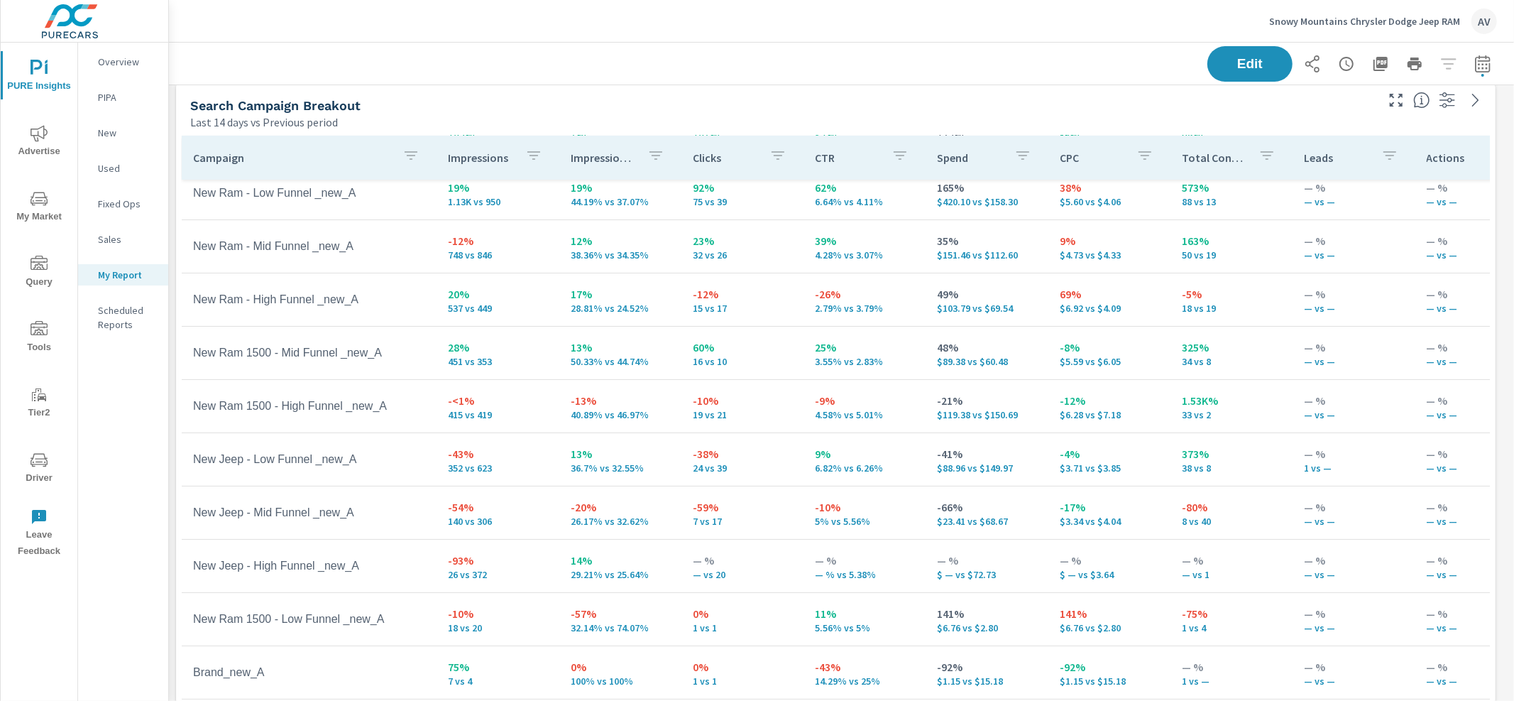
scroll to position [4, 0]
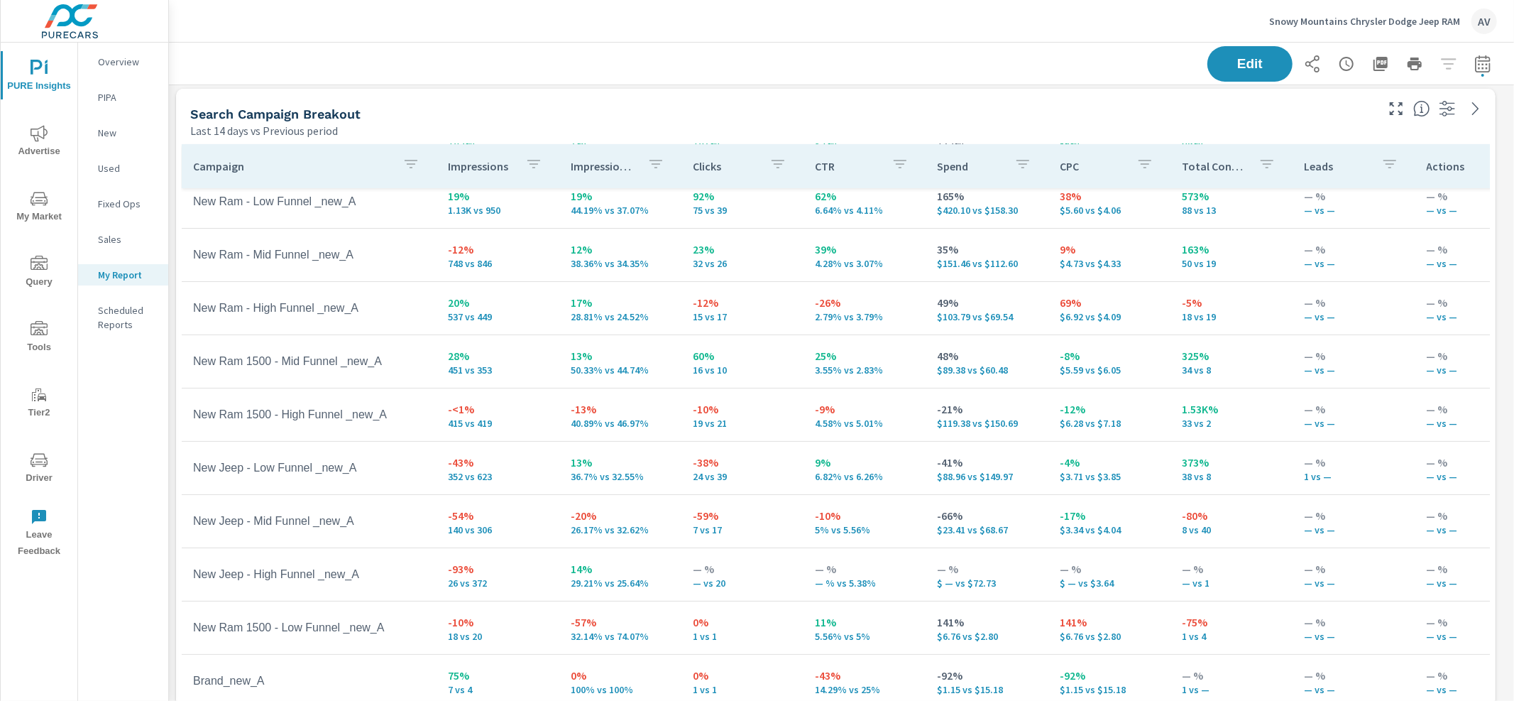
scroll to position [3, 0]
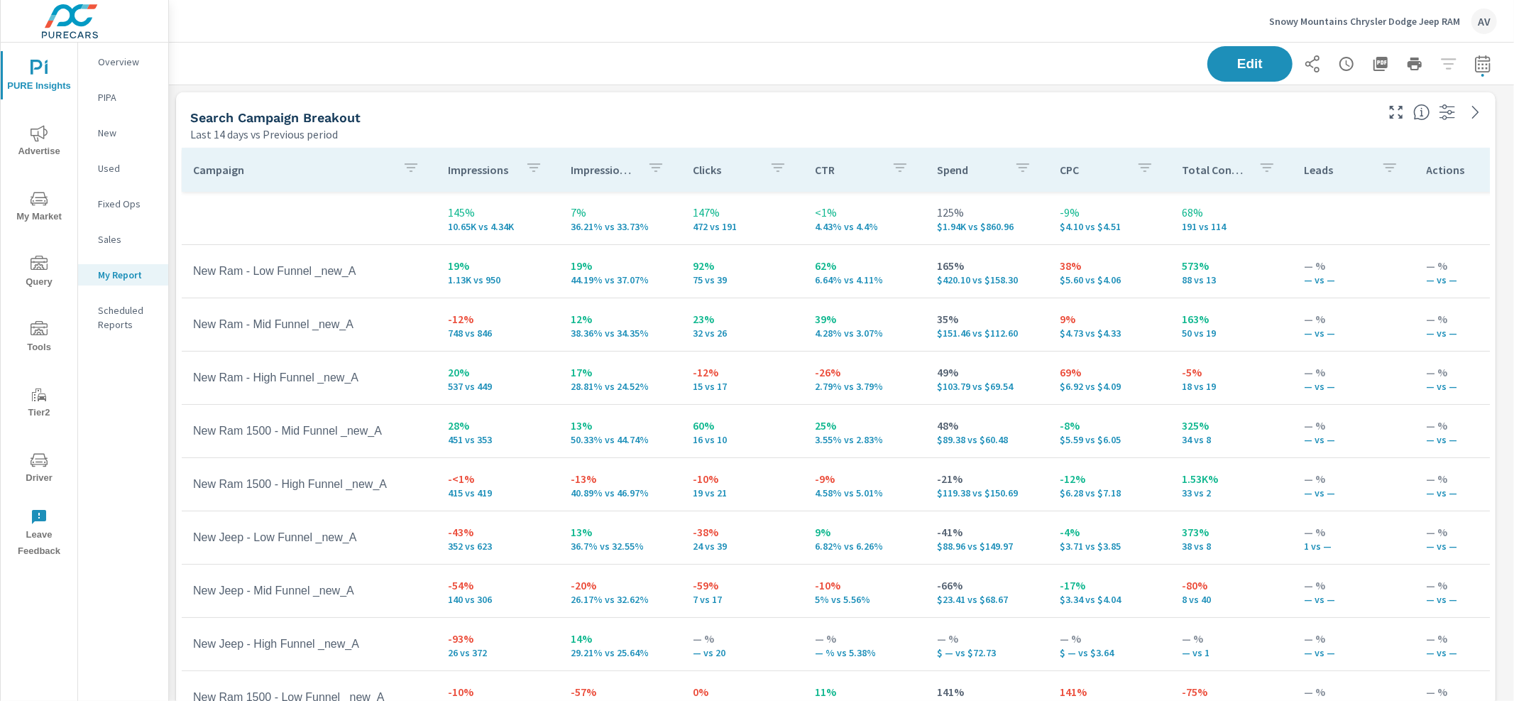
click at [570, 116] on div "Search Campaign Breakout" at bounding box center [781, 117] width 1183 height 16
click at [476, 107] on div "Search Campaign Breakout Last 14 days vs Previous period" at bounding box center [777, 117] width 1203 height 50
click at [980, 106] on div "Search Campaign Breakout Last 14 days vs Previous period" at bounding box center [777, 117] width 1203 height 50
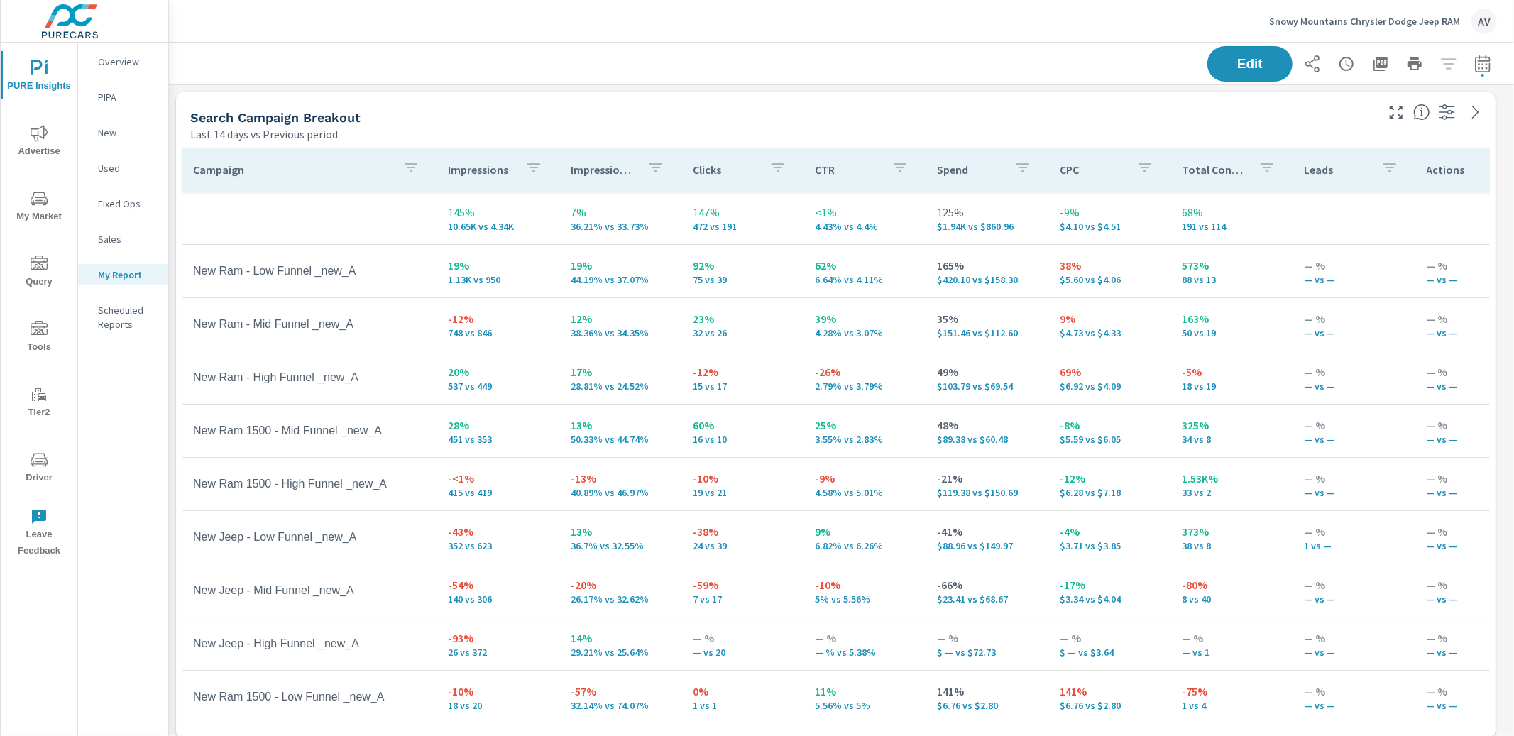
scroll to position [1804, 1333]
click at [35, 207] on span "My Market" at bounding box center [39, 207] width 68 height 35
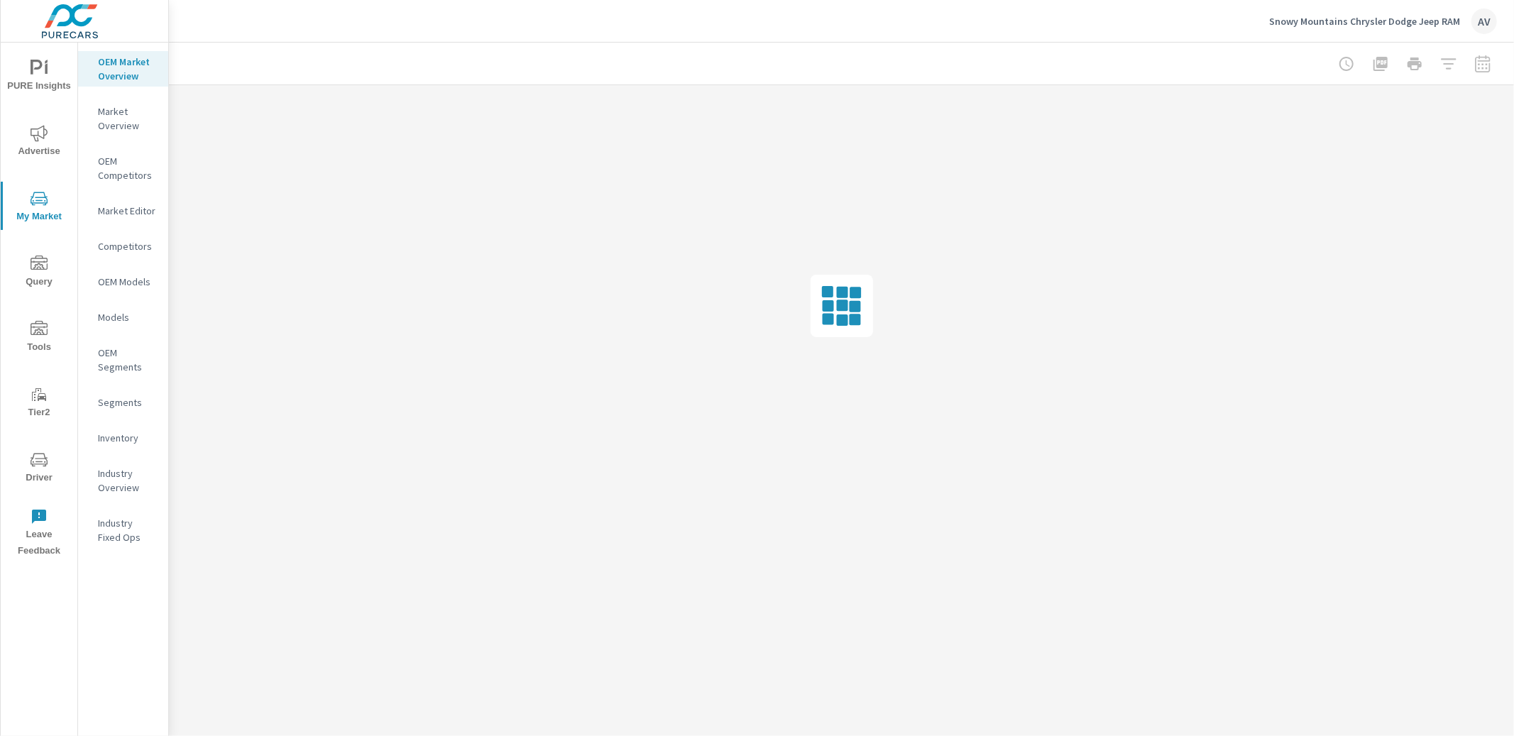
click at [126, 79] on p "OEM Market Overview" at bounding box center [127, 69] width 59 height 28
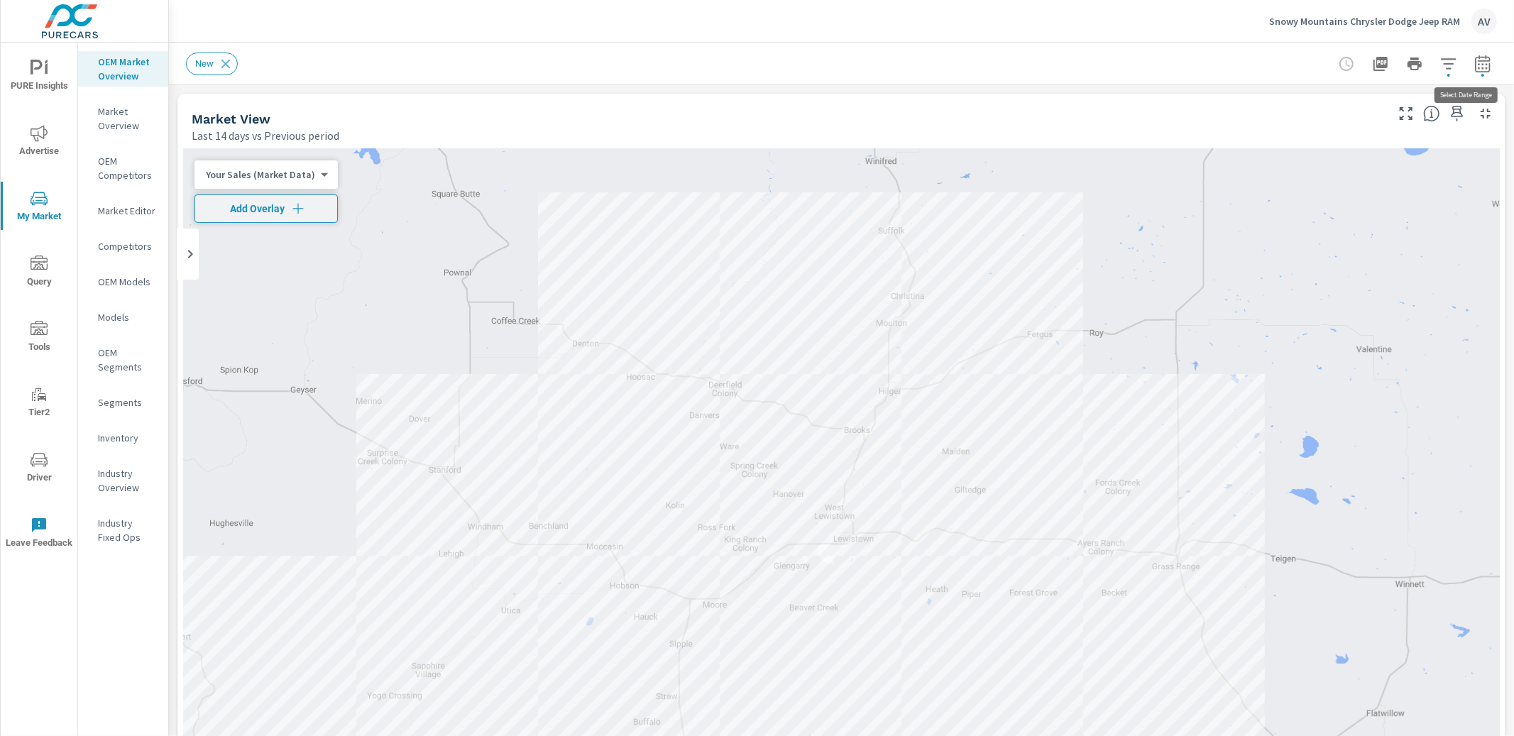
click at [1477, 62] on icon "button" at bounding box center [1483, 63] width 17 height 17
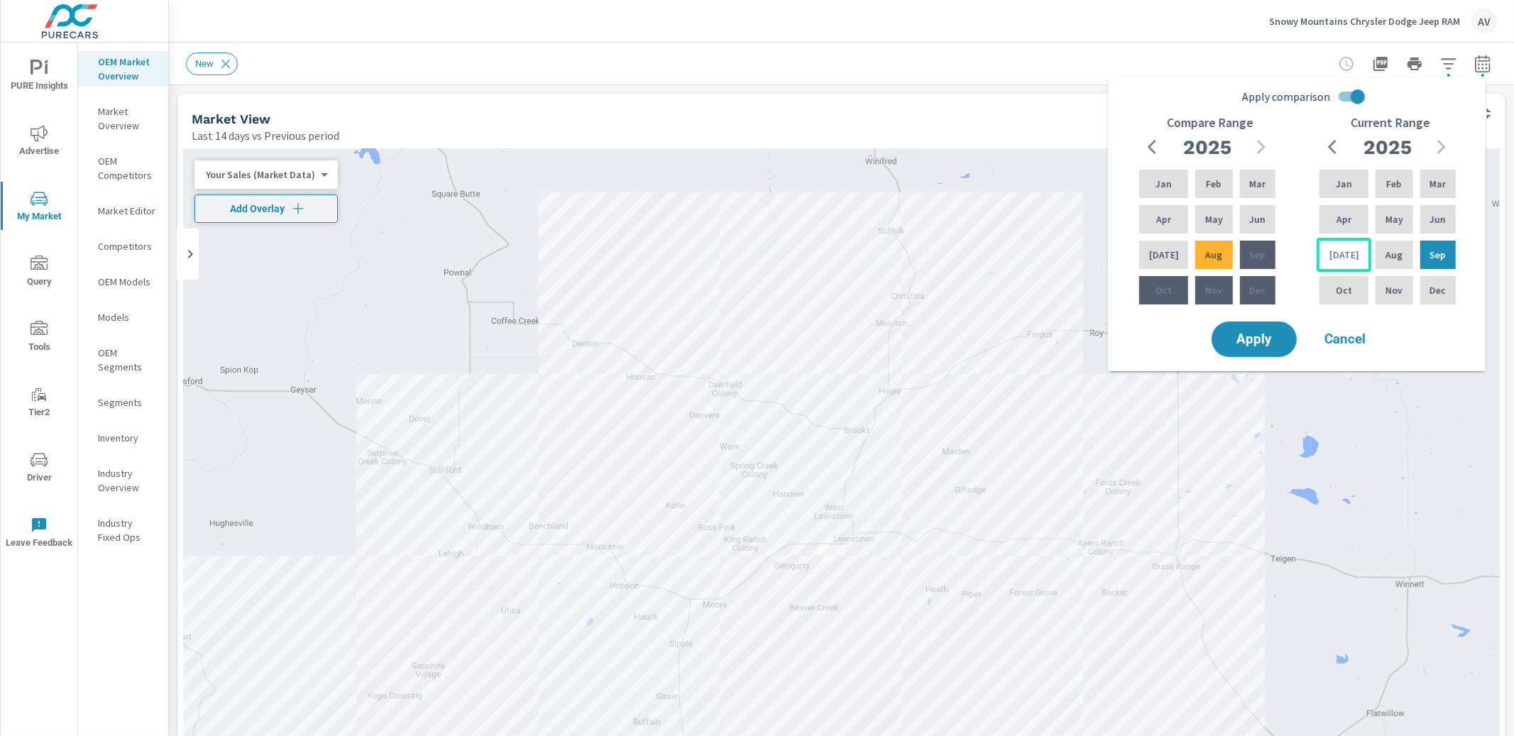
click at [1333, 261] on p "Jul" at bounding box center [1345, 255] width 30 height 14
click at [1392, 217] on p "May" at bounding box center [1395, 219] width 18 height 14
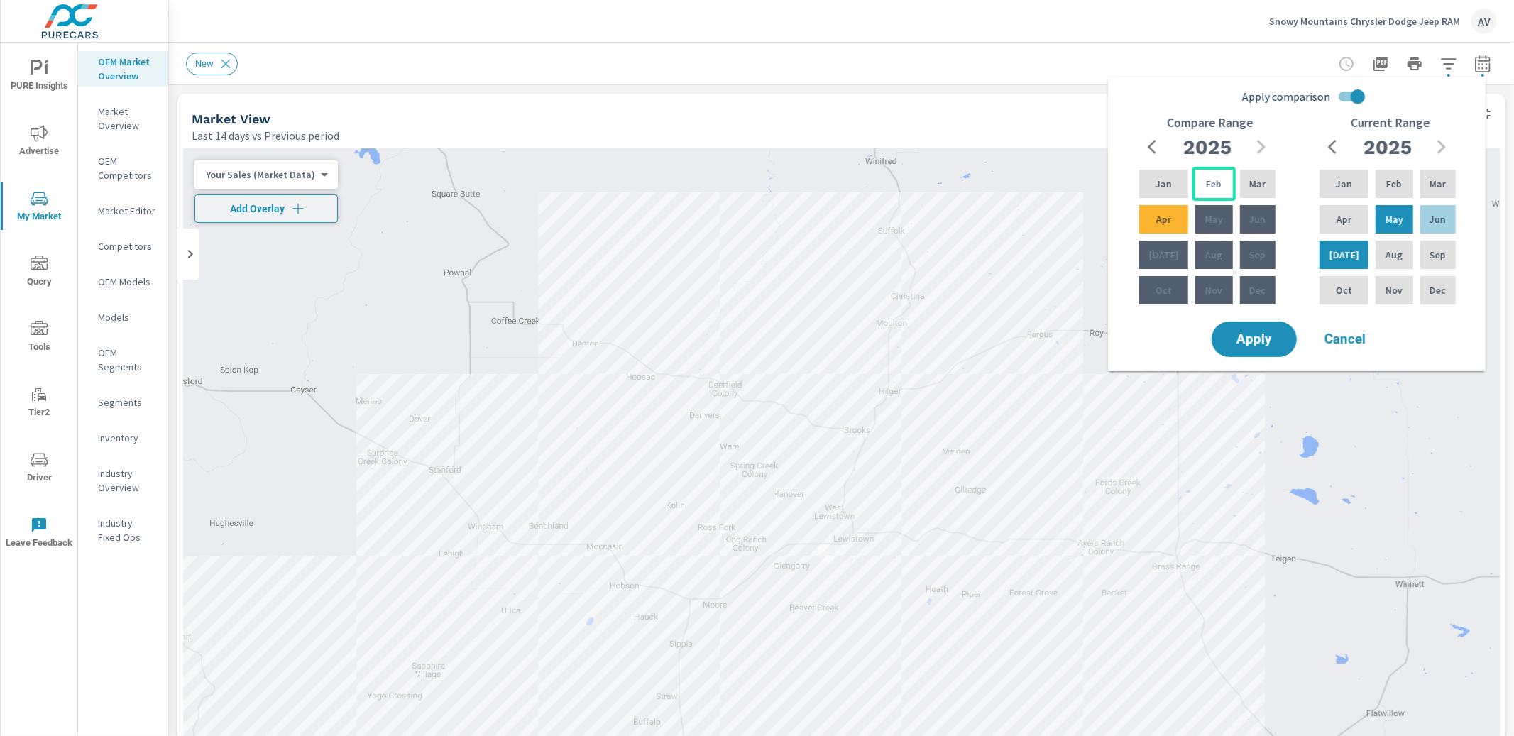
click at [1216, 177] on div "Feb" at bounding box center [1214, 184] width 43 height 34
click at [1219, 180] on div "Feb" at bounding box center [1214, 184] width 43 height 34
click at [1352, 94] on input "Apply comparison" at bounding box center [1358, 96] width 81 height 27
checkbox input "false"
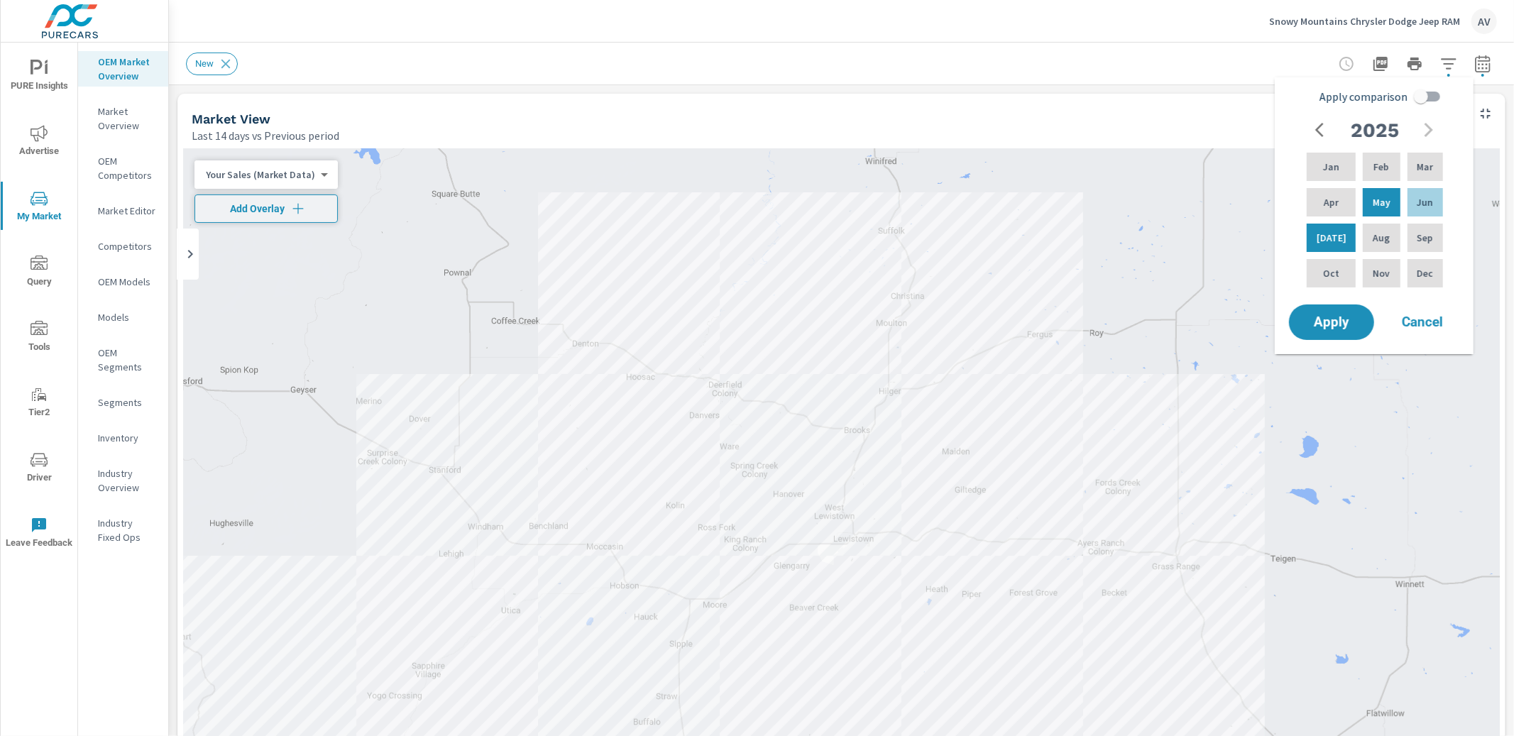
click at [1348, 344] on div "Apply comparison 2025 Jan Feb Mar Apr May Jun Jul Aug Sep Oct Nov Dec Apply Can…" at bounding box center [1374, 215] width 199 height 277
click at [1347, 324] on span "Apply" at bounding box center [1332, 322] width 58 height 13
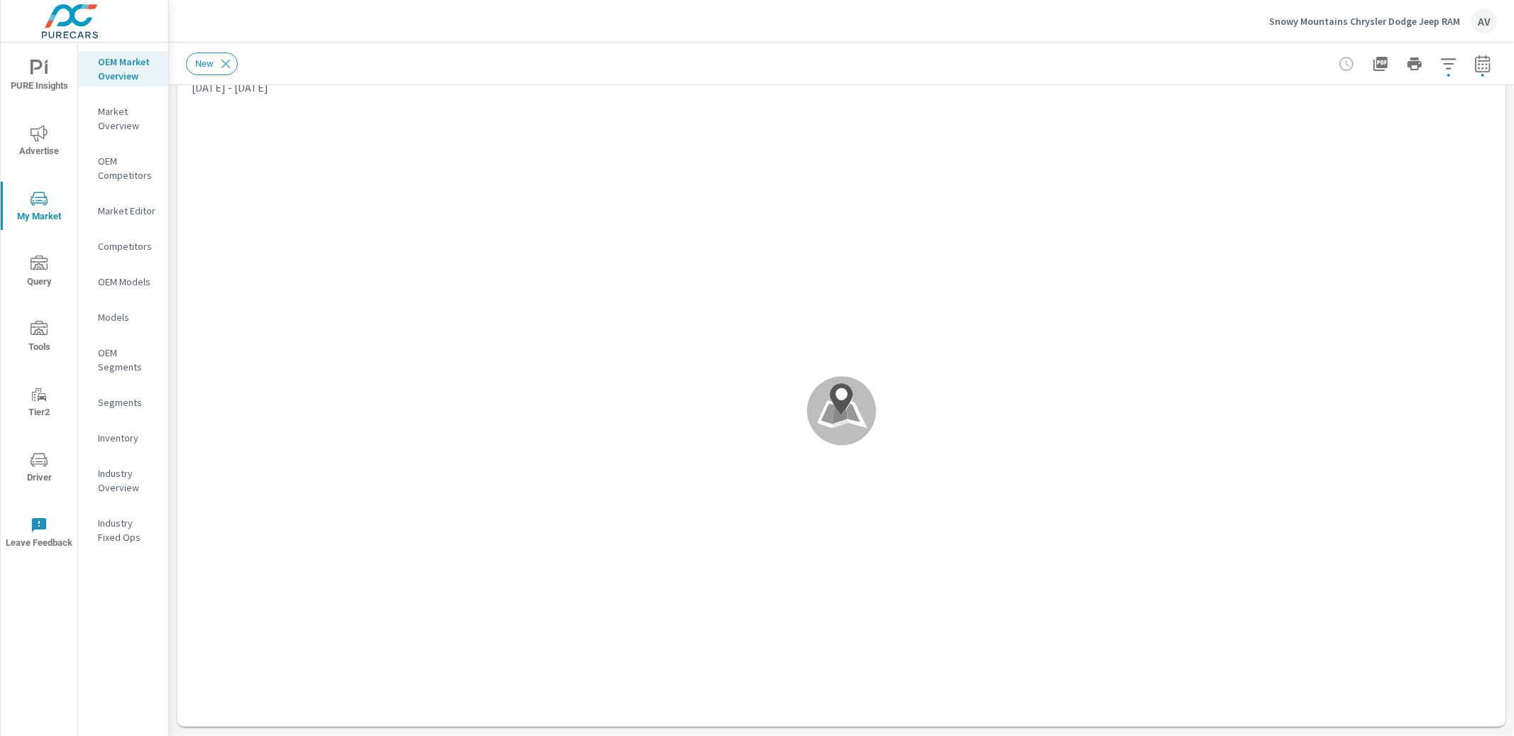
scroll to position [41, 0]
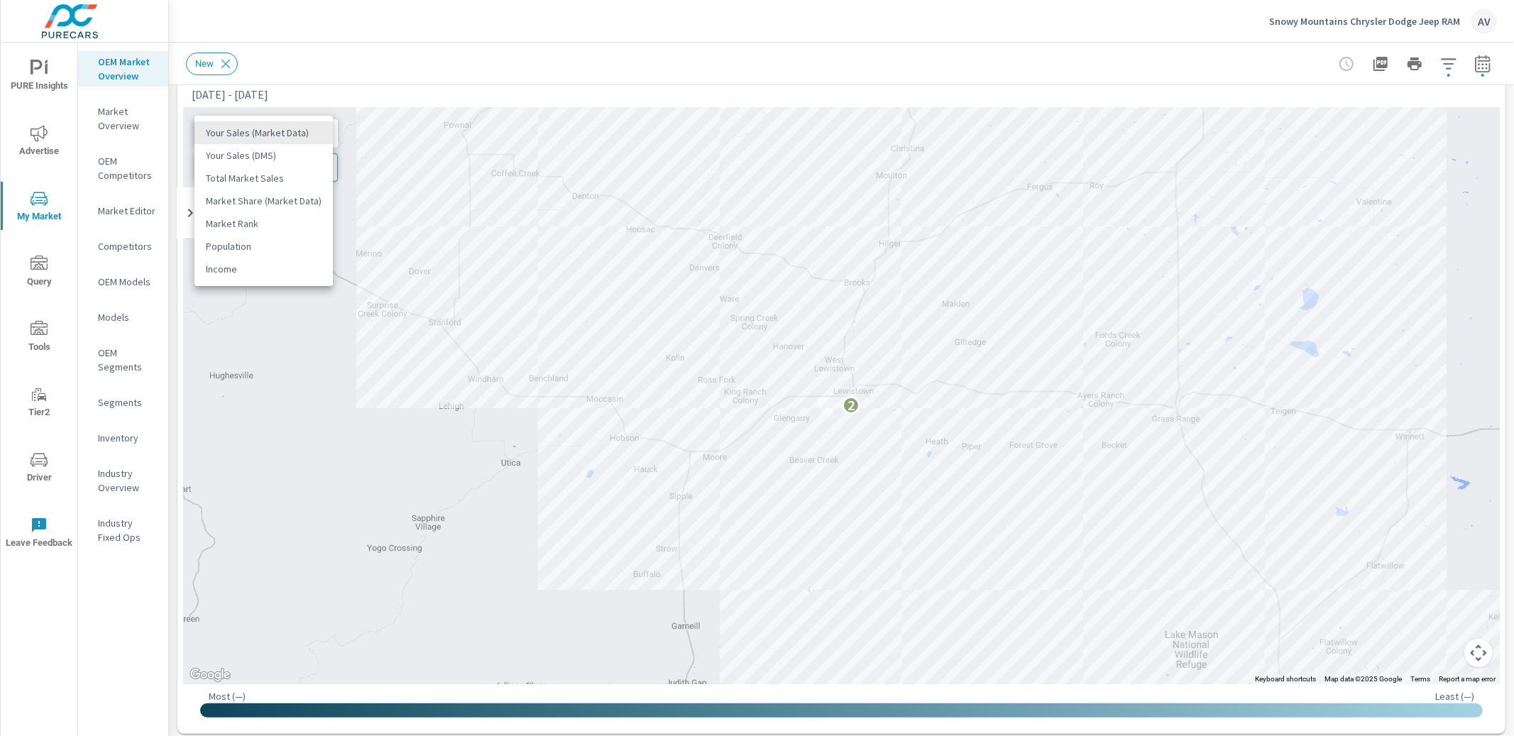
click at [298, 136] on body "PURE Insights Advertise My Market Query Tools Tier2 Driver Leave Feedback OEM M…" at bounding box center [757, 368] width 1514 height 736
click at [283, 183] on li "Total Market Sales" at bounding box center [264, 178] width 138 height 23
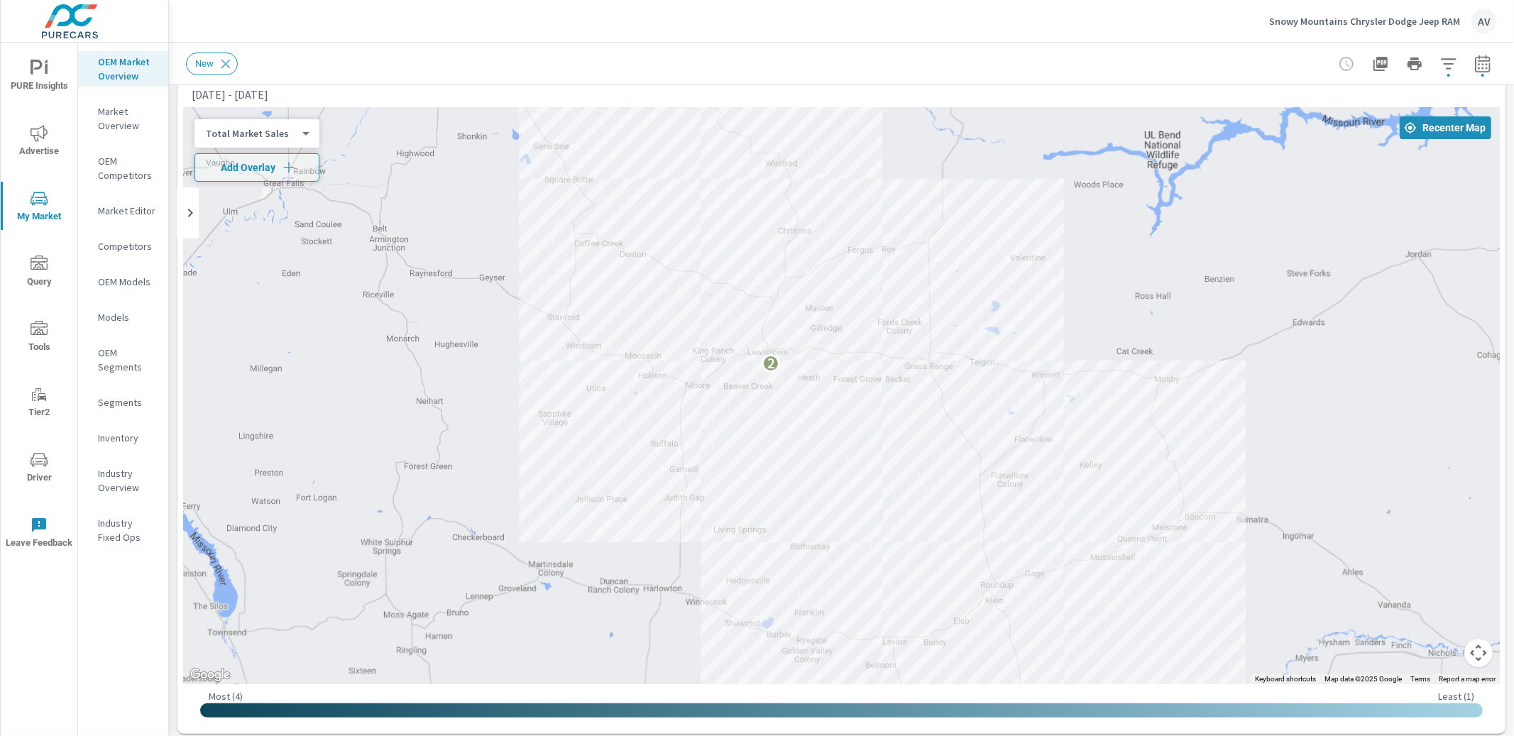
drag, startPoint x: 1262, startPoint y: 466, endPoint x: 1079, endPoint y: 420, distance: 188.9
click at [1079, 420] on div "2" at bounding box center [1342, 735] width 1363 height 767
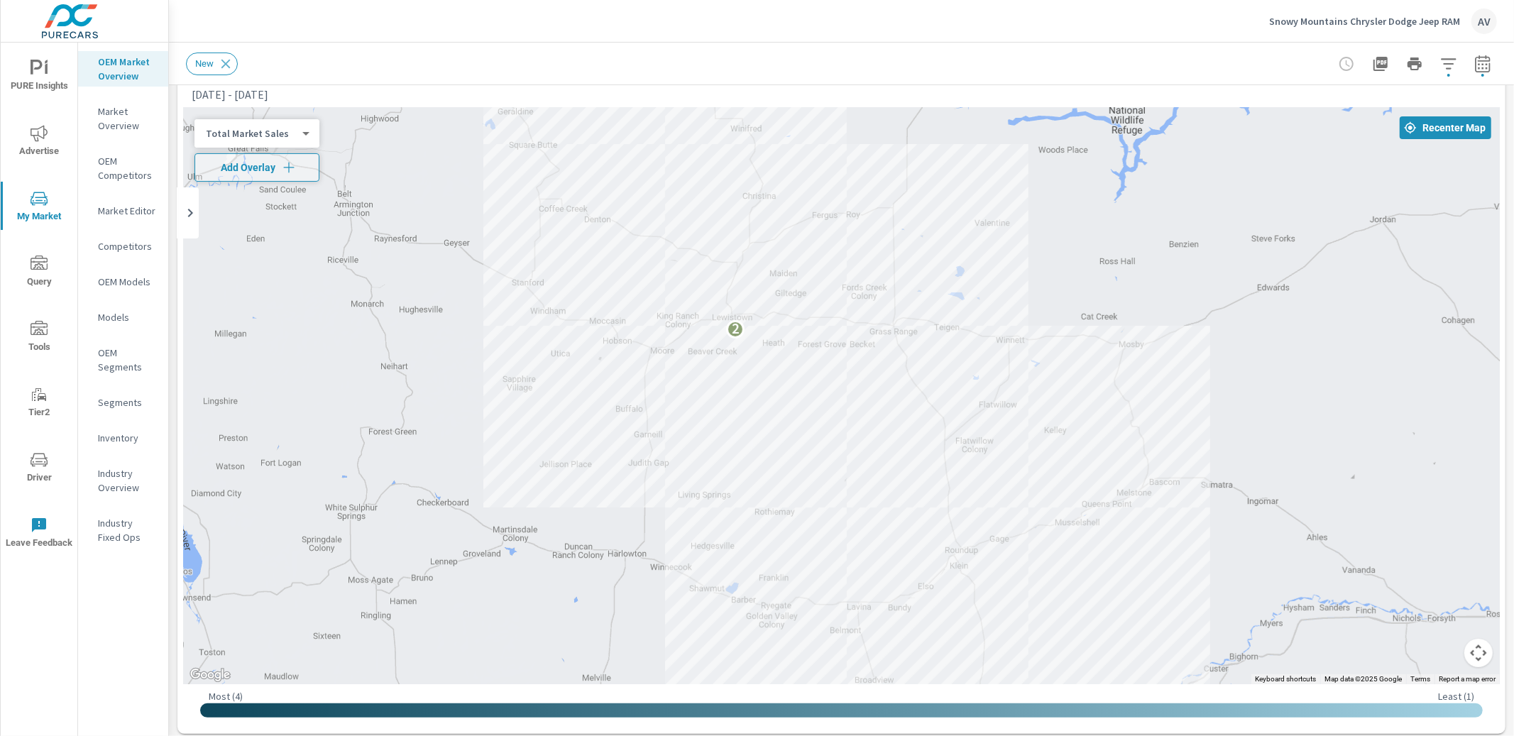
drag, startPoint x: 1125, startPoint y: 493, endPoint x: 1116, endPoint y: 428, distance: 66.0
click at [1116, 428] on div "2" at bounding box center [1517, 712] width 1363 height 767
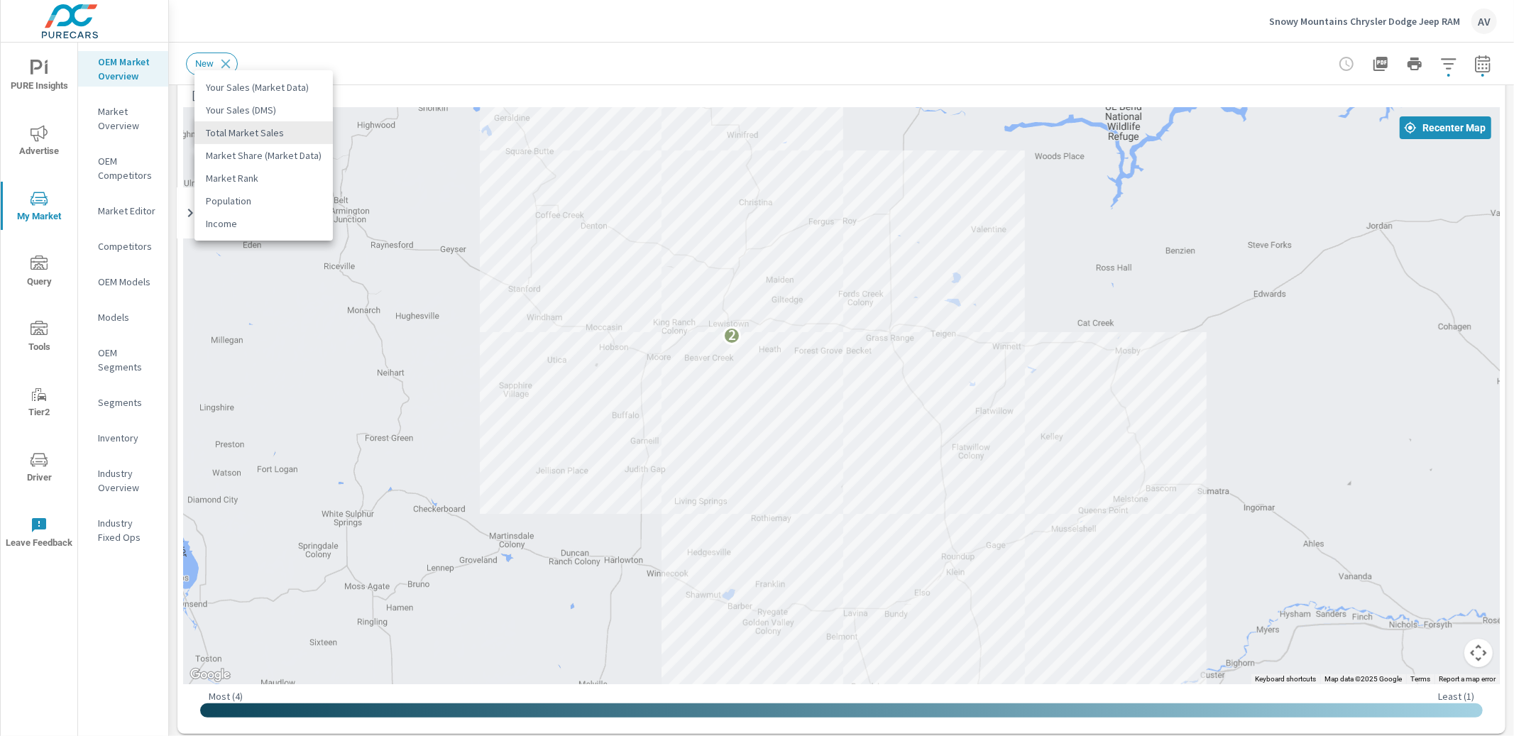
click at [220, 130] on body "PURE Insights Advertise My Market Query Tools Tier2 Driver Leave Feedback OEM M…" at bounding box center [757, 368] width 1514 height 736
click at [173, 141] on div at bounding box center [757, 368] width 1514 height 736
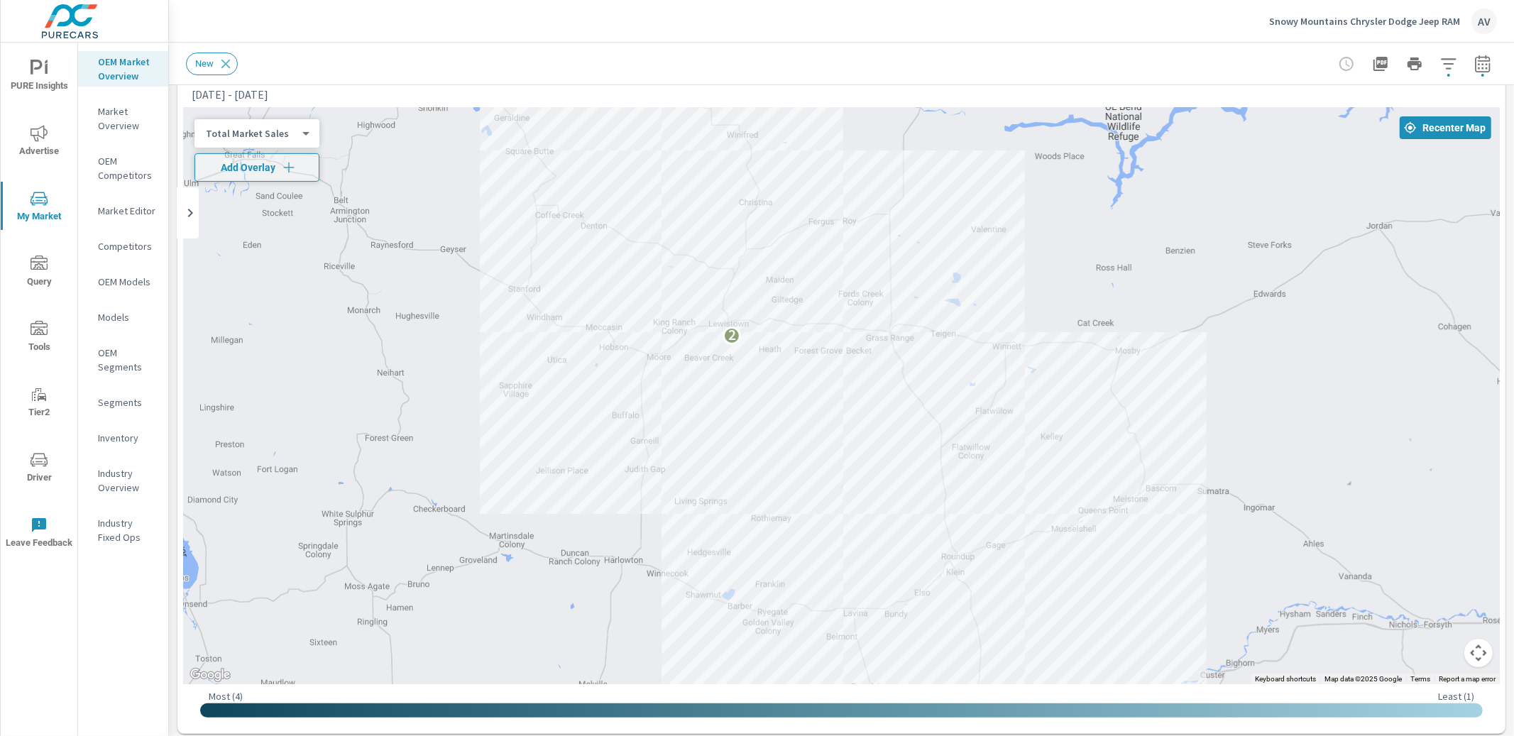
click at [248, 124] on div "Total Market Sales 2 ​" at bounding box center [257, 133] width 125 height 28
click at [248, 134] on body "PURE Insights Advertise My Market Query Tools Tier2 Driver Leave Feedback OEM M…" at bounding box center [757, 368] width 1514 height 736
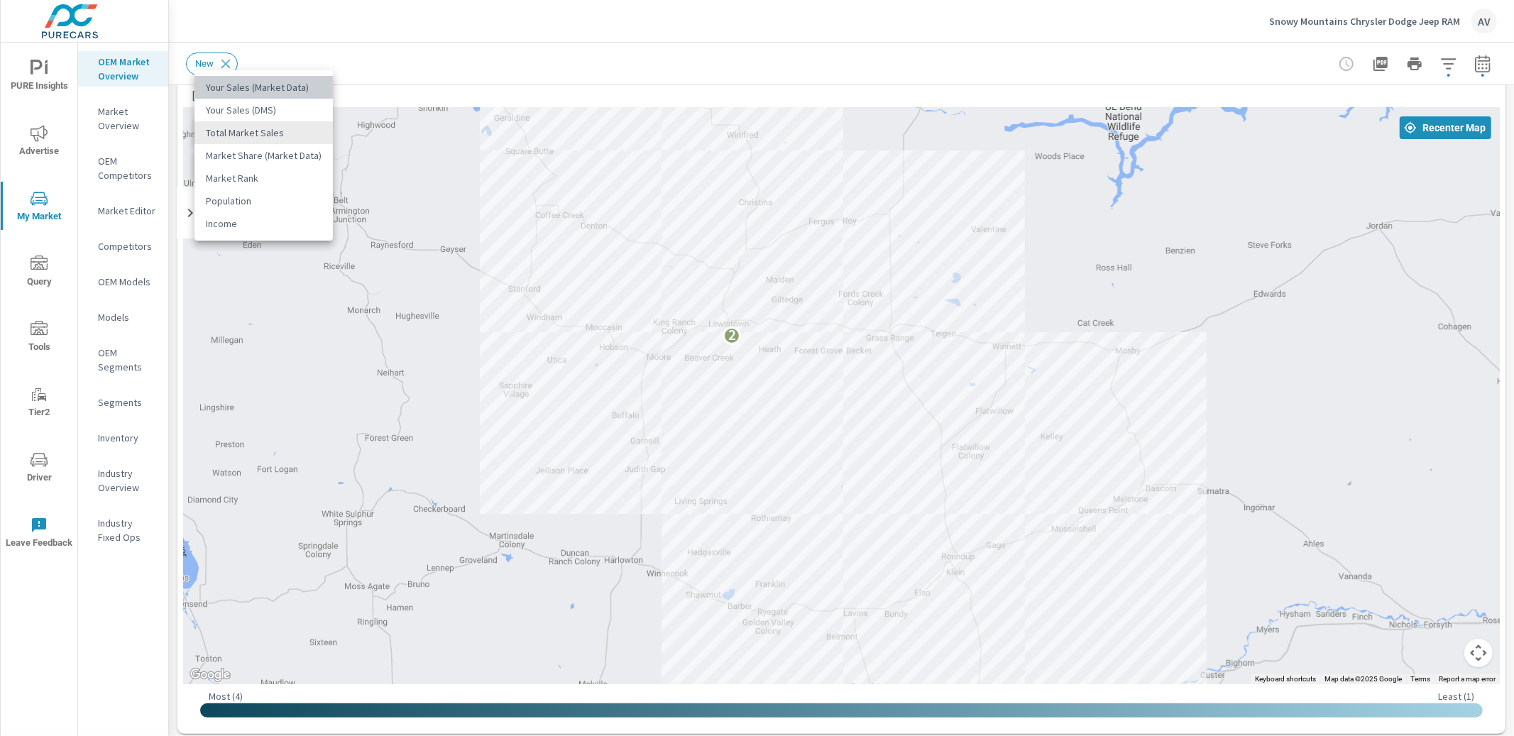
click at [278, 85] on li "Your Sales (Market Data)" at bounding box center [264, 87] width 138 height 23
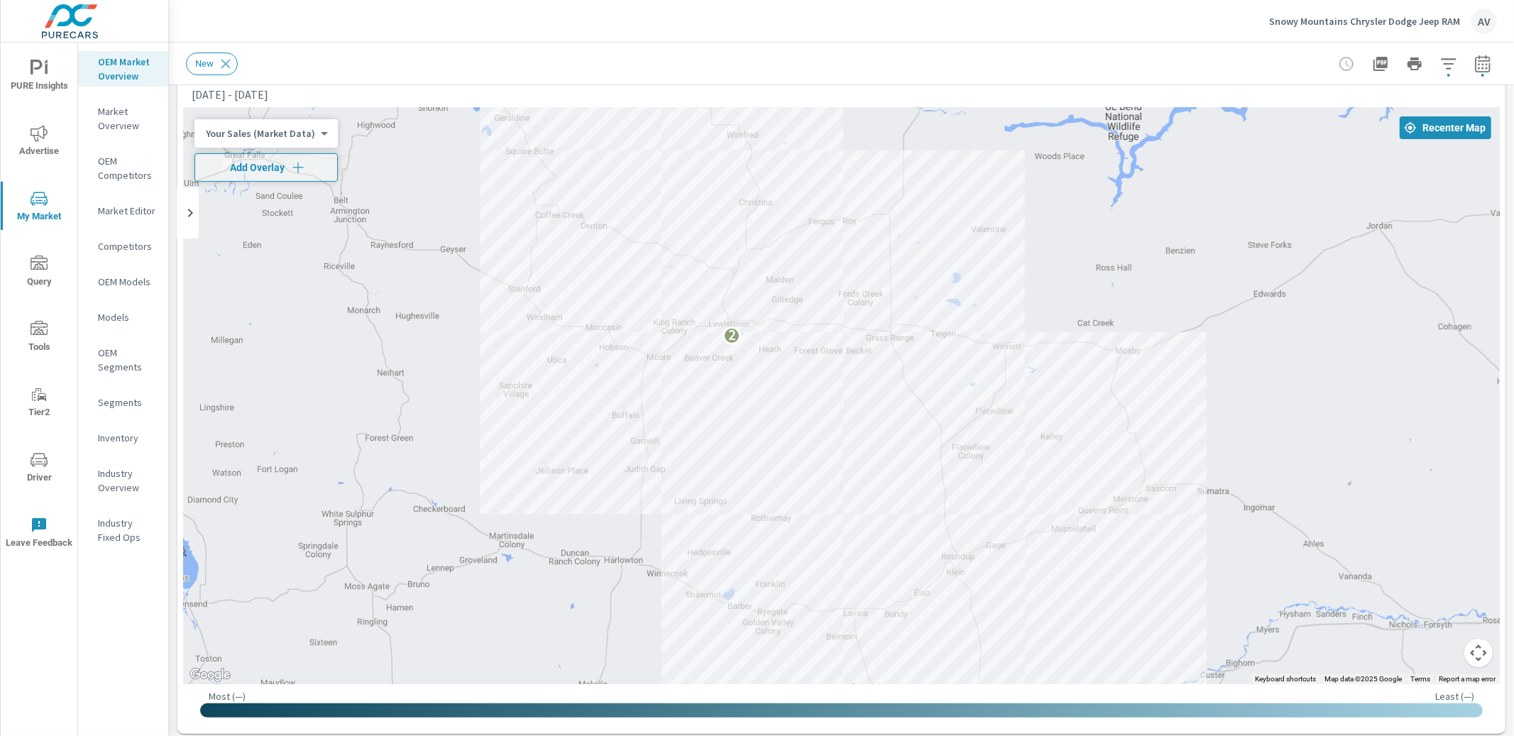
click at [260, 136] on body "PURE Insights Advertise My Market Query Tools Tier2 Driver Leave Feedback OEM M…" at bounding box center [757, 368] width 1514 height 736
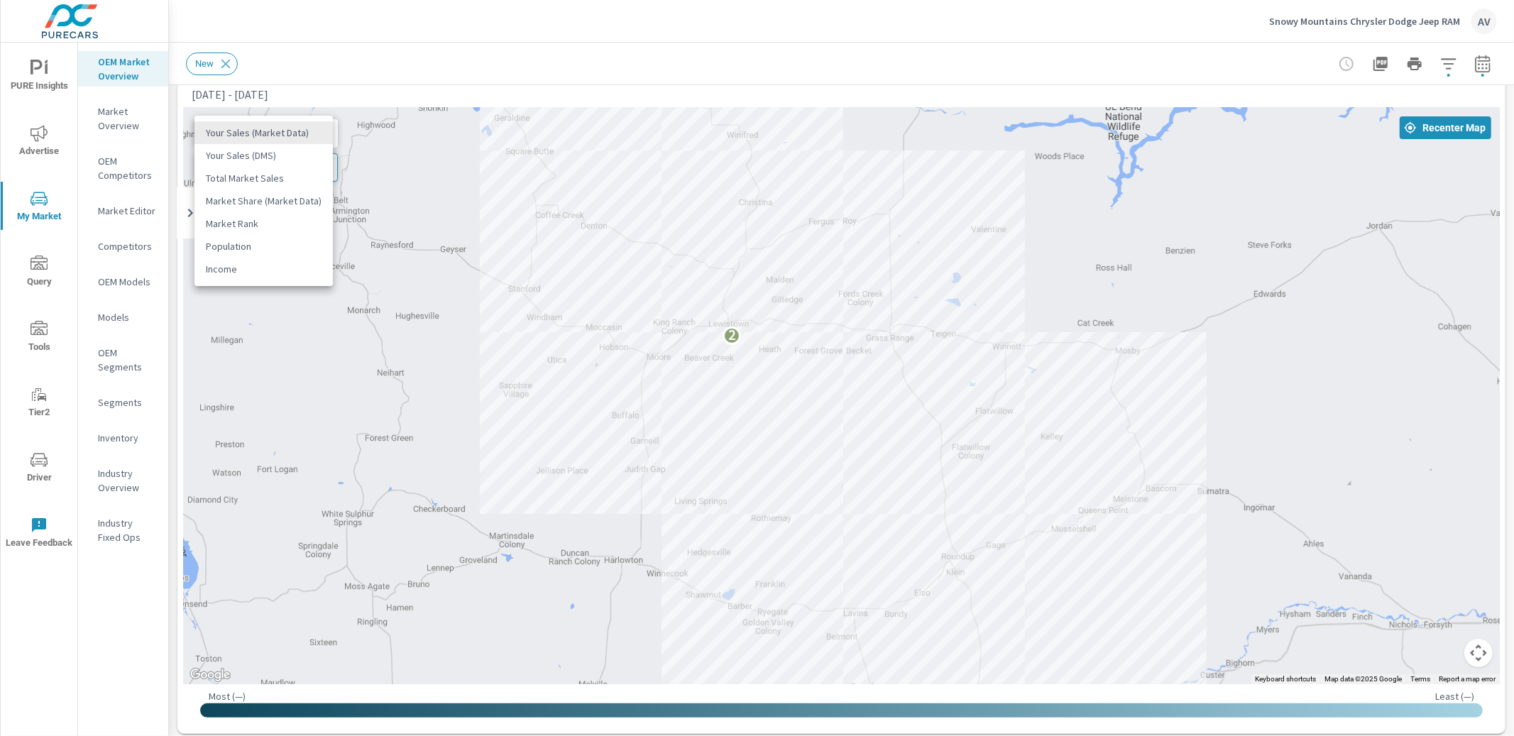
click at [263, 158] on li "Your Sales (DMS)" at bounding box center [264, 155] width 138 height 23
click at [262, 138] on body "PURE Insights Advertise My Market Query Tools Tier2 Driver Leave Feedback OEM M…" at bounding box center [757, 368] width 1514 height 736
click at [248, 175] on li "Market Share (Market Data)" at bounding box center [264, 178] width 138 height 23
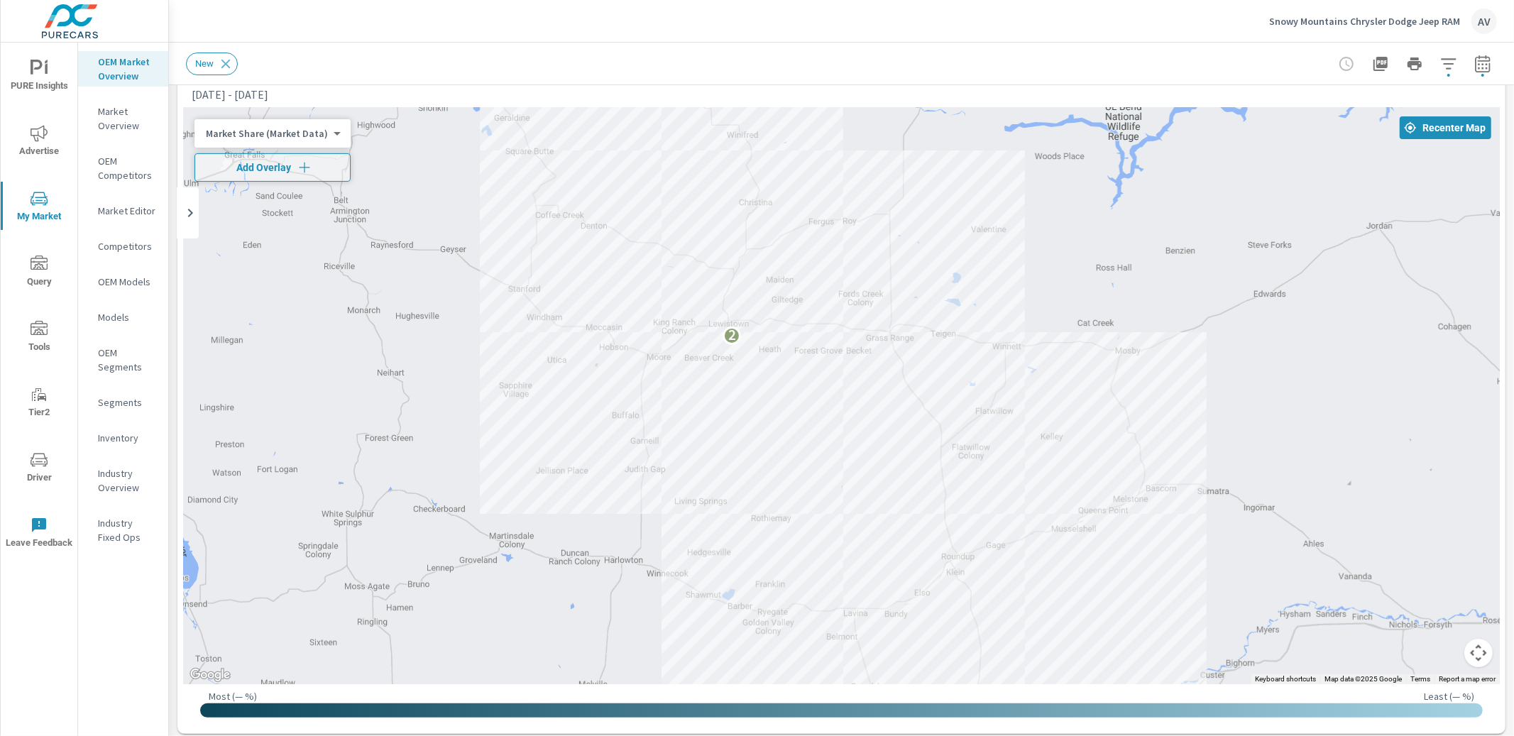
click at [261, 139] on body "PURE Insights Advertise My Market Query Tools Tier2 Driver Leave Feedback OEM M…" at bounding box center [757, 368] width 1514 height 736
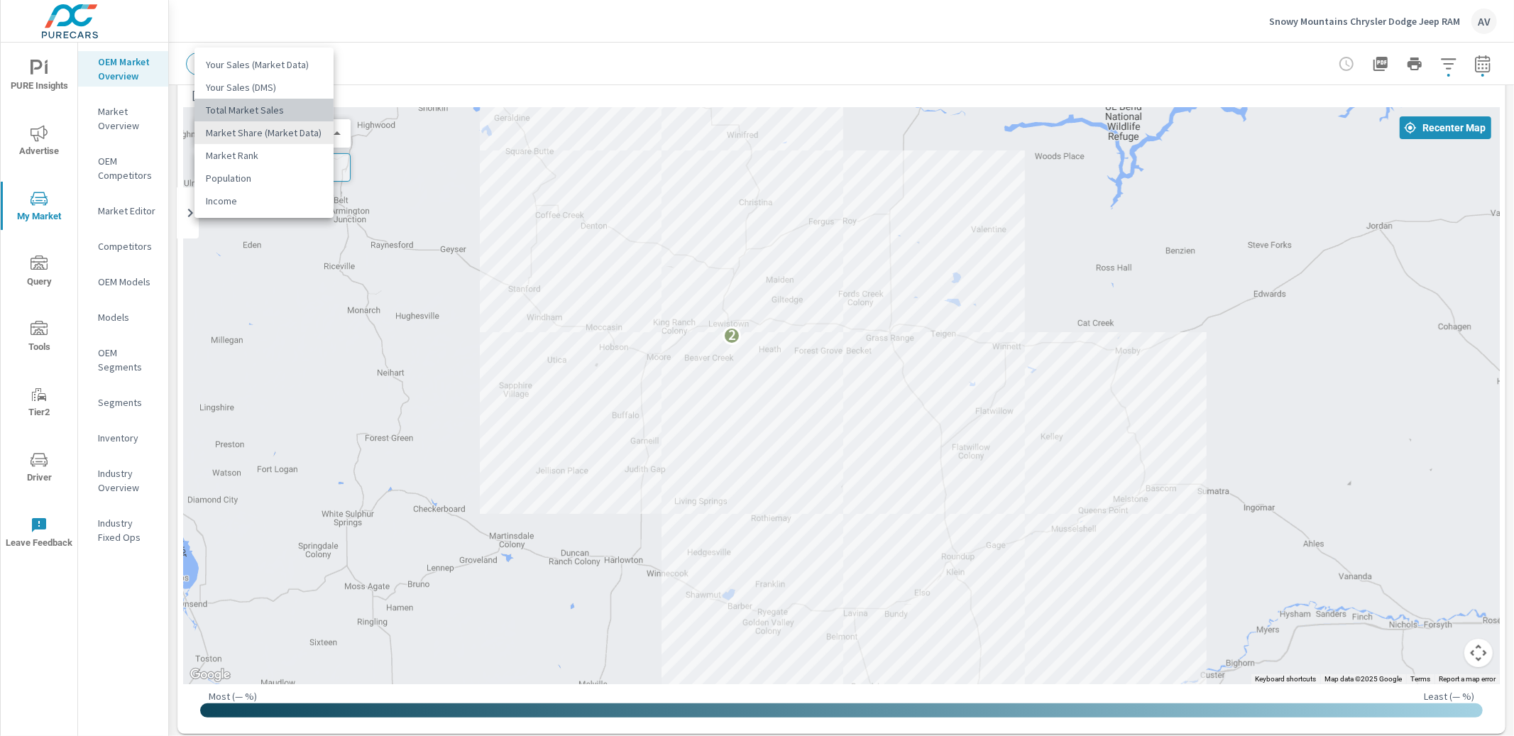
click at [264, 110] on li "Total Market Sales" at bounding box center [264, 110] width 139 height 23
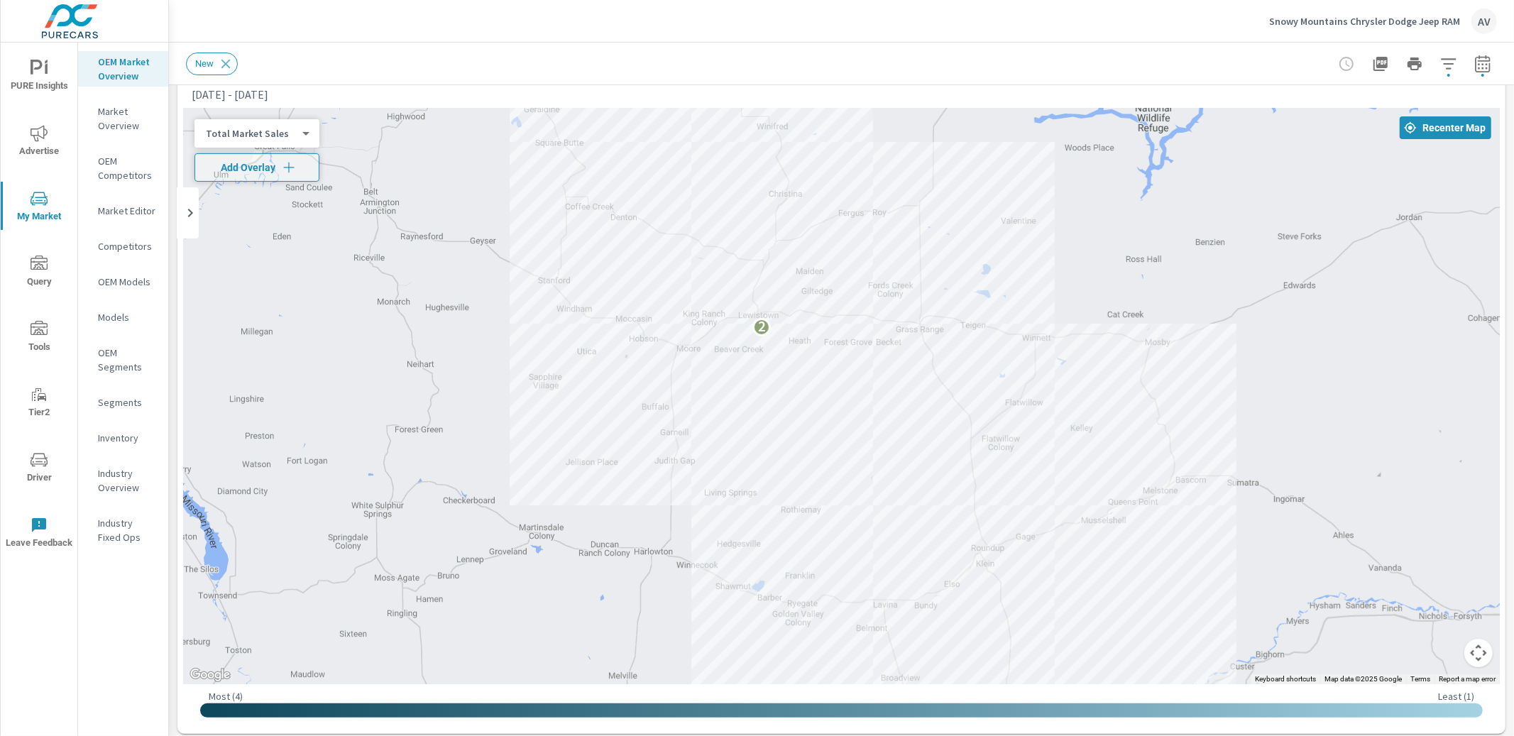
drag, startPoint x: 1179, startPoint y: 427, endPoint x: 1223, endPoint y: 417, distance: 45.3
click at [1479, 62] on icon "button" at bounding box center [1483, 63] width 17 height 17
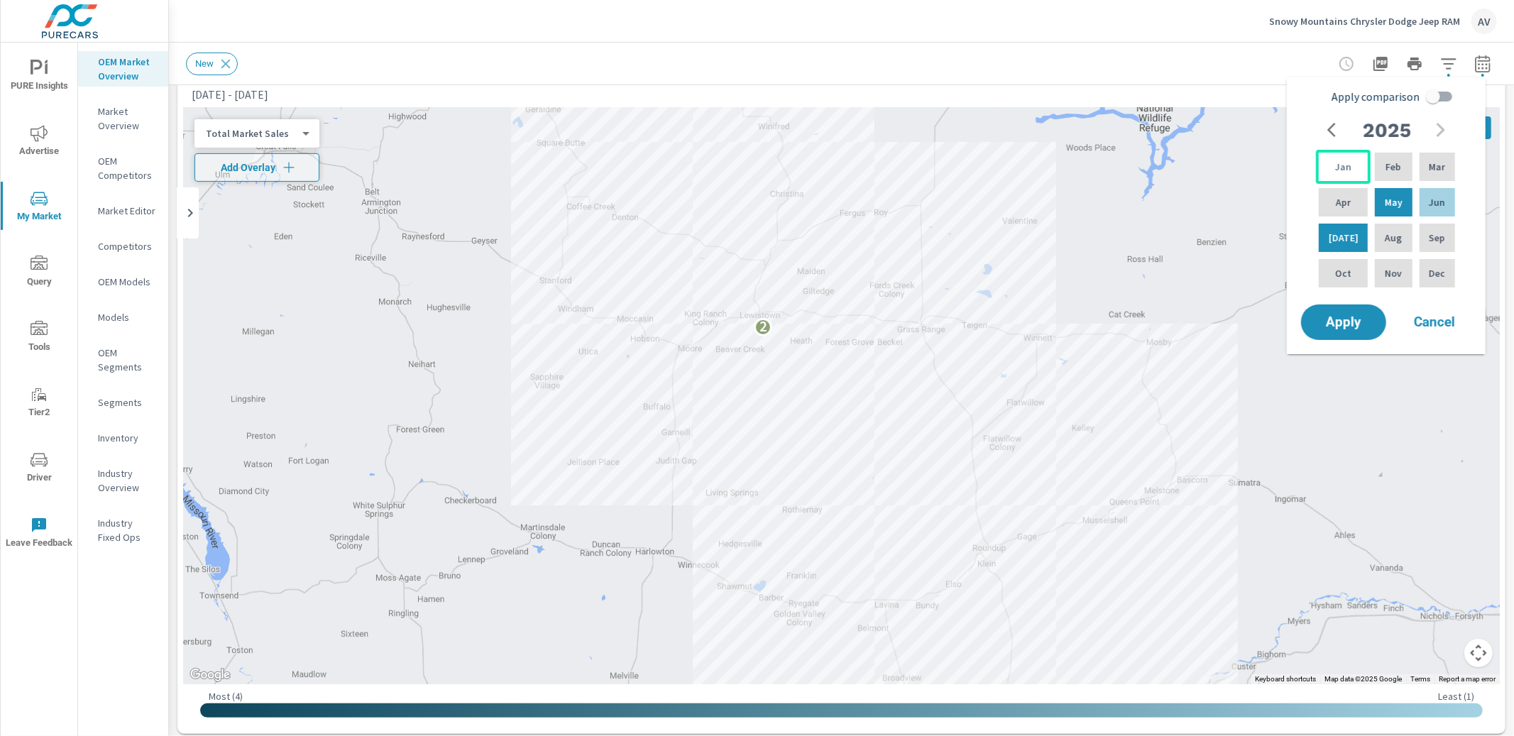
click at [1345, 173] on p "Jan" at bounding box center [1343, 167] width 16 height 14
click at [1333, 227] on div "Jul" at bounding box center [1343, 238] width 55 height 34
click at [1365, 331] on button "Apply" at bounding box center [1344, 322] width 88 height 37
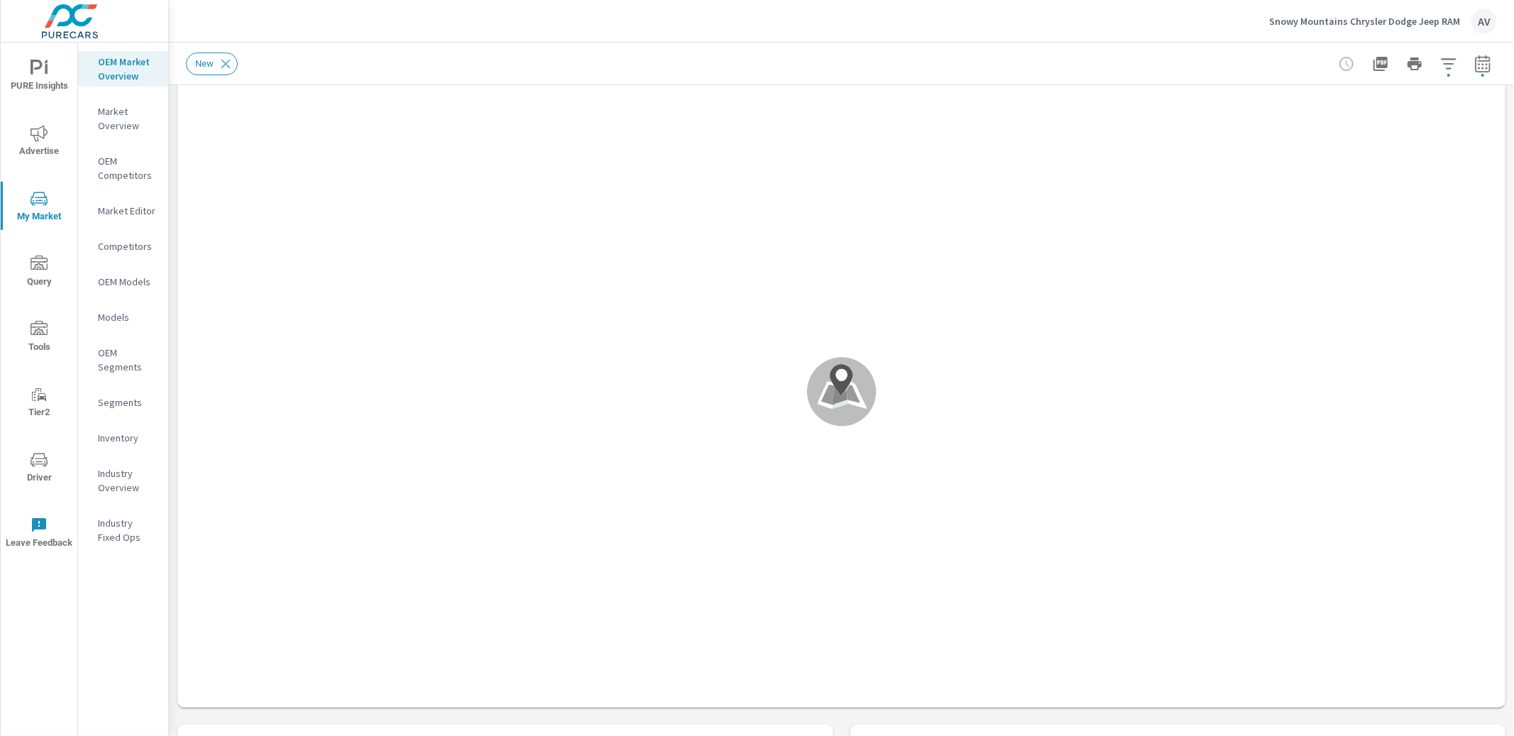
scroll to position [1, 0]
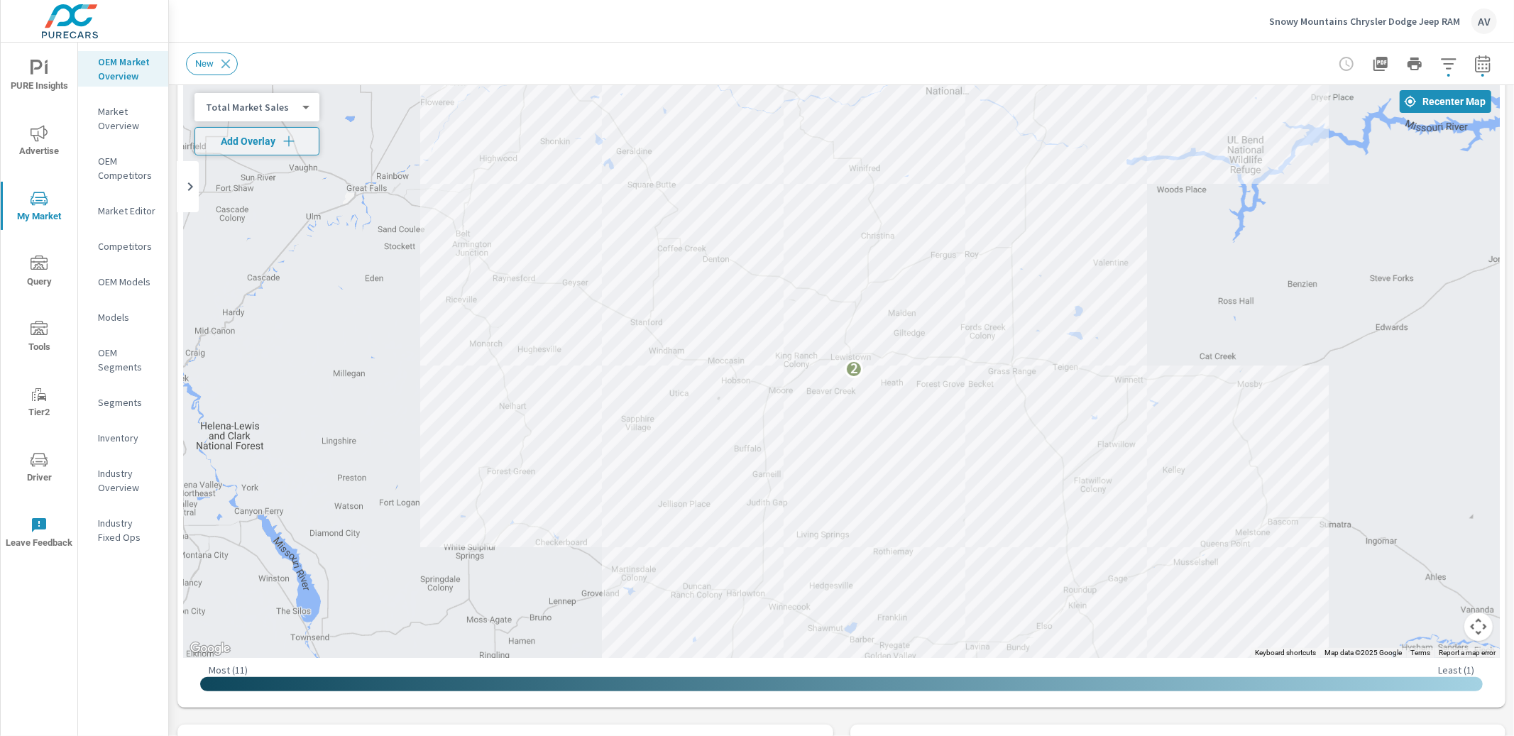
drag, startPoint x: 1115, startPoint y: 341, endPoint x: 1227, endPoint y: 419, distance: 137.3
click at [1227, 419] on div "2" at bounding box center [841, 370] width 1317 height 576
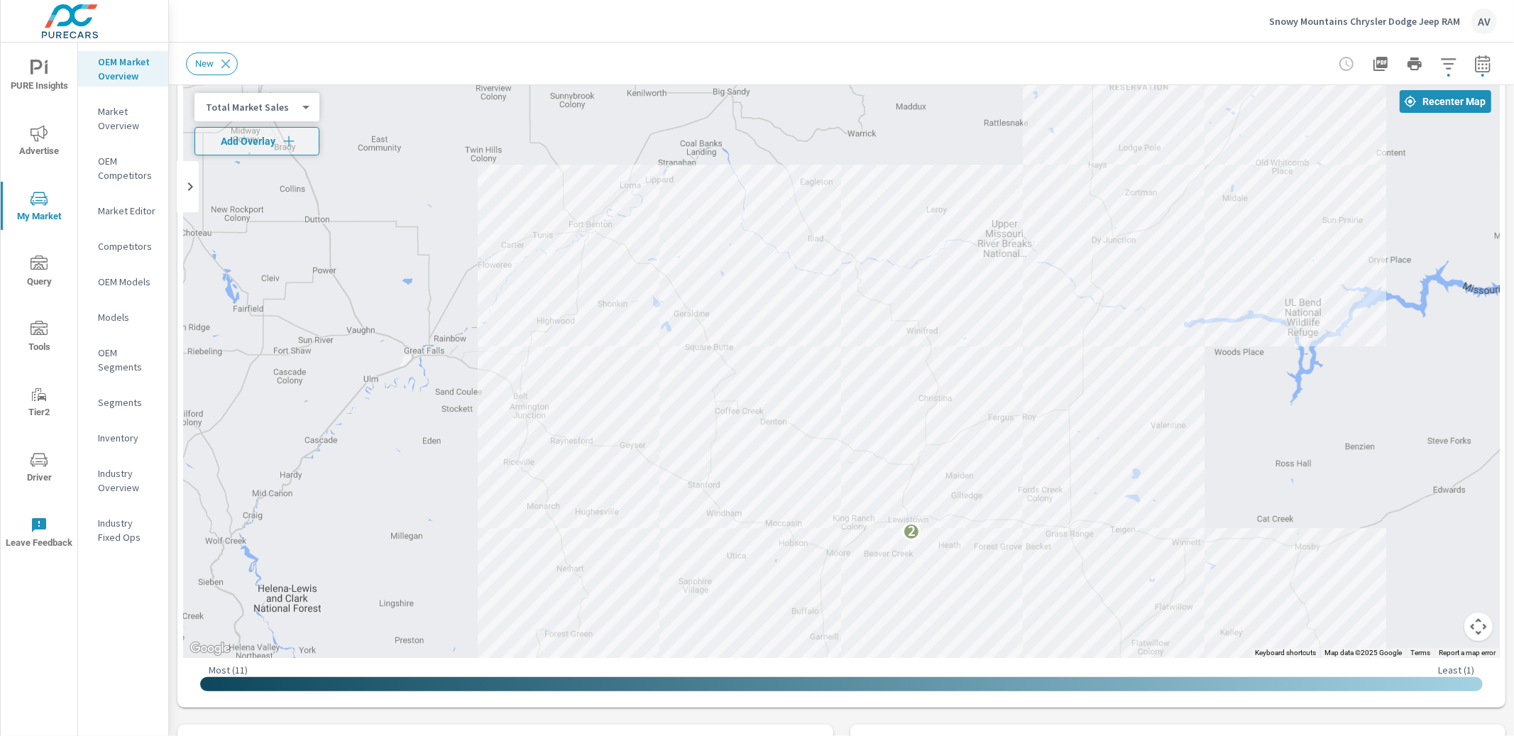
drag, startPoint x: 1208, startPoint y: 391, endPoint x: 1267, endPoint y: 562, distance: 181.0
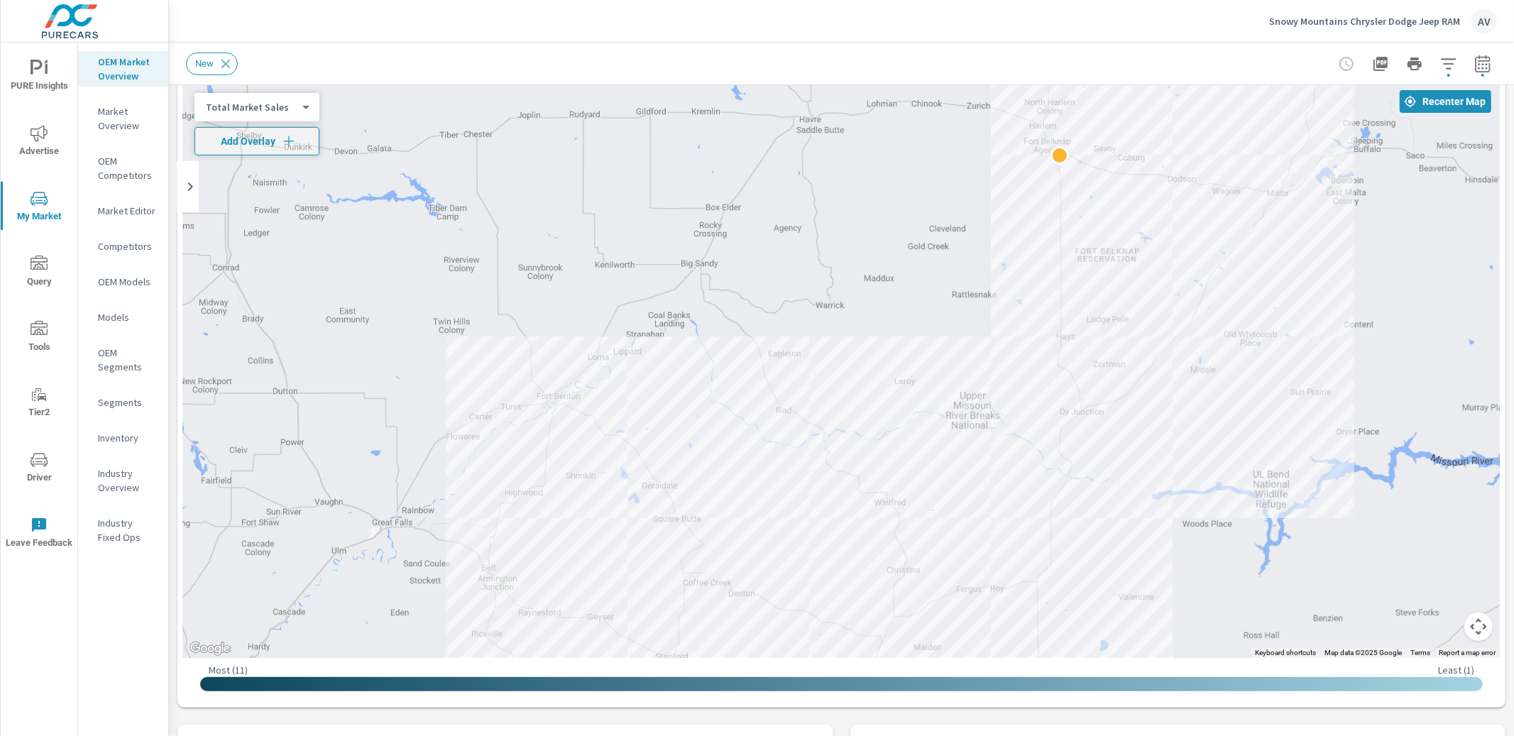
drag, startPoint x: 1276, startPoint y: 395, endPoint x: 1252, endPoint y: 527, distance: 134.1
click at [1252, 527] on div "2" at bounding box center [841, 370] width 1317 height 576
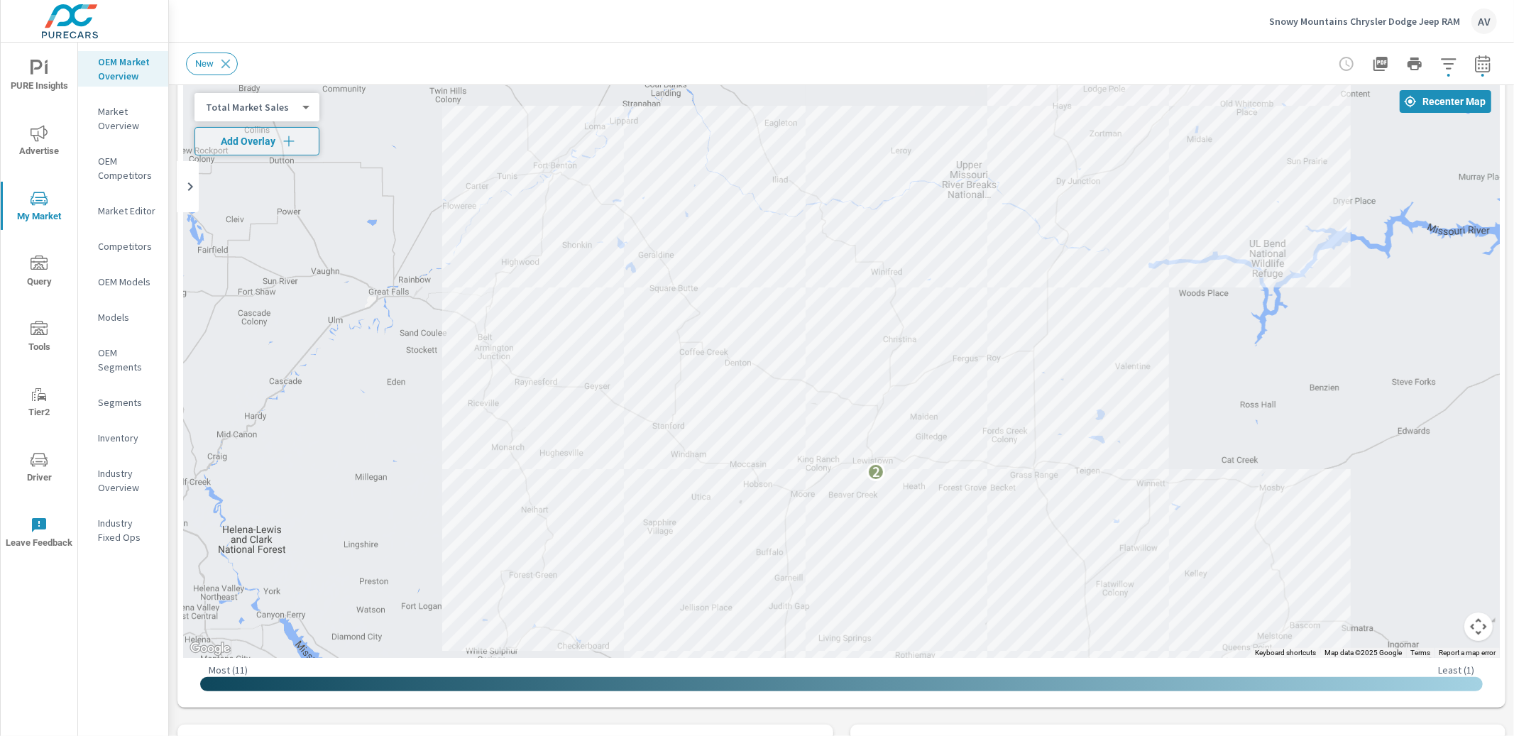
drag, startPoint x: 1190, startPoint y: 552, endPoint x: 1184, endPoint y: 344, distance: 208.1
click at [1184, 344] on div "2" at bounding box center [1519, 522] width 1363 height 767
click at [399, 296] on div "2" at bounding box center [841, 370] width 1317 height 576
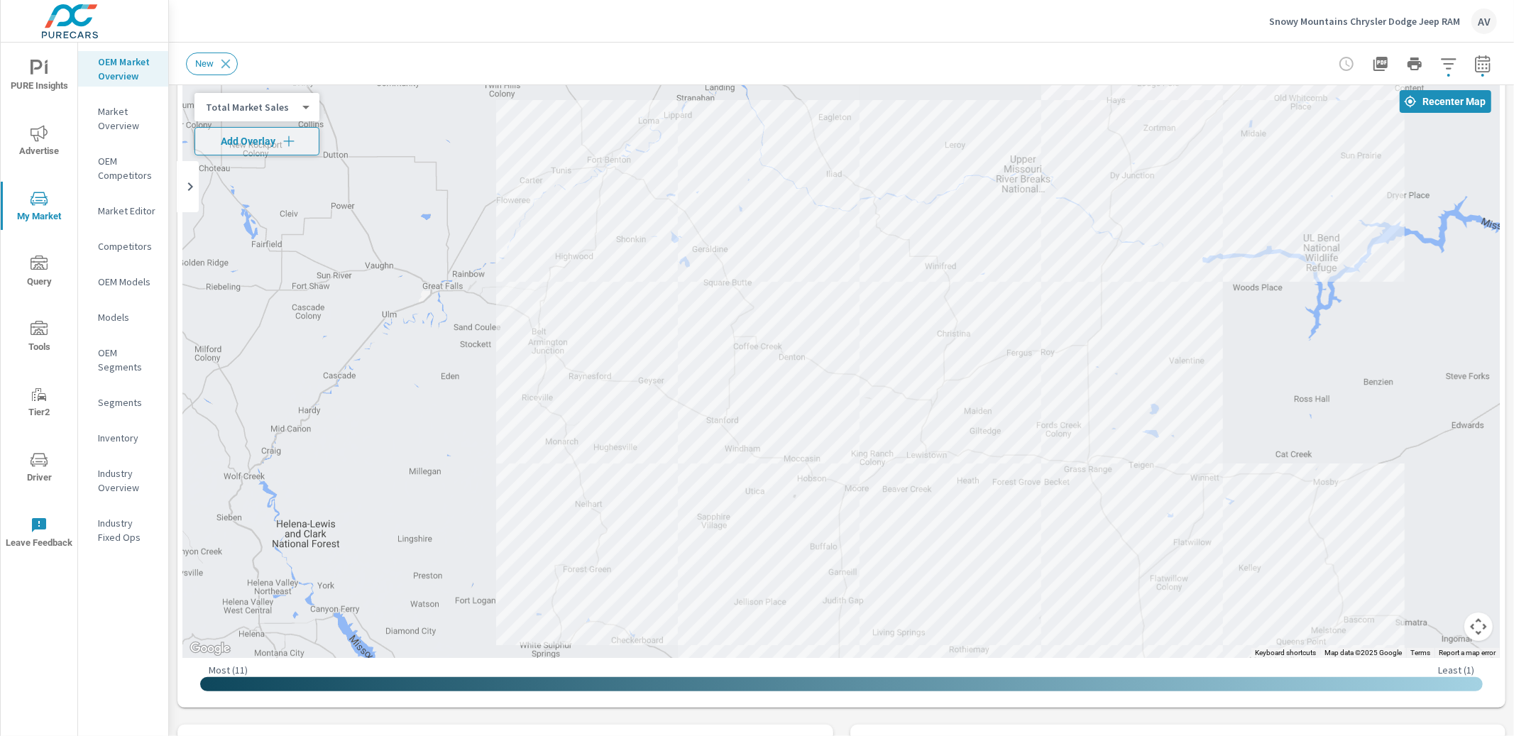
drag, startPoint x: 558, startPoint y: 351, endPoint x: 613, endPoint y: 345, distance: 55.7
click at [613, 344] on div "2" at bounding box center [841, 370] width 1317 height 576
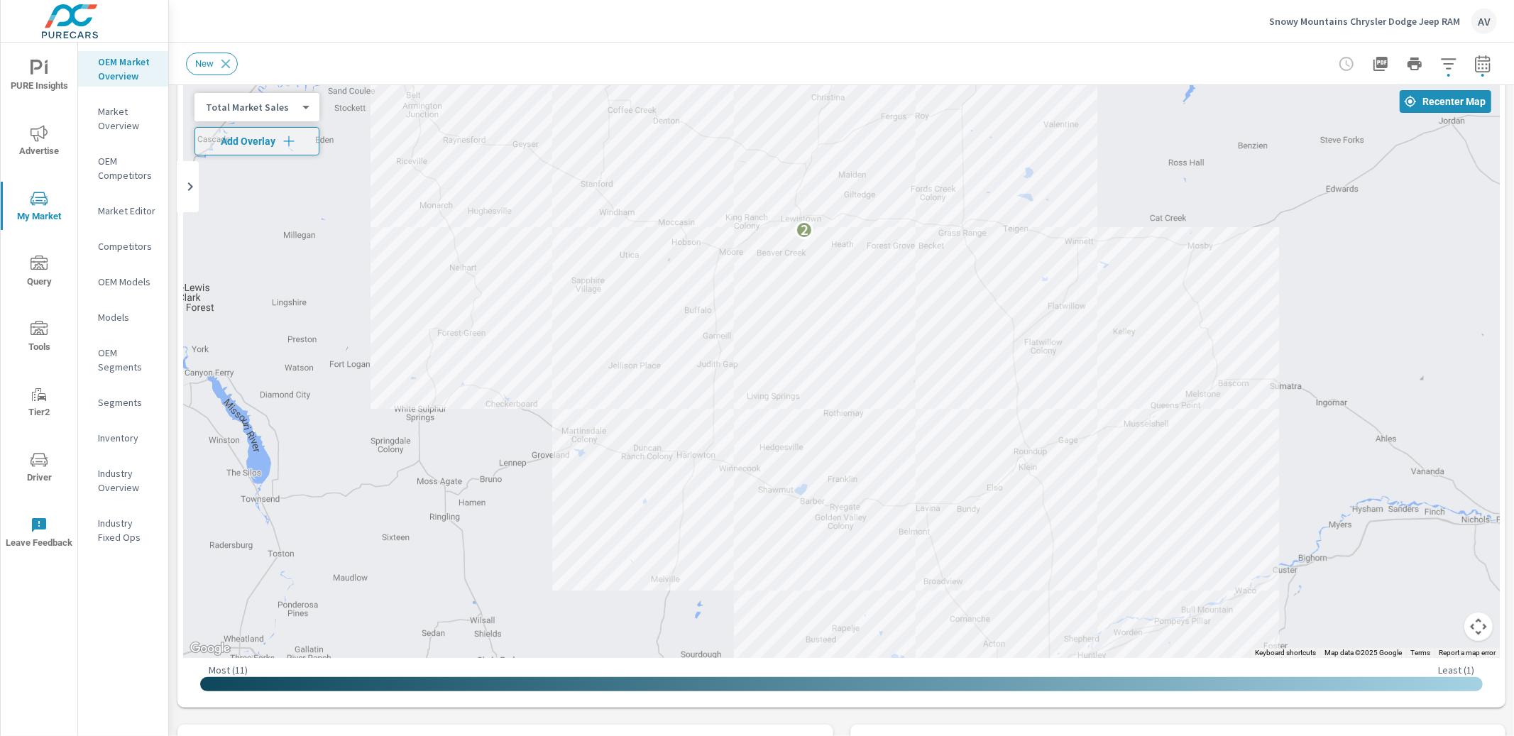
drag, startPoint x: 1143, startPoint y: 512, endPoint x: 1017, endPoint y: 278, distance: 265.6
click at [1017, 278] on div "2" at bounding box center [1397, 520] width 1363 height 767
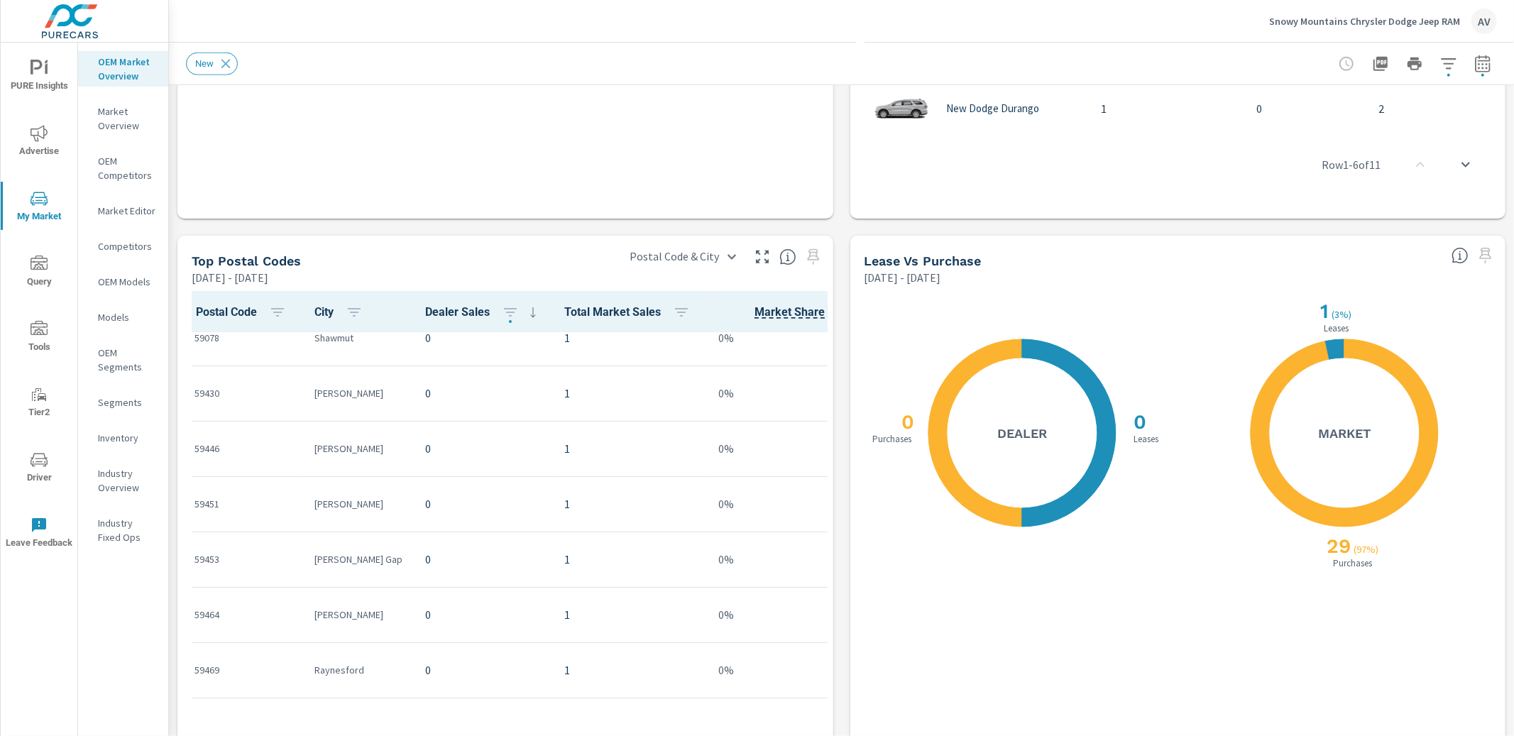
scroll to position [409, 0]
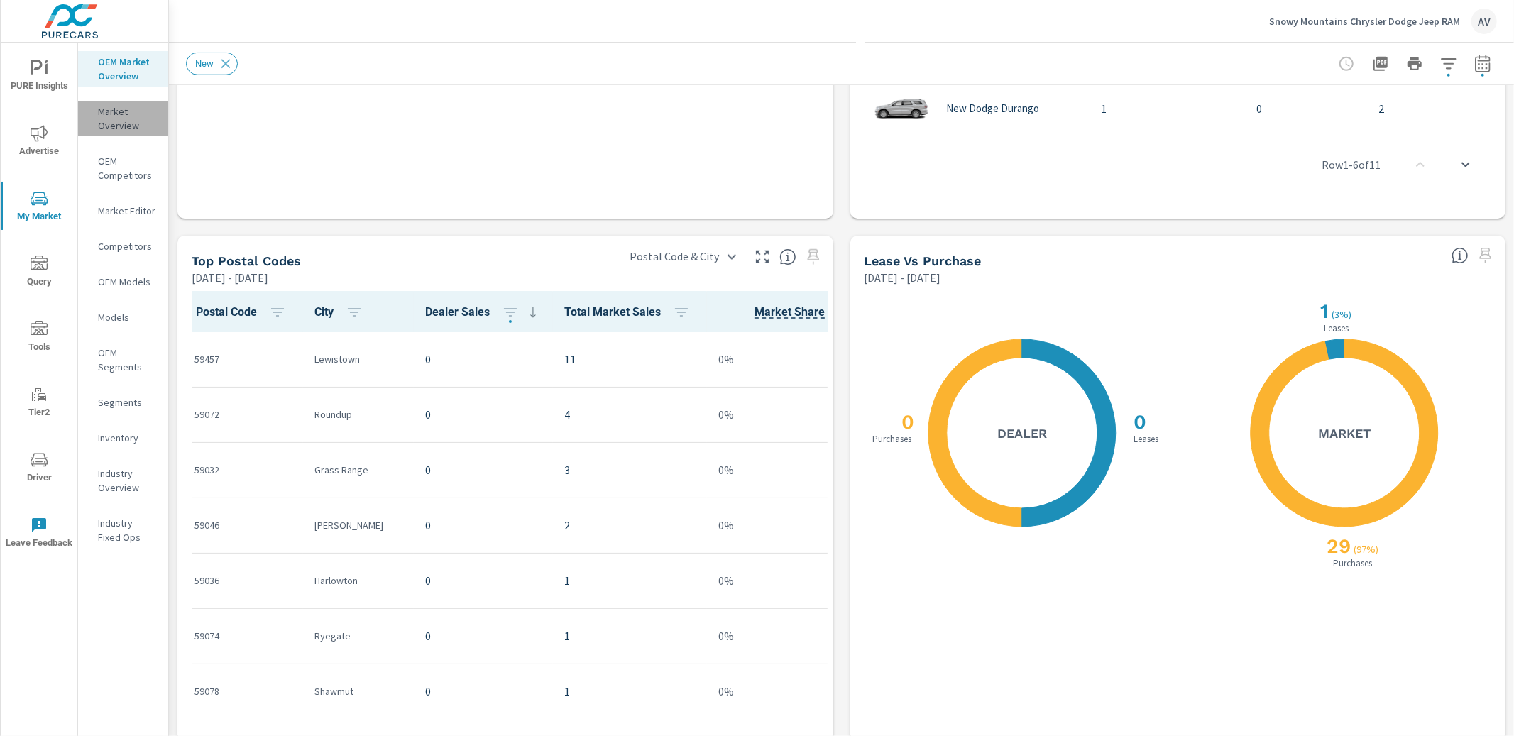
click at [111, 126] on p "Market Overview" at bounding box center [127, 118] width 59 height 28
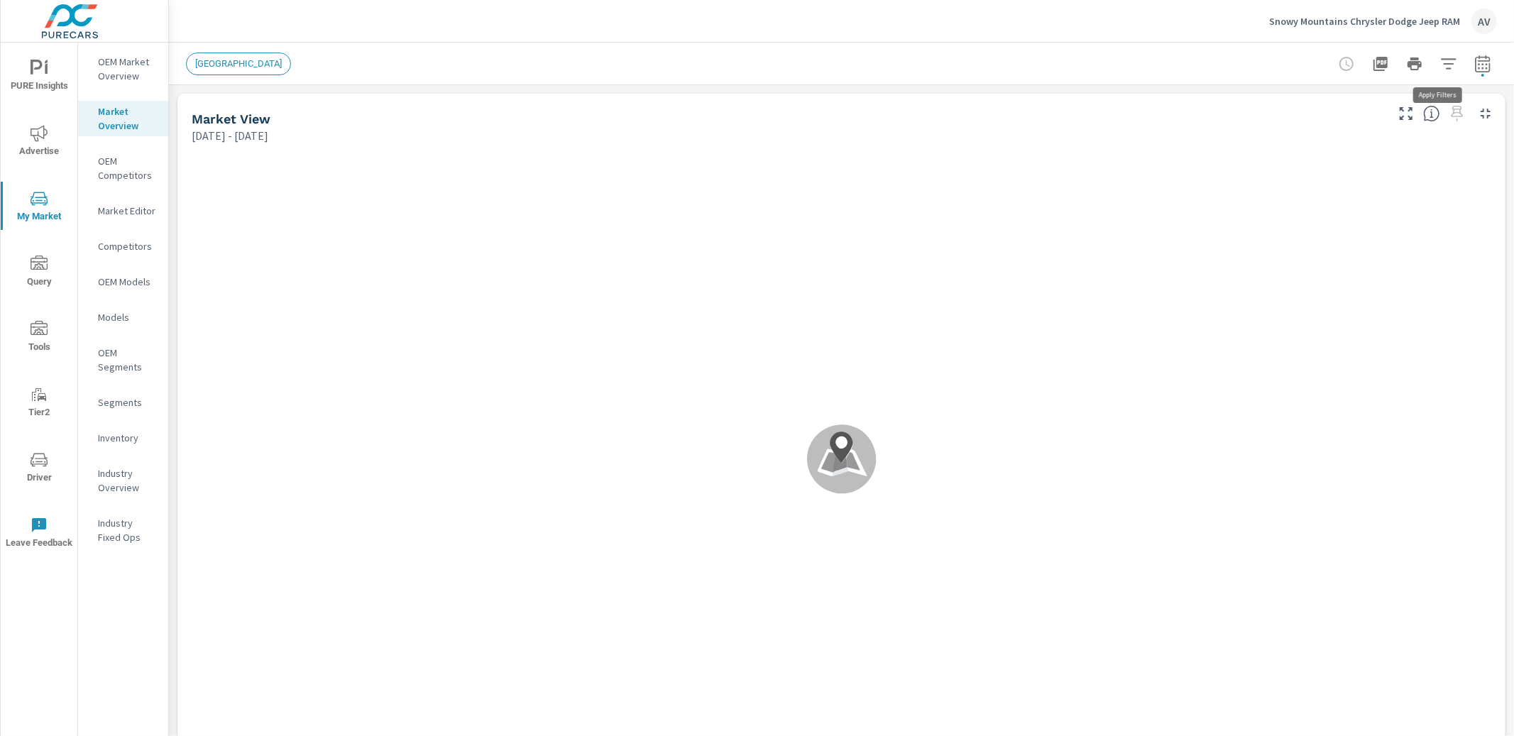
click at [1443, 64] on icon "button" at bounding box center [1448, 63] width 17 height 17
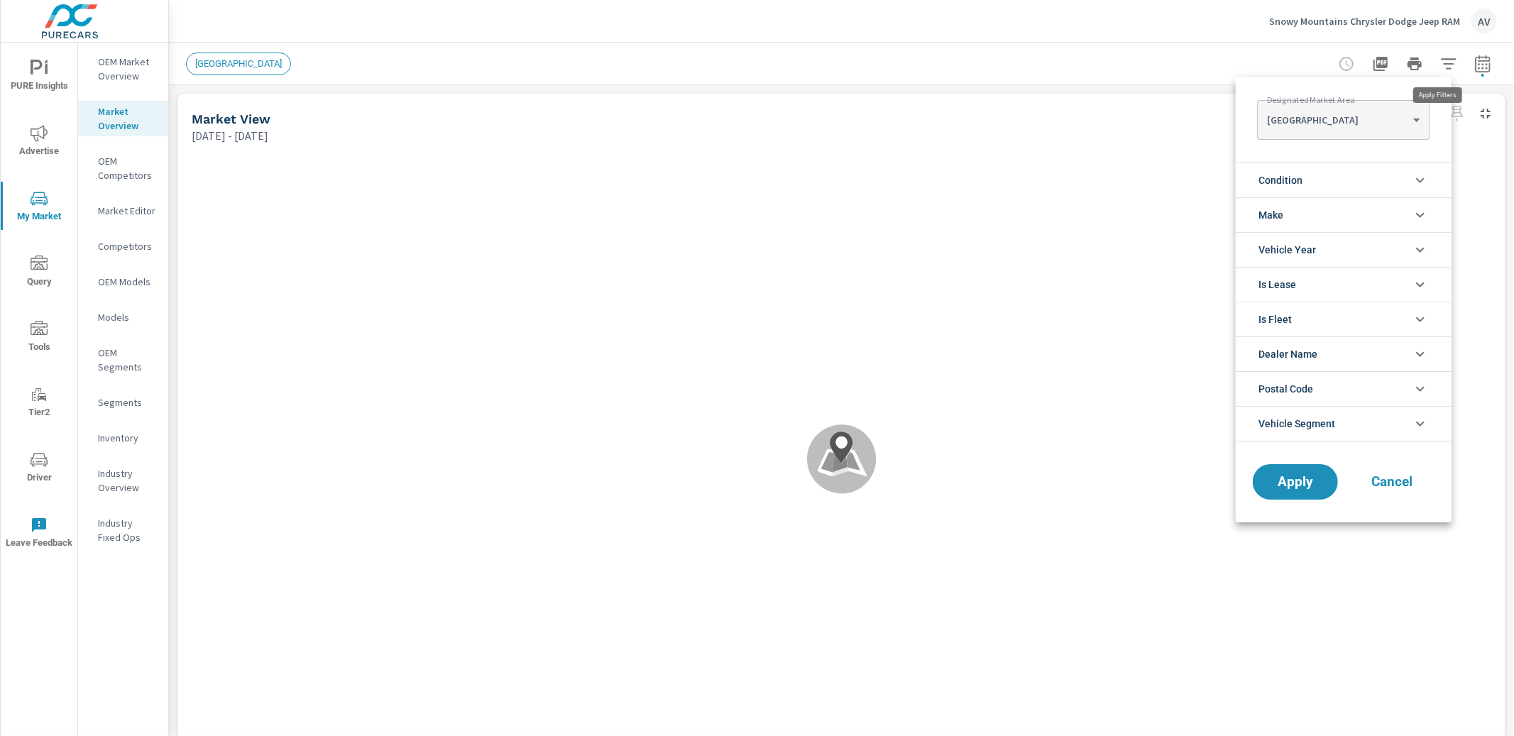
click at [1355, 126] on body "PURE Insights Advertise My Market Query Tools Tier2 Driver Leave Feedback OEM M…" at bounding box center [757, 368] width 1514 height 736
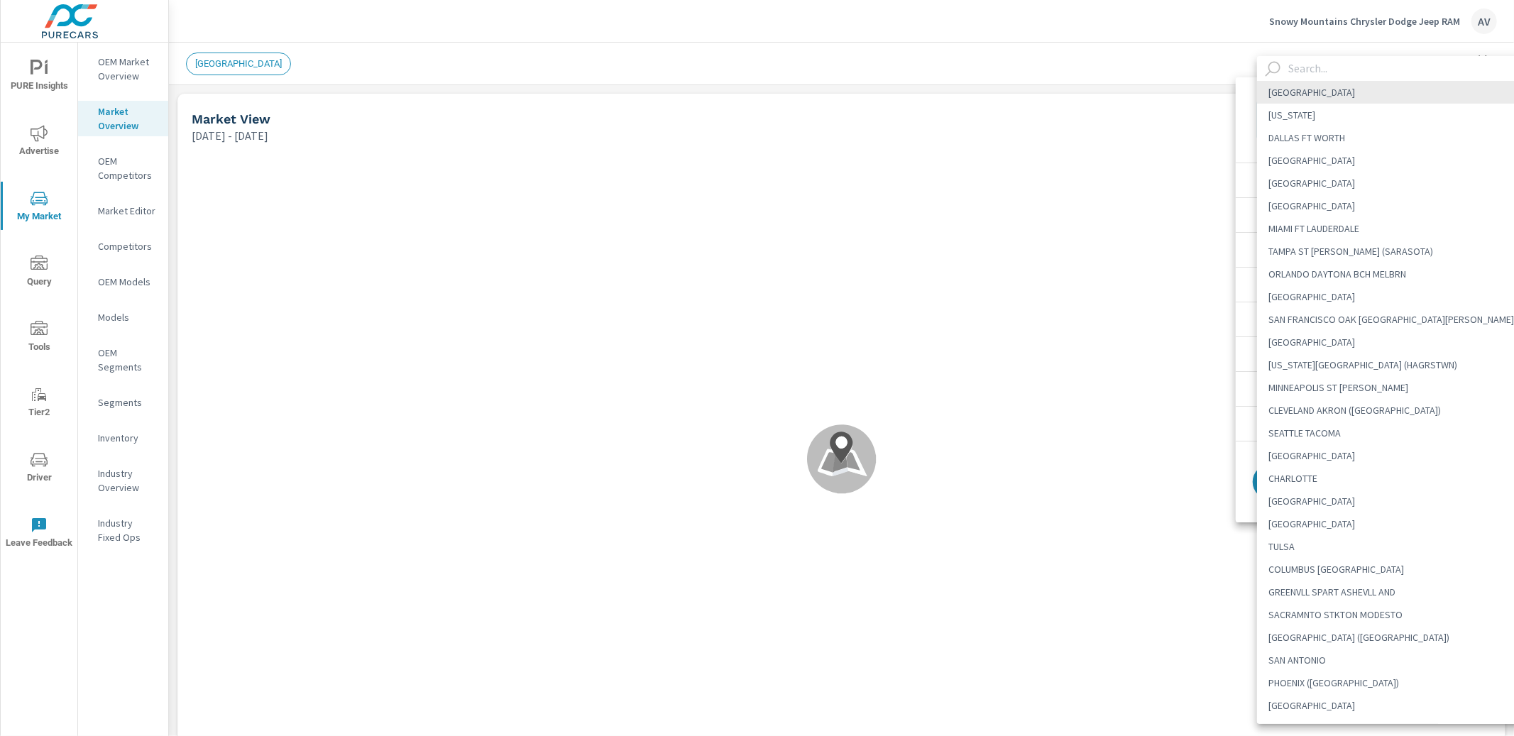
scroll to position [1, 0]
click at [1341, 70] on input "text" at bounding box center [1410, 68] width 255 height 25
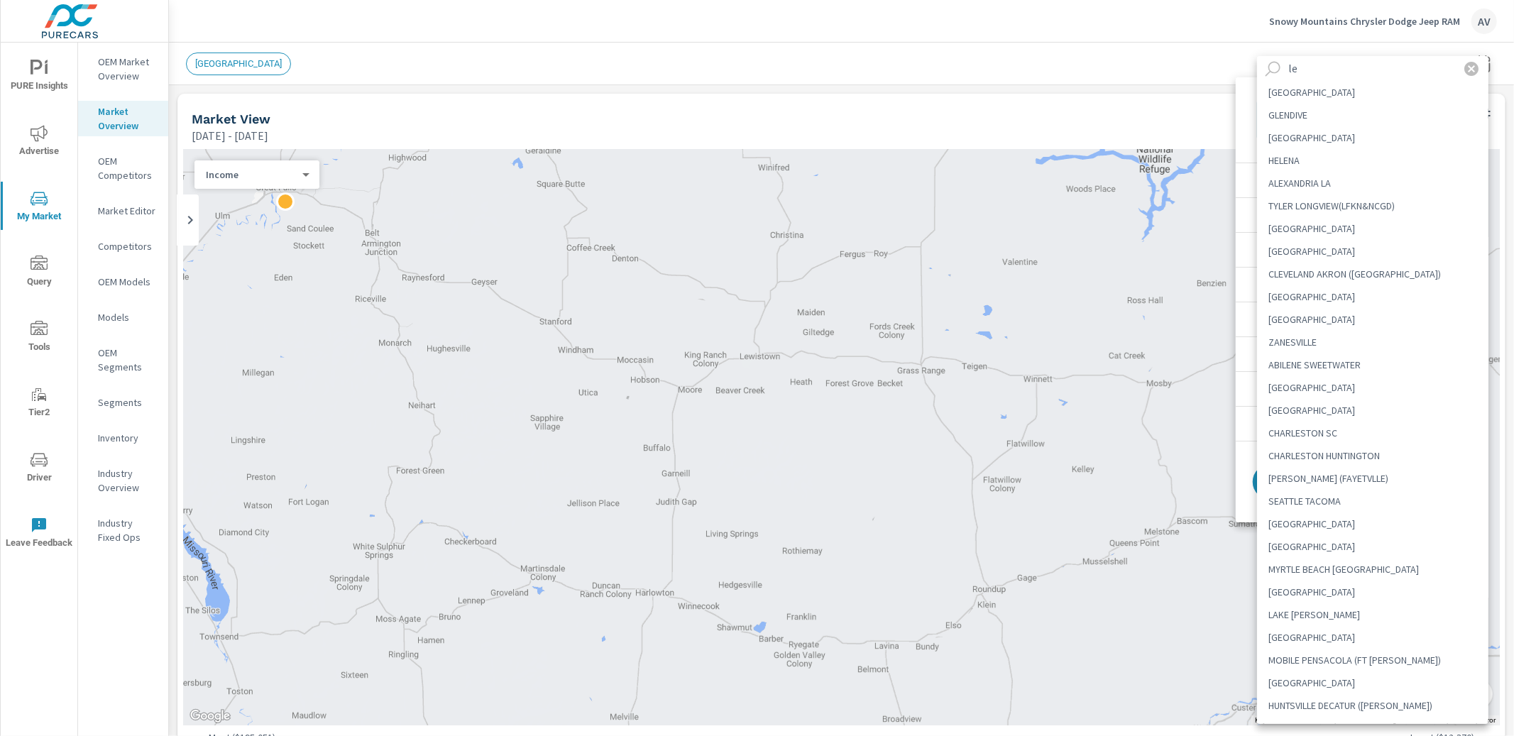
type input "l"
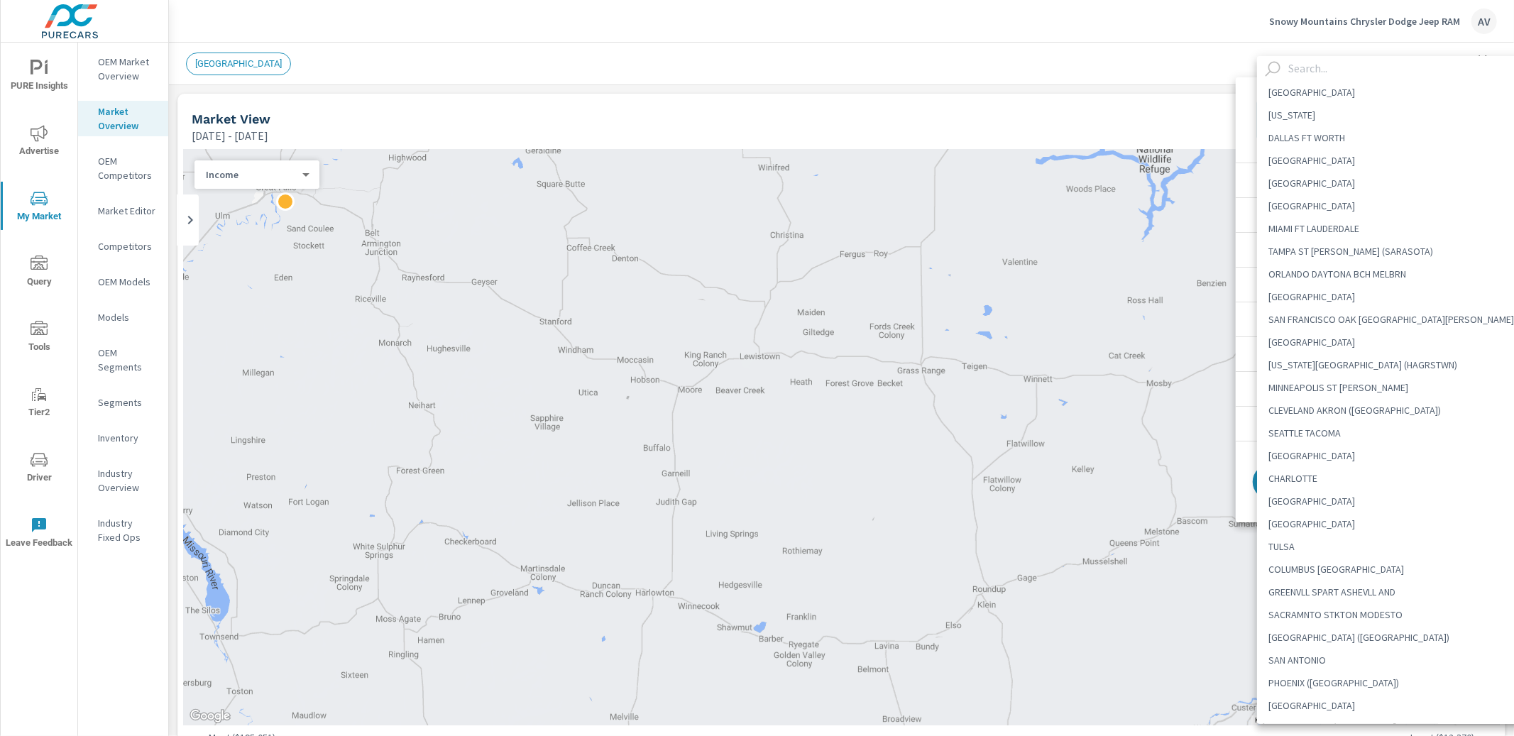
click at [1148, 87] on div at bounding box center [757, 368] width 1514 height 736
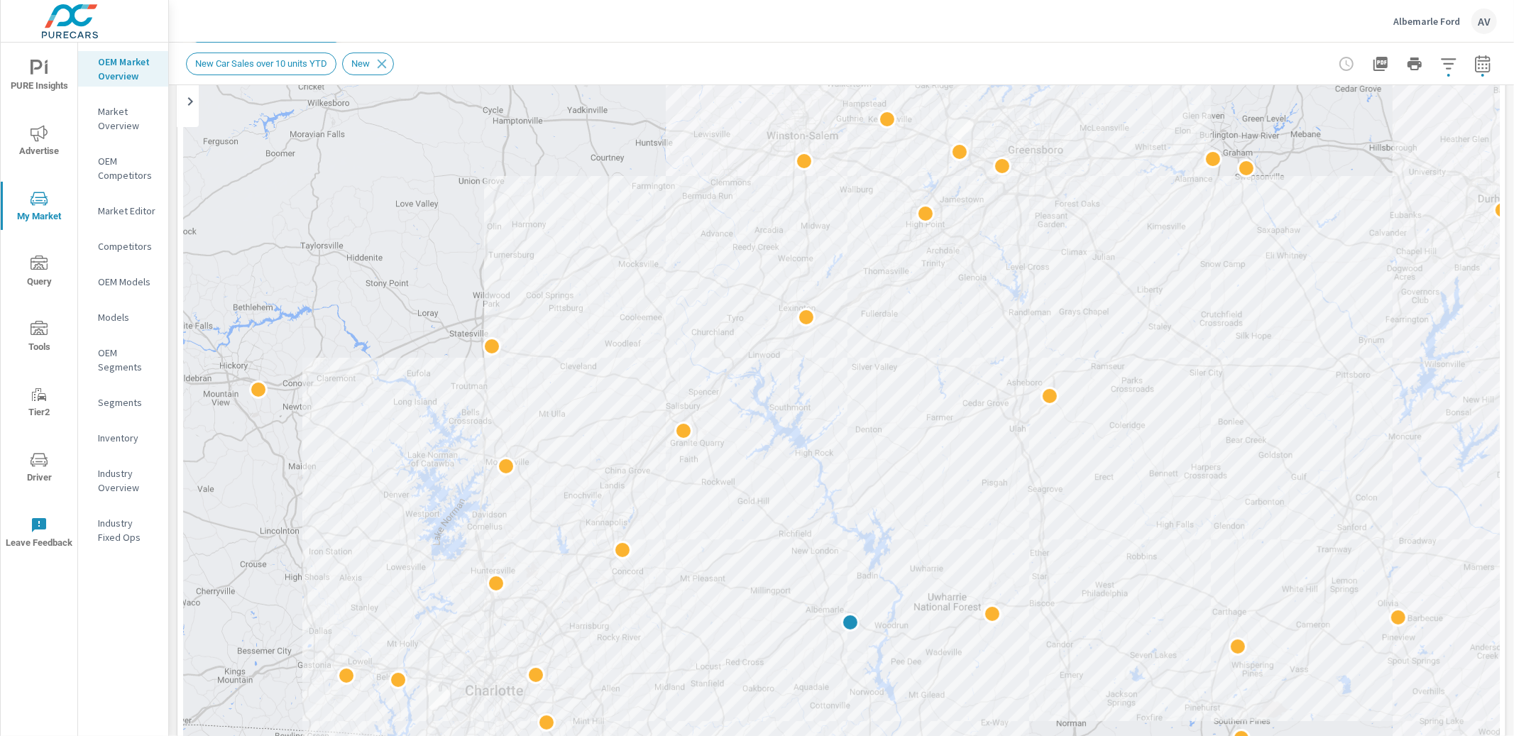
scroll to position [1, 0]
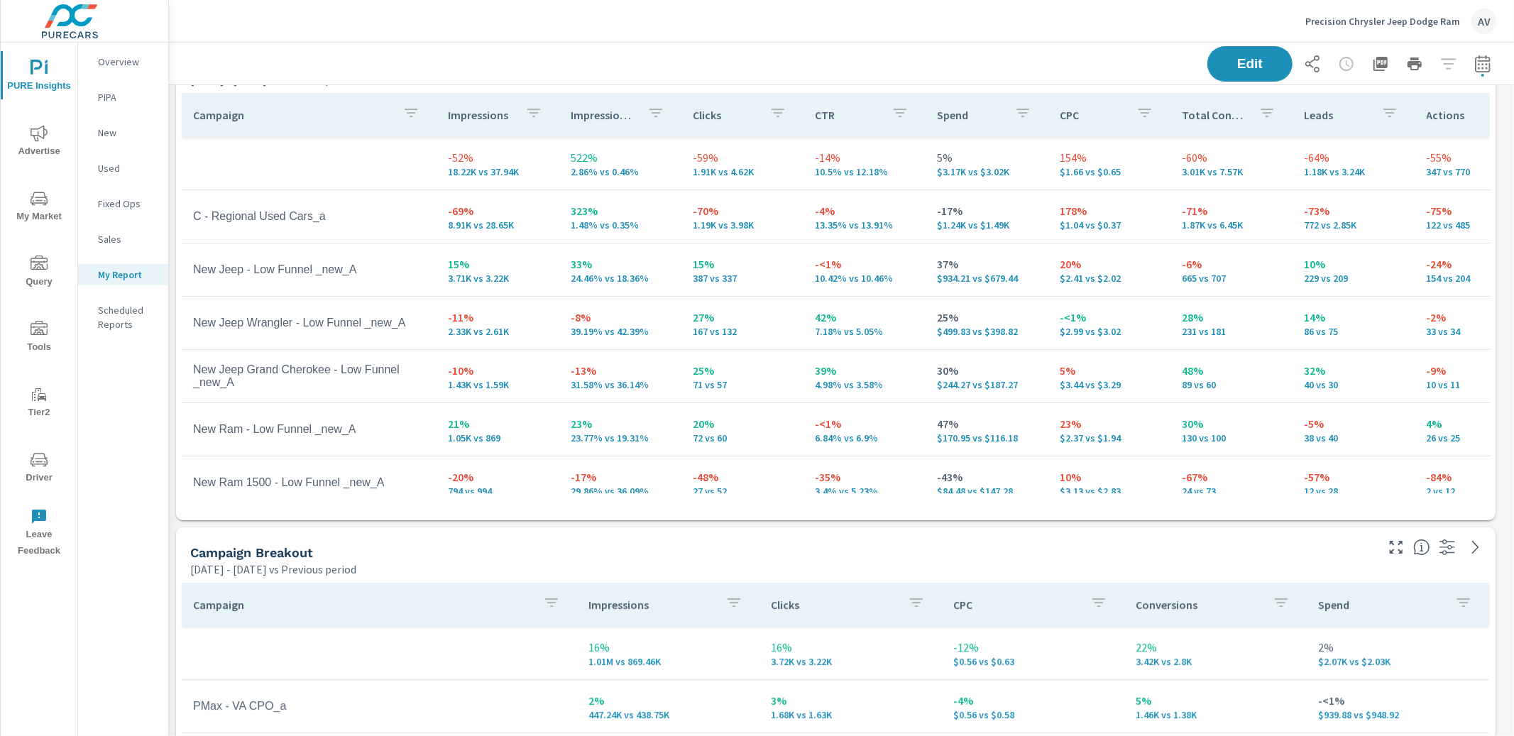
scroll to position [33, 0]
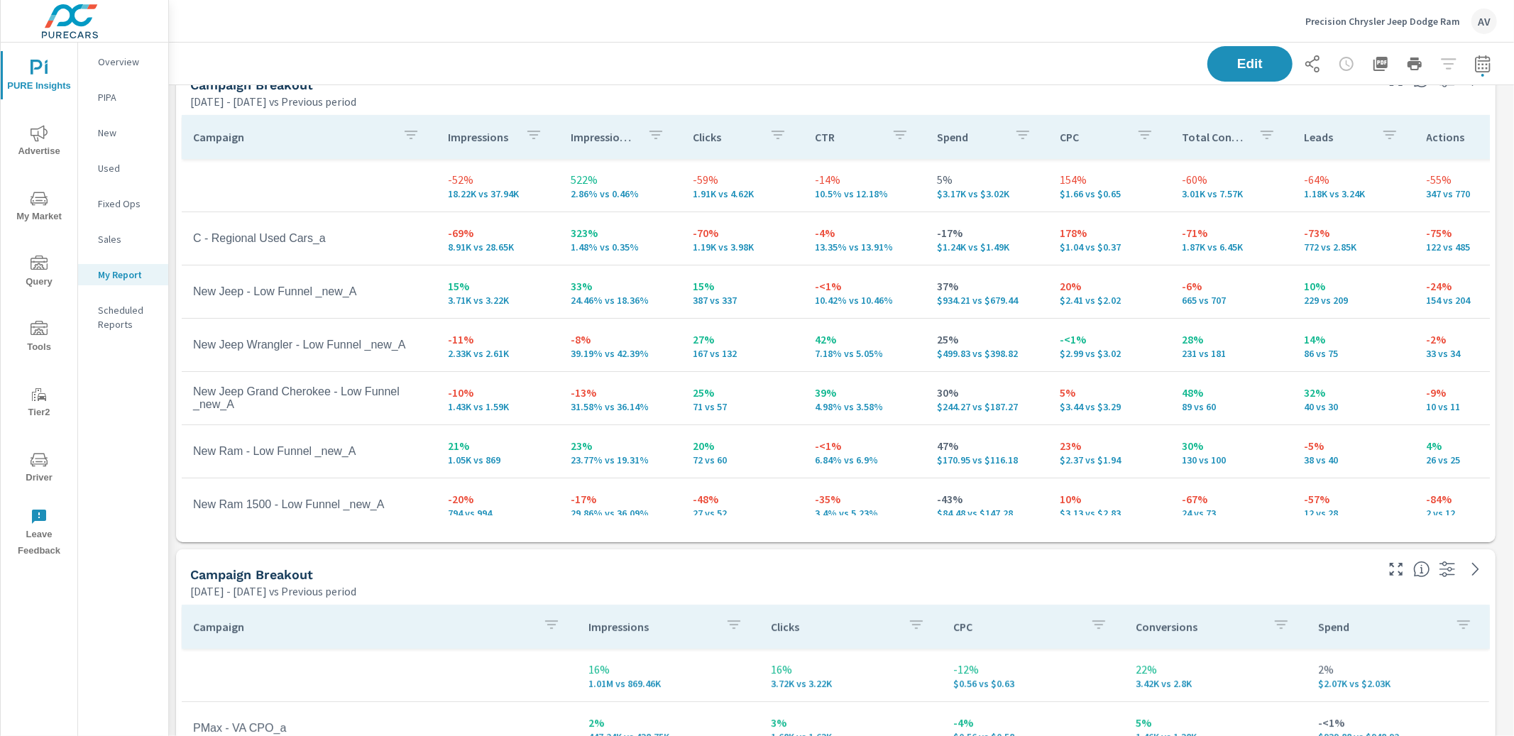
click at [910, 574] on div "Campaign Breakout" at bounding box center [781, 575] width 1183 height 16
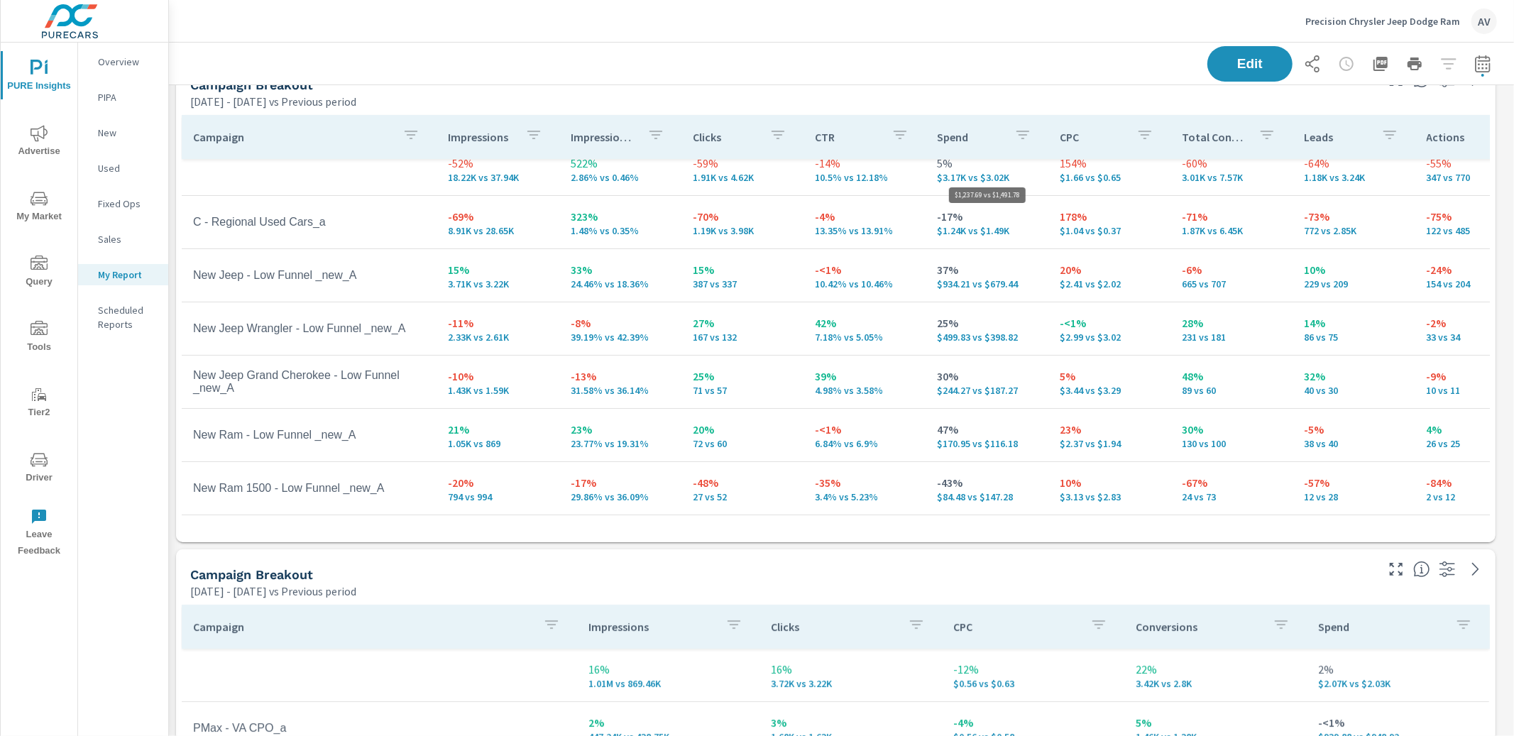
scroll to position [1338, 1359]
drag, startPoint x: 599, startPoint y: 224, endPoint x: 569, endPoint y: 199, distance: 38.8
click at [571, 208] on div "323% 1.48% vs 0.35%" at bounding box center [620, 222] width 99 height 28
drag, startPoint x: 539, startPoint y: 224, endPoint x: 549, endPoint y: 234, distance: 15.1
click at [539, 225] on td "-69% 8.91K vs 28.65K" at bounding box center [498, 222] width 122 height 51
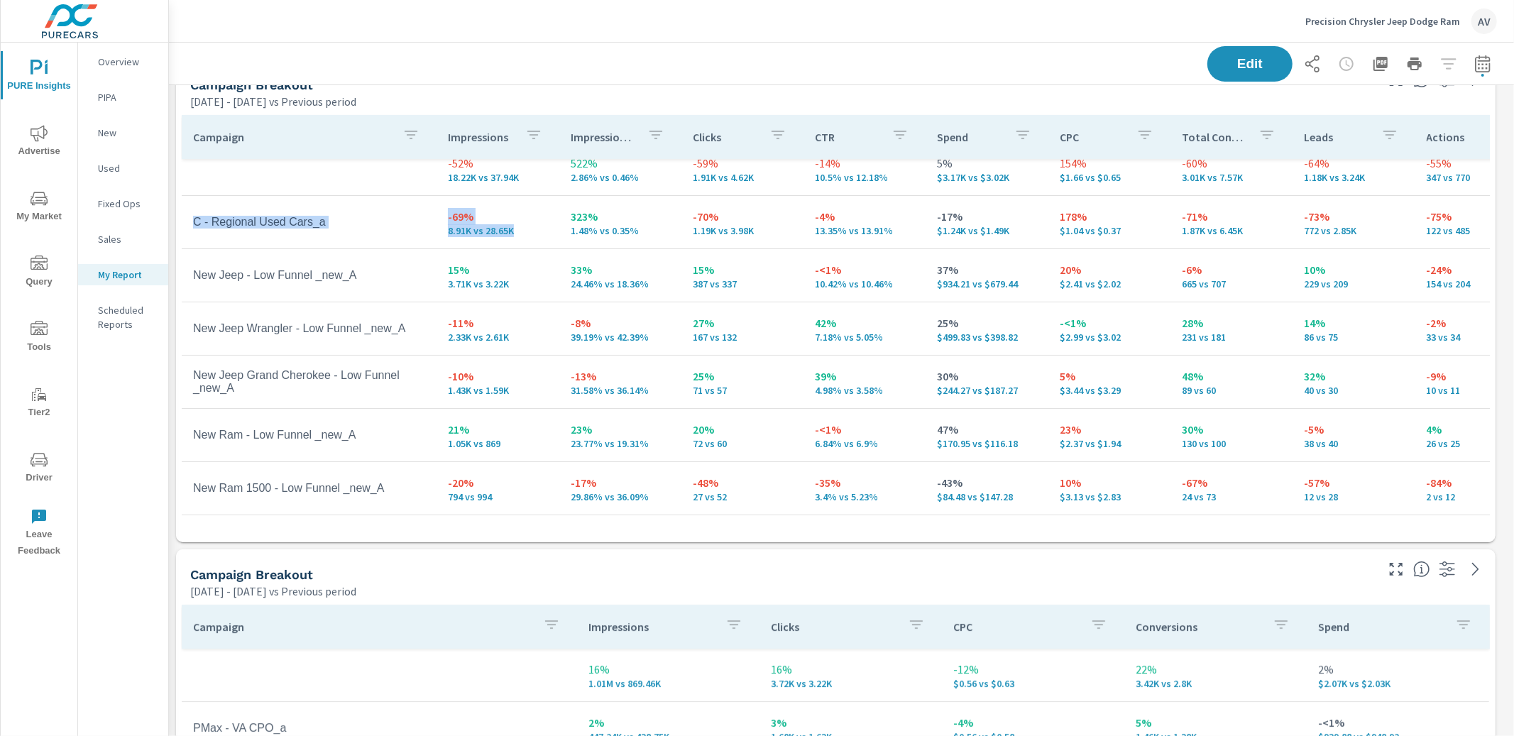
drag, startPoint x: 515, startPoint y: 219, endPoint x: 439, endPoint y: 222, distance: 75.3
click at [407, 196] on tr "C - Regional Used Cars_a -69% 8.91K vs 28.65K 323% 1.48% vs 0.35% -70% 1.19K vs…" at bounding box center [1104, 222] width 1845 height 53
drag, startPoint x: 415, startPoint y: 207, endPoint x: 426, endPoint y: 214, distance: 12.4
click at [415, 208] on td "C - Regional Used Cars_a" at bounding box center [309, 221] width 255 height 35
drag, startPoint x: 634, startPoint y: 218, endPoint x: 561, endPoint y: 199, distance: 75.4
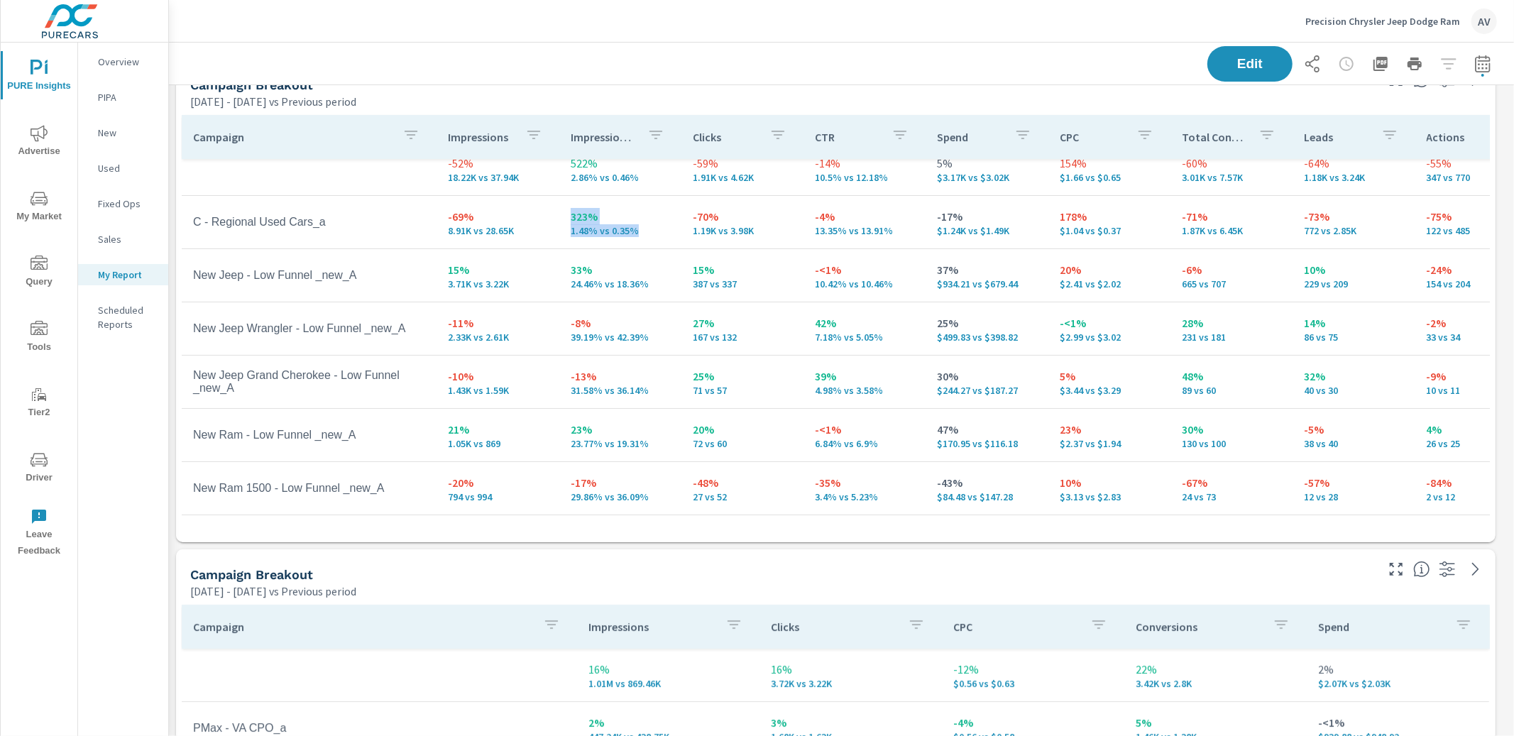
click at [561, 199] on td "323% 1.48% vs 0.35%" at bounding box center [620, 222] width 122 height 51
click at [571, 209] on p "323%" at bounding box center [620, 216] width 99 height 17
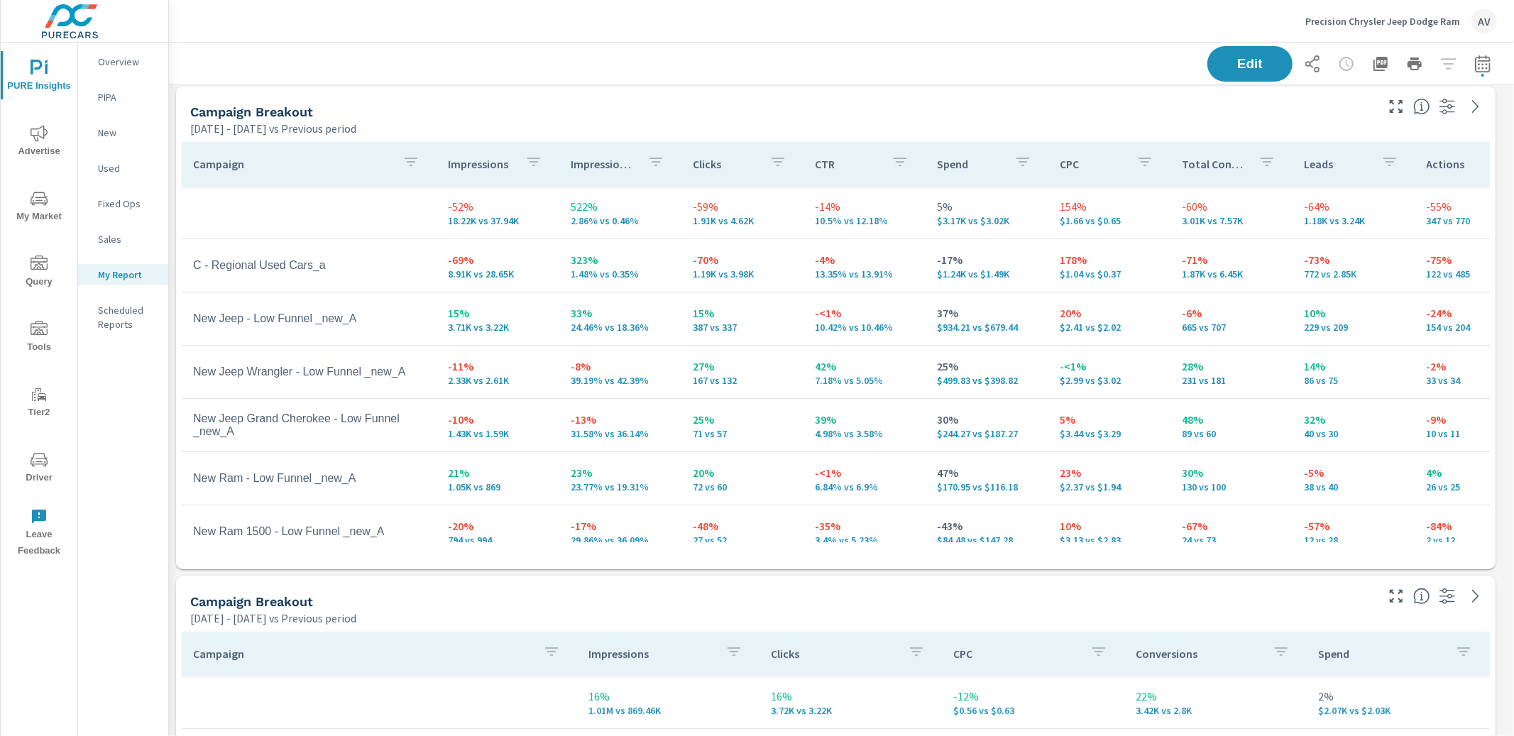
scroll to position [0, 0]
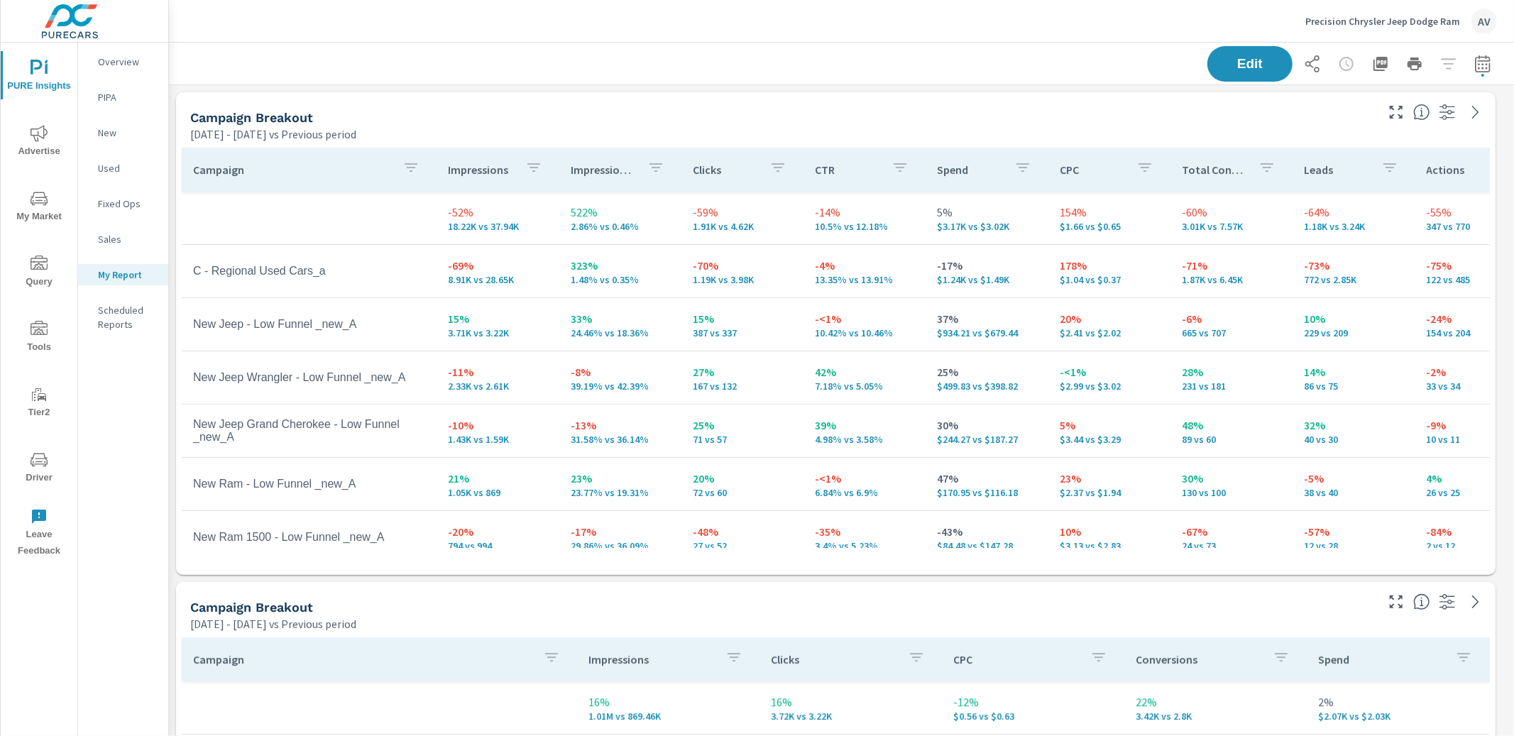
click at [591, 72] on div "Edit" at bounding box center [841, 64] width 1311 height 42
